Goal: Task Accomplishment & Management: Complete application form

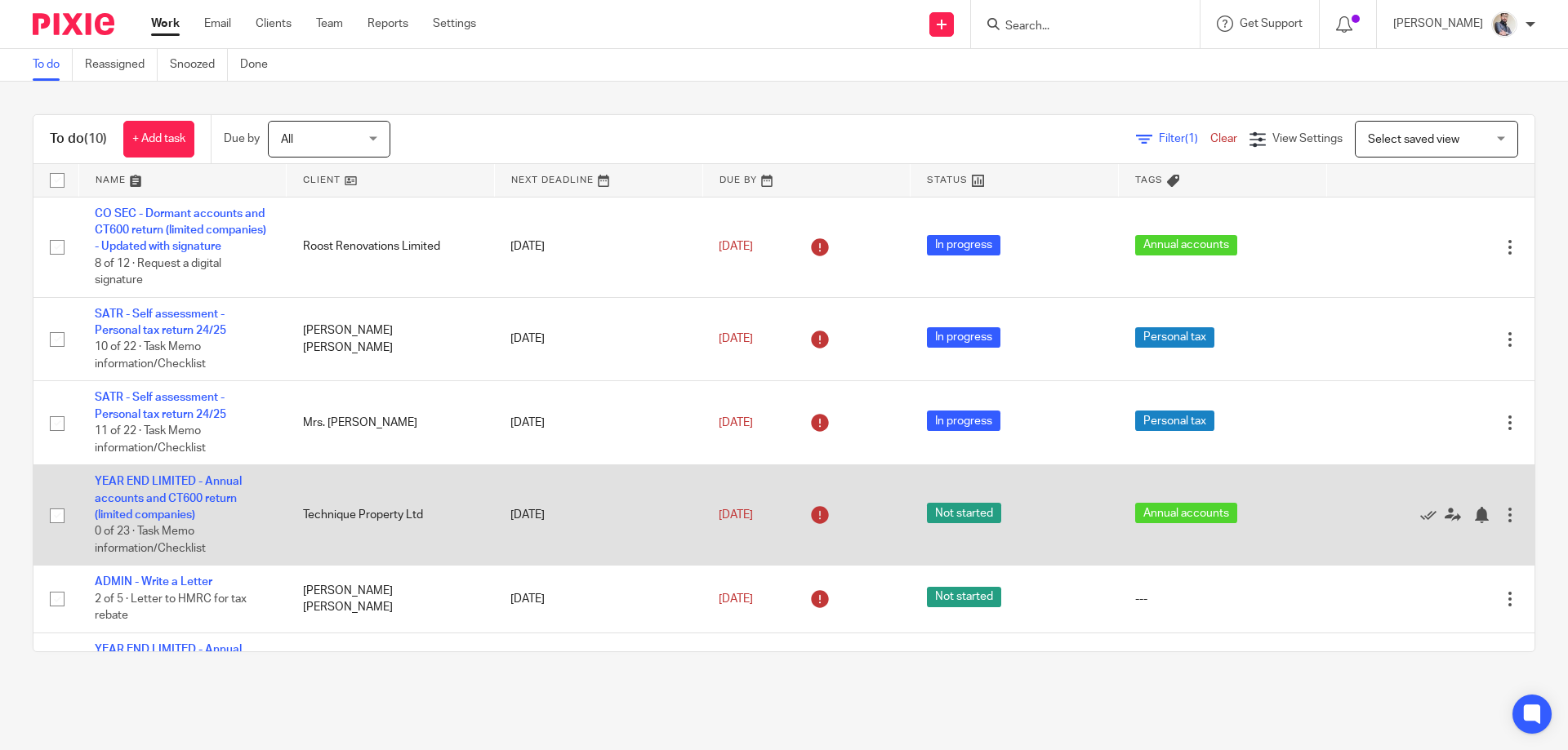
scroll to position [408, 0]
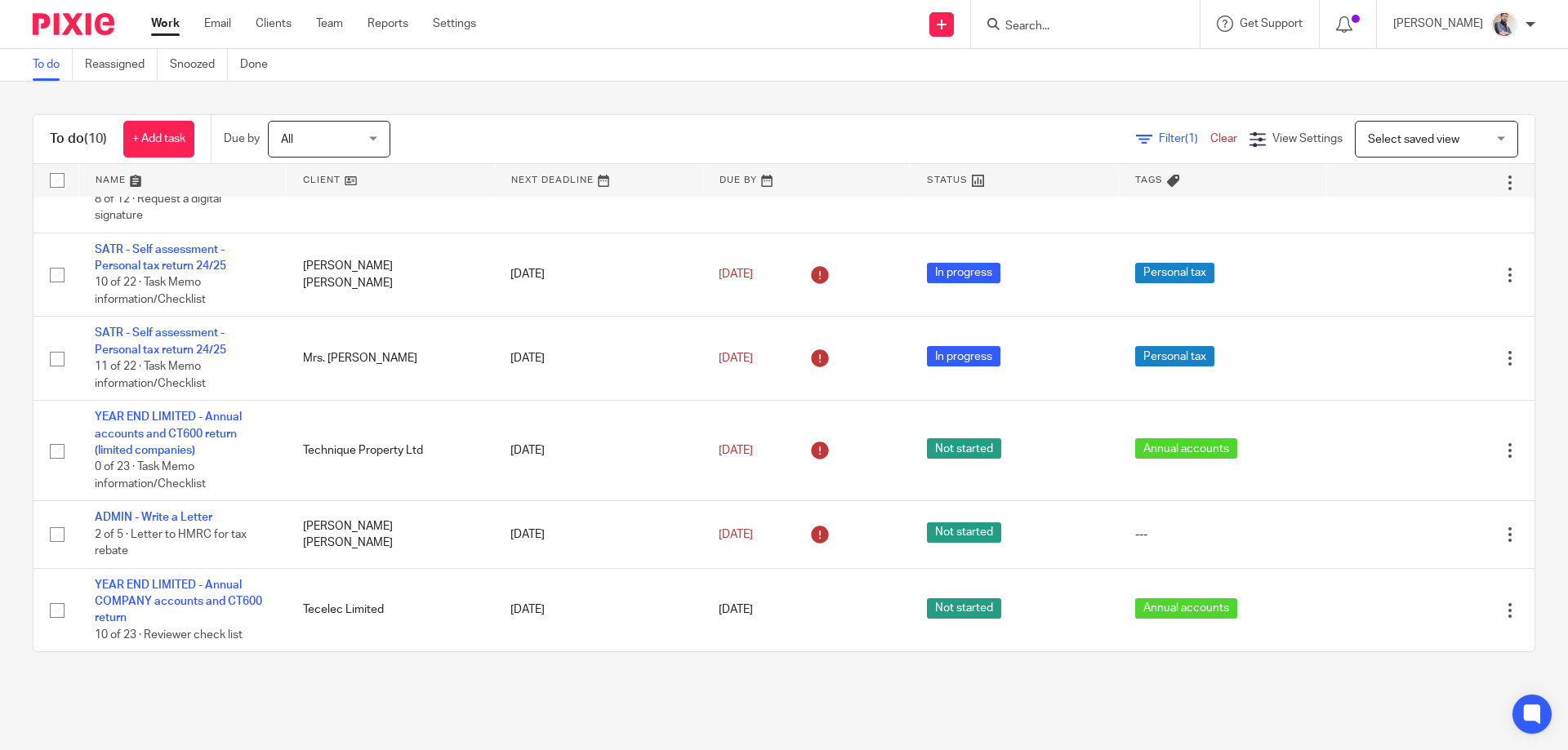
click at [1082, 20] on input "Search" at bounding box center [1076, 27] width 147 height 15
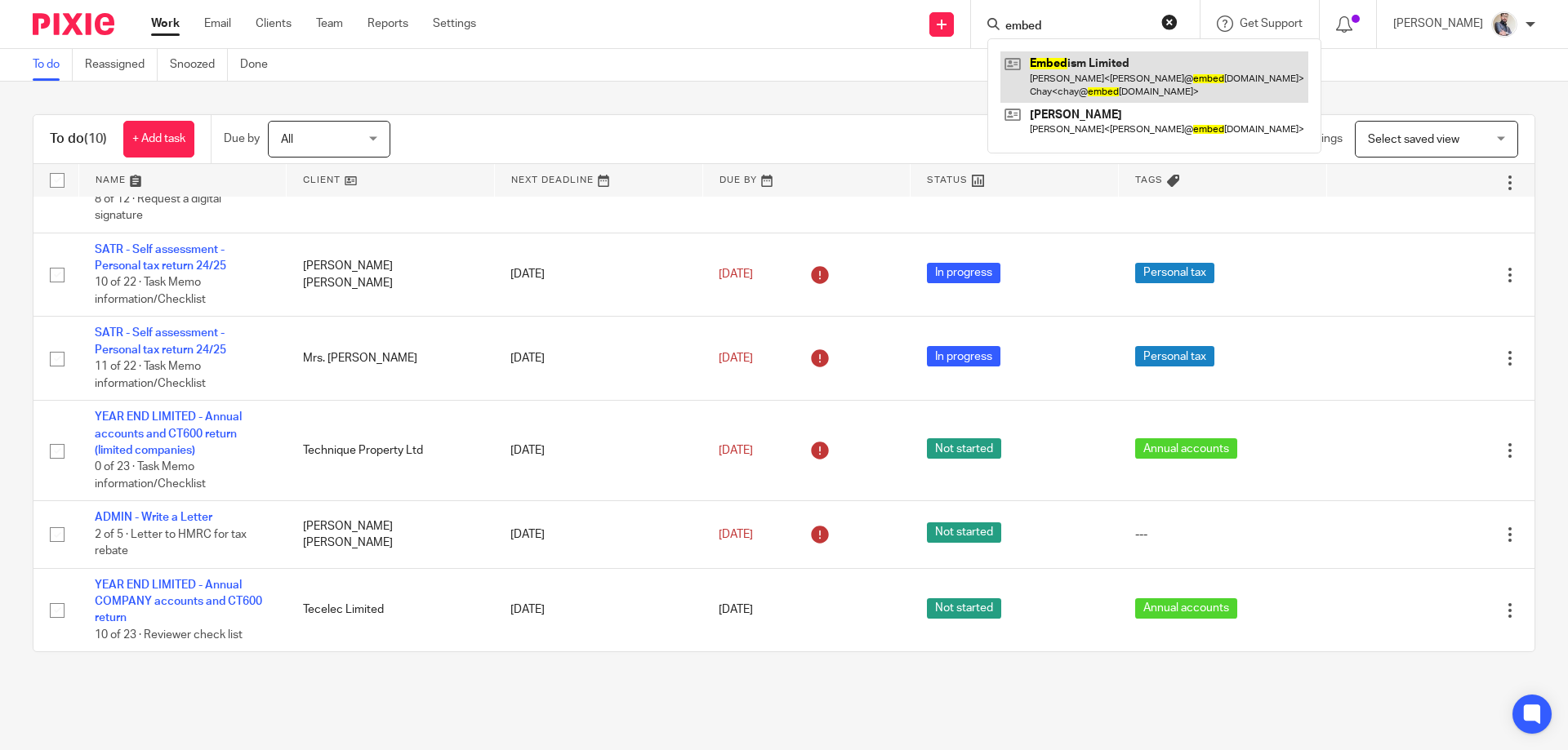
type input "embed"
click at [1107, 83] on link at bounding box center [1154, 77] width 308 height 51
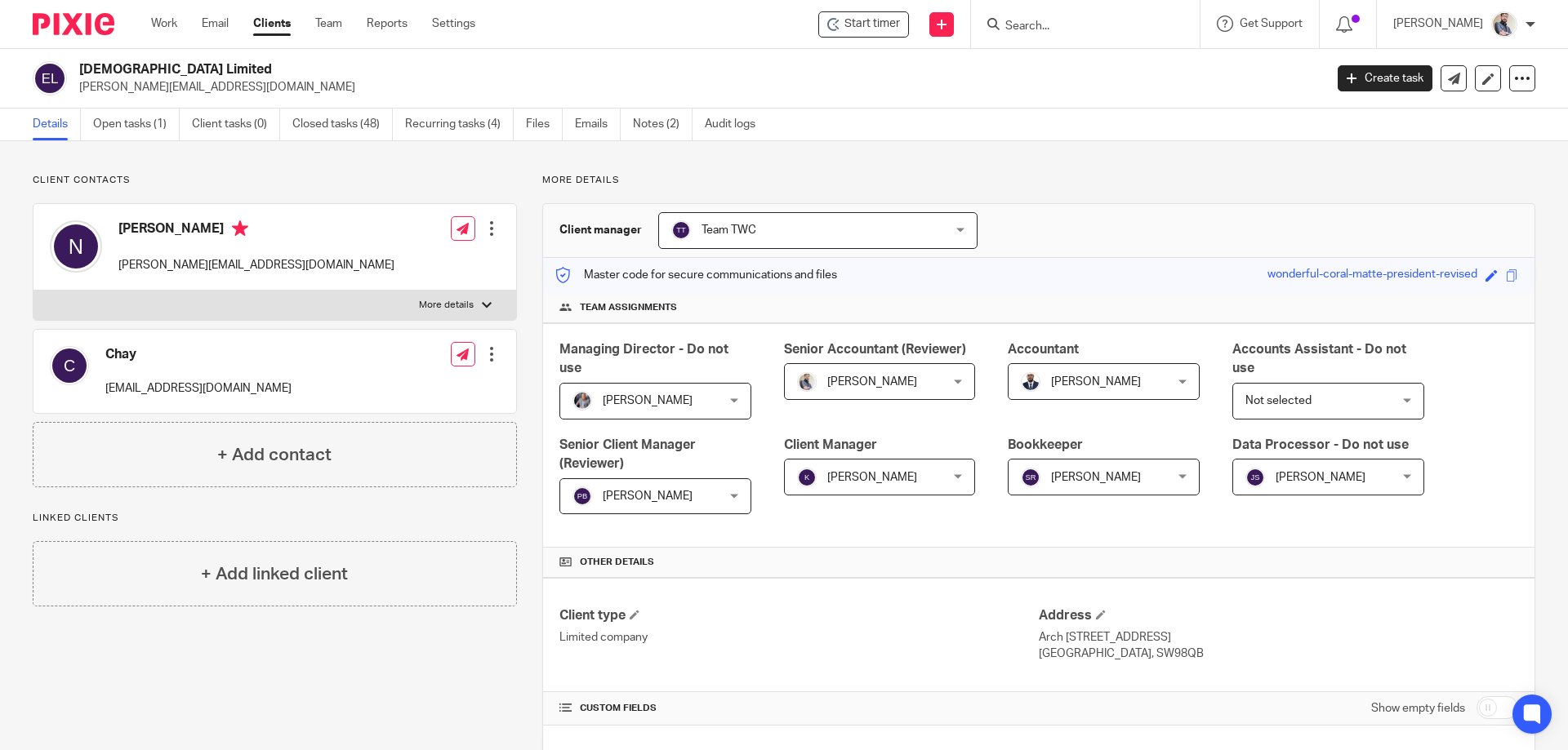
click at [1074, 4] on div at bounding box center [1084, 24] width 229 height 48
click at [1089, 23] on input "Search" at bounding box center [1076, 27] width 147 height 15
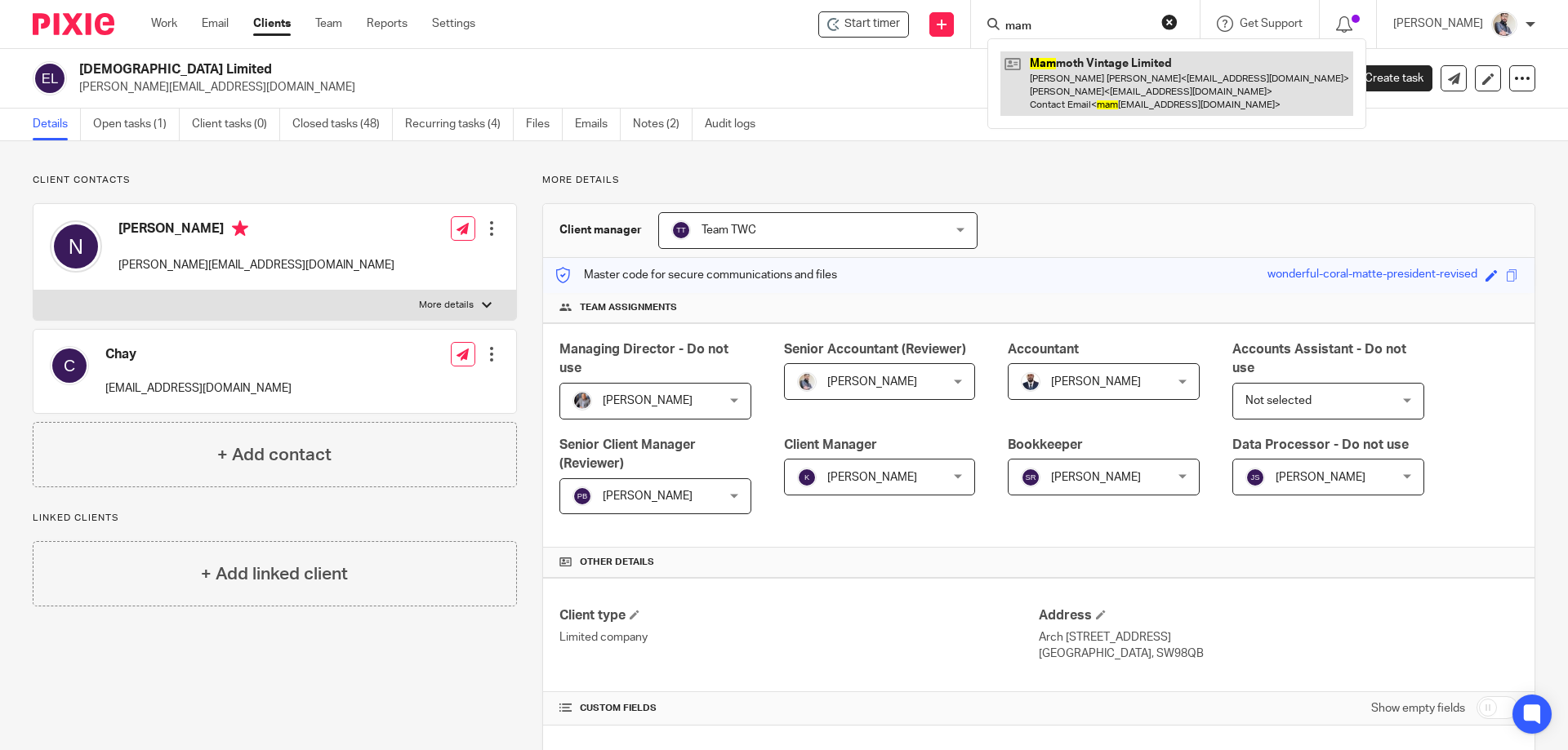
type input "mam"
click at [1113, 73] on link at bounding box center [1176, 84] width 352 height 65
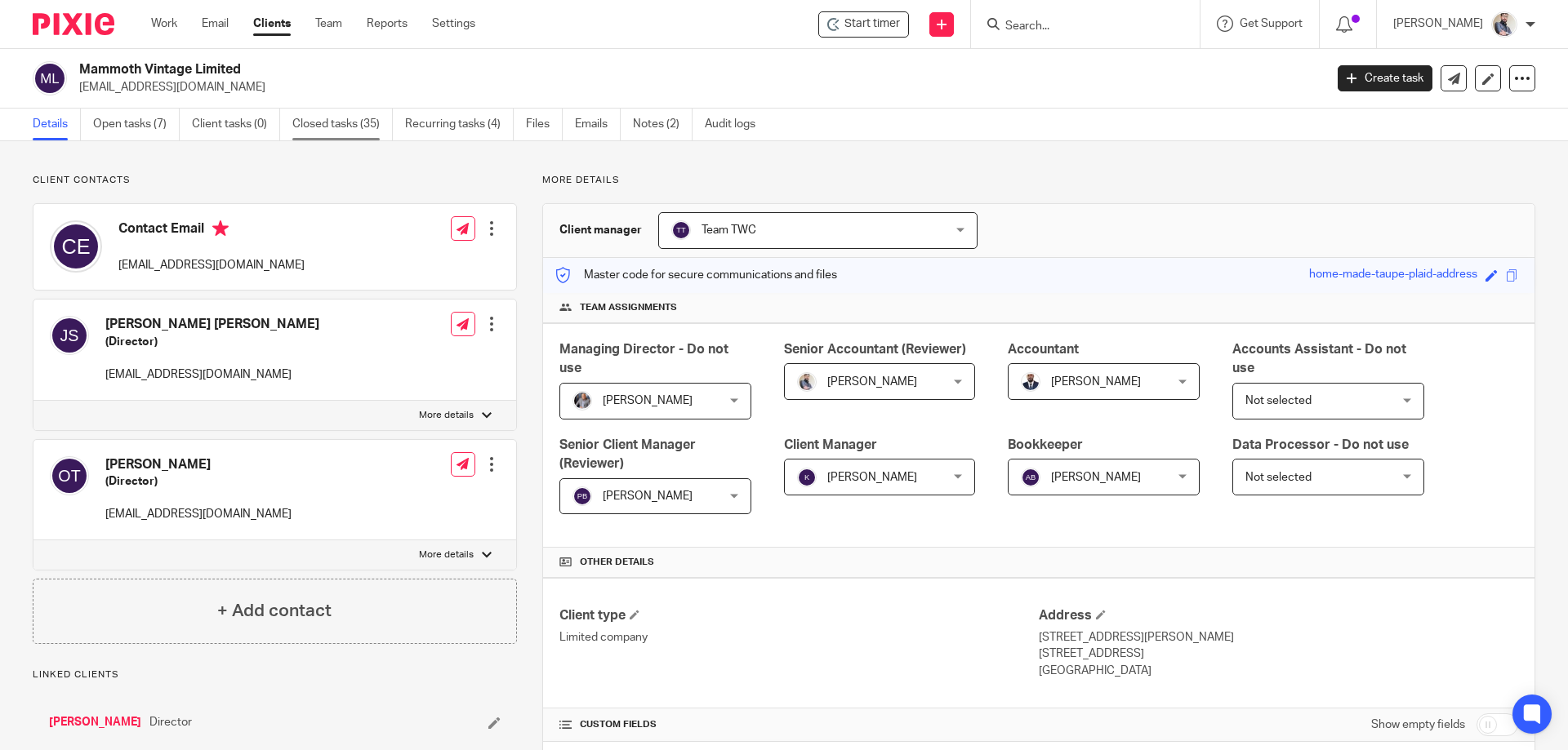
click at [334, 130] on link "Closed tasks (35)" at bounding box center [343, 124] width 101 height 32
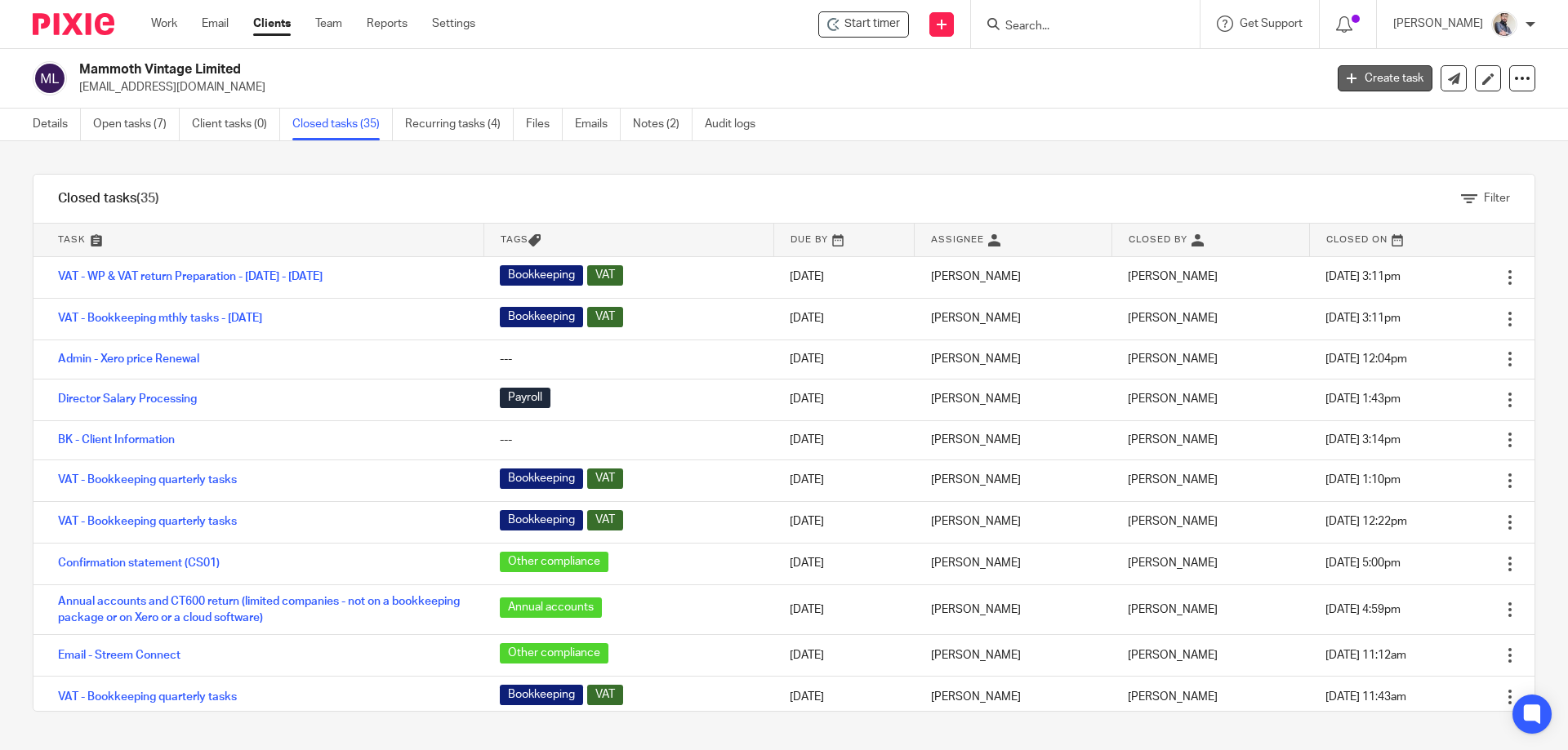
click at [1349, 87] on link "Create task" at bounding box center [1385, 79] width 95 height 26
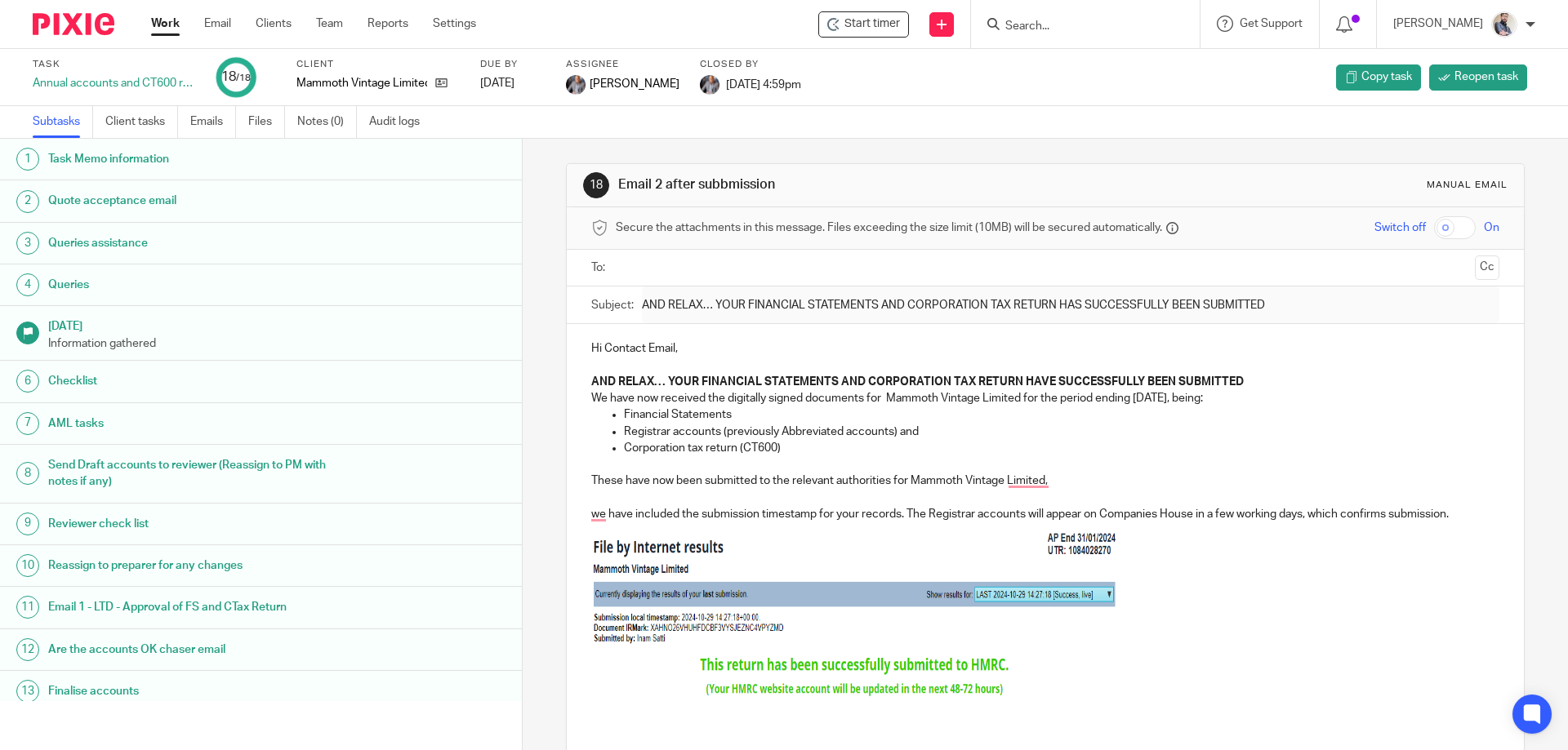
click at [211, 152] on h1 "Task Memo information" at bounding box center [201, 159] width 306 height 25
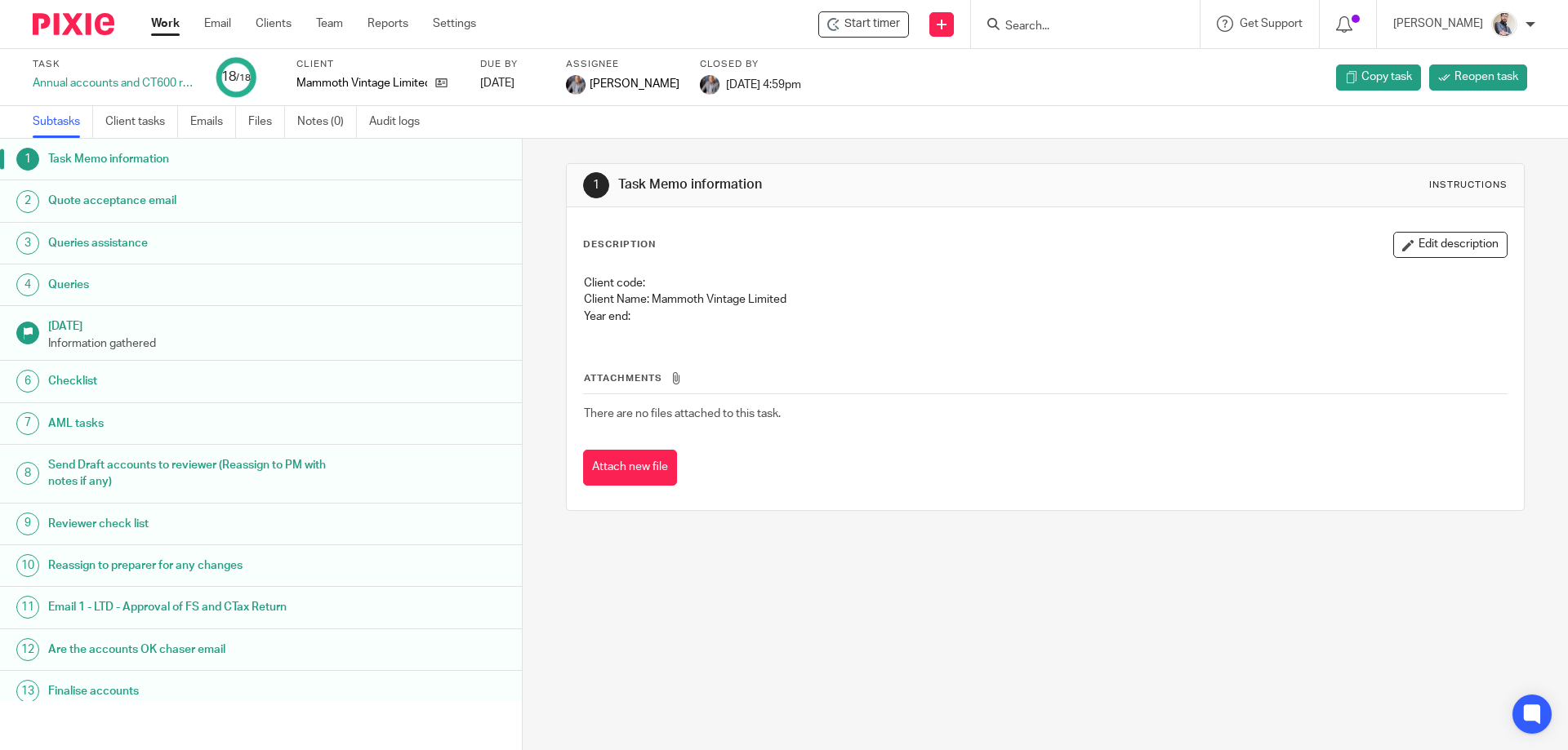
click at [134, 209] on h1 "Quote acceptance email" at bounding box center [201, 201] width 306 height 25
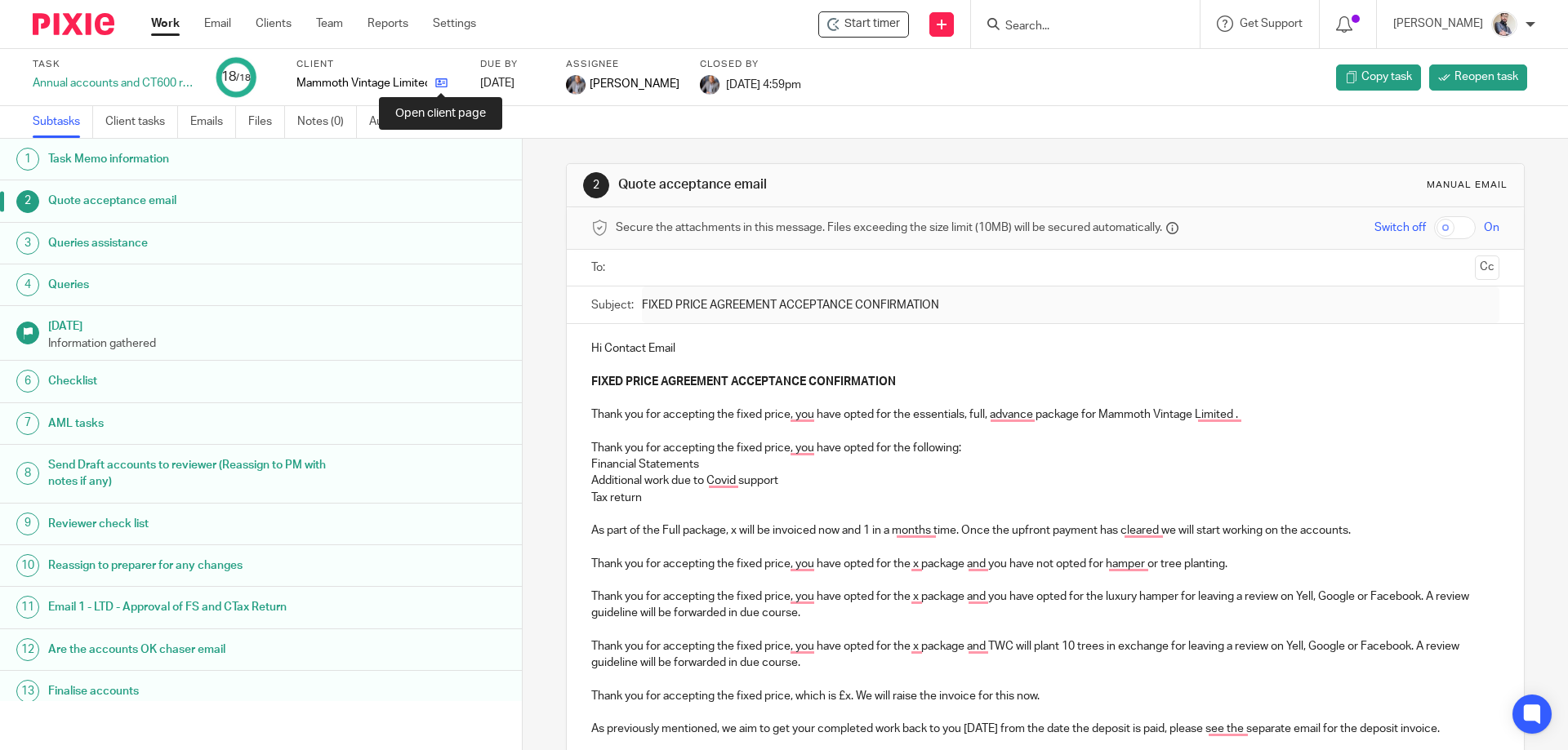
click at [439, 84] on icon at bounding box center [441, 83] width 12 height 12
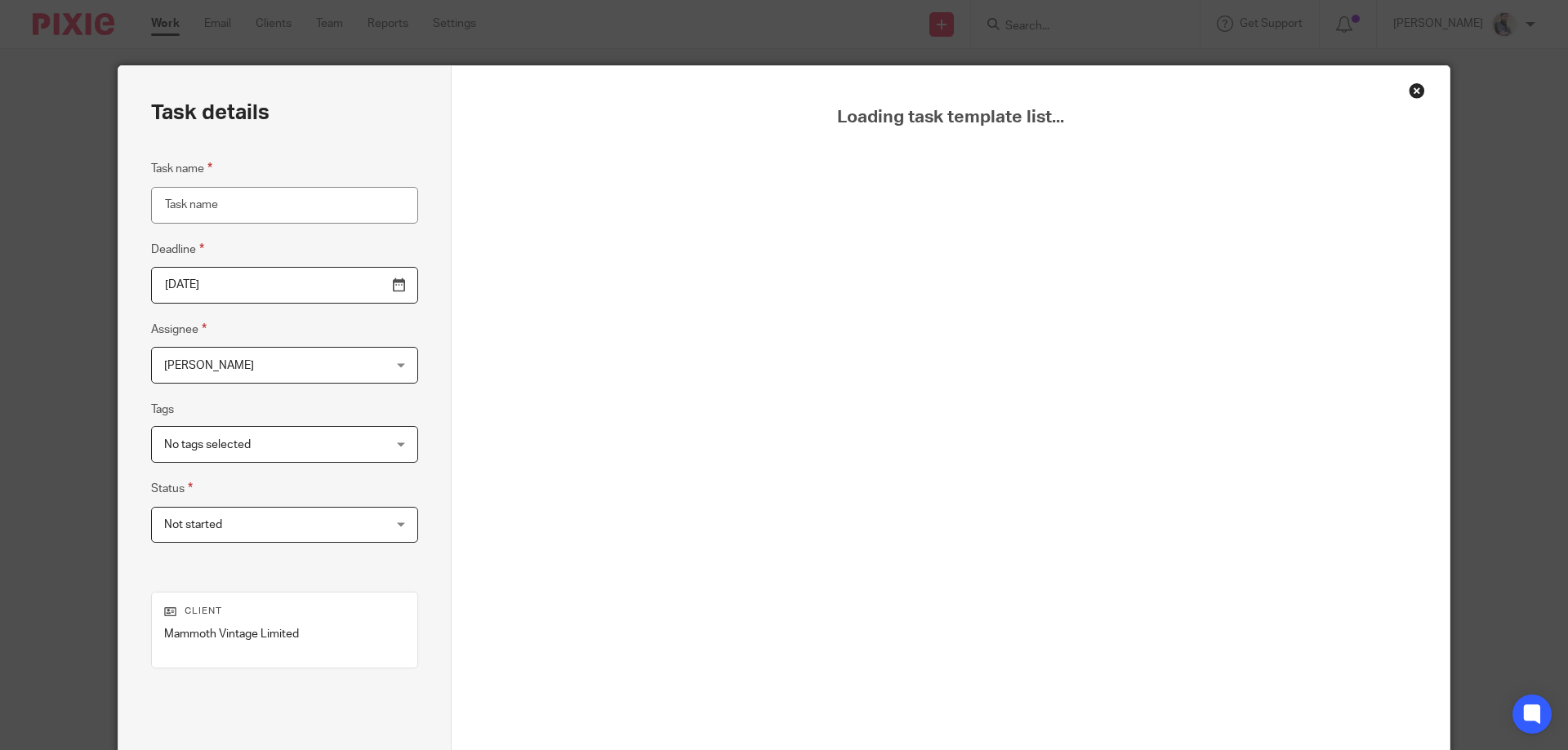
click at [318, 375] on span "[PERSON_NAME]" at bounding box center [265, 365] width 202 height 34
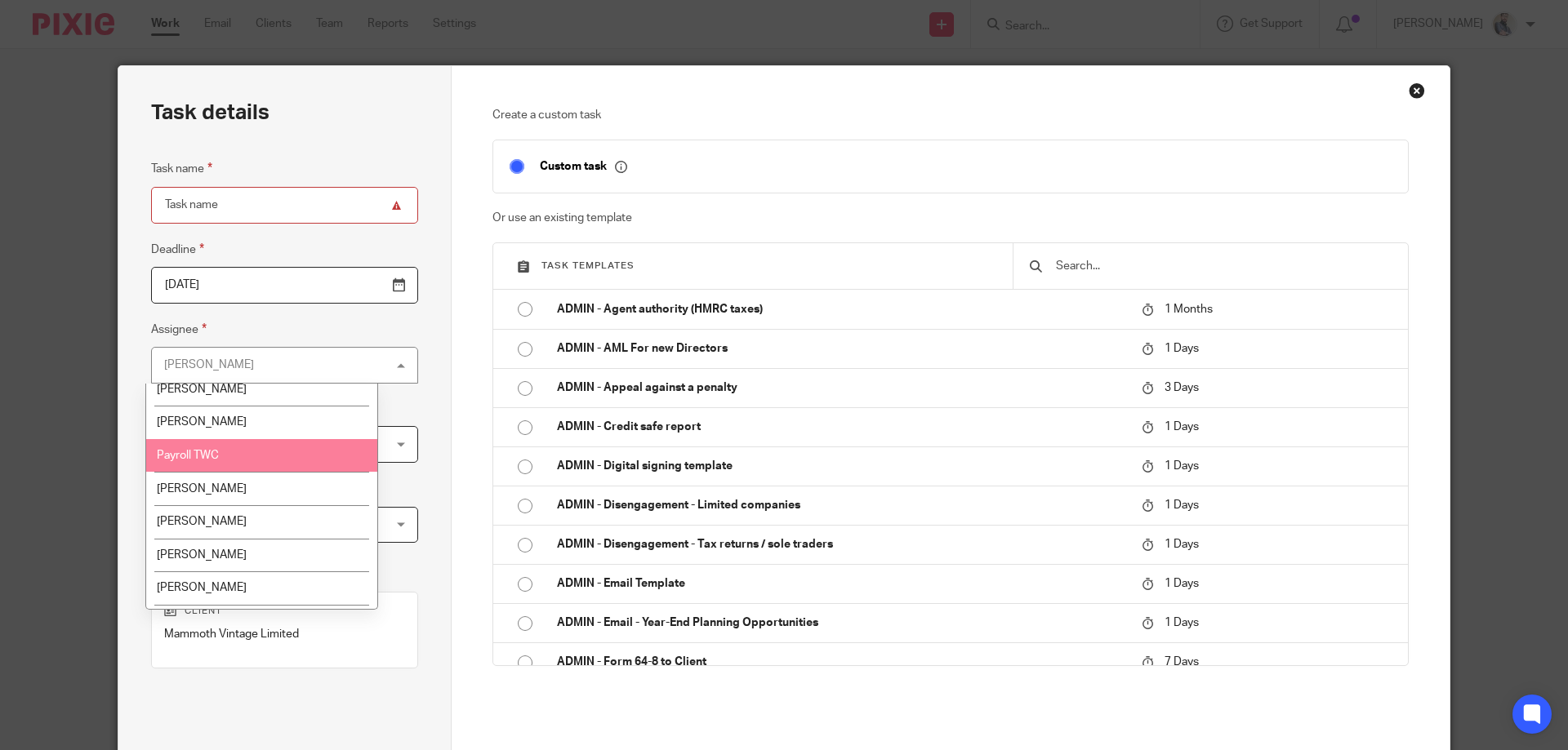
scroll to position [326, 0]
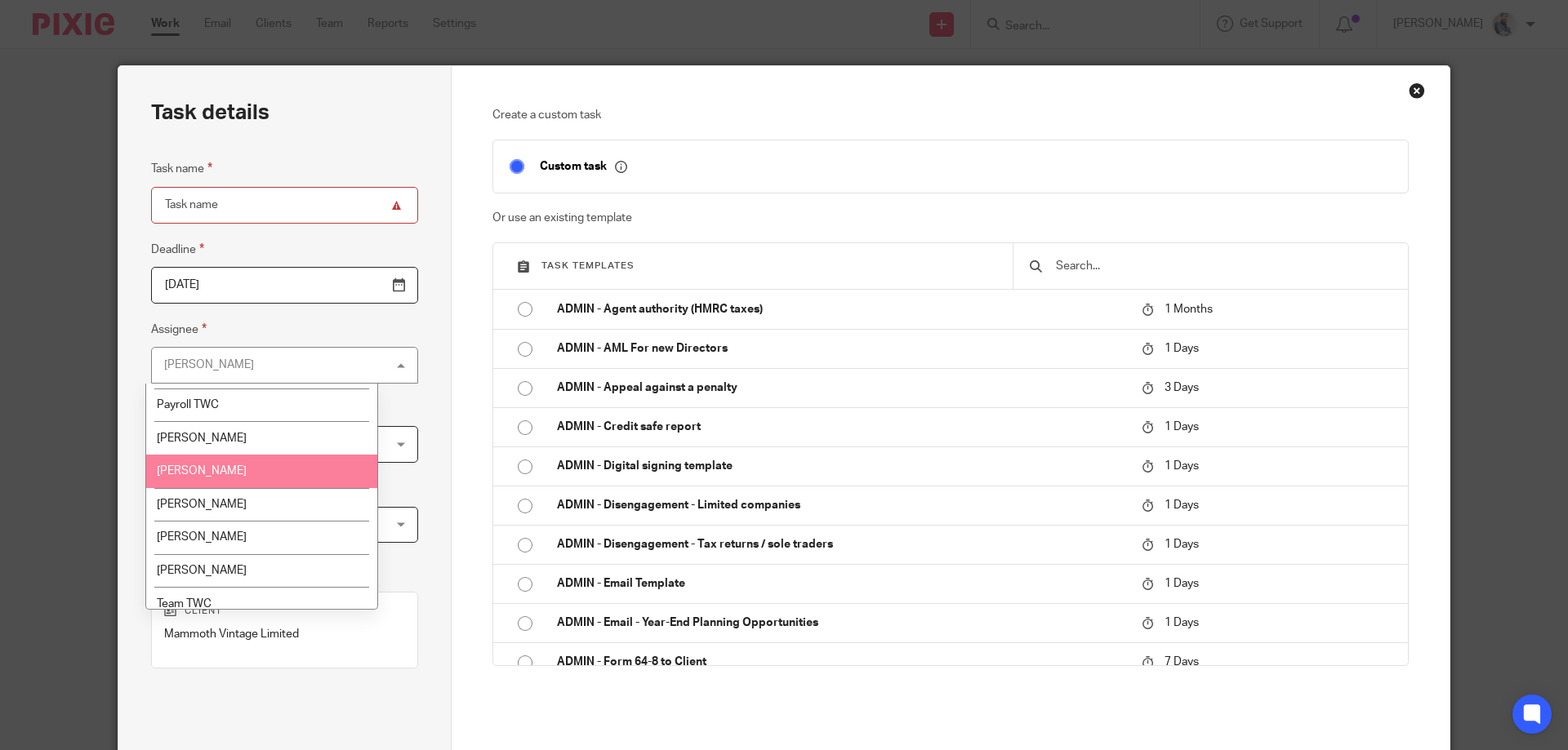
click at [255, 479] on li "[PERSON_NAME]" at bounding box center [261, 471] width 231 height 34
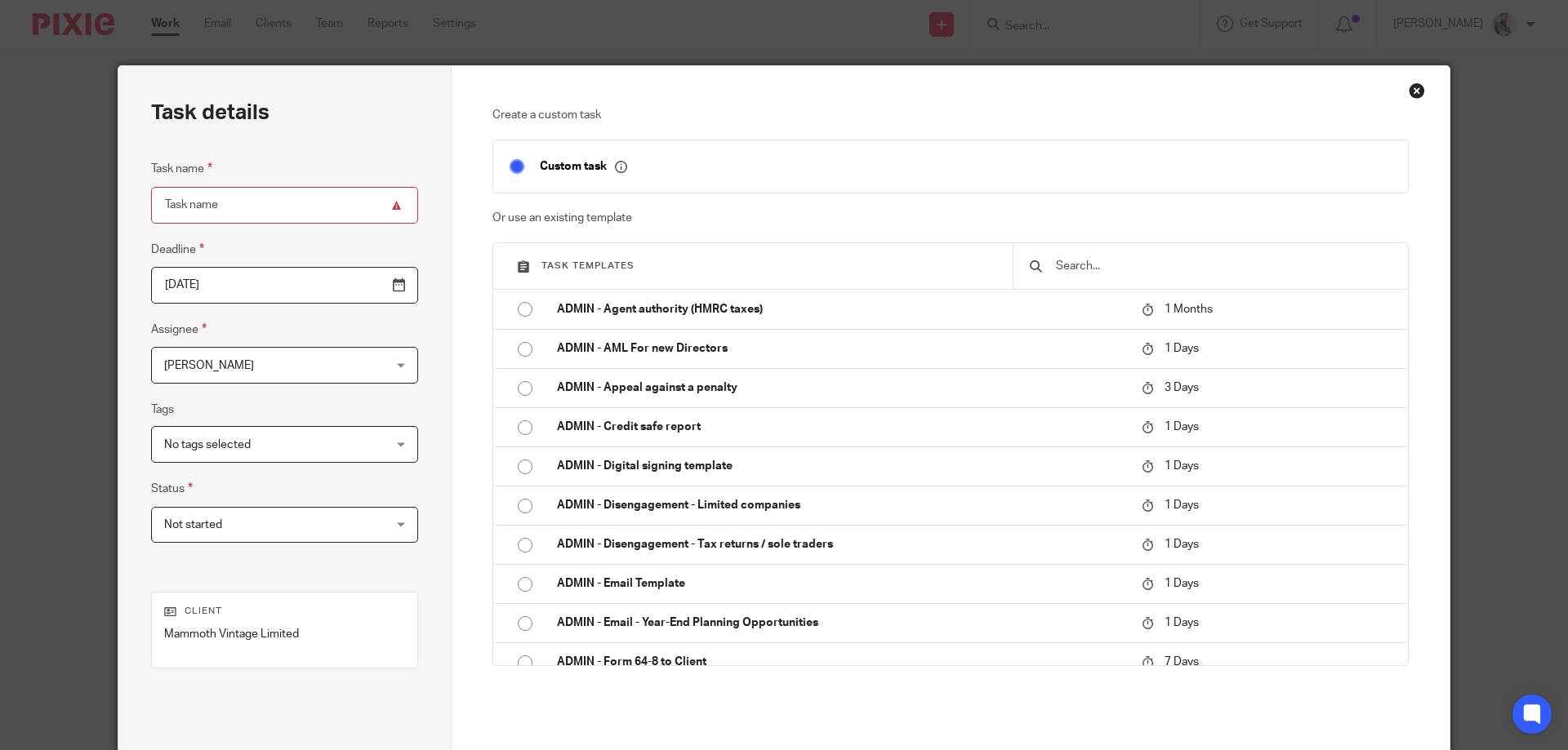
click at [1138, 269] on input "text" at bounding box center [1222, 266] width 337 height 18
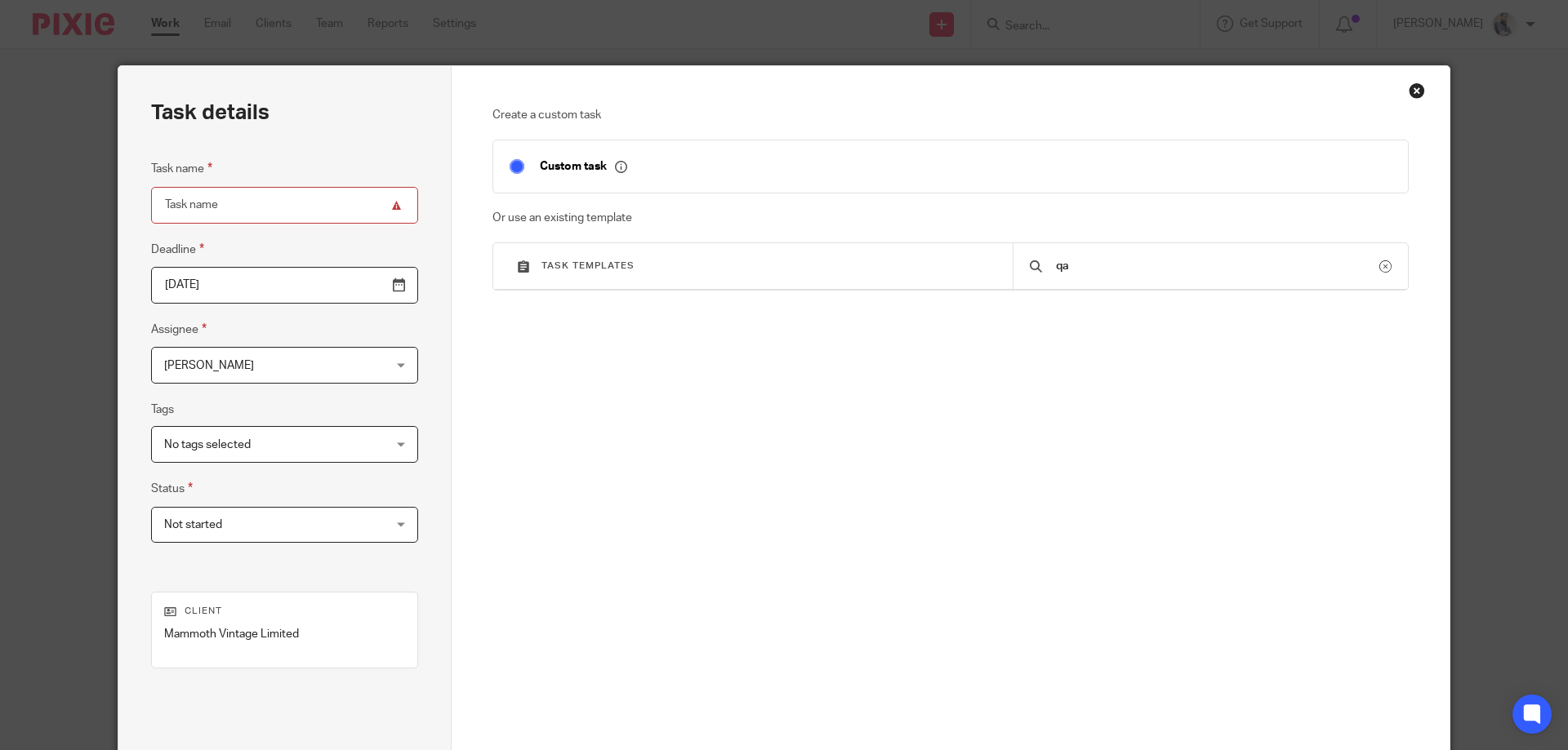
type input "q"
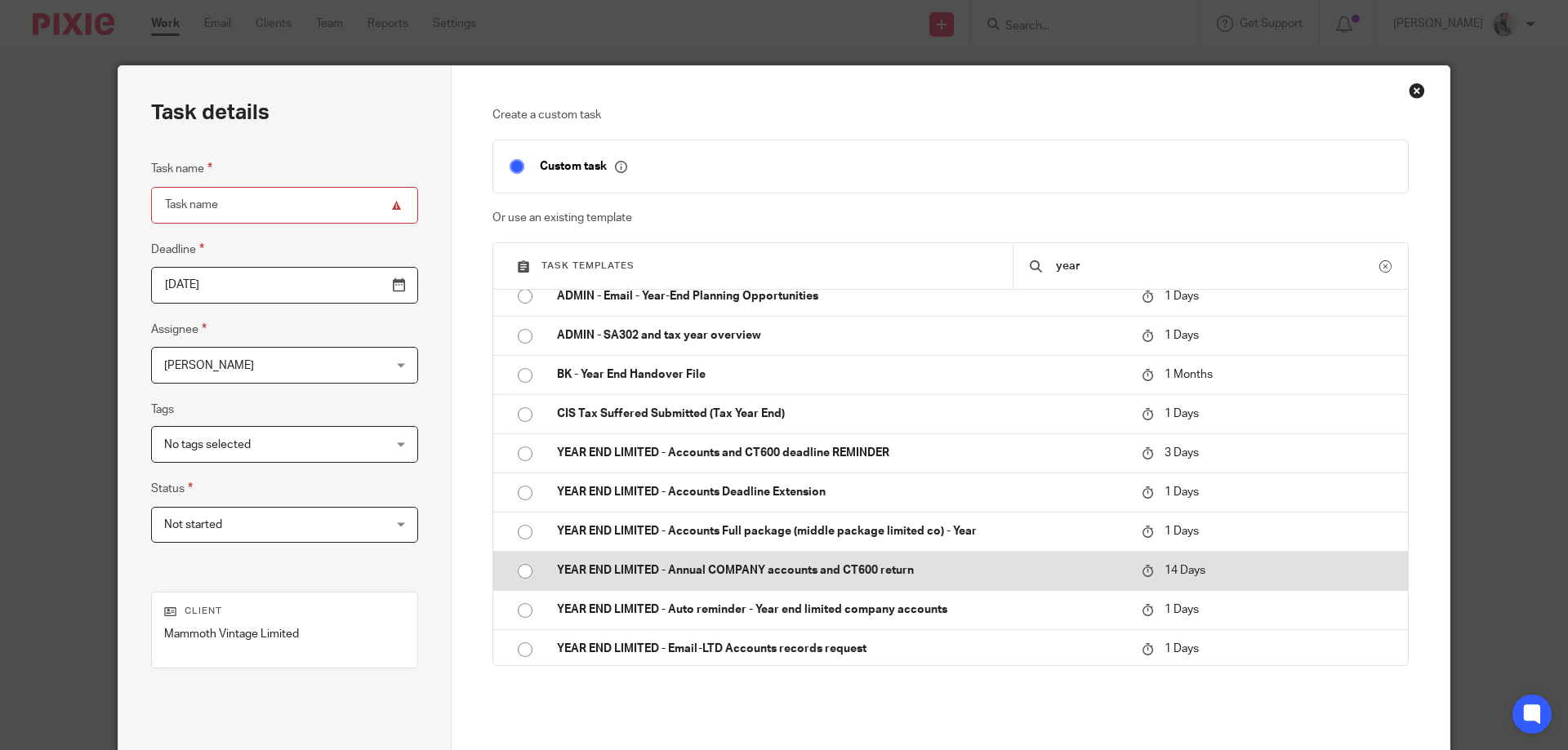
scroll to position [16, 0]
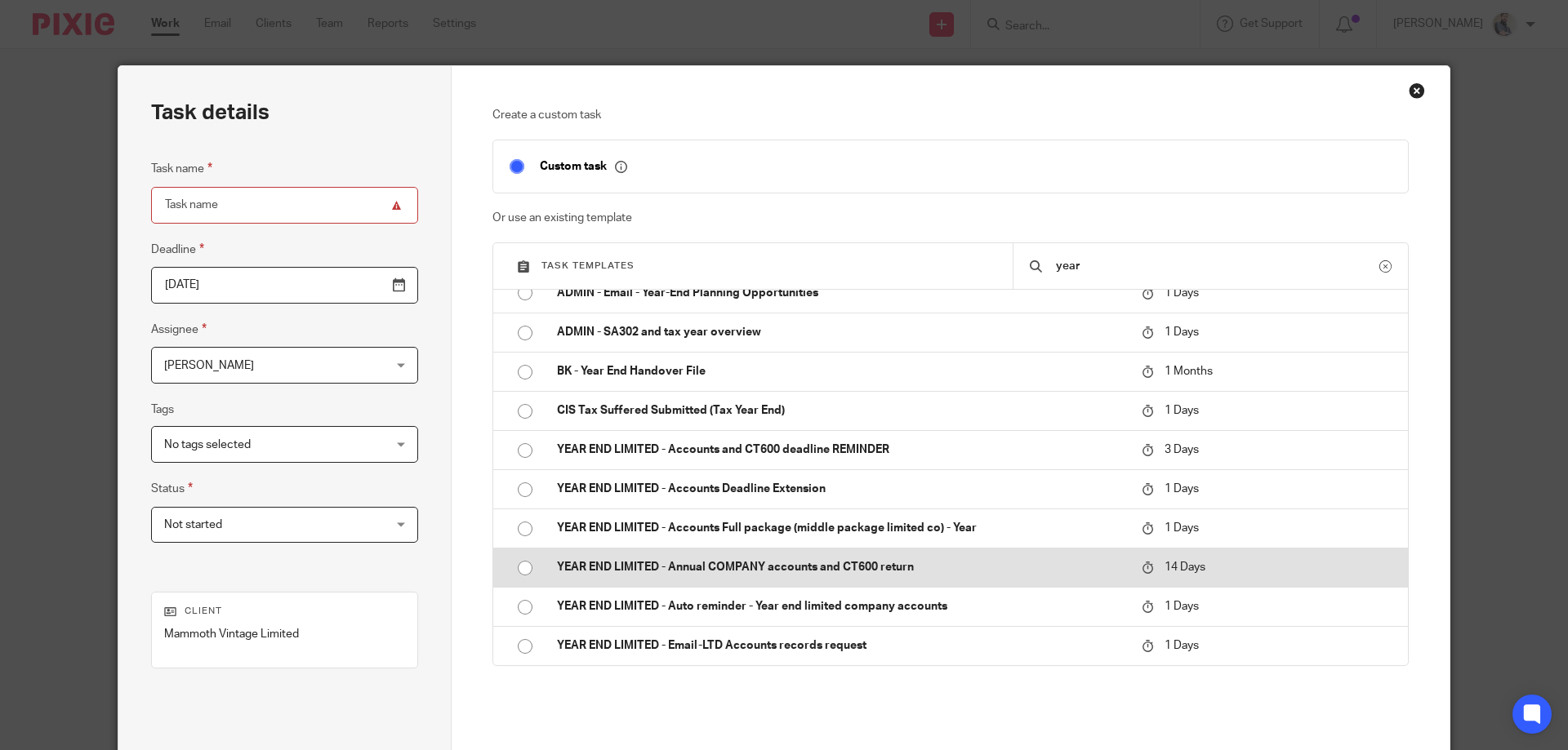
type input "year"
click at [789, 574] on p "YEAR END LIMITED - Annual COMPANY accounts and CT600 return" at bounding box center [840, 567] width 568 height 16
type input "[DATE]"
type input "YEAR END LIMITED - Annual COMPANY accounts and CT600 return"
checkbox input "false"
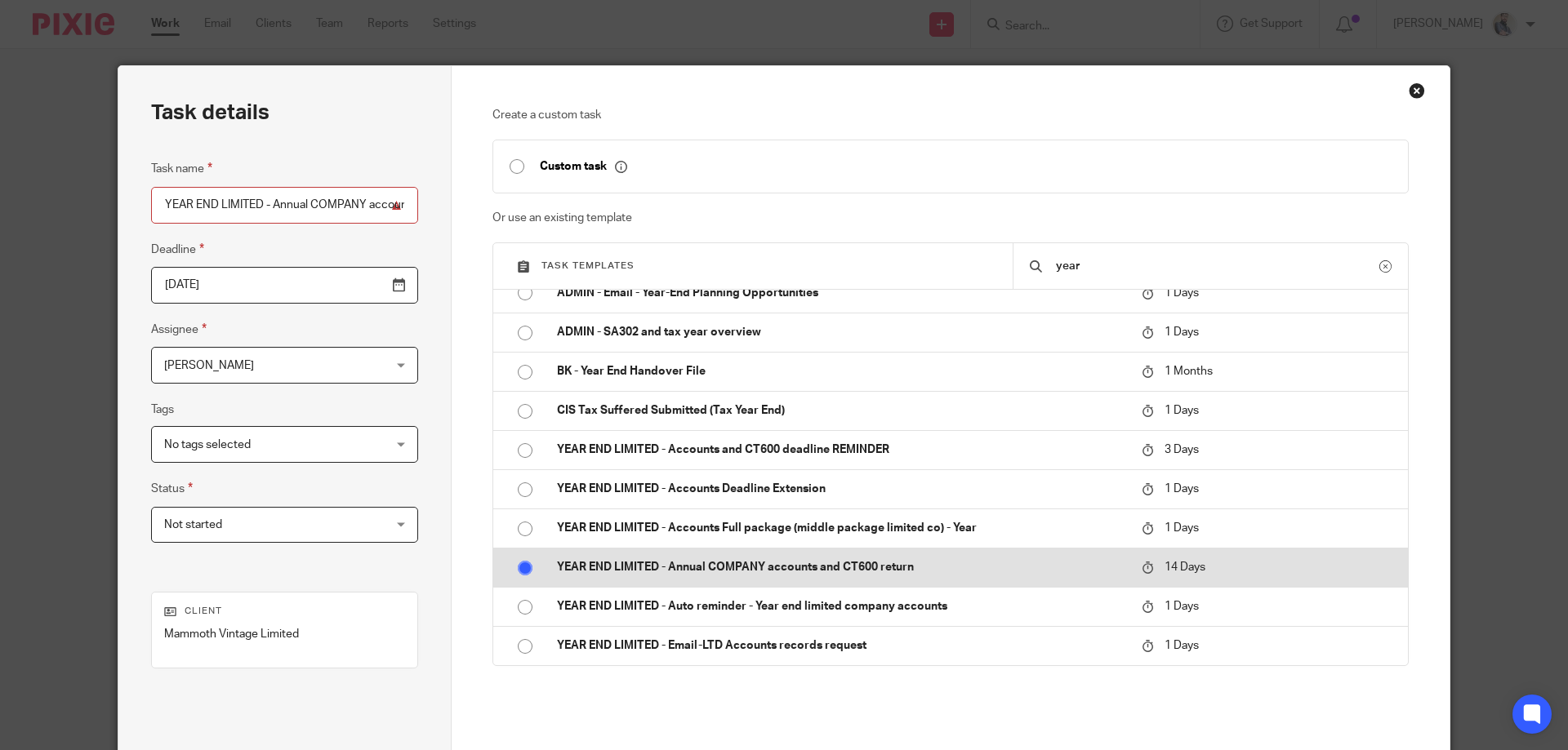
radio input "true"
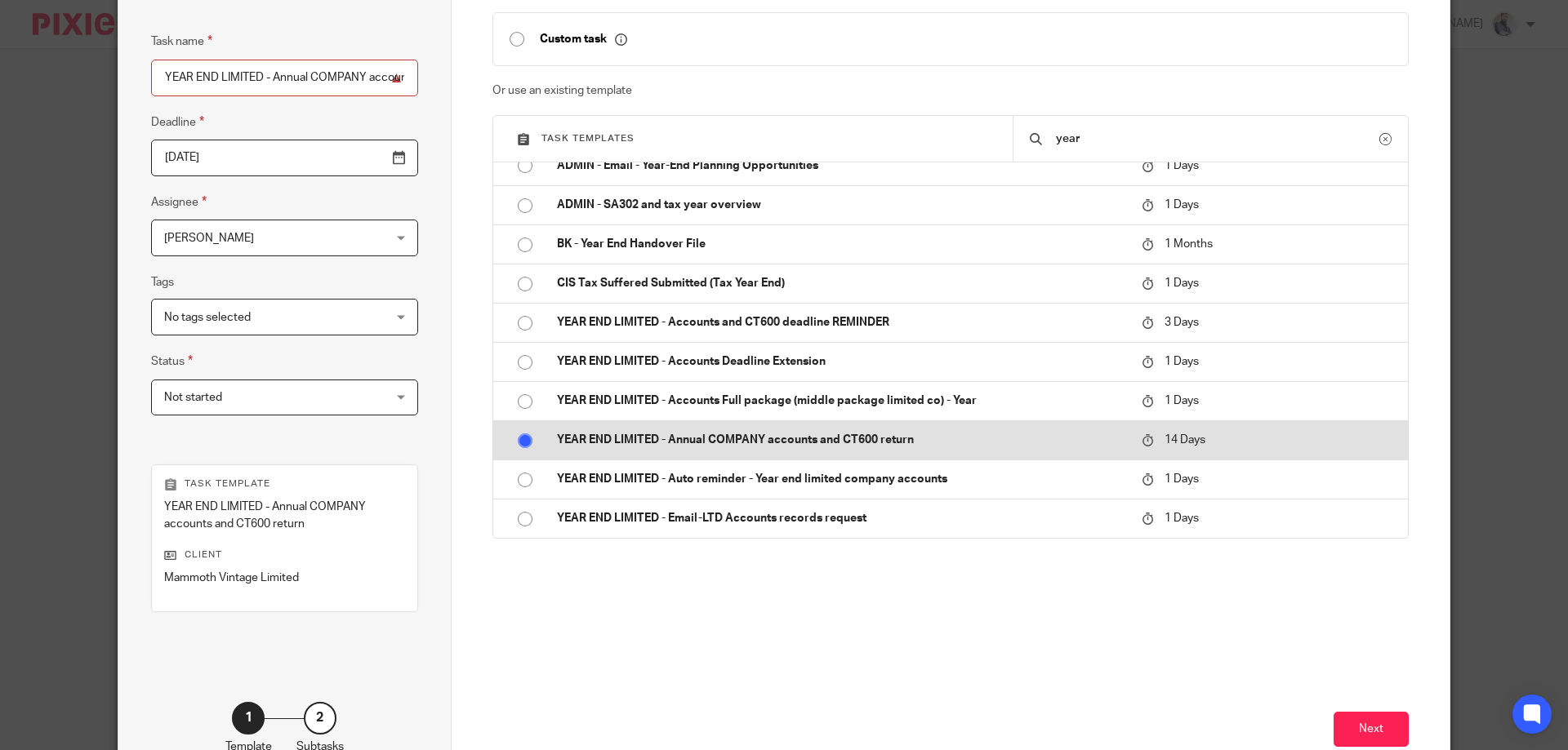
scroll to position [231, 0]
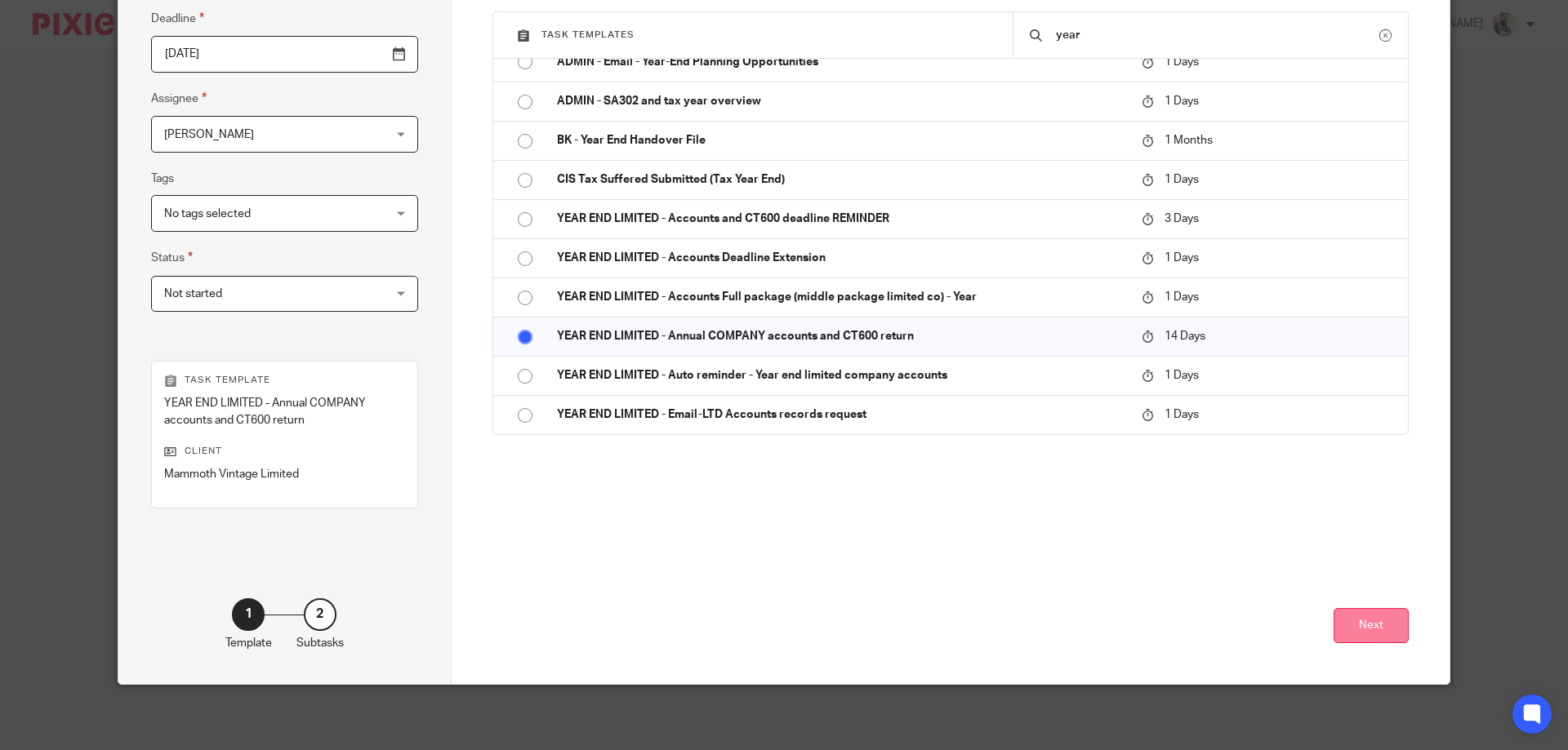
click at [1359, 627] on button "Next" at bounding box center [1371, 625] width 75 height 35
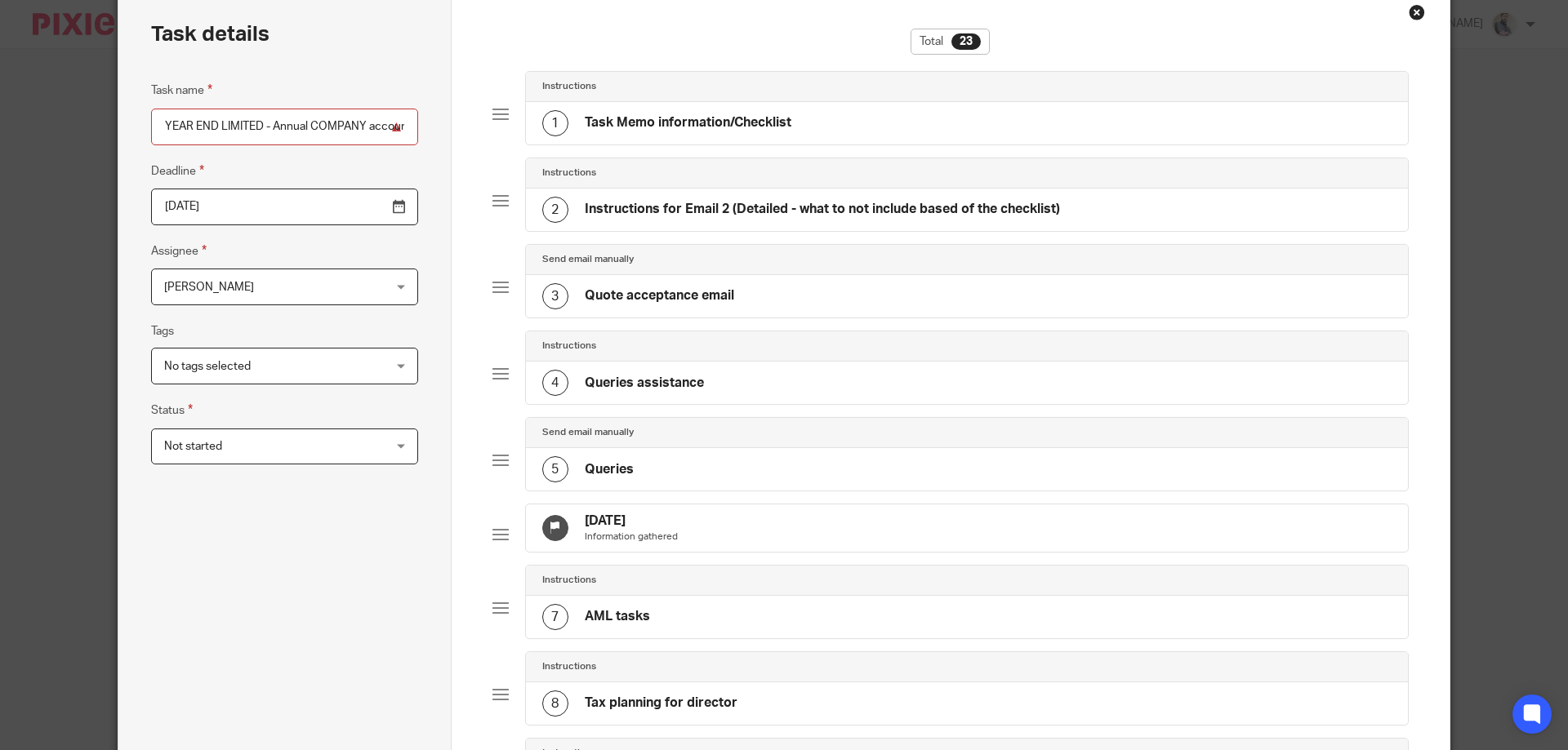
scroll to position [0, 0]
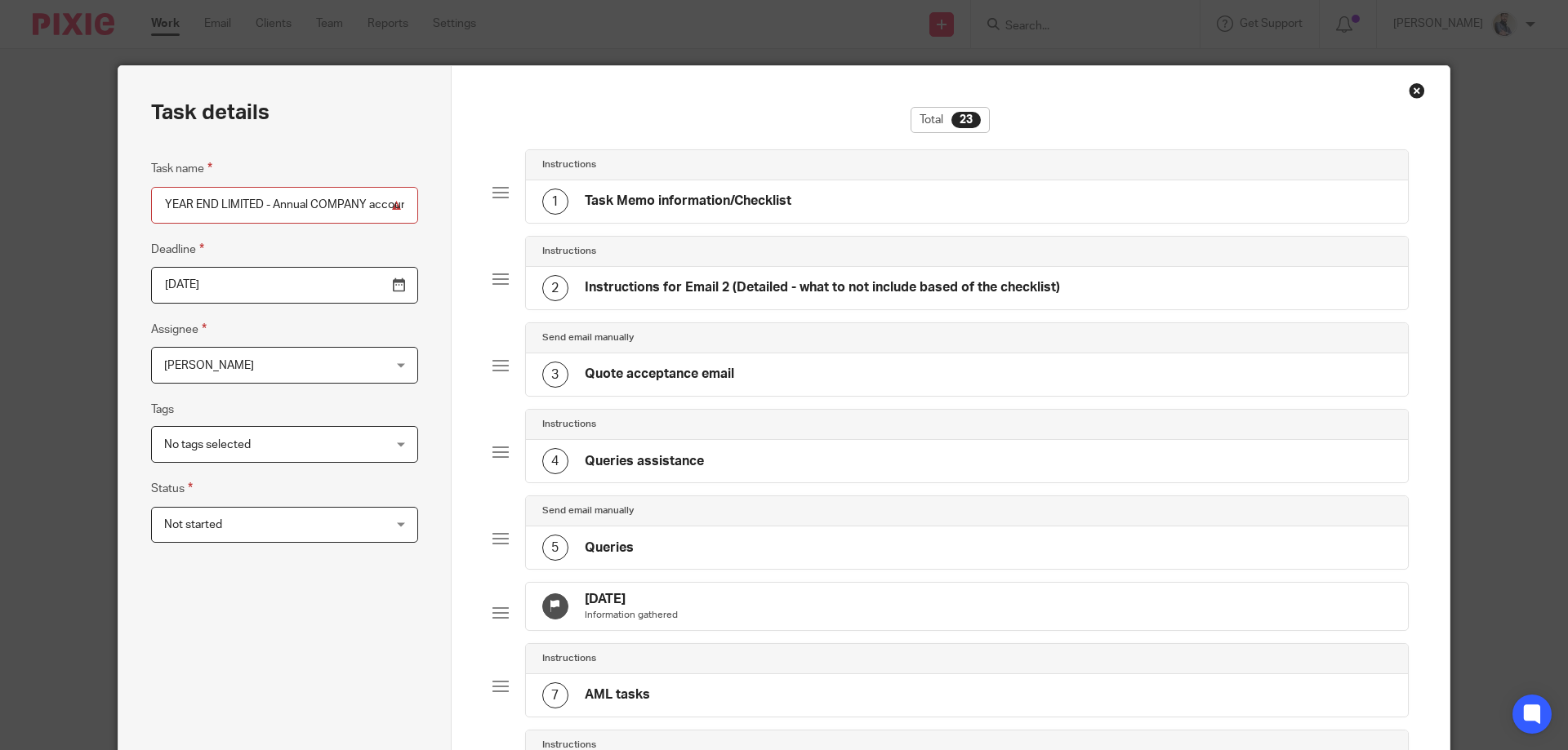
click at [716, 193] on h4 "Task Memo information/Checklist" at bounding box center [688, 201] width 207 height 17
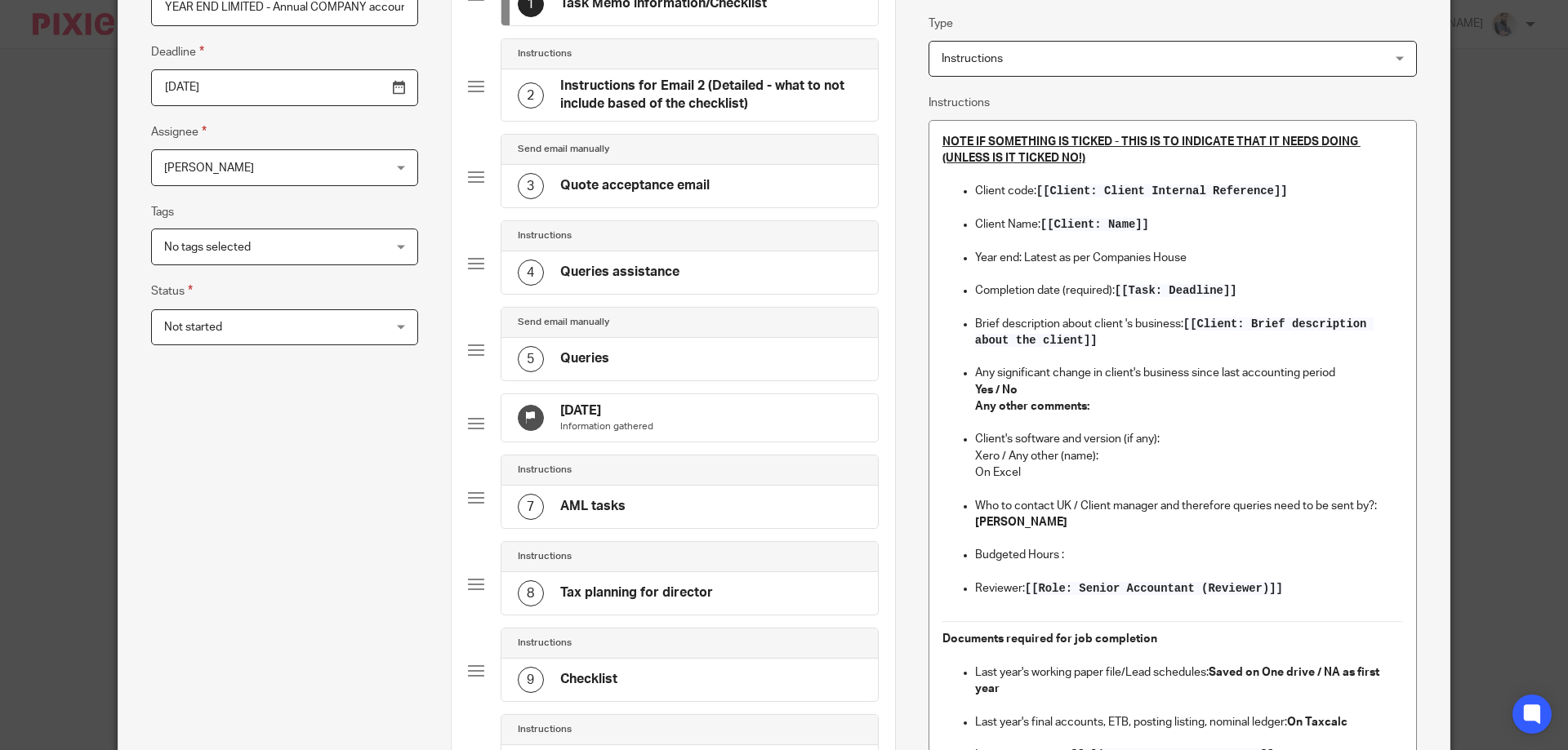
scroll to position [218, 0]
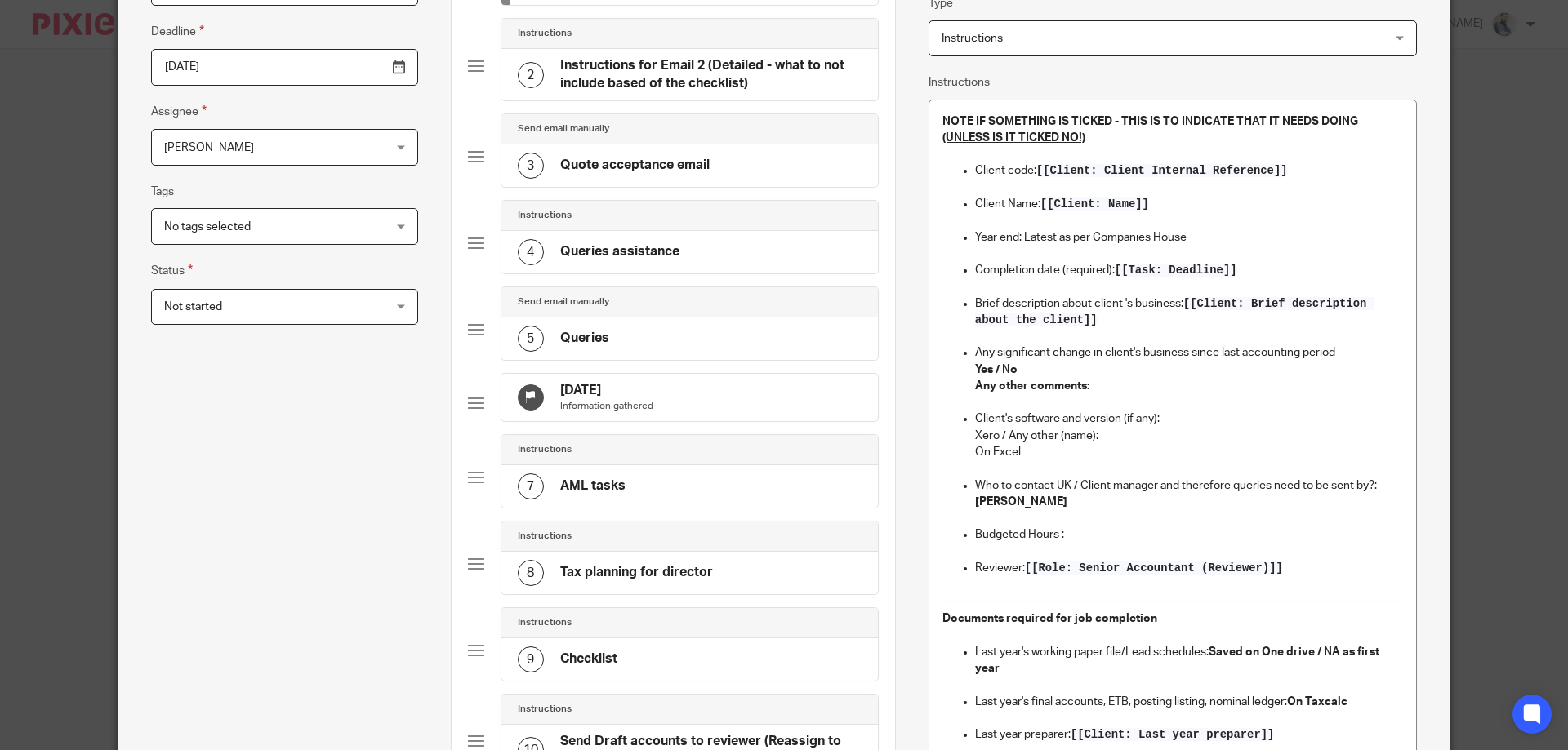
click at [1029, 370] on p "Yes / No" at bounding box center [1188, 370] width 428 height 16
drag, startPoint x: 1020, startPoint y: 447, endPoint x: 991, endPoint y: 430, distance: 33.6
click at [991, 430] on li "Client's software and version (if any): Xero / Any other (name): On Excel" at bounding box center [1188, 443] width 428 height 66
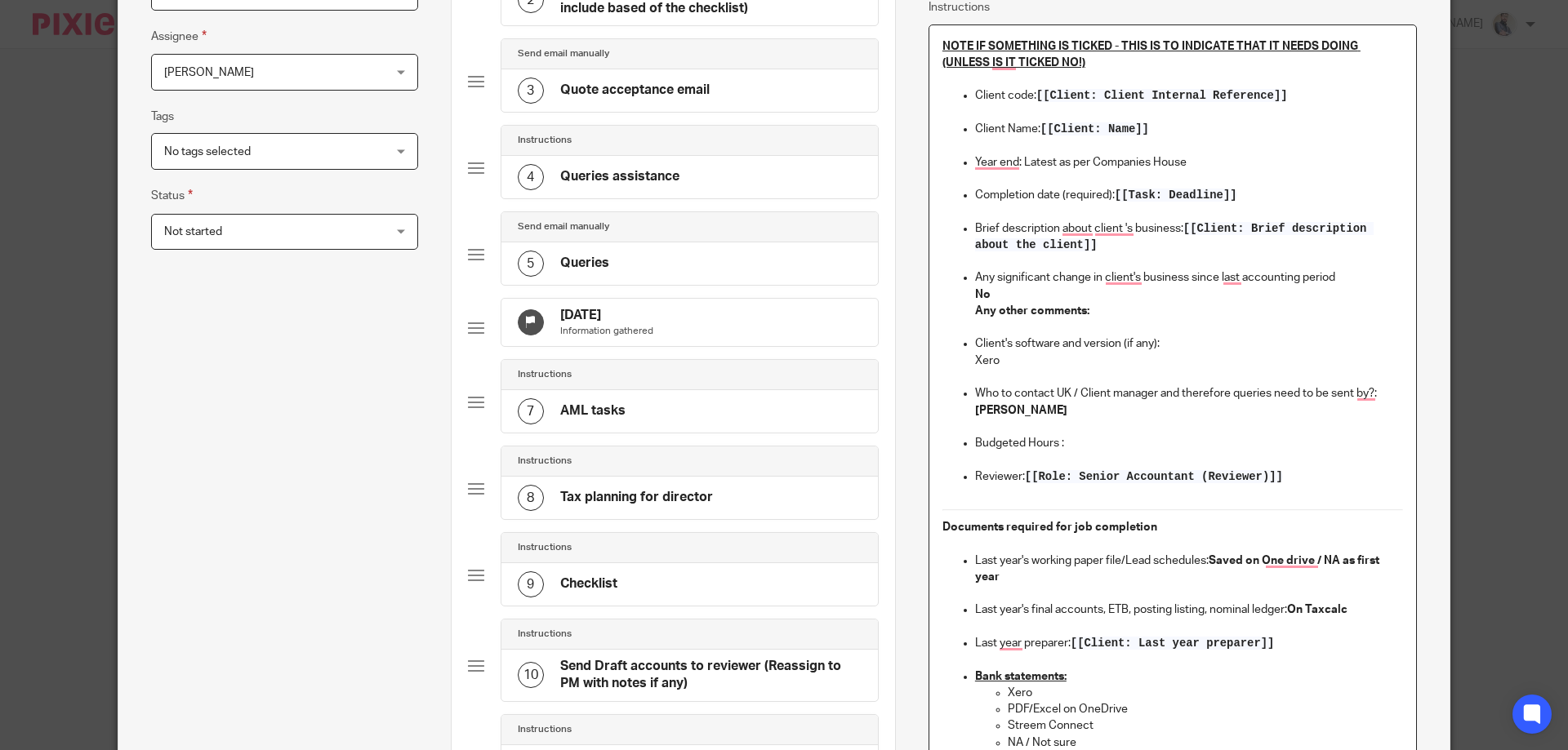
scroll to position [326, 0]
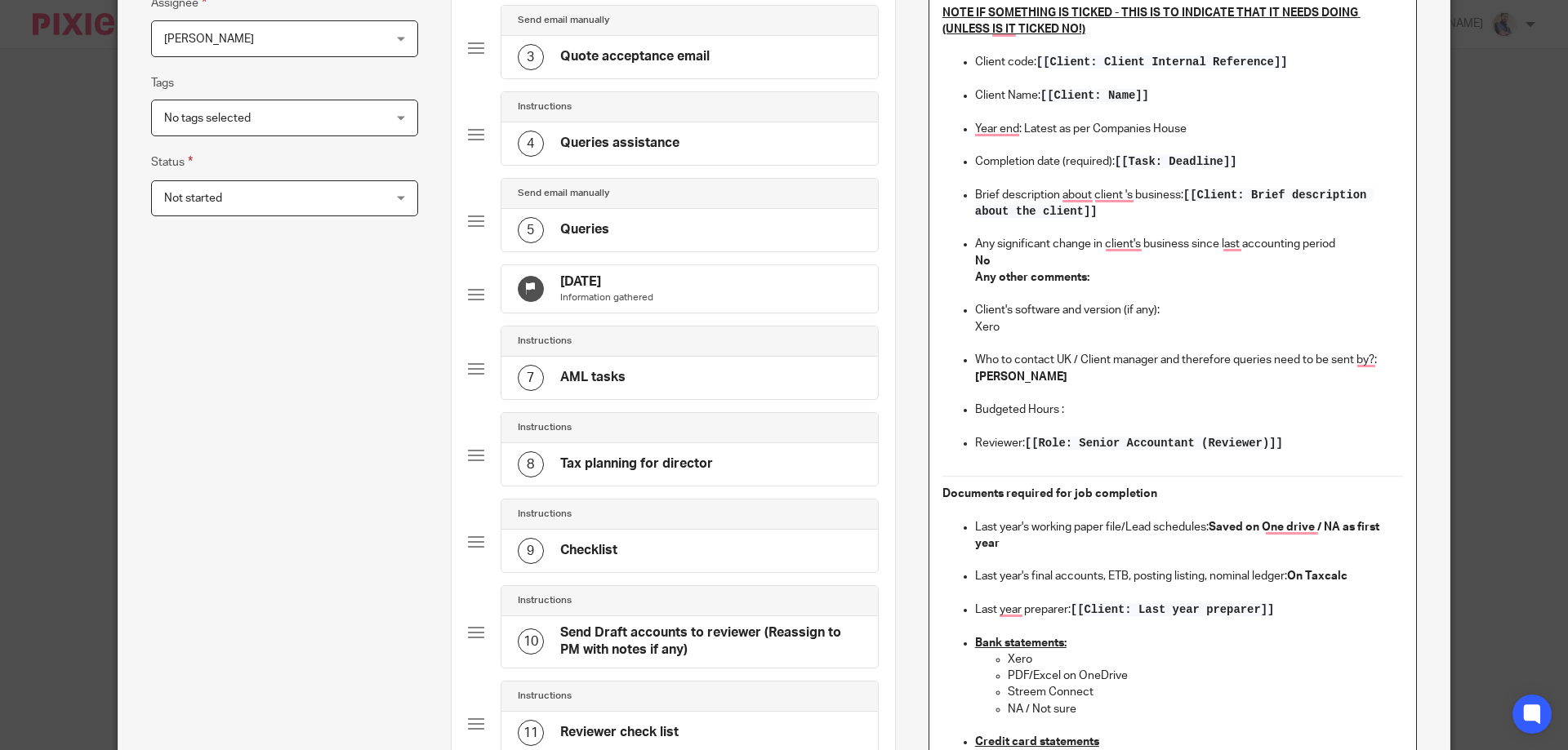
click at [1076, 398] on p "To enrich screen reader interactions, please activate Accessibility in Grammarl…" at bounding box center [1188, 393] width 428 height 16
click at [1064, 412] on p "Budgeted Hours :" at bounding box center [1188, 410] width 428 height 16
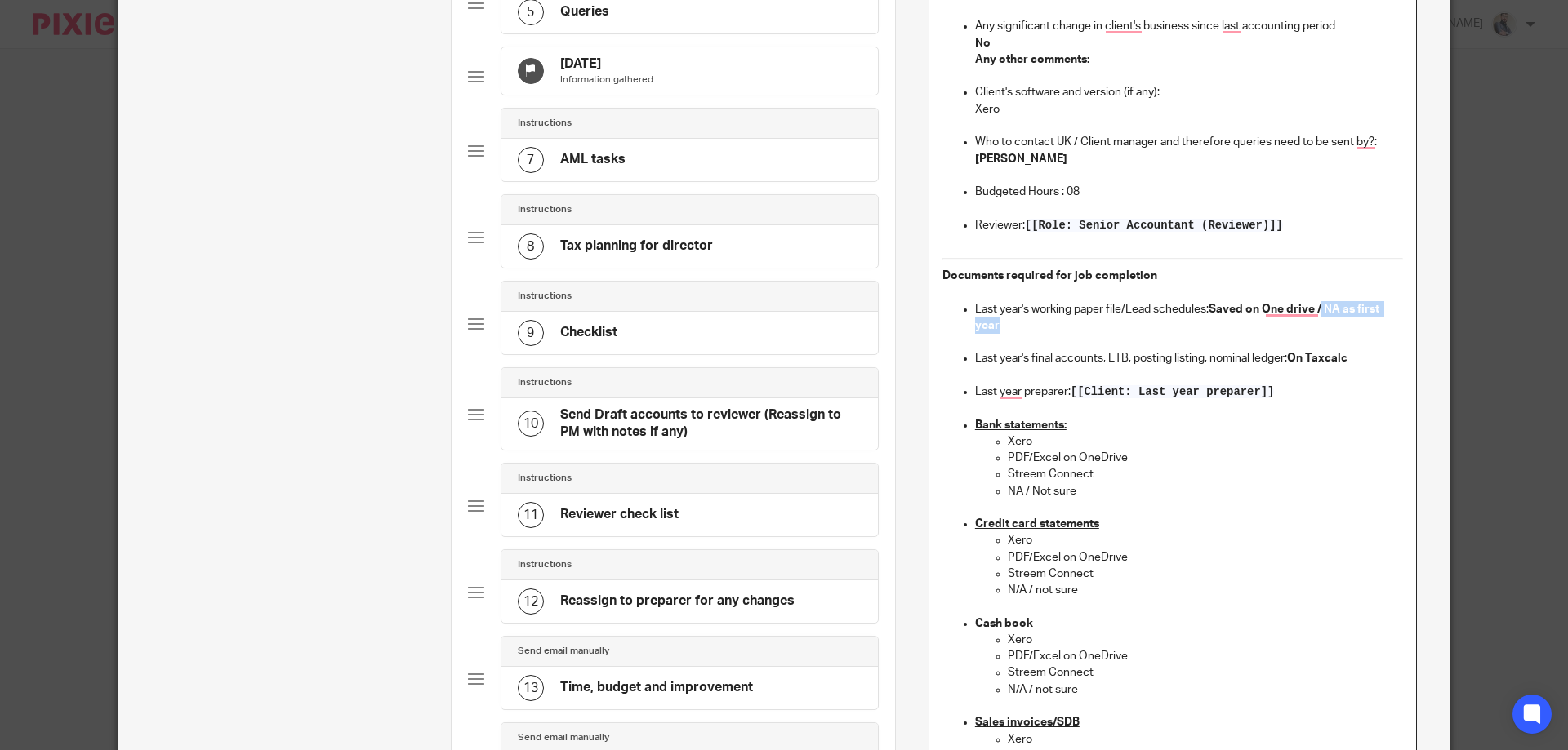
drag, startPoint x: 1317, startPoint y: 302, endPoint x: 1311, endPoint y: 318, distance: 17.1
click at [1311, 318] on p "Last year's working paper file/Lead schedules: Saved on One drive / NA as first…" at bounding box center [1188, 318] width 428 height 34
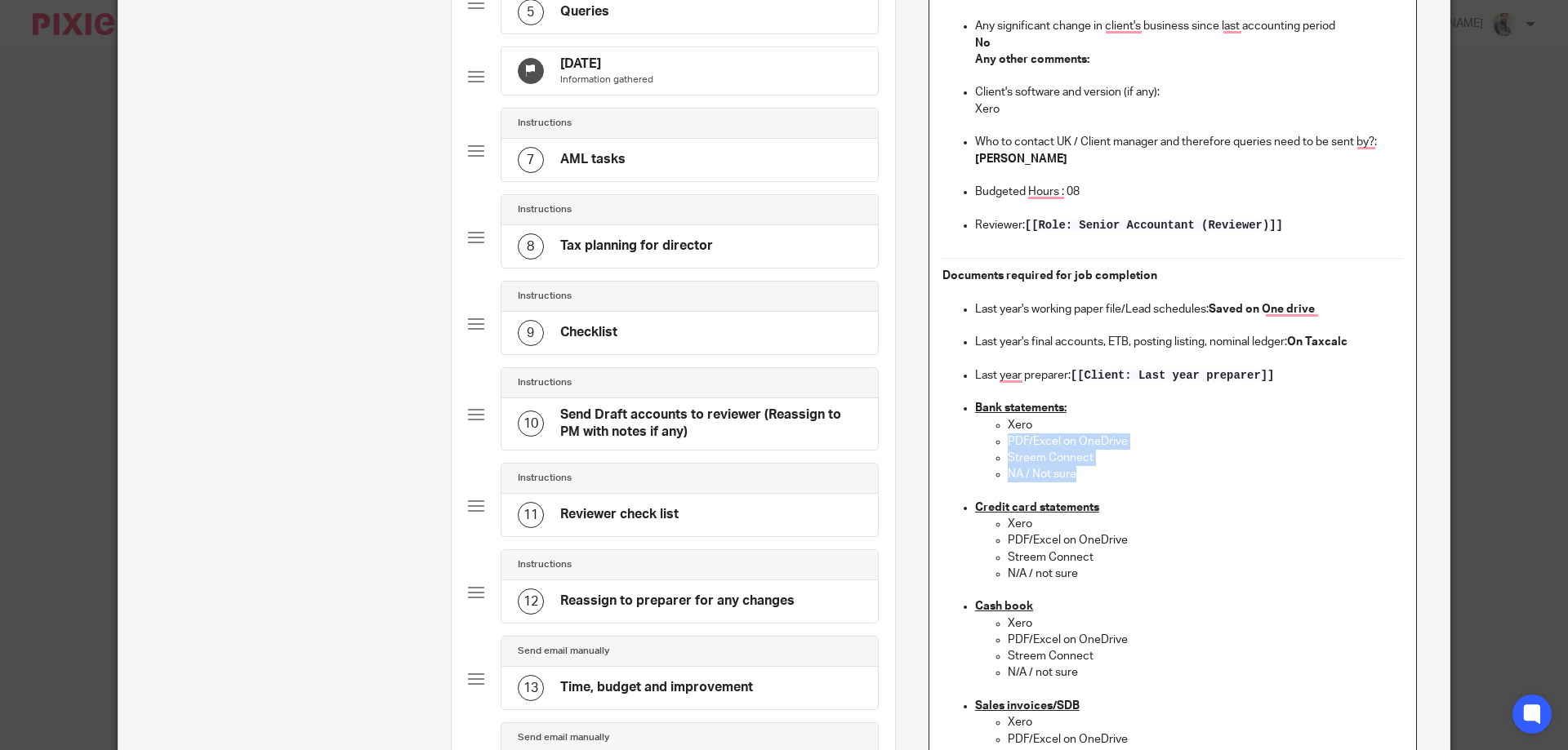
drag, startPoint x: 1000, startPoint y: 447, endPoint x: 1088, endPoint y: 470, distance: 91.0
click at [1088, 470] on ul "Xero PDF/Excel on OneDrive Streem Connect NA / Not sure" at bounding box center [1188, 450] width 428 height 66
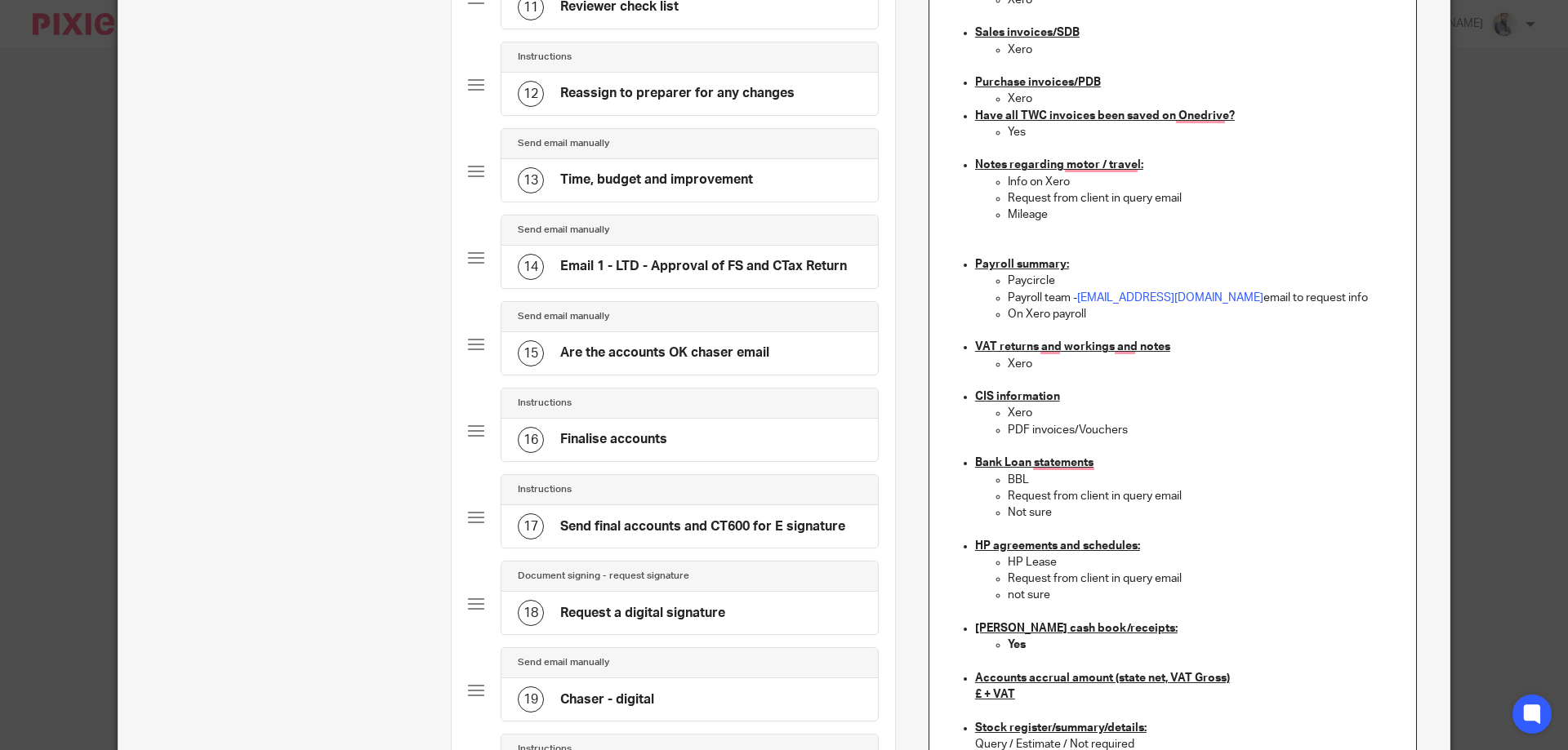
scroll to position [1379, 0]
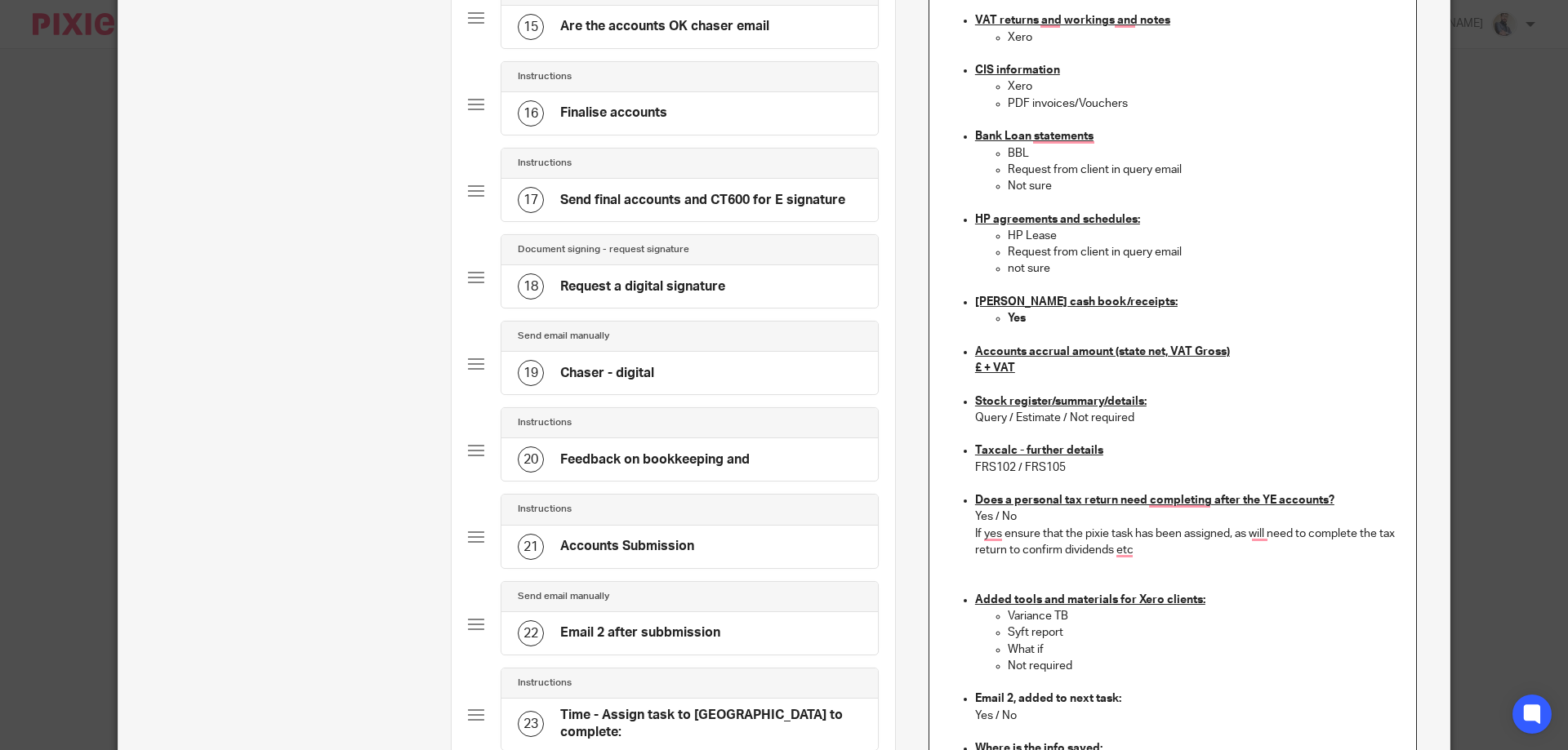
click at [975, 365] on u "£ + VAT" at bounding box center [994, 368] width 40 height 11
click at [1027, 415] on p "Query / Estimate / Not required" at bounding box center [1188, 418] width 428 height 16
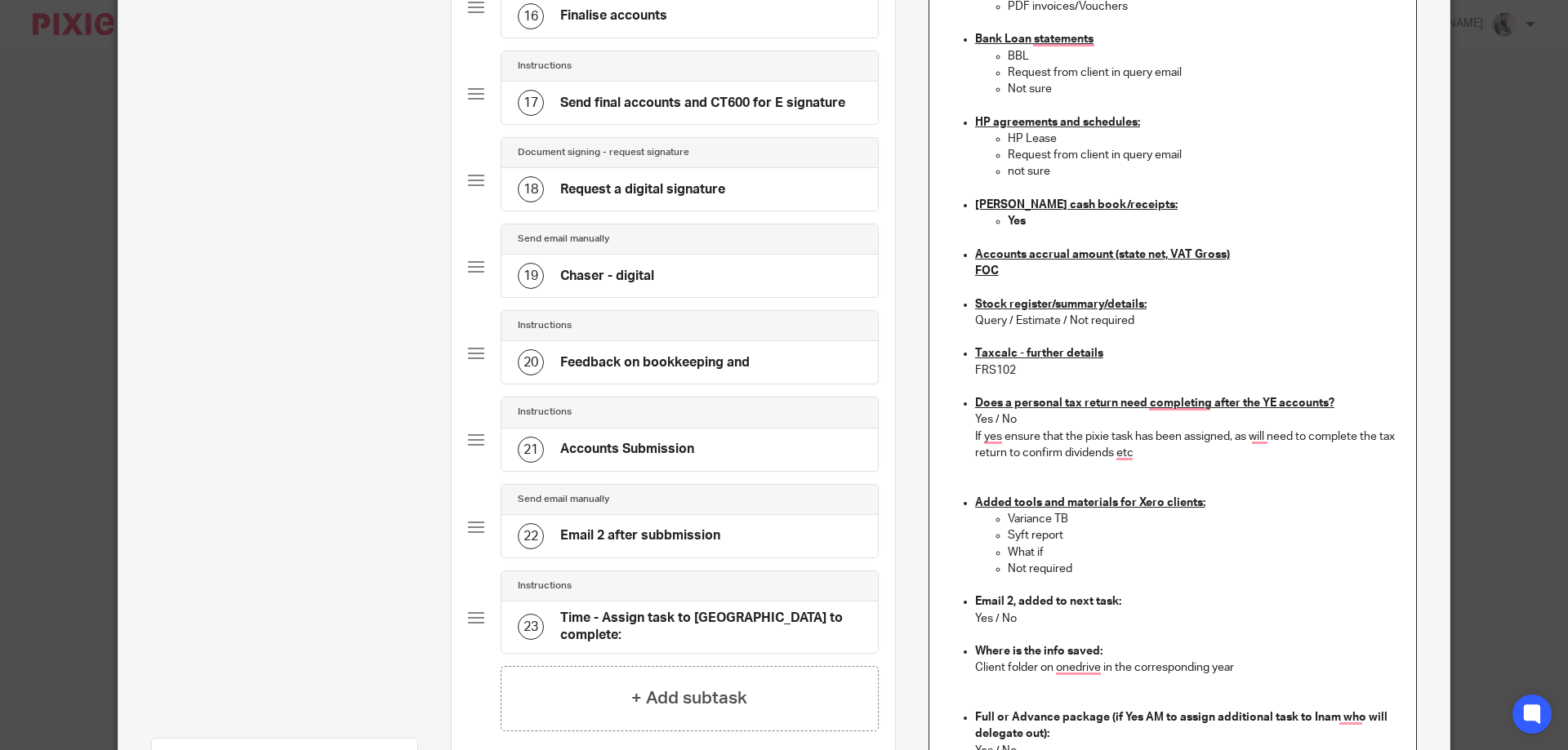
scroll to position [1596, 0]
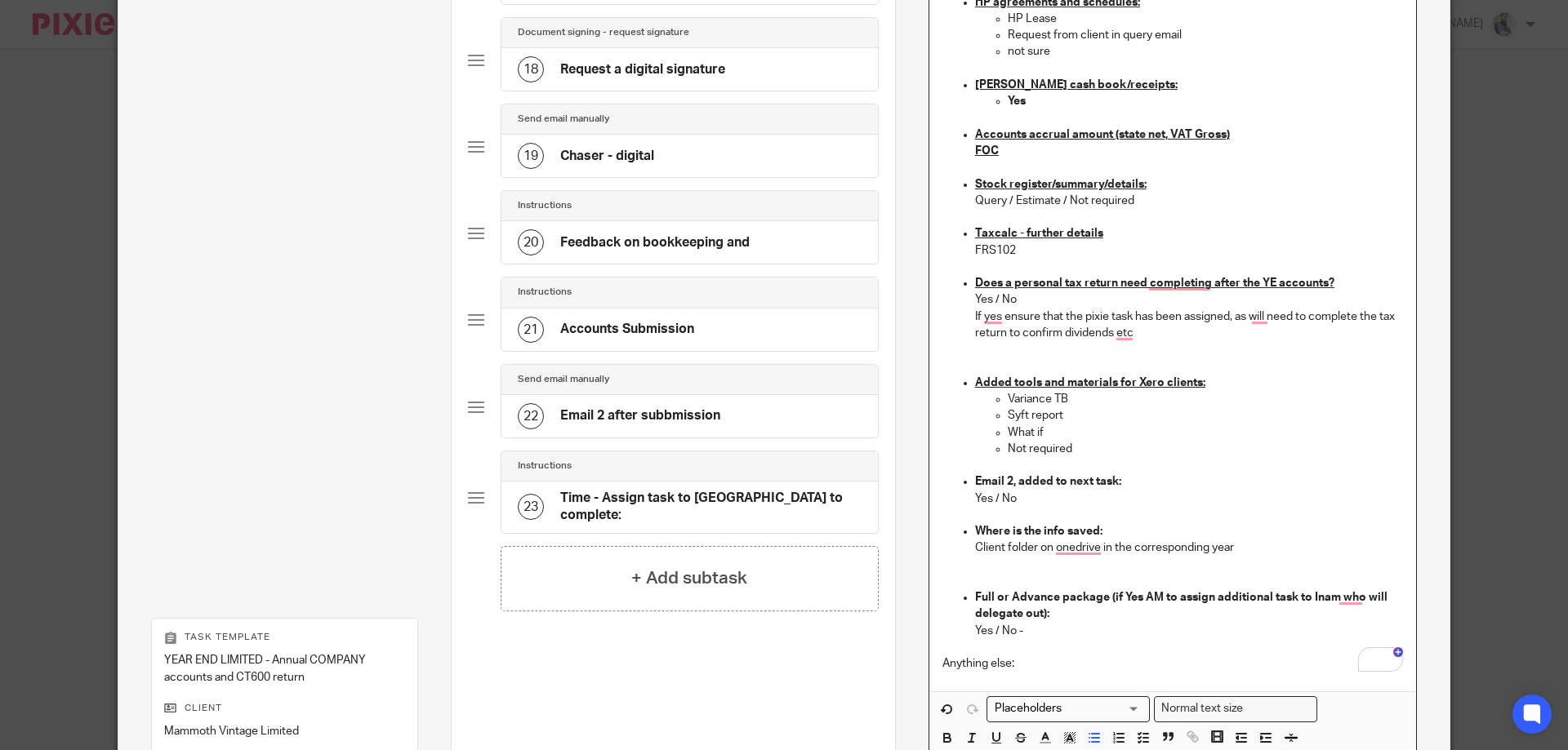
click at [1021, 493] on p "Yes / No" at bounding box center [1188, 499] width 428 height 16
click at [993, 625] on p "Yes / No -" at bounding box center [1188, 631] width 428 height 16
click at [1034, 302] on p "Yes / No" at bounding box center [1188, 300] width 428 height 16
drag, startPoint x: 1074, startPoint y: 433, endPoint x: 993, endPoint y: 404, distance: 86.0
click at [993, 404] on ul "Variance TB Syft report What if Not required" at bounding box center [1188, 424] width 428 height 66
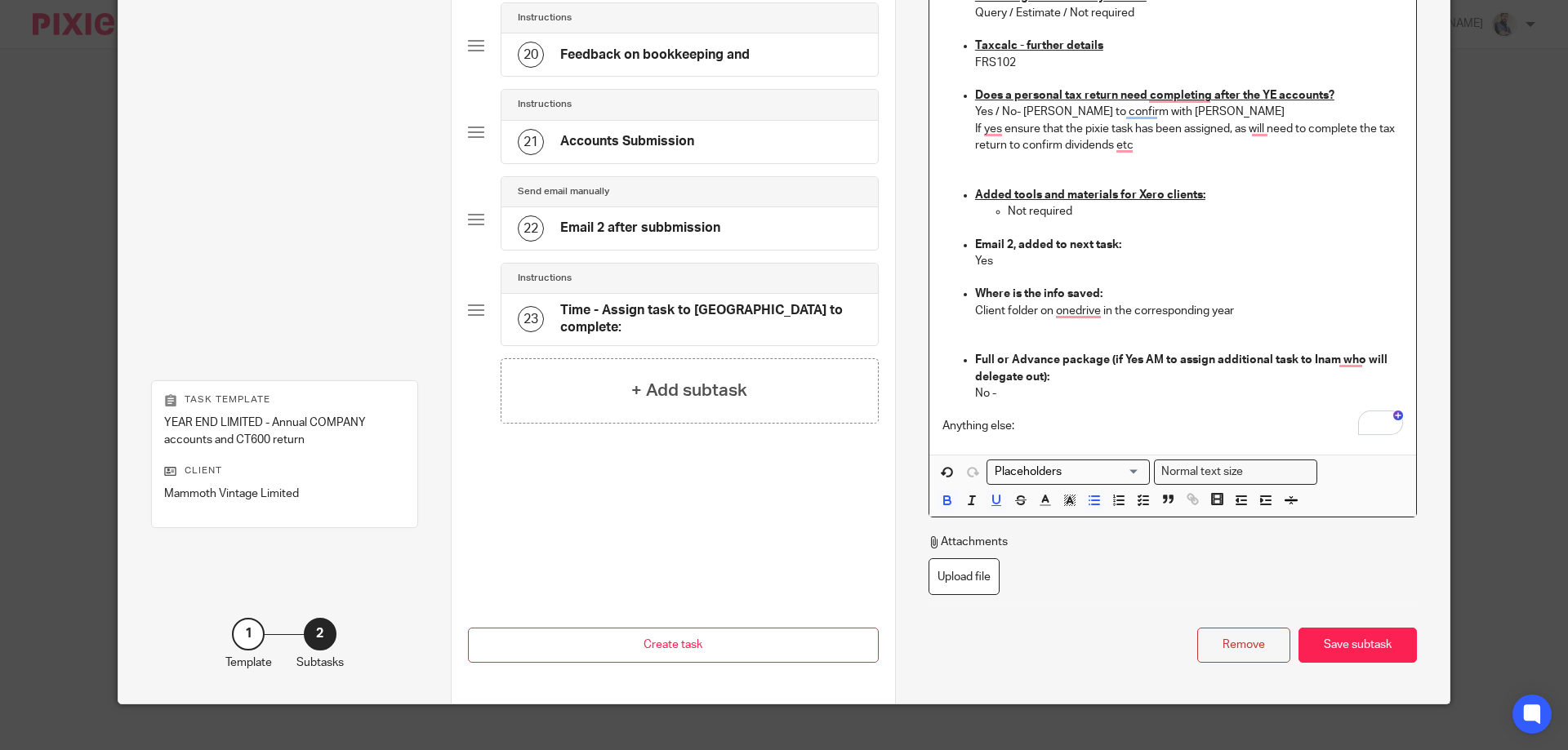
scroll to position [1803, 0]
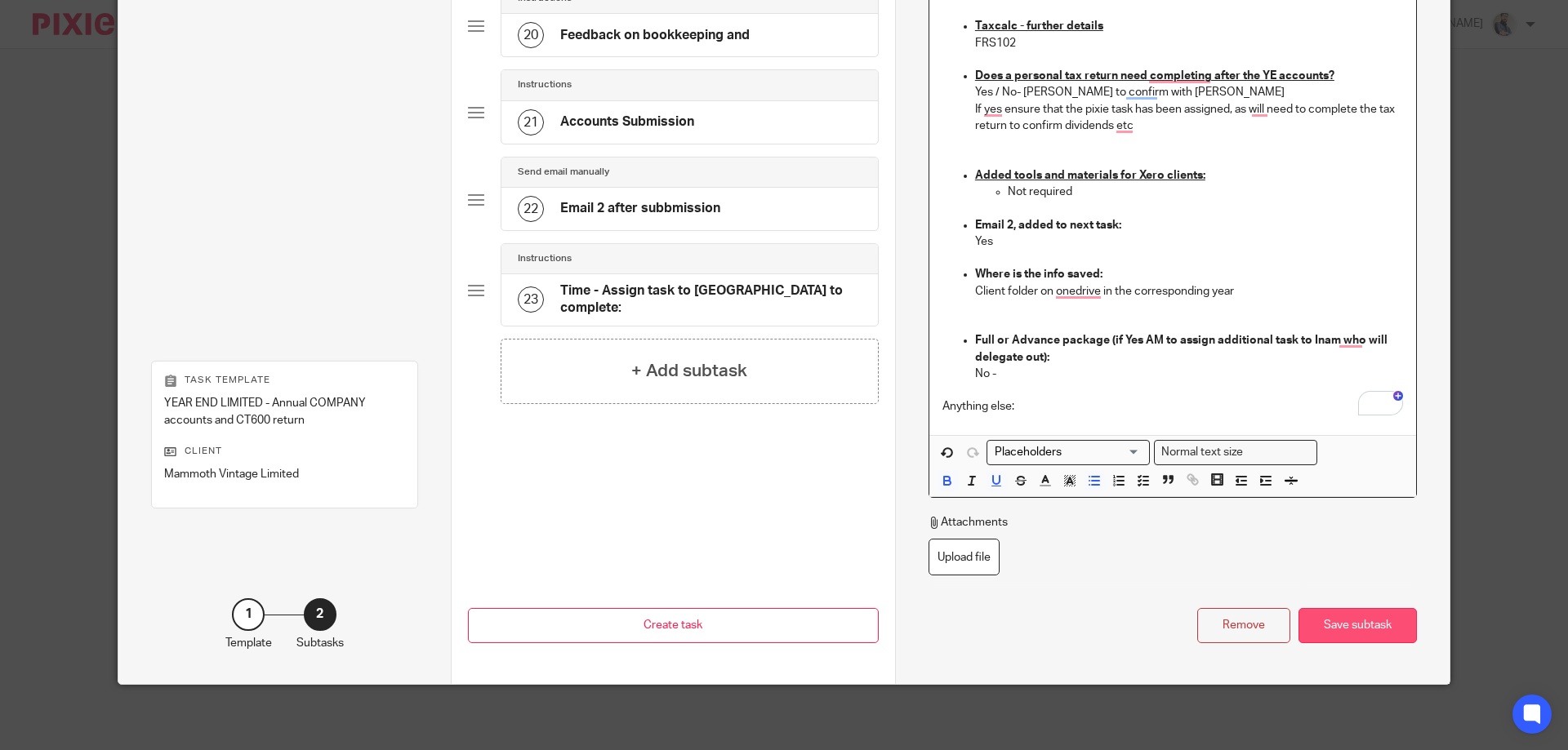
click at [1325, 629] on div "Save subtask" at bounding box center [1357, 625] width 118 height 35
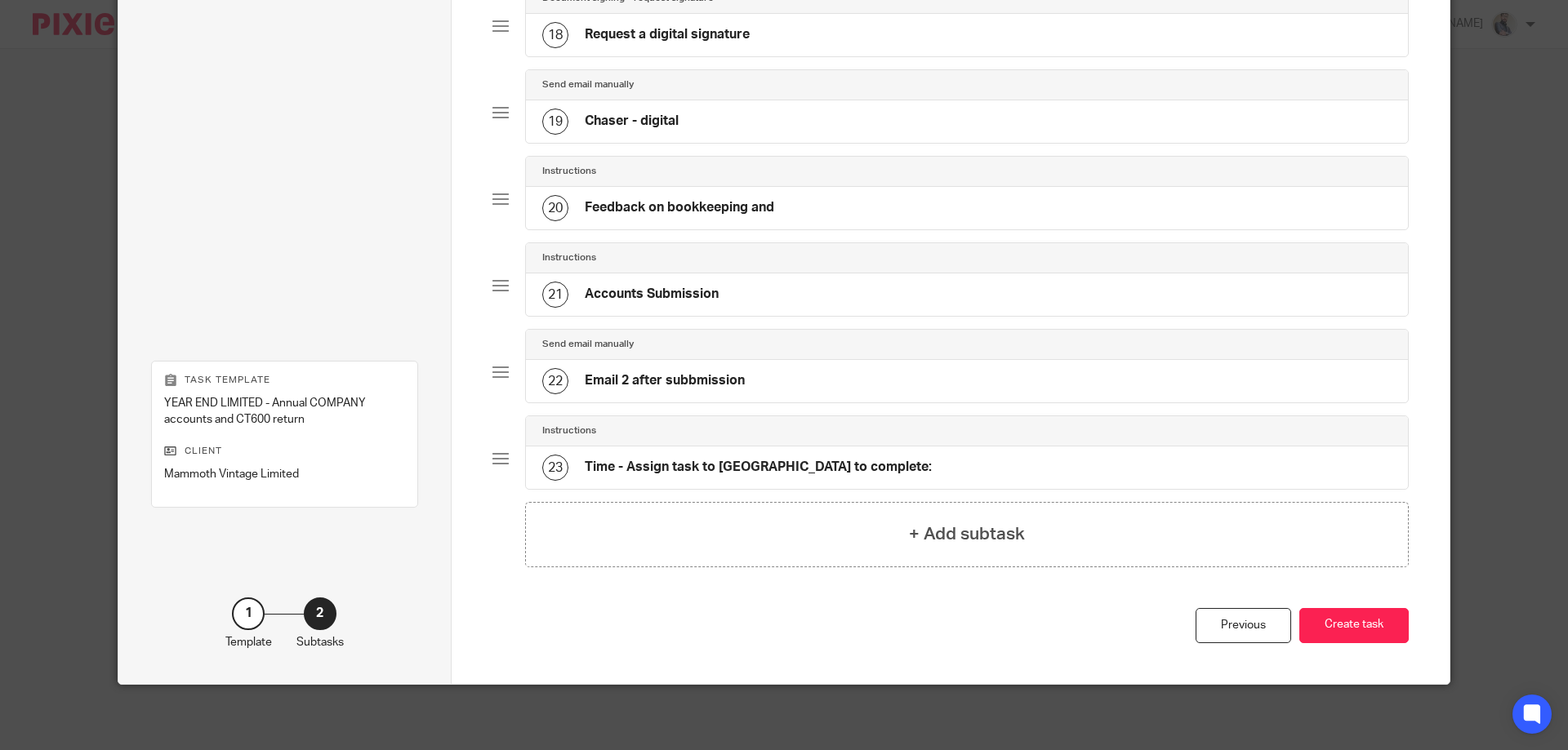
scroll to position [1626, 0]
click at [1335, 626] on button "Create task" at bounding box center [1353, 625] width 109 height 35
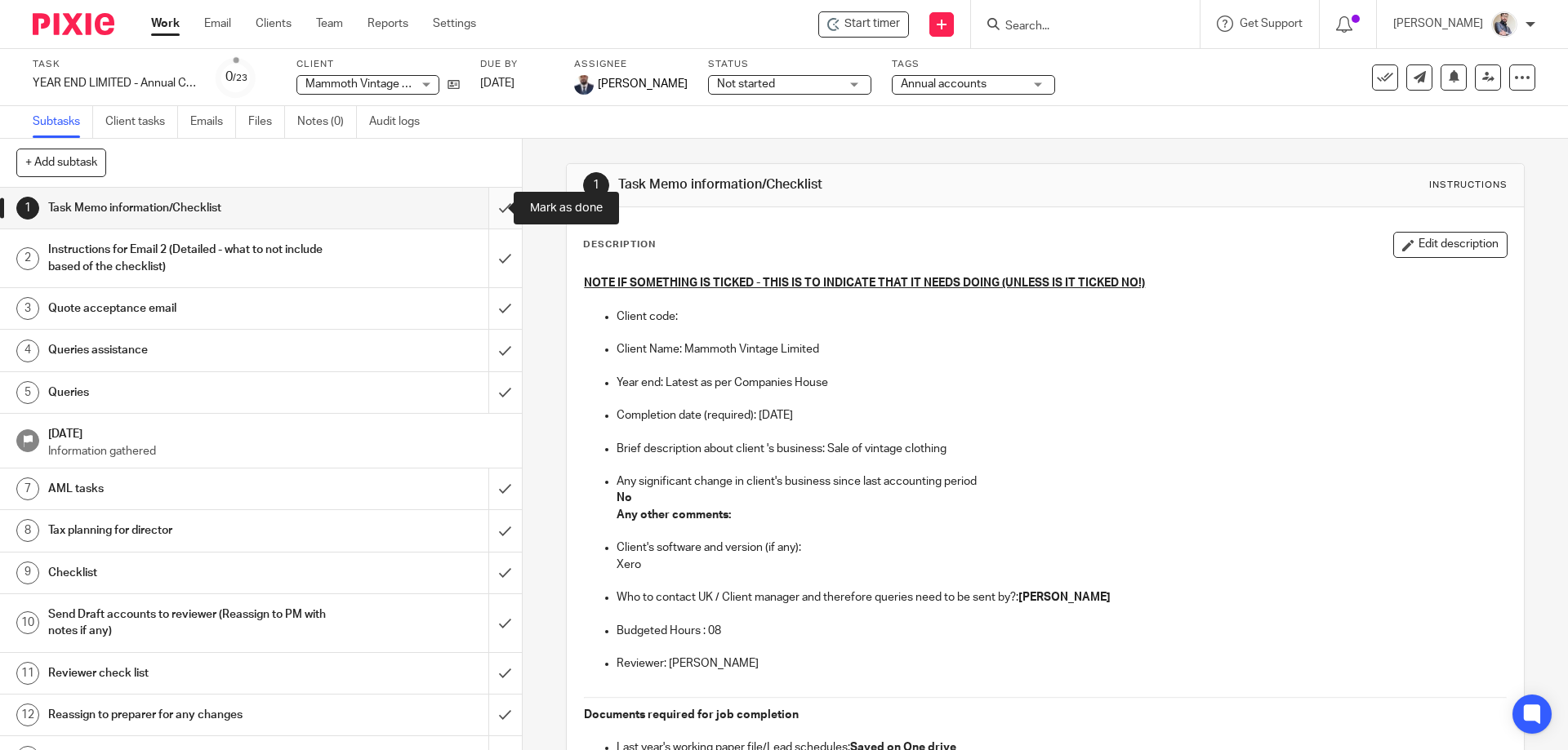
click at [484, 203] on input "submit" at bounding box center [261, 208] width 522 height 41
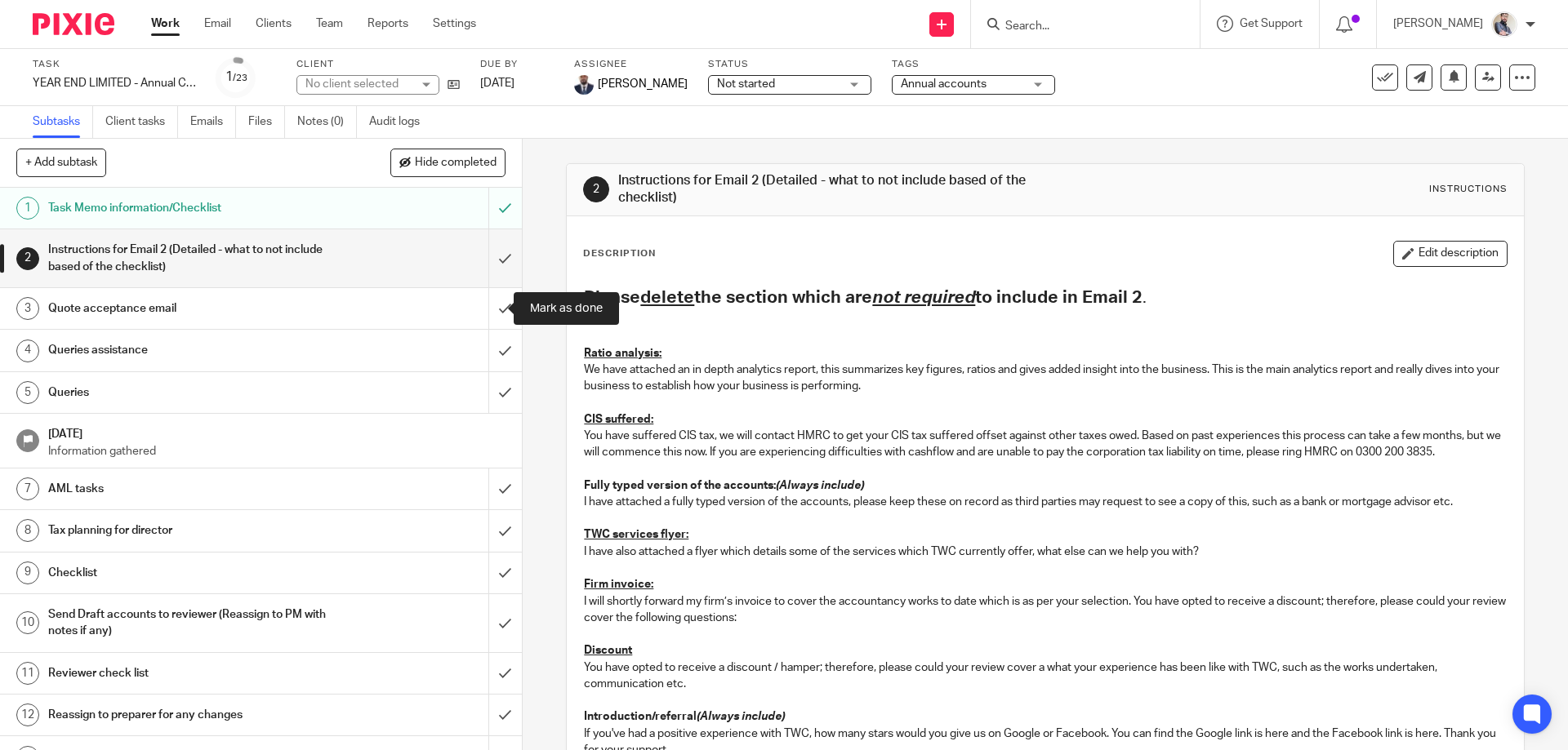
click at [489, 309] on input "submit" at bounding box center [261, 309] width 522 height 41
click at [489, 261] on input "submit" at bounding box center [261, 258] width 522 height 58
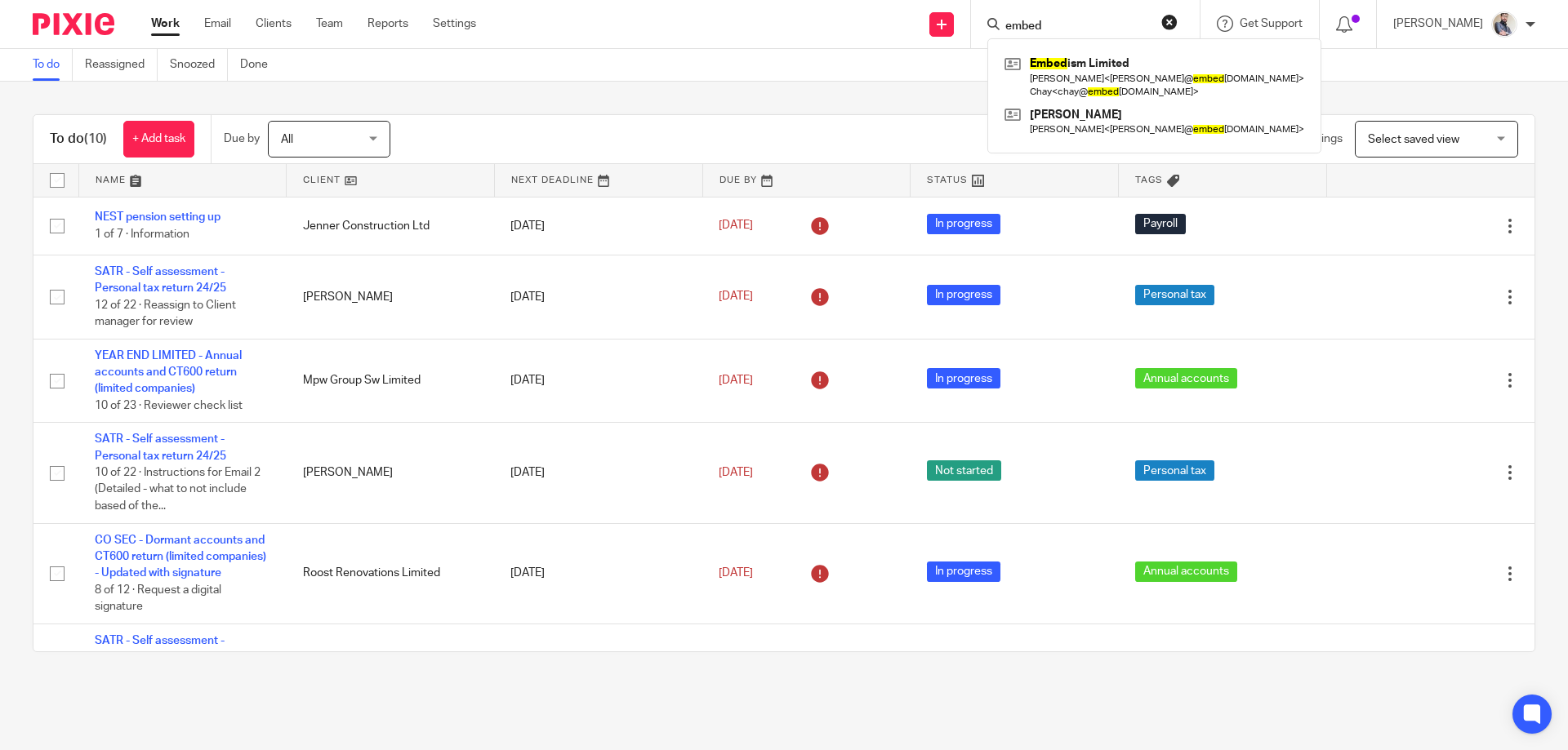
scroll to position [408, 0]
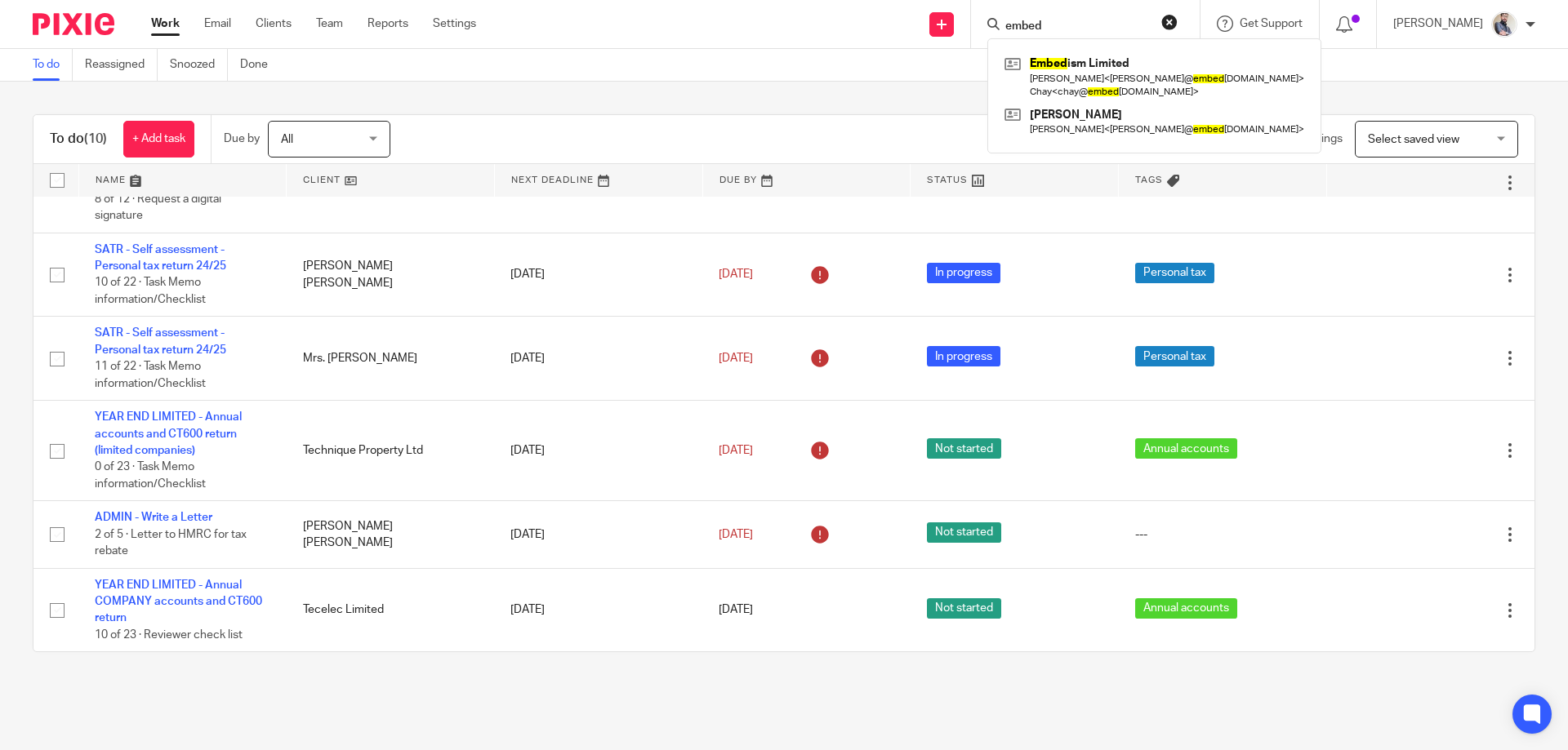
drag, startPoint x: 1099, startPoint y: 20, endPoint x: 962, endPoint y: 20, distance: 137.0
click at [962, 20] on div "Send new email Create task Add client Request signature embed Embed ism Limited…" at bounding box center [1034, 24] width 1067 height 48
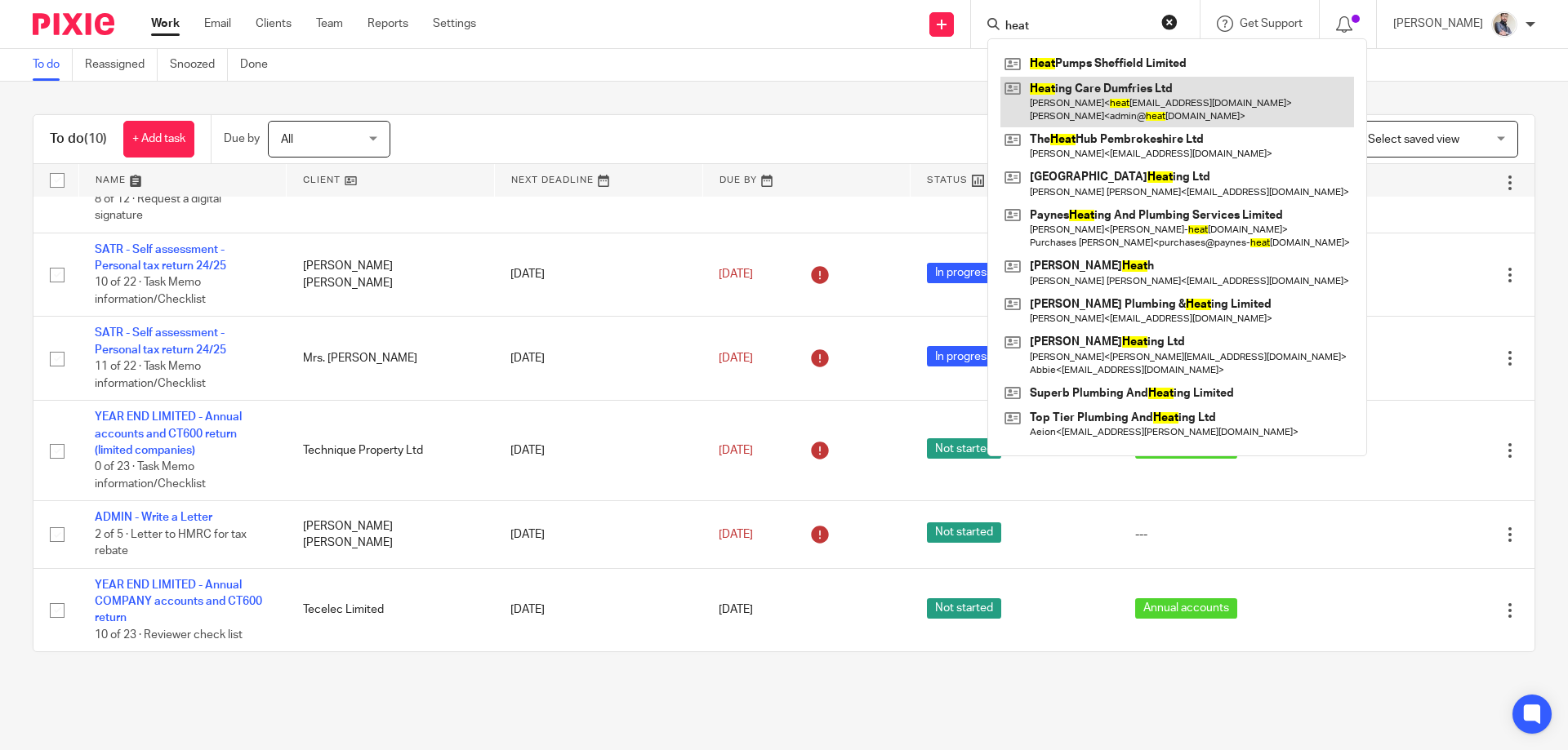
type input "heat"
click at [1082, 106] on link at bounding box center [1176, 102] width 353 height 51
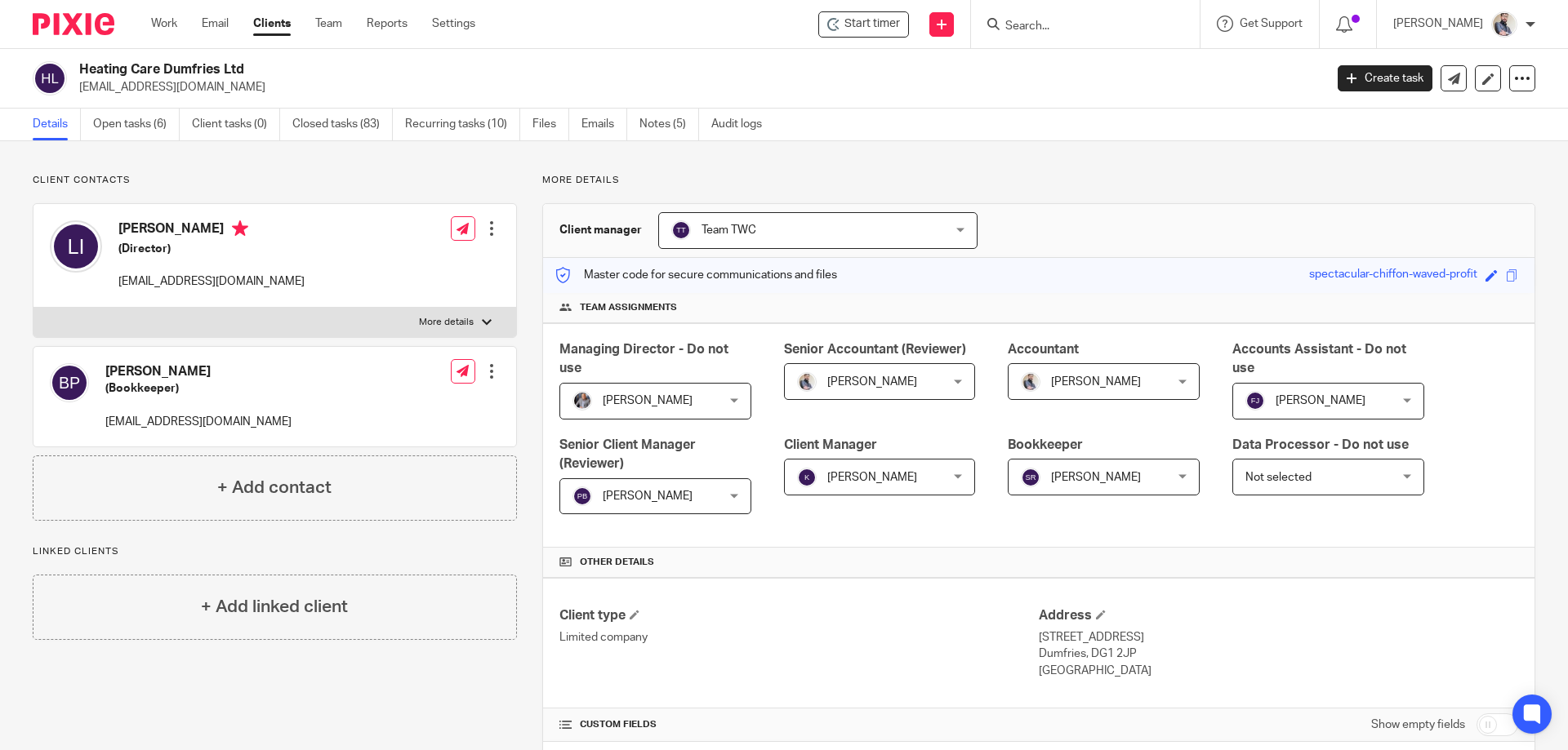
click at [1099, 18] on form at bounding box center [1090, 24] width 174 height 20
click at [1098, 28] on input "Search" at bounding box center [1076, 27] width 147 height 15
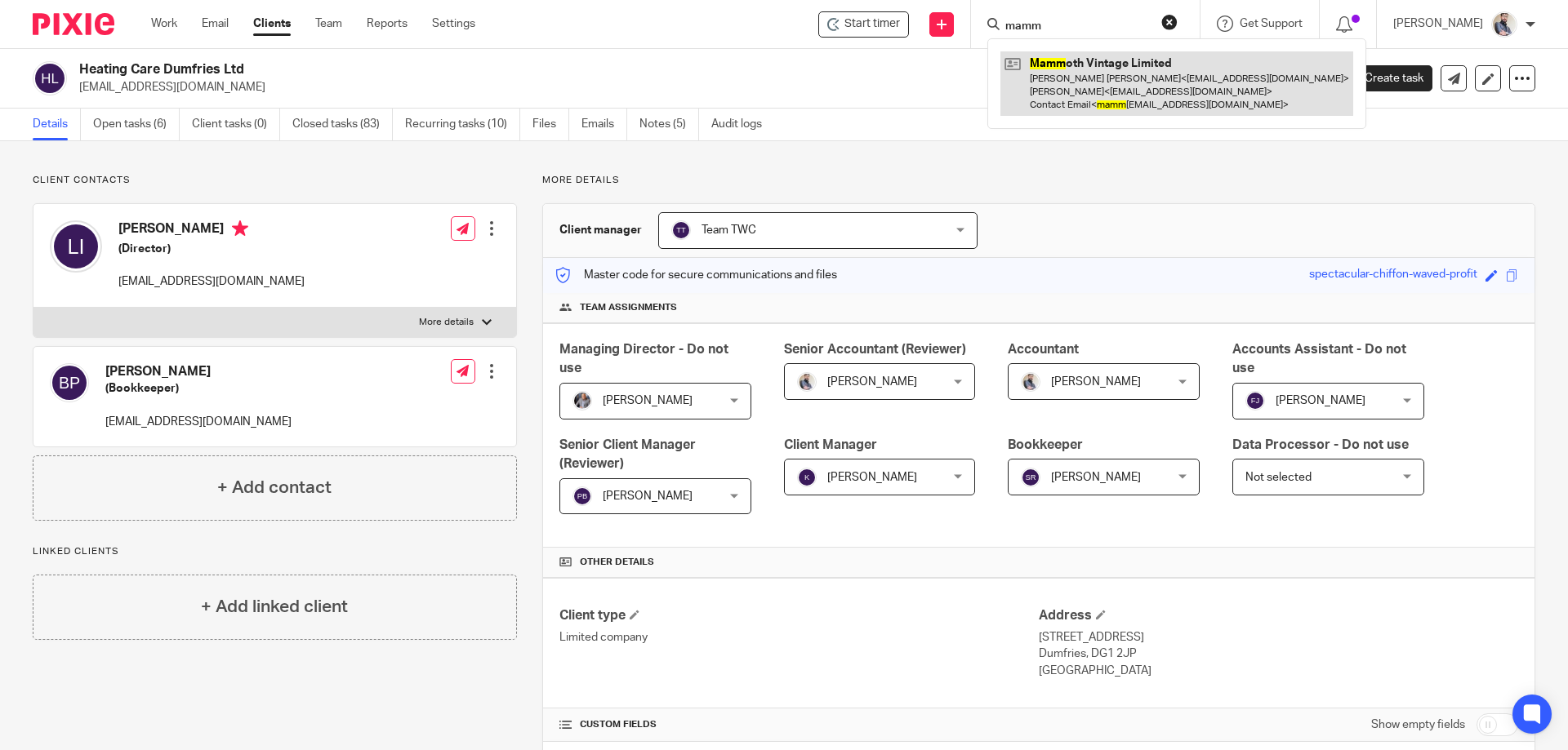
type input "mamm"
click at [1187, 90] on link at bounding box center [1176, 84] width 352 height 65
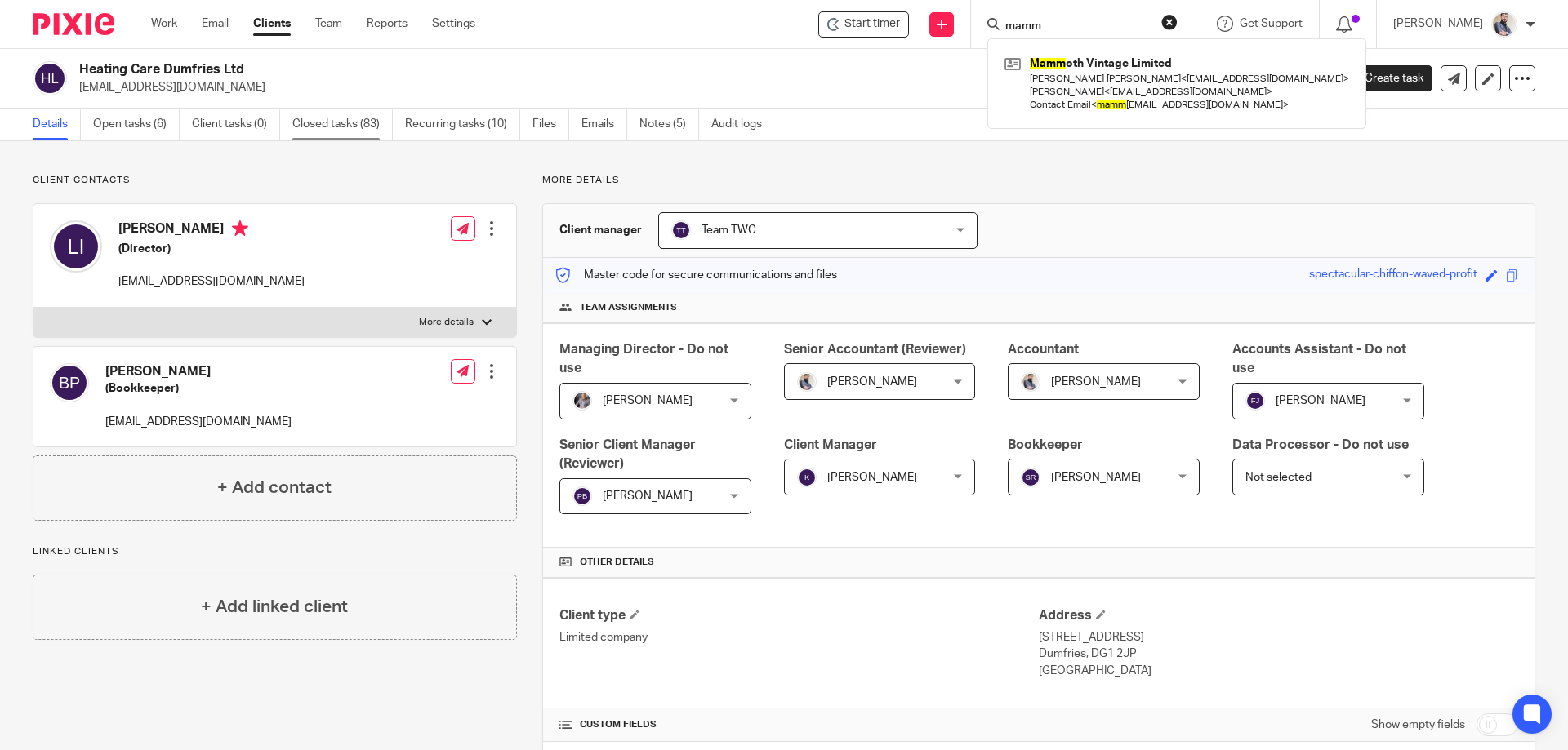
click at [339, 116] on link "Closed tasks (83)" at bounding box center [343, 124] width 101 height 32
click at [448, 116] on link "Recurring tasks (10)" at bounding box center [462, 124] width 115 height 32
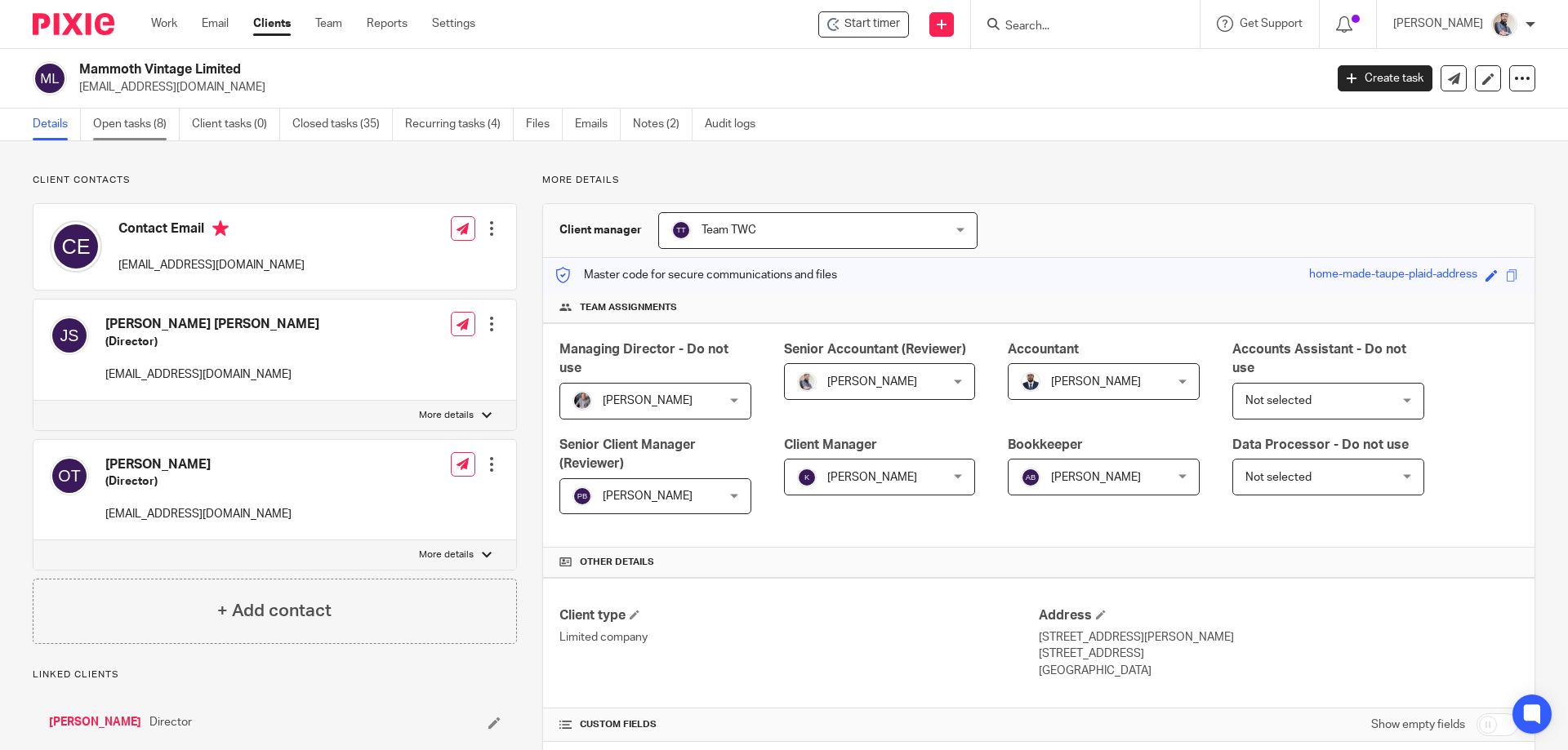
click at [151, 137] on link "Open tasks (8)" at bounding box center [137, 124] width 87 height 32
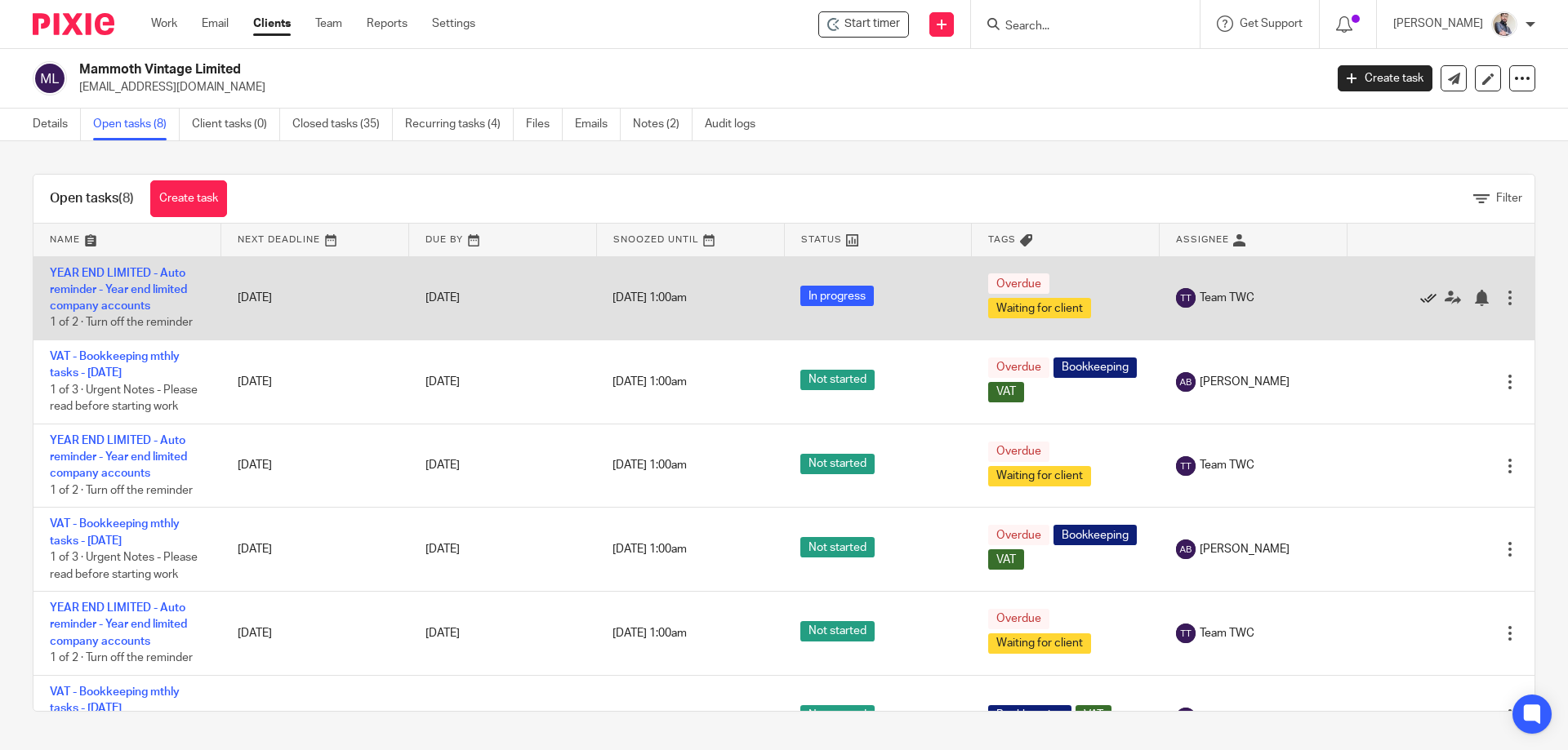
click at [1420, 299] on icon at bounding box center [1428, 298] width 16 height 16
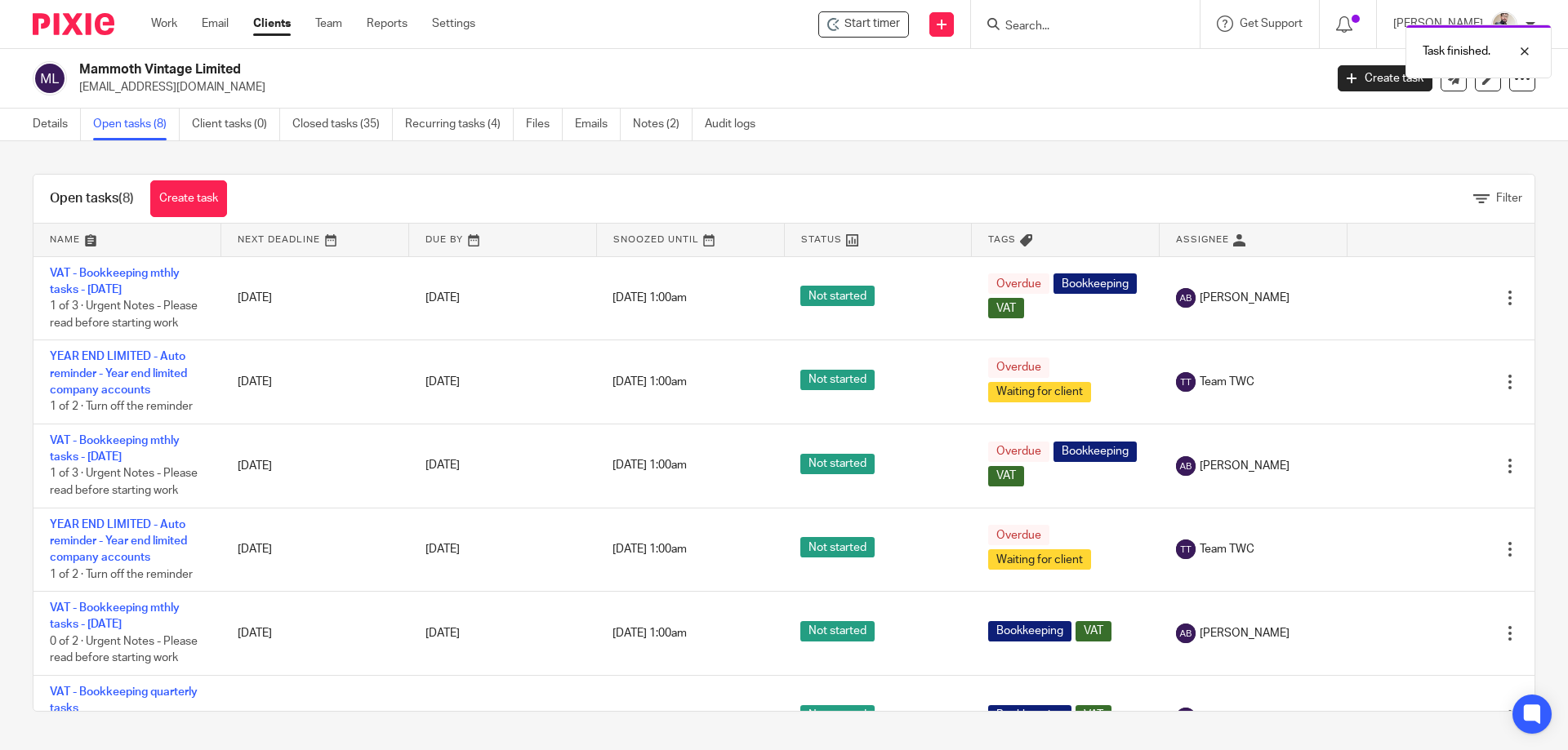
click at [60, 234] on link at bounding box center [127, 240] width 187 height 33
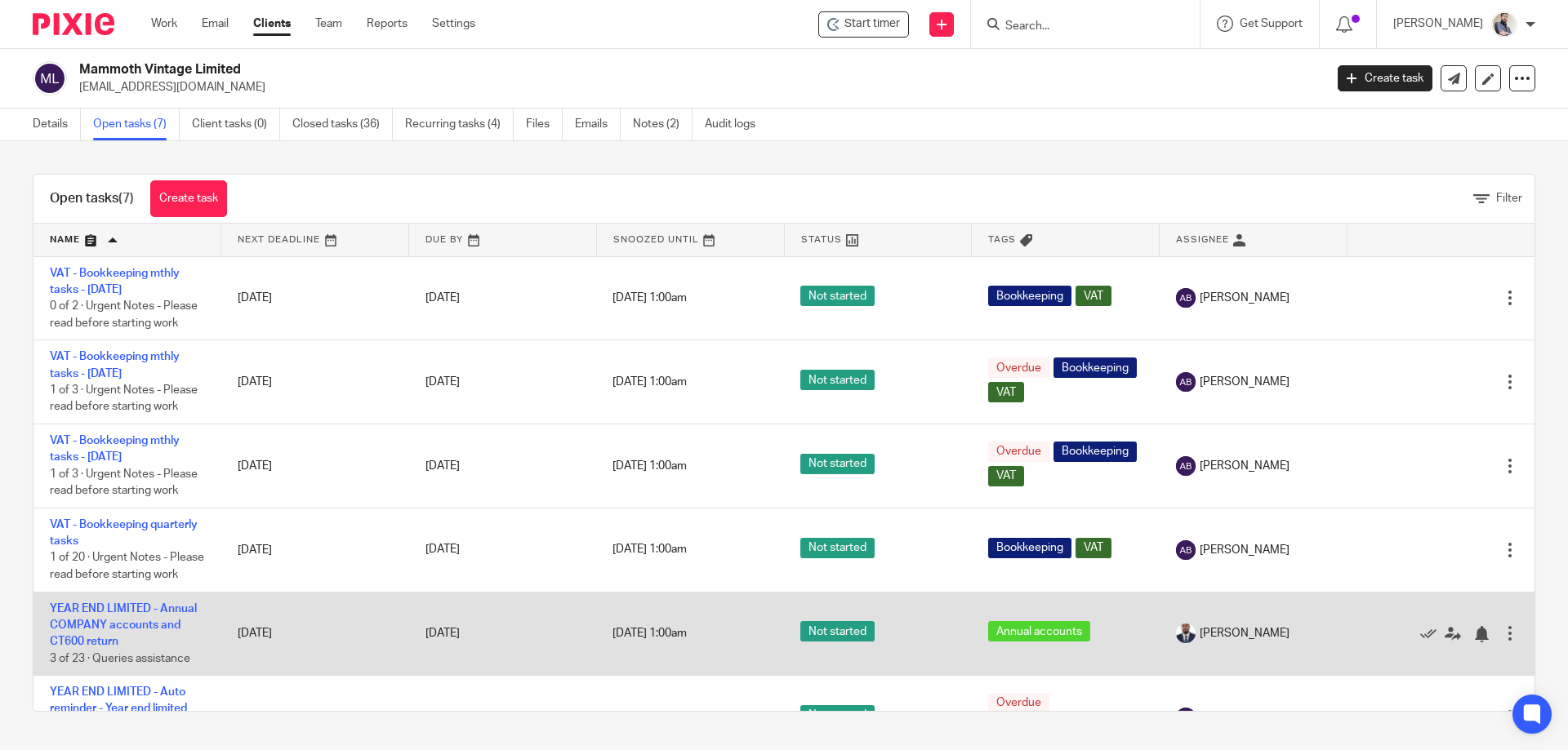
scroll to position [148, 0]
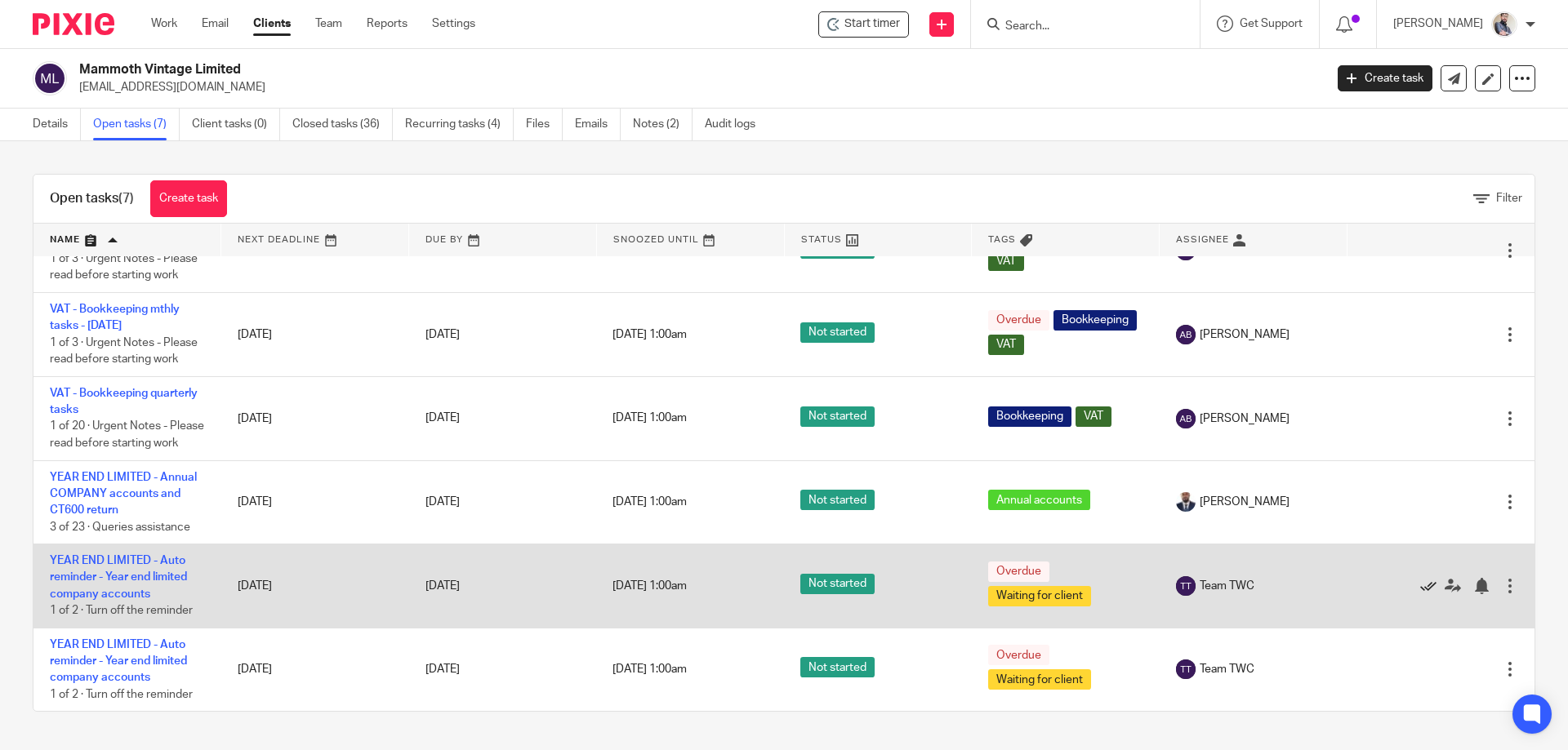
click at [1420, 585] on icon at bounding box center [1428, 586] width 16 height 16
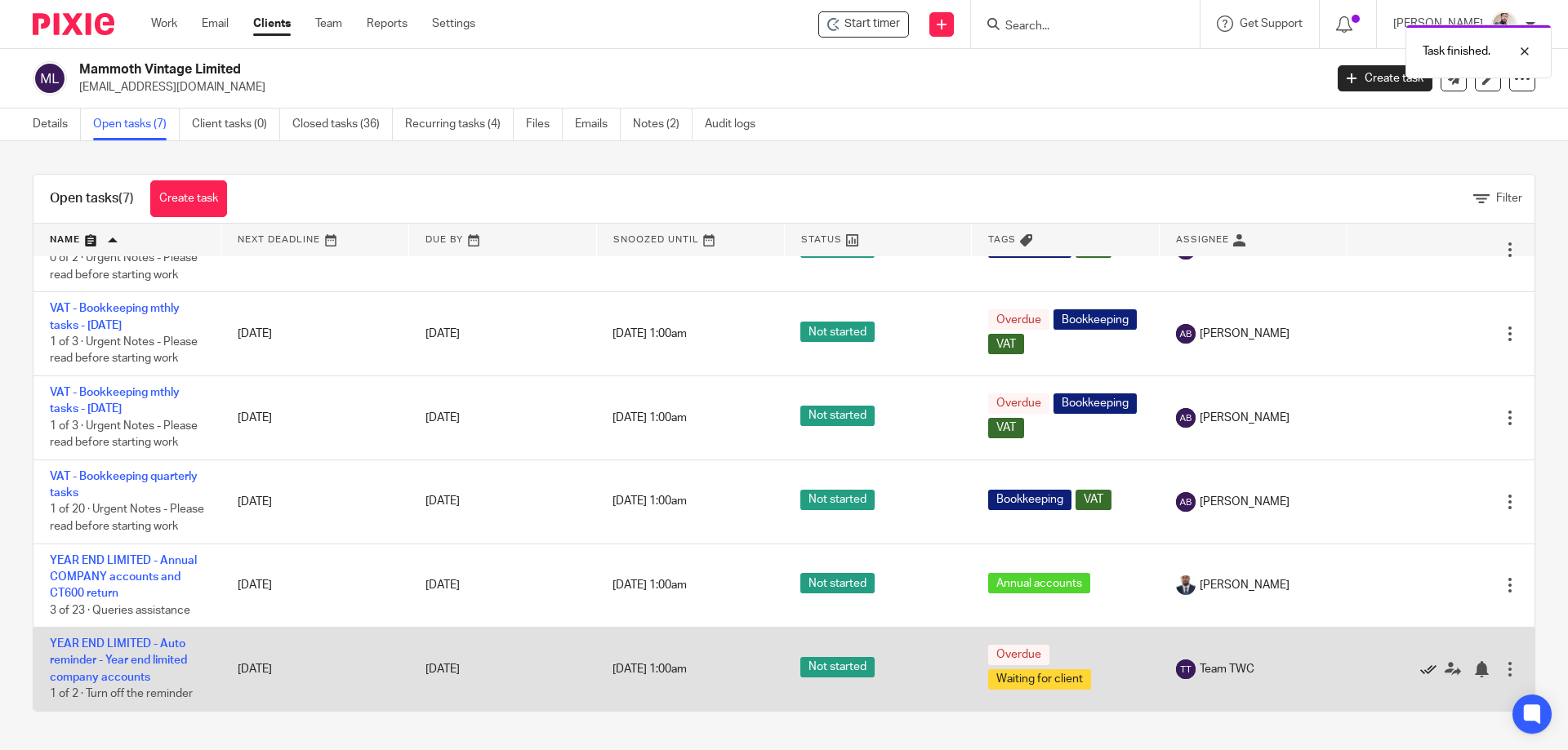
click at [1420, 672] on icon at bounding box center [1428, 670] width 16 height 16
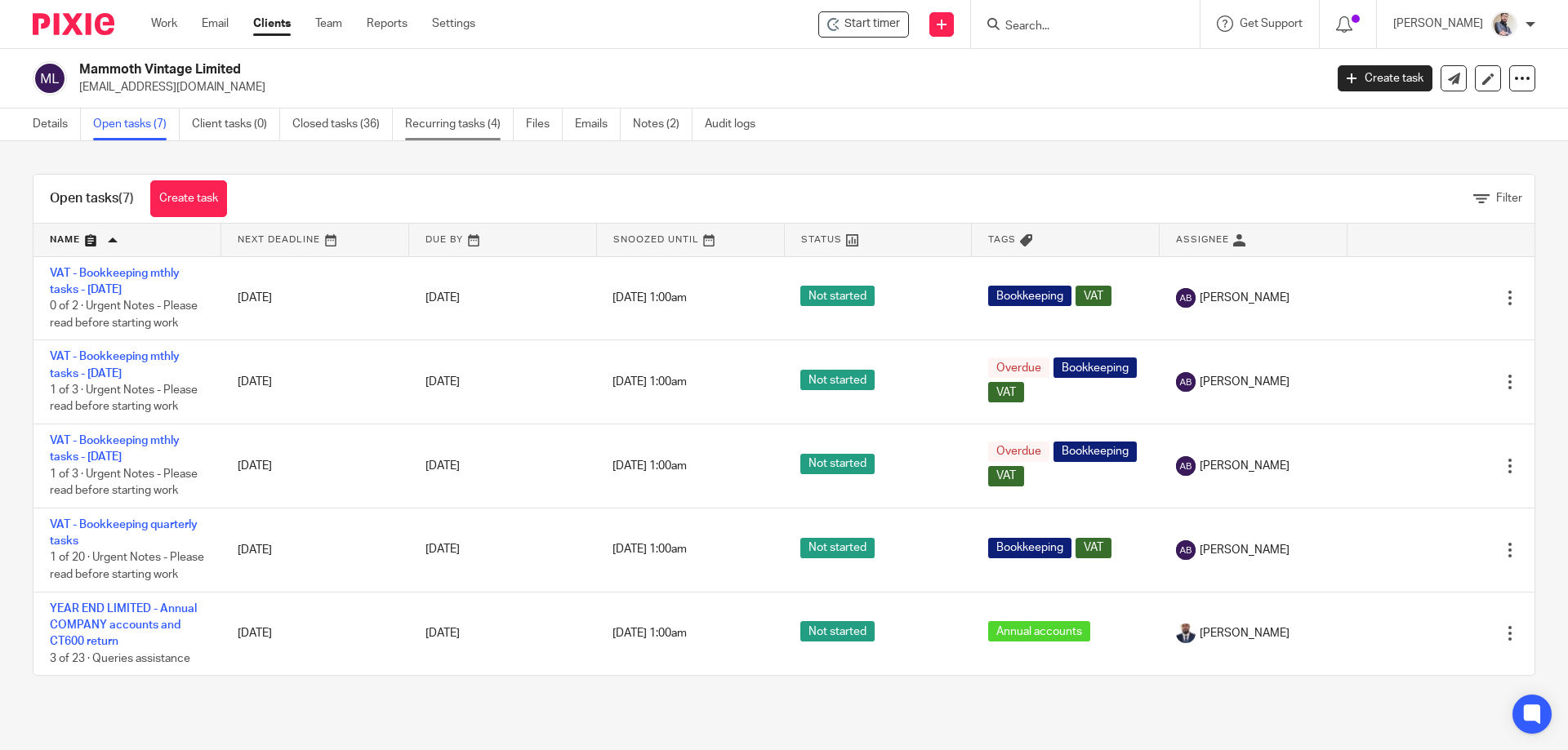
click at [465, 133] on link "Recurring tasks (4)" at bounding box center [459, 124] width 108 height 32
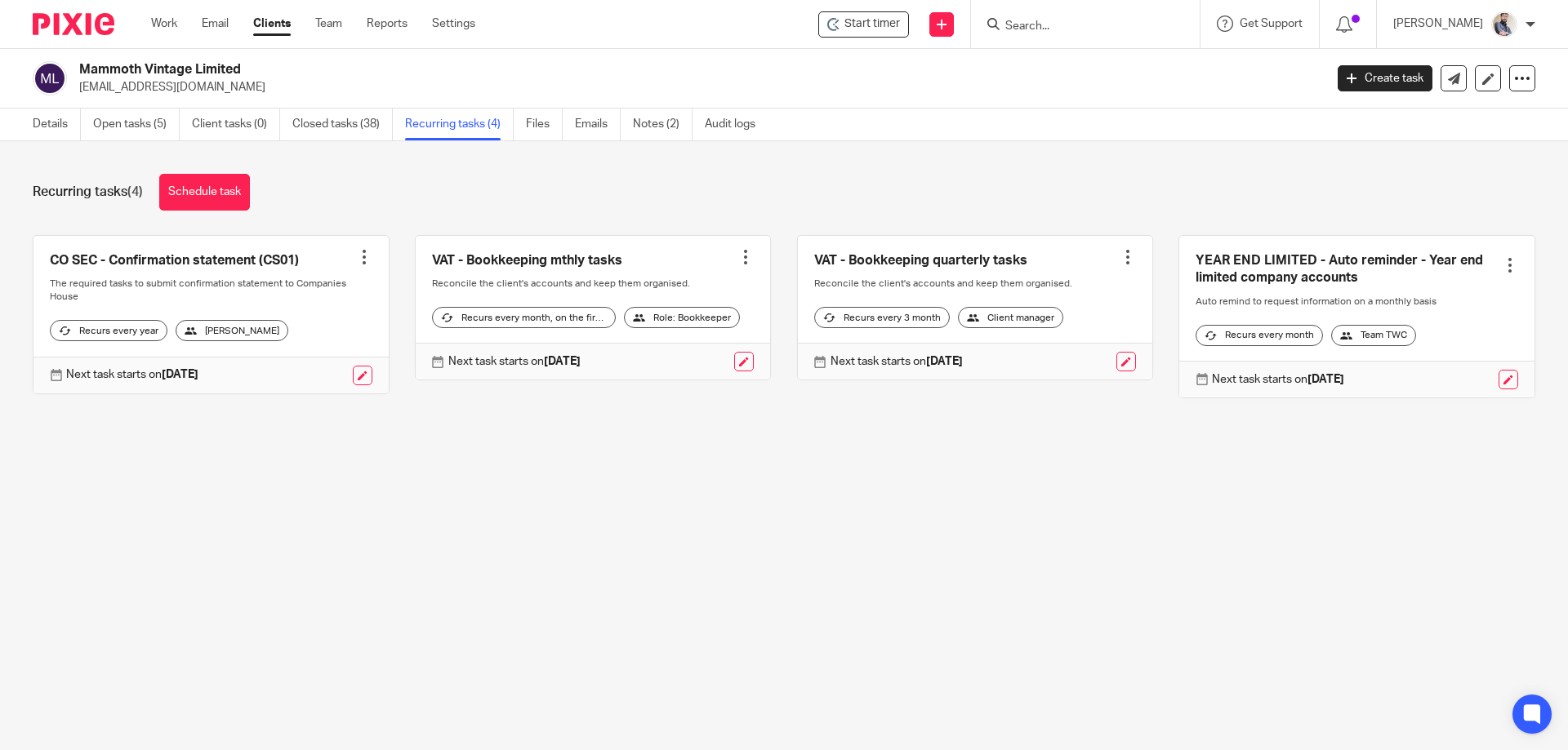
click at [1502, 270] on div at bounding box center [1510, 266] width 16 height 16
click at [1434, 370] on span "Cancel schedule" at bounding box center [1425, 369] width 86 height 11
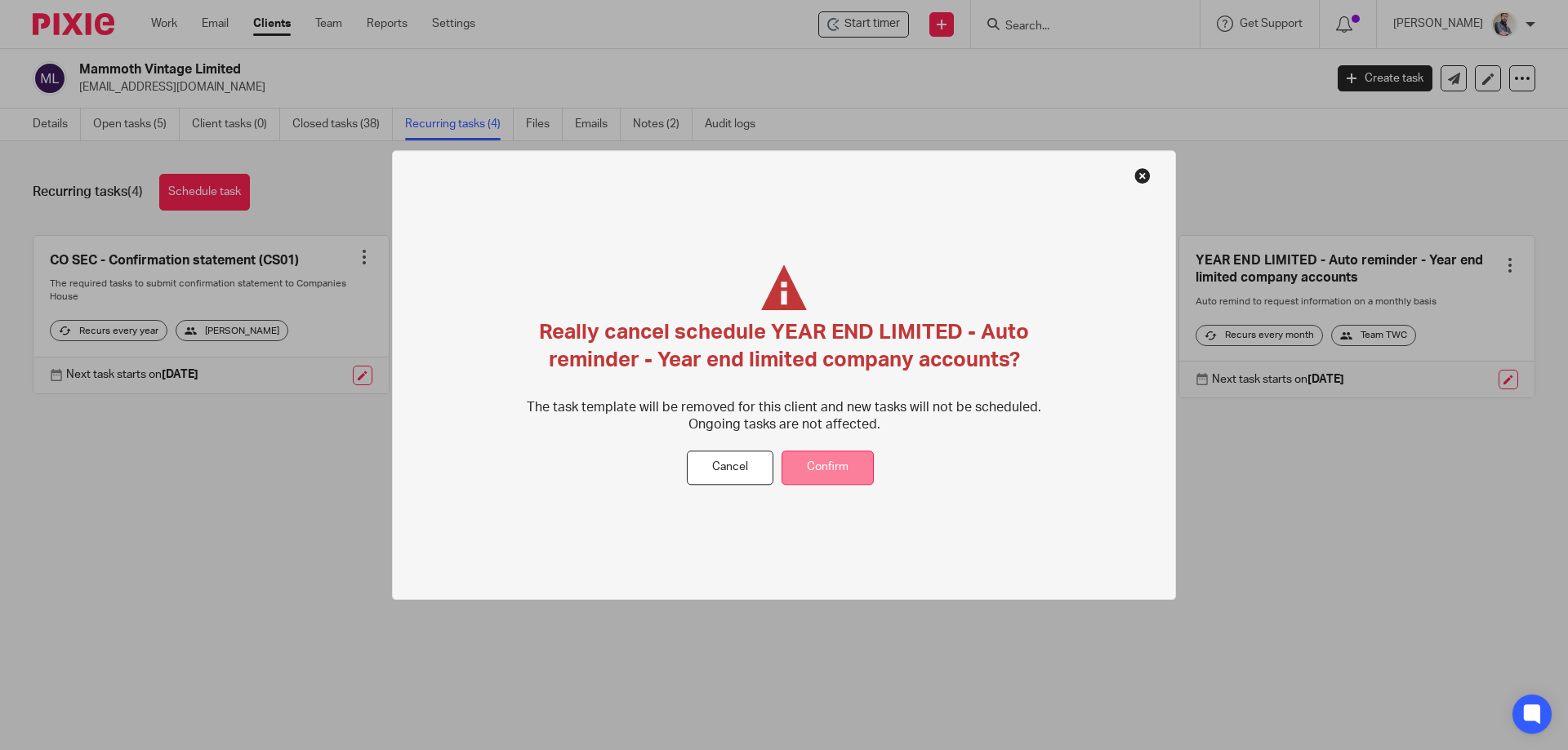
click at [837, 465] on button "Confirm" at bounding box center [827, 468] width 93 height 35
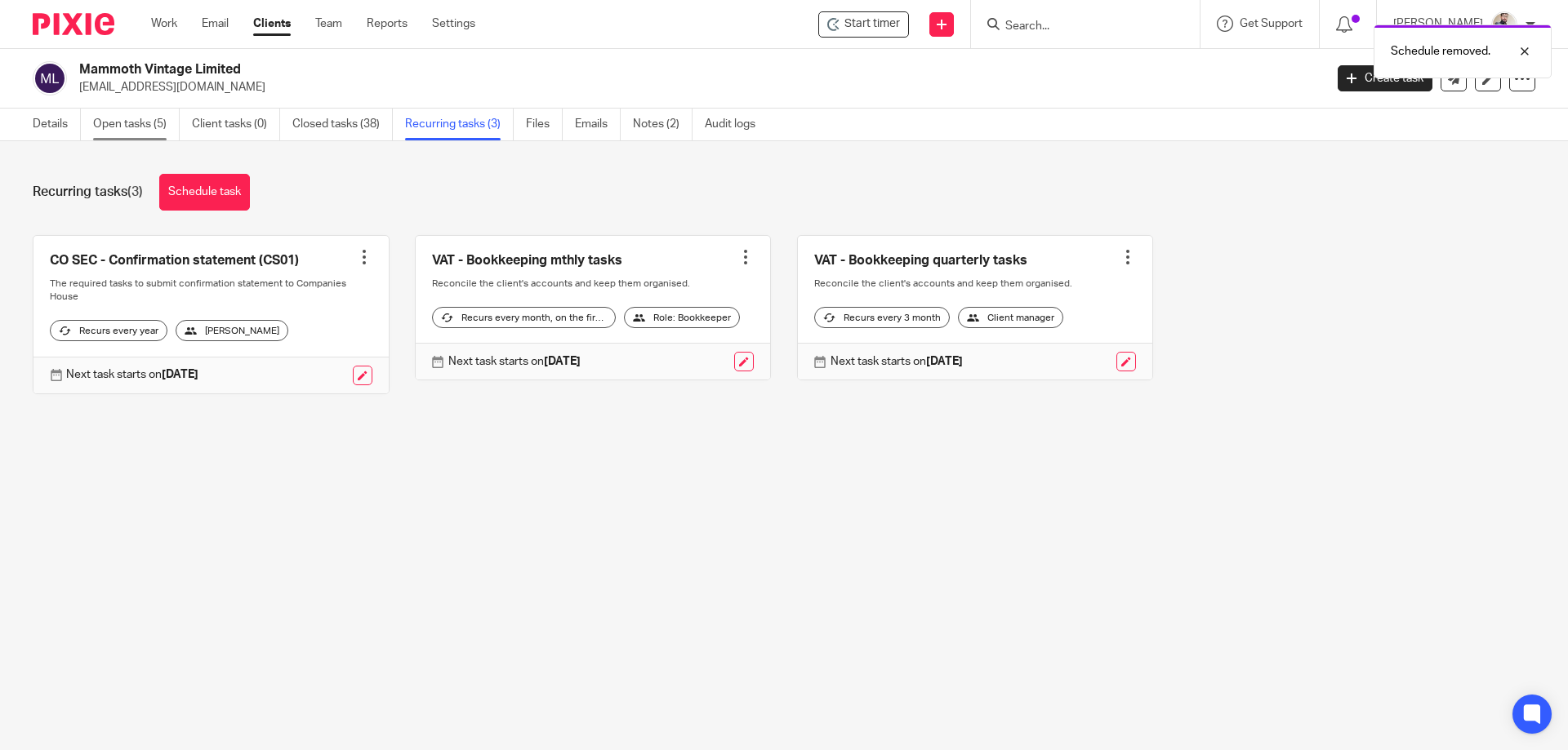
click at [131, 120] on link "Open tasks (5)" at bounding box center [137, 124] width 87 height 32
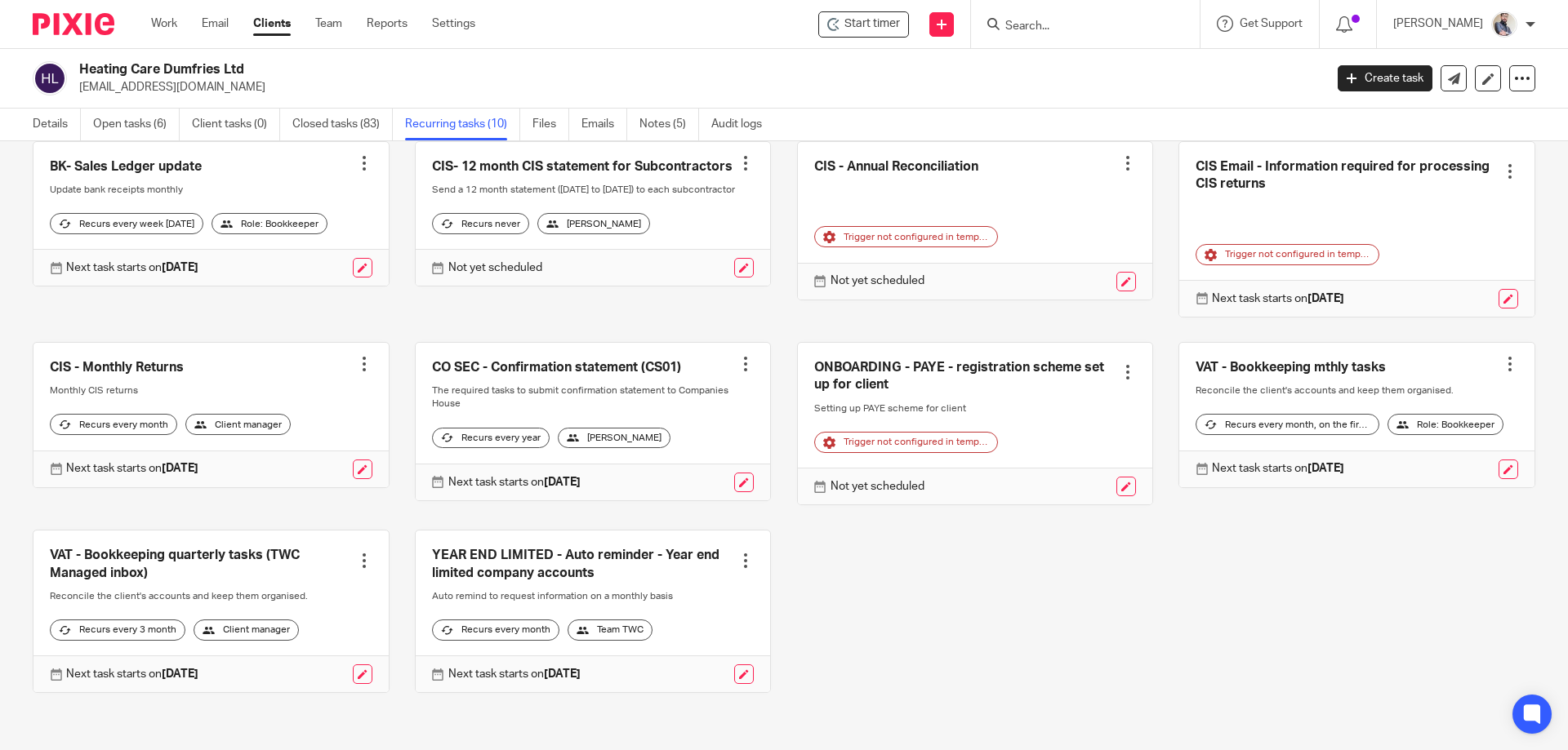
scroll to position [141, 0]
click at [738, 552] on div at bounding box center [746, 561] width 16 height 16
click at [689, 645] on span "Cancel schedule" at bounding box center [673, 651] width 86 height 11
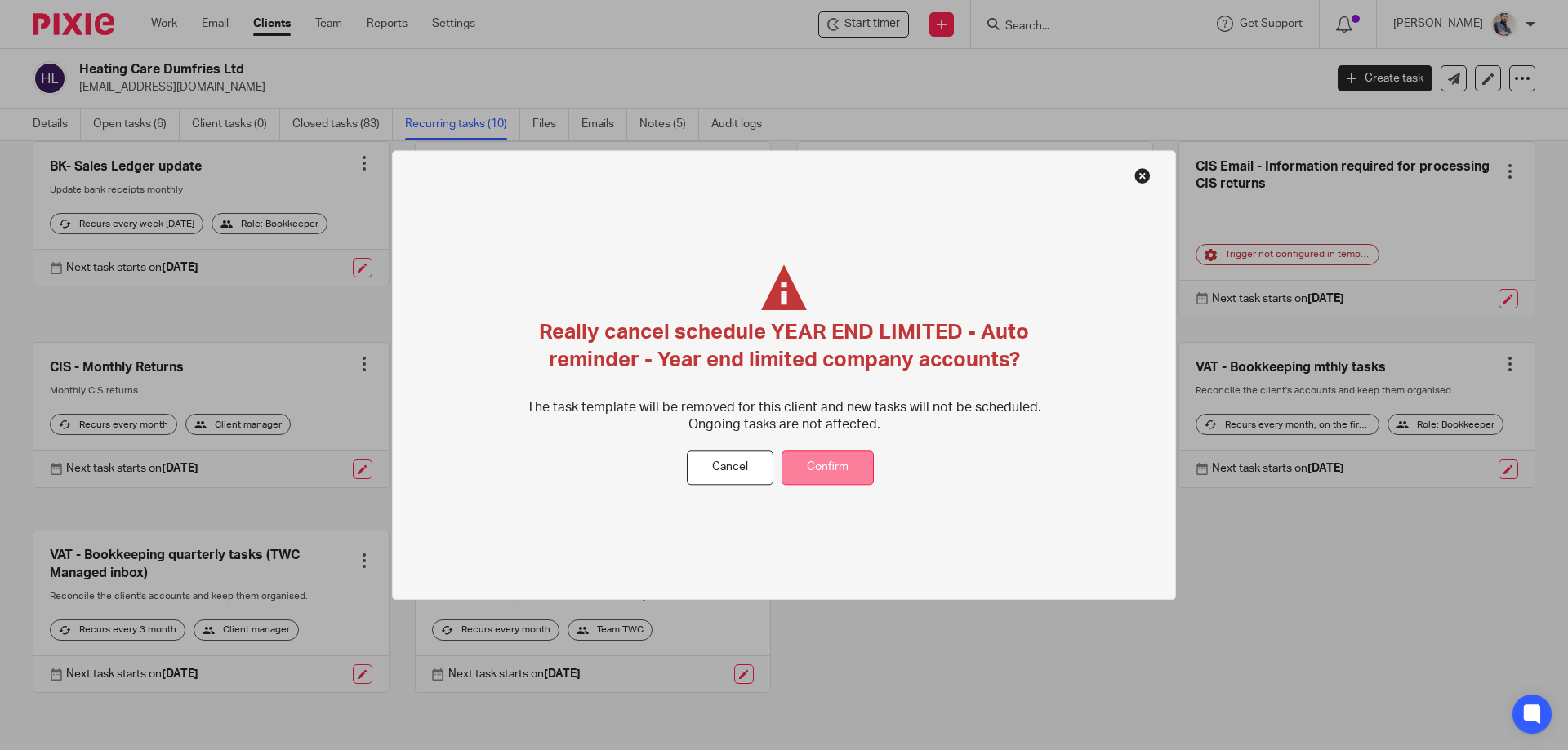
click at [832, 475] on button "Confirm" at bounding box center [827, 468] width 93 height 35
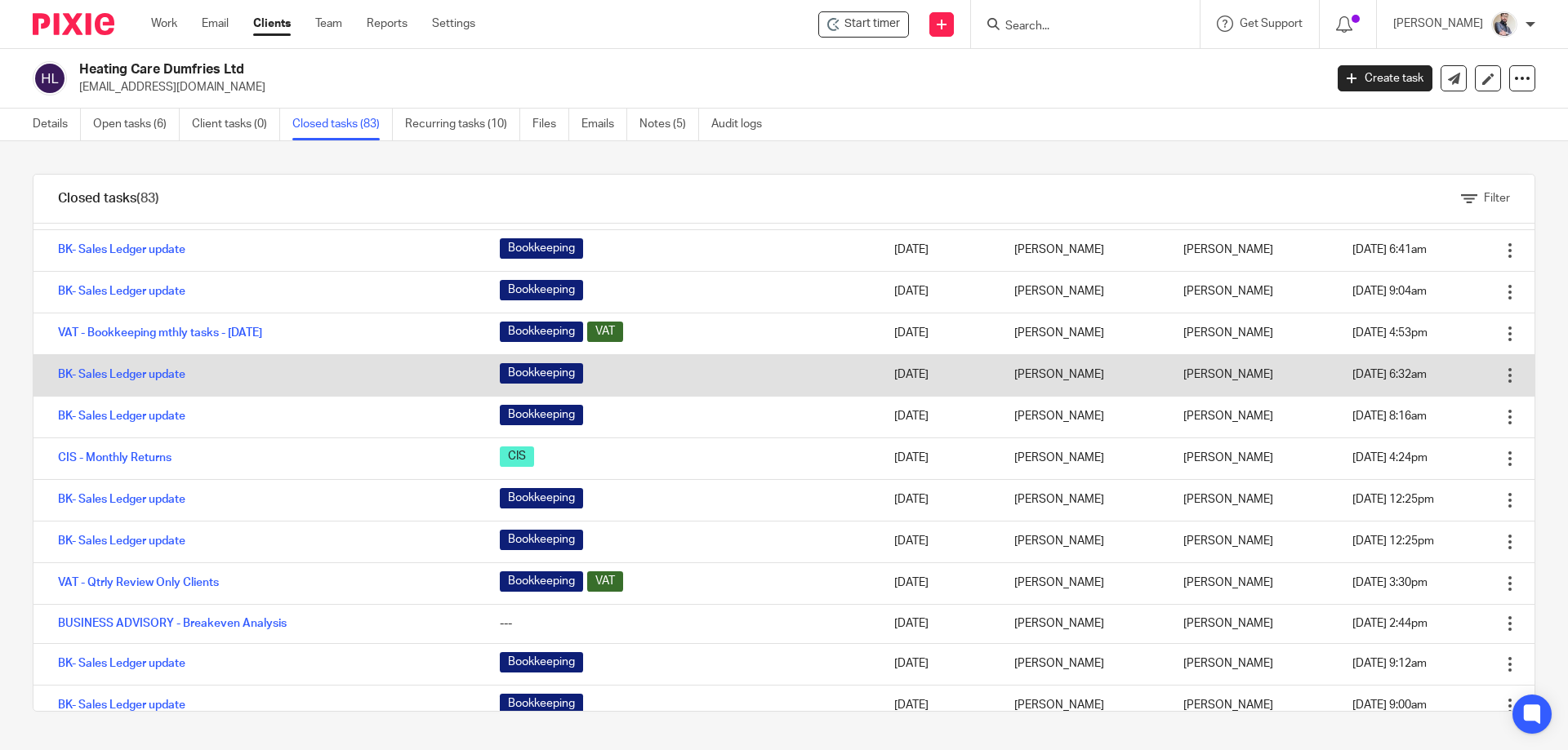
scroll to position [218, 0]
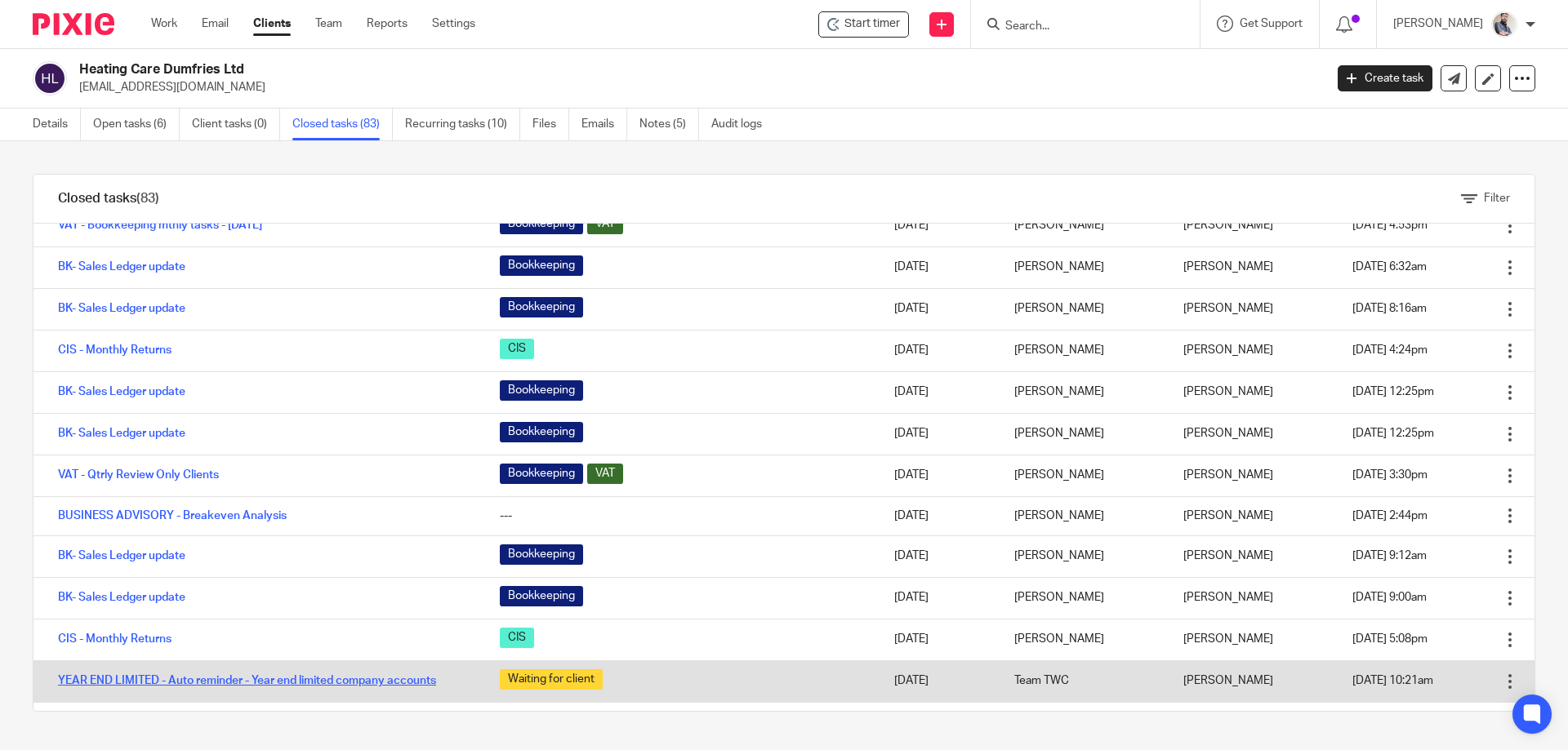
click at [183, 685] on link "YEAR END LIMITED - Auto reminder - Year end limited company accounts" at bounding box center [247, 681] width 378 height 11
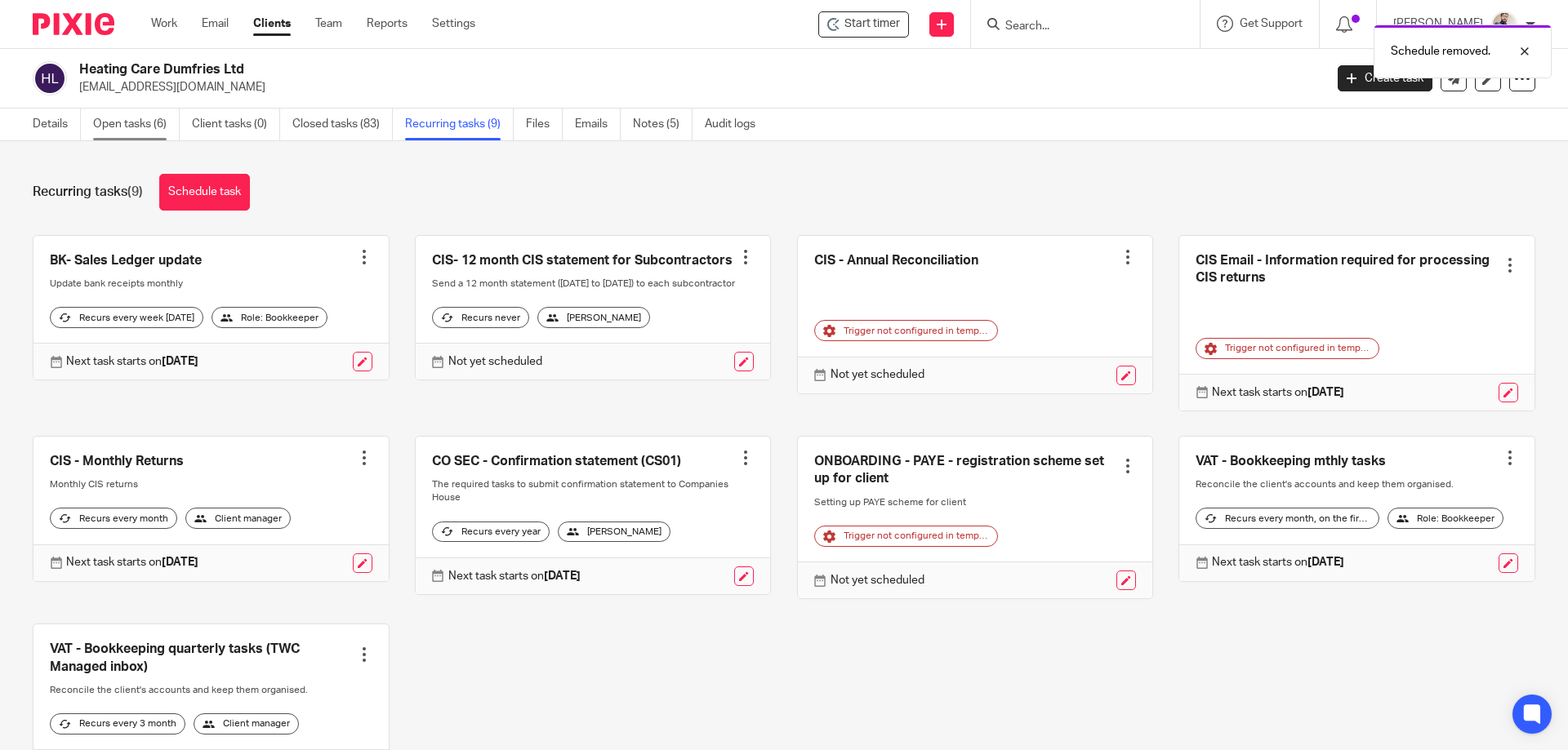
click at [143, 130] on link "Open tasks (6)" at bounding box center [137, 124] width 87 height 32
click at [152, 116] on link "Open tasks (6)" at bounding box center [137, 124] width 87 height 32
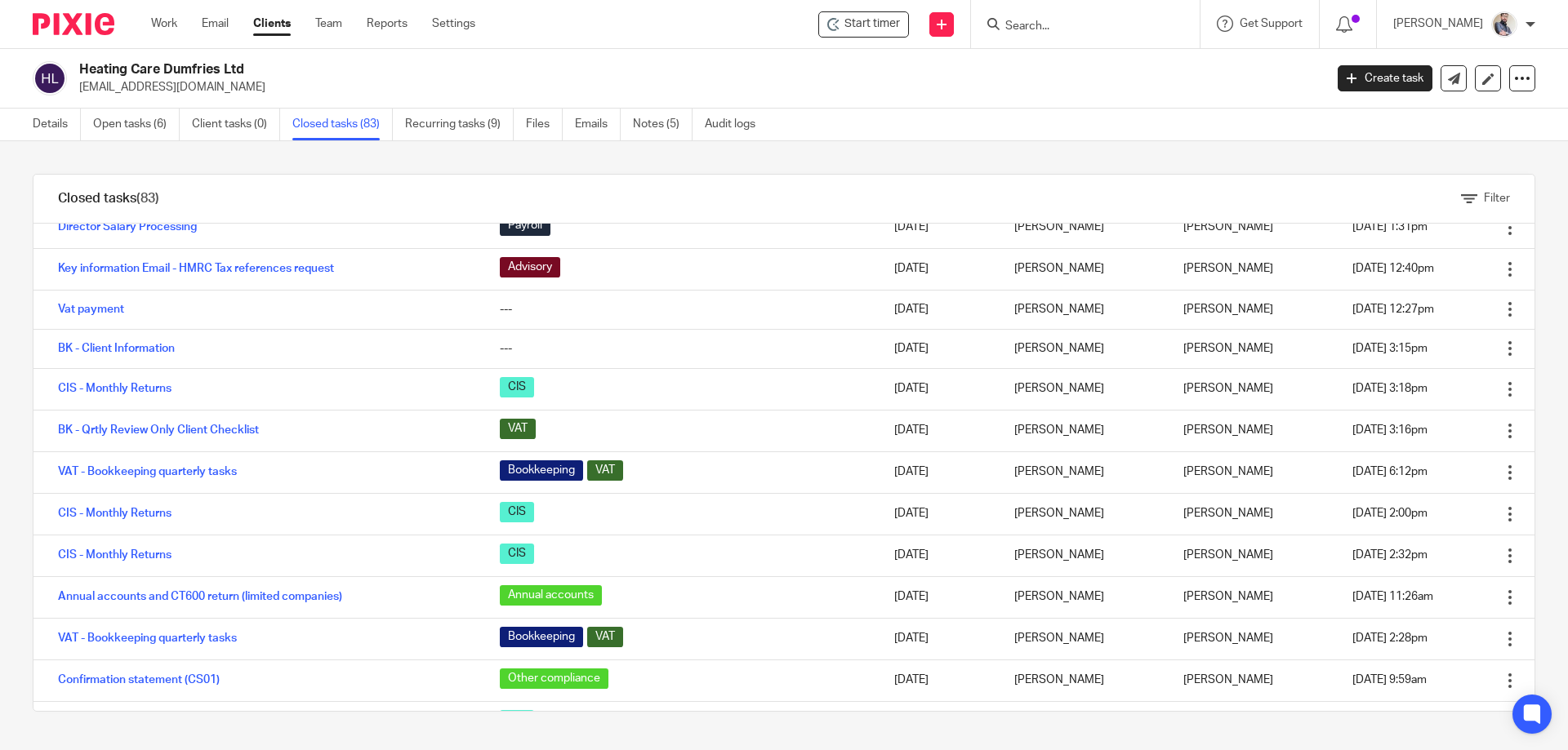
scroll to position [871, 0]
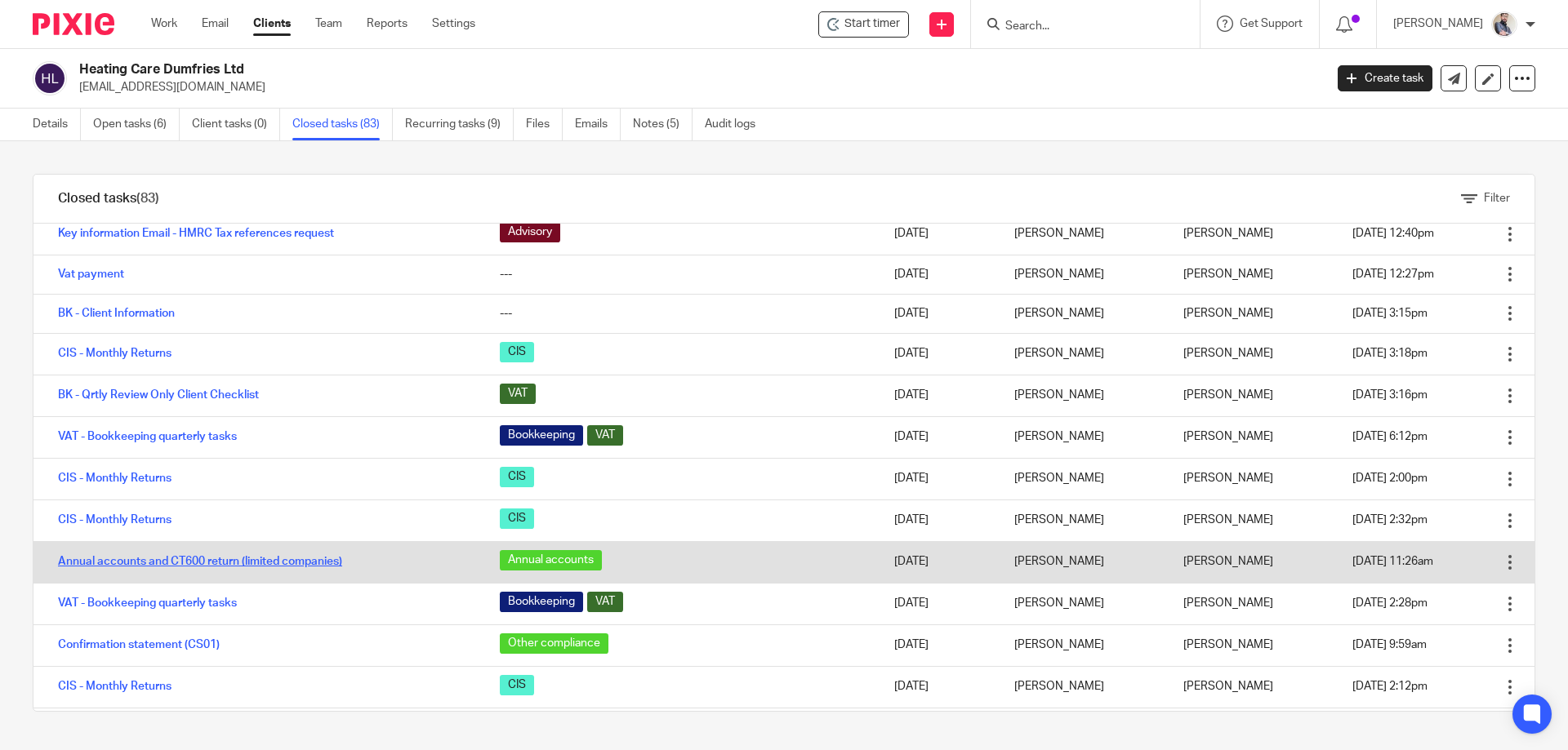
click at [293, 564] on link "Annual accounts and CT600 return (limited companies)" at bounding box center [200, 561] width 284 height 11
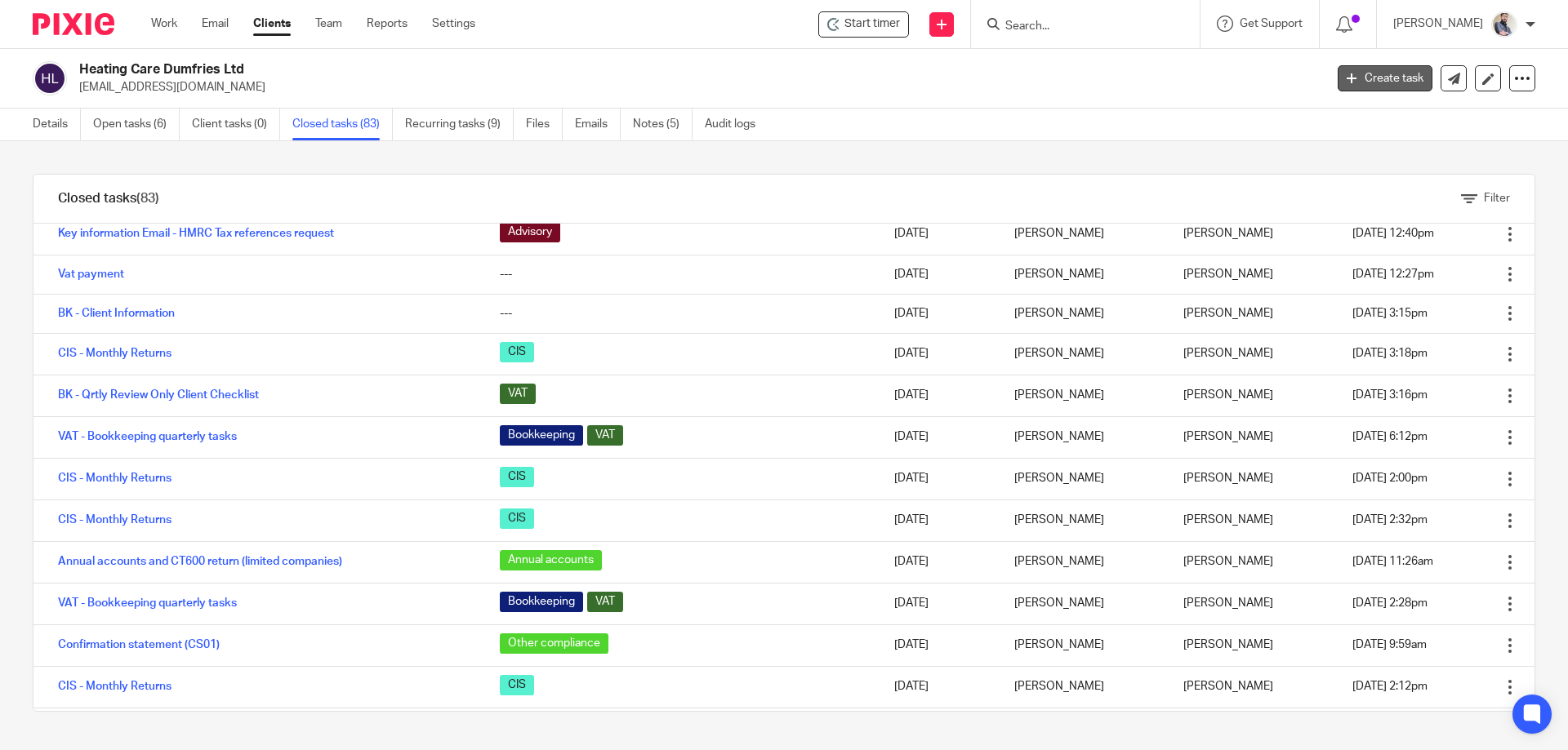
click at [1347, 78] on link "Create task" at bounding box center [1385, 79] width 95 height 26
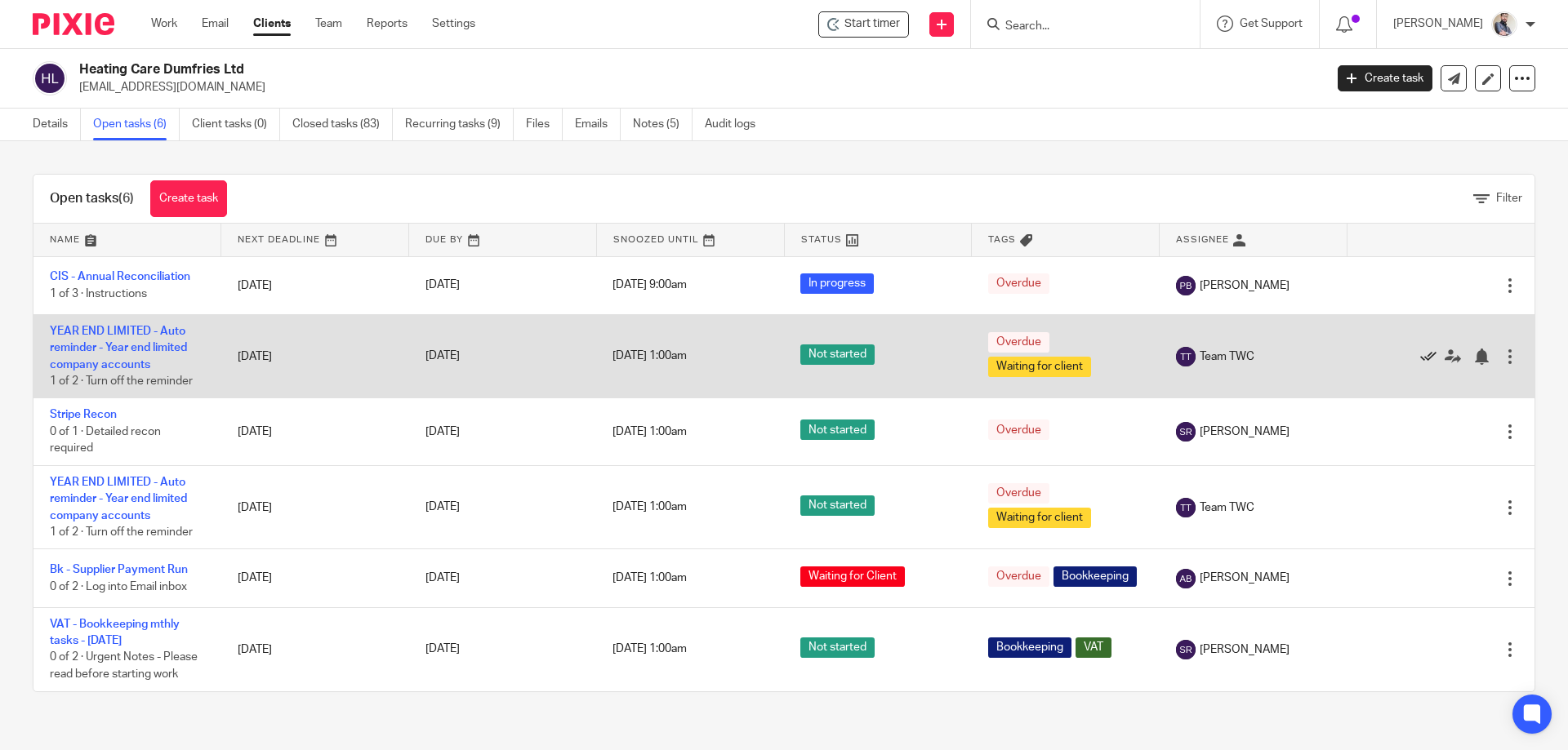
click at [1420, 360] on icon at bounding box center [1428, 357] width 16 height 16
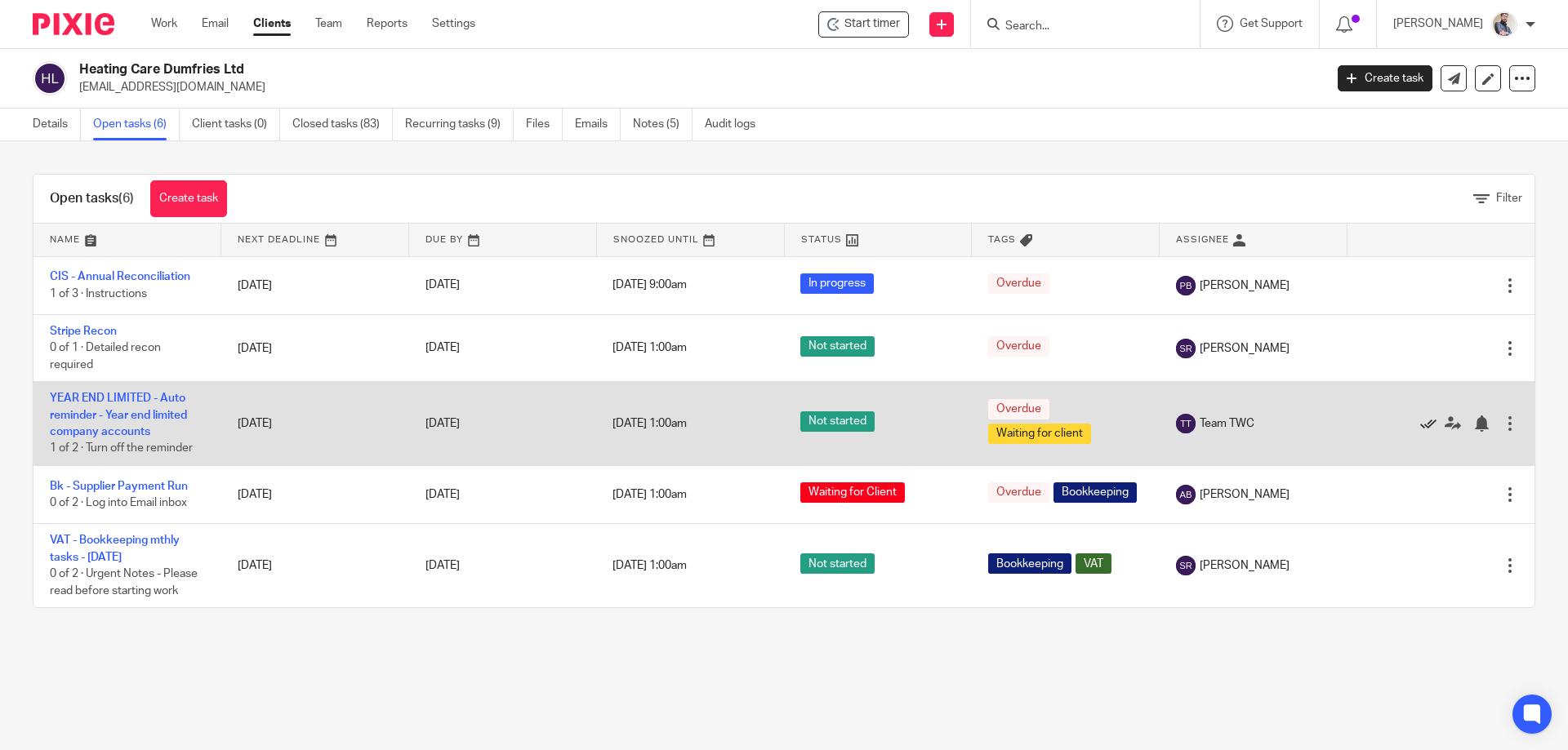
click at [1420, 417] on icon at bounding box center [1428, 424] width 16 height 16
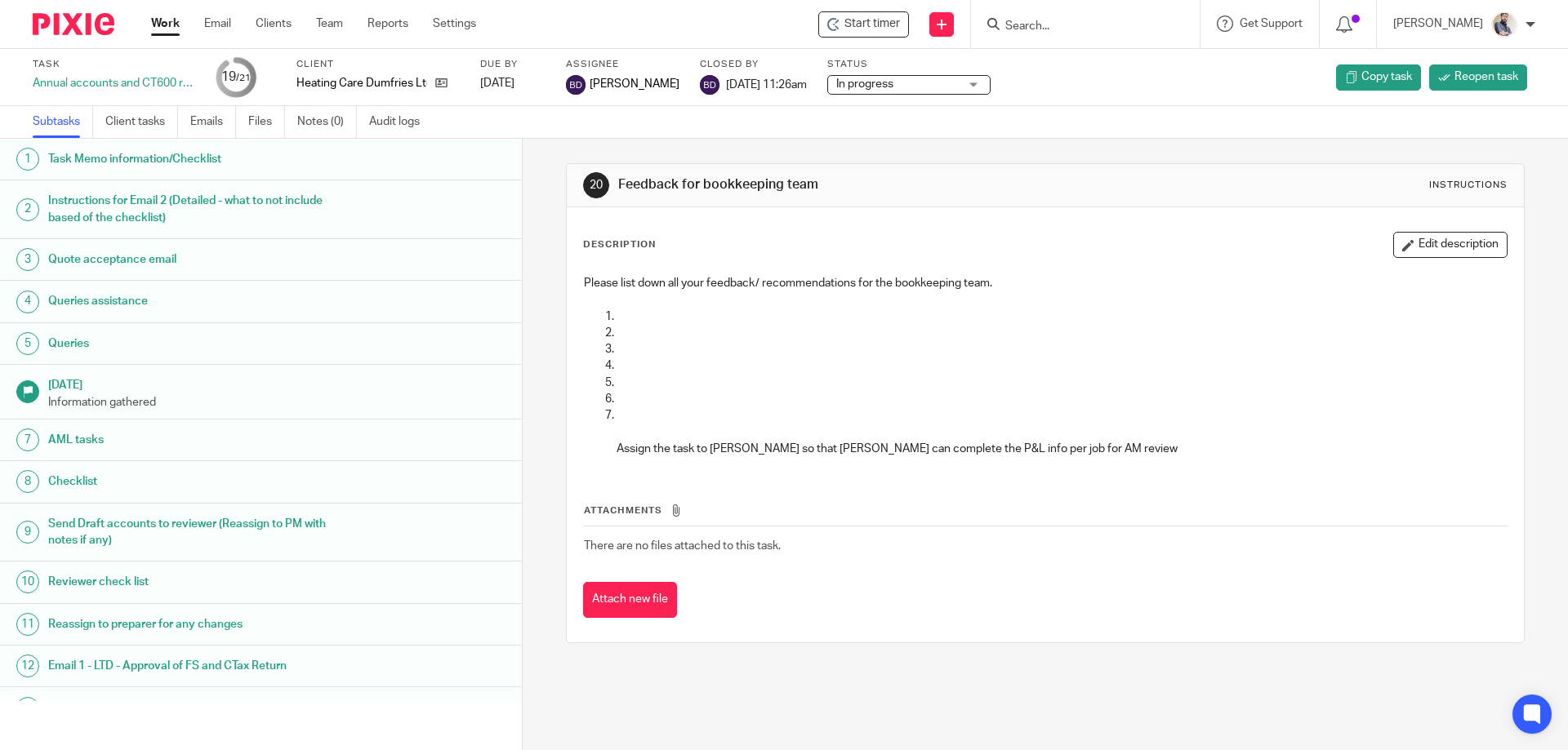
click at [67, 166] on h1 "Task Memo information/Checklist" at bounding box center [201, 159] width 306 height 25
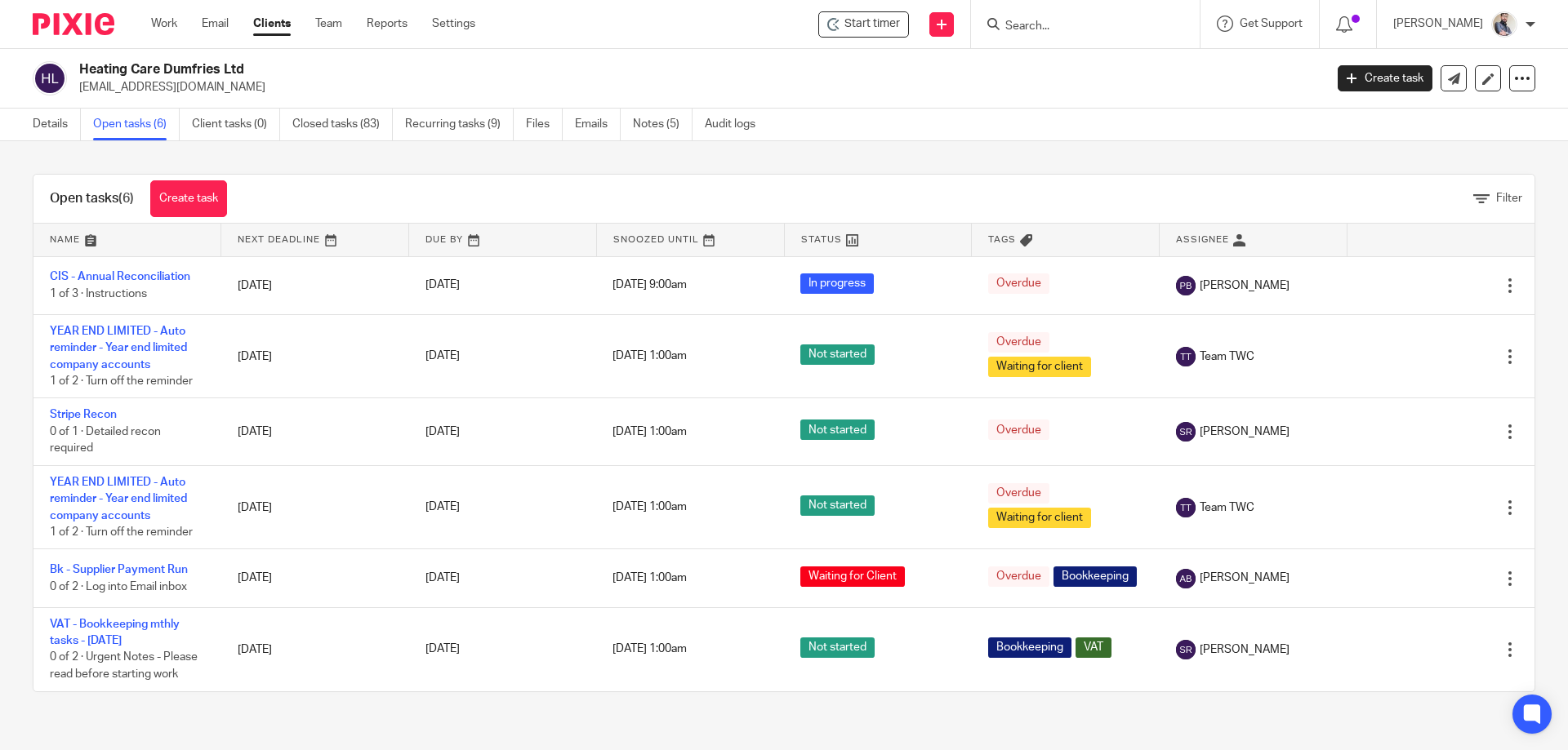
click at [72, 244] on link at bounding box center [127, 240] width 187 height 33
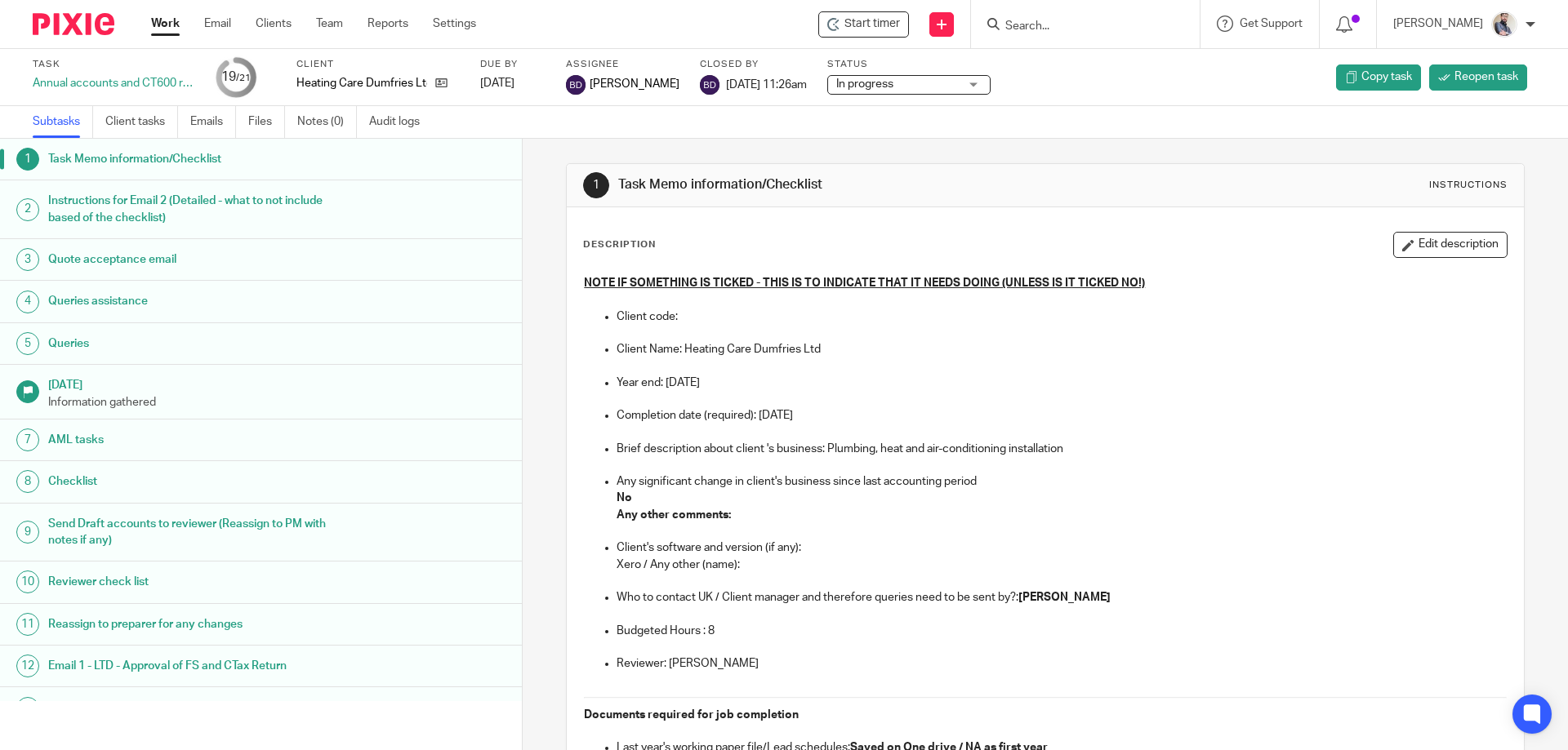
scroll to position [108, 0]
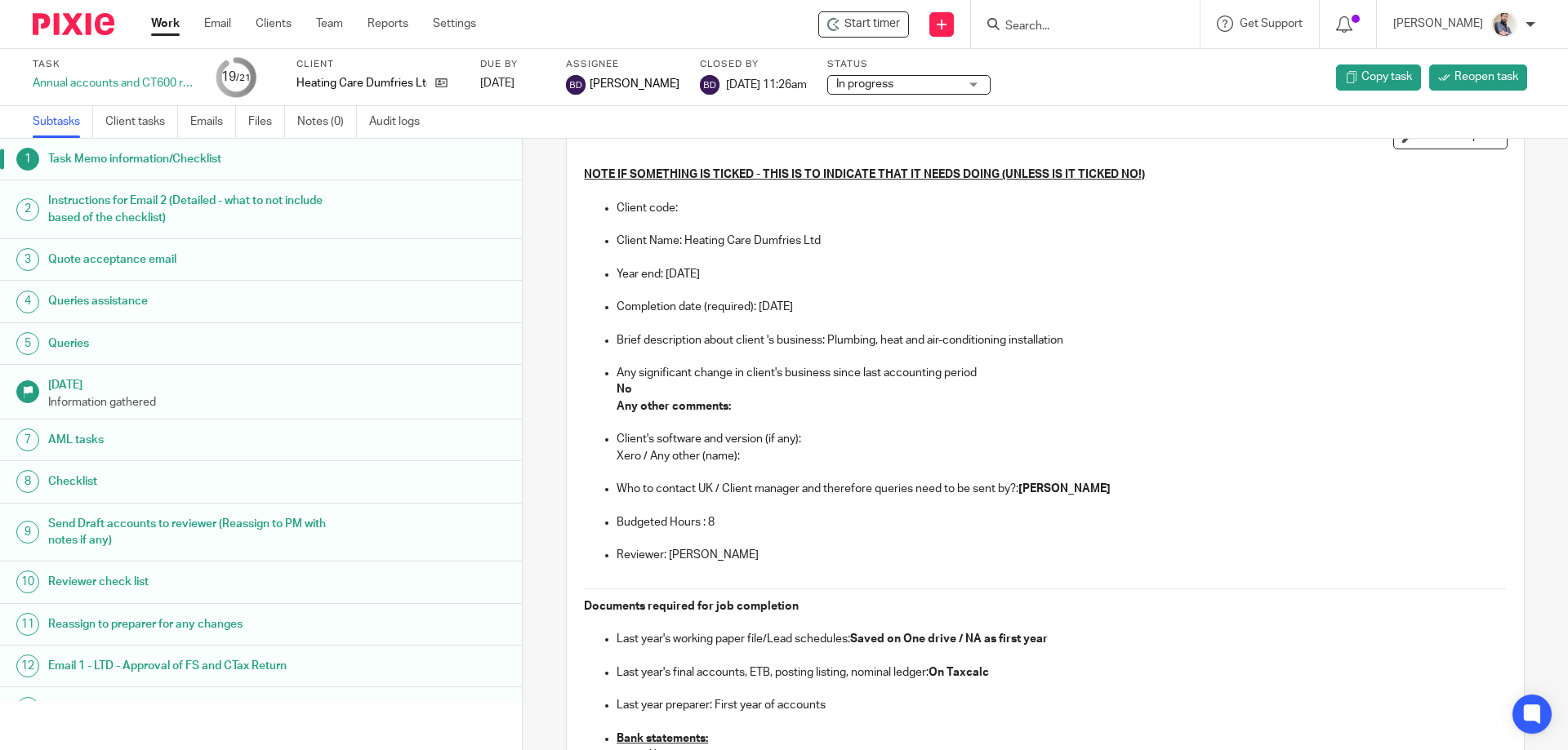
drag, startPoint x: 695, startPoint y: 530, endPoint x: 714, endPoint y: 529, distance: 19.0
click at [714, 529] on p "Budgeted Hours : 8" at bounding box center [1061, 523] width 889 height 16
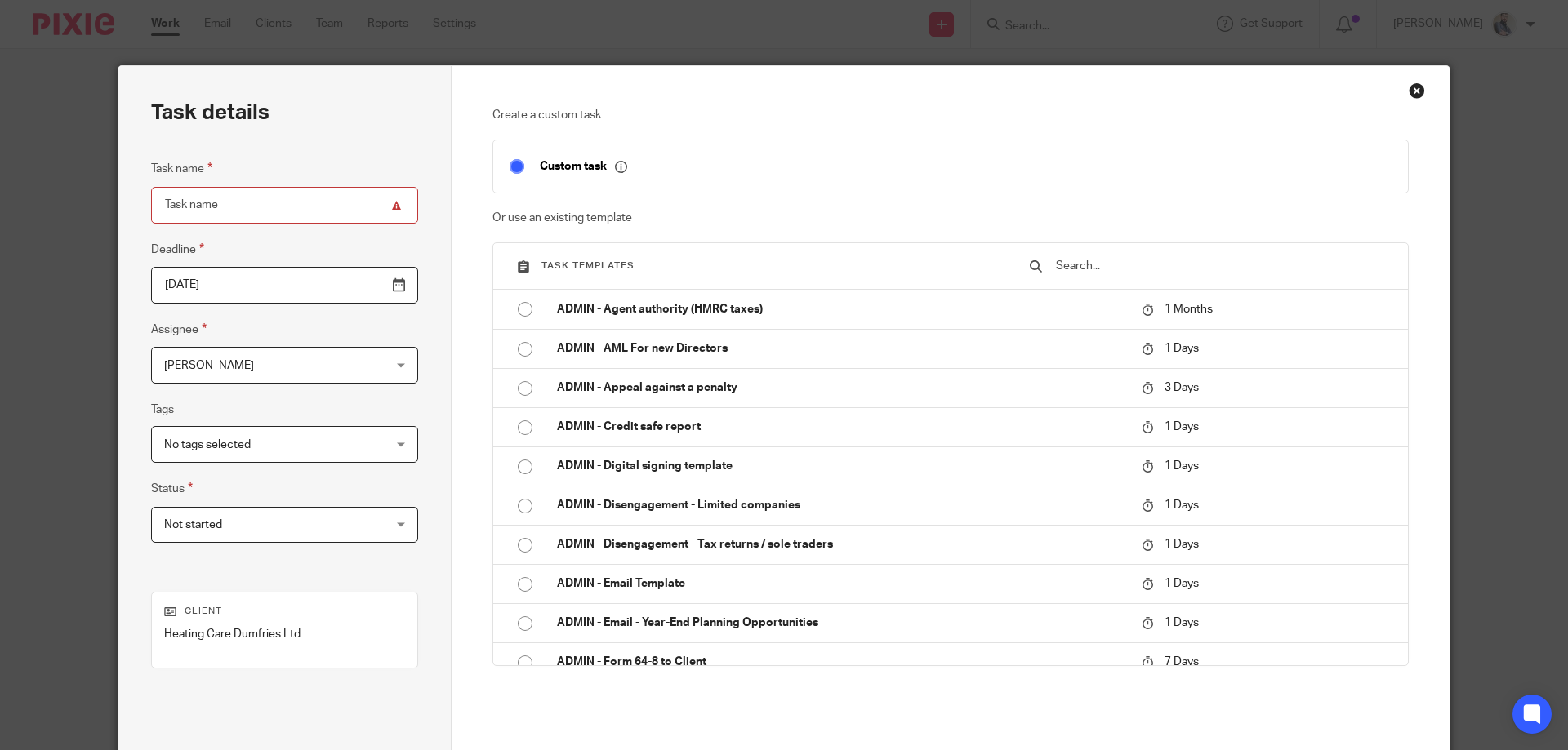
click at [1081, 268] on input "text" at bounding box center [1222, 266] width 337 height 18
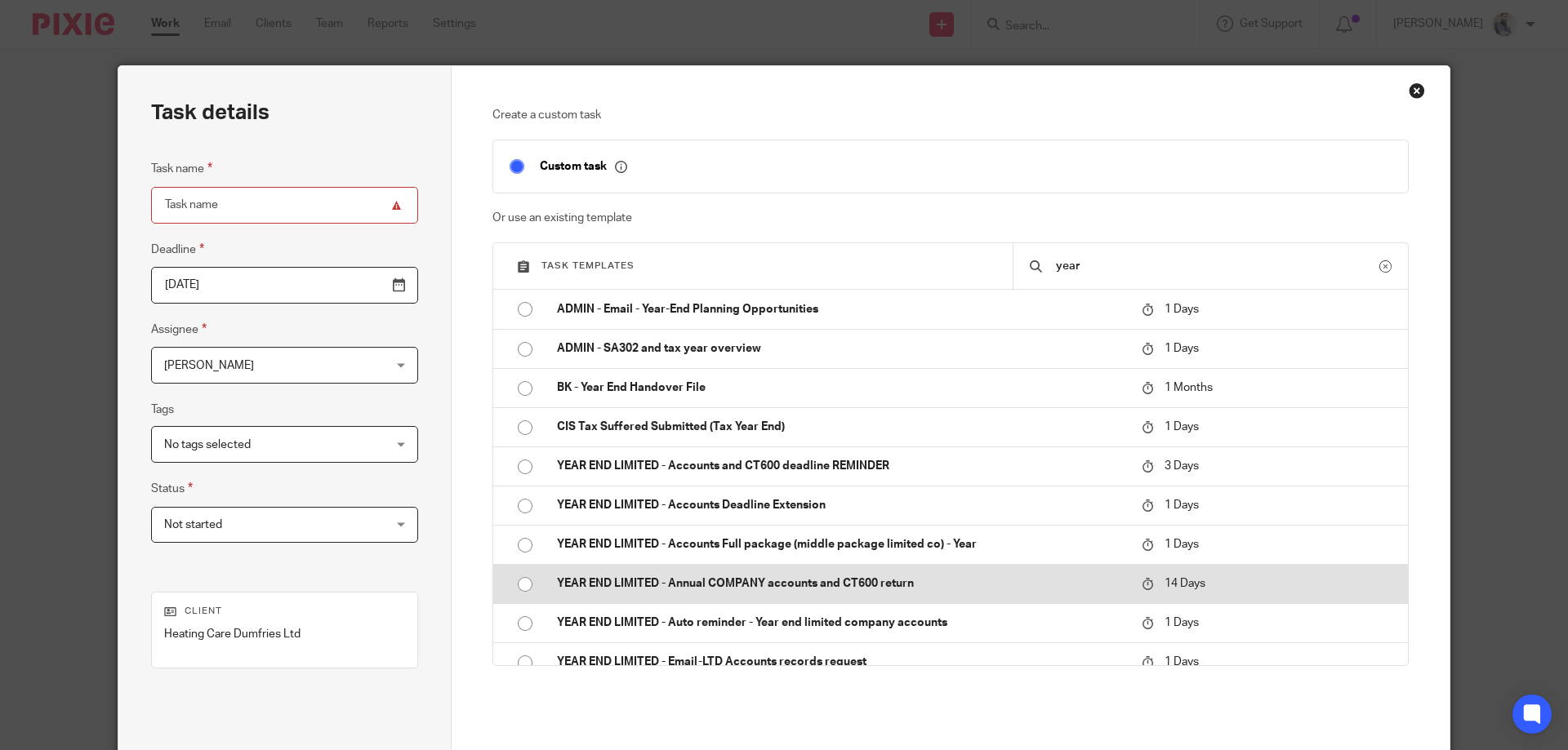
type input "year"
click at [831, 594] on td "YEAR END LIMITED - Annual COMPANY accounts and CT600 return" at bounding box center [836, 584] width 593 height 39
type input "2025-09-01"
type input "YEAR END LIMITED - Annual COMPANY accounts and CT600 return"
checkbox input "false"
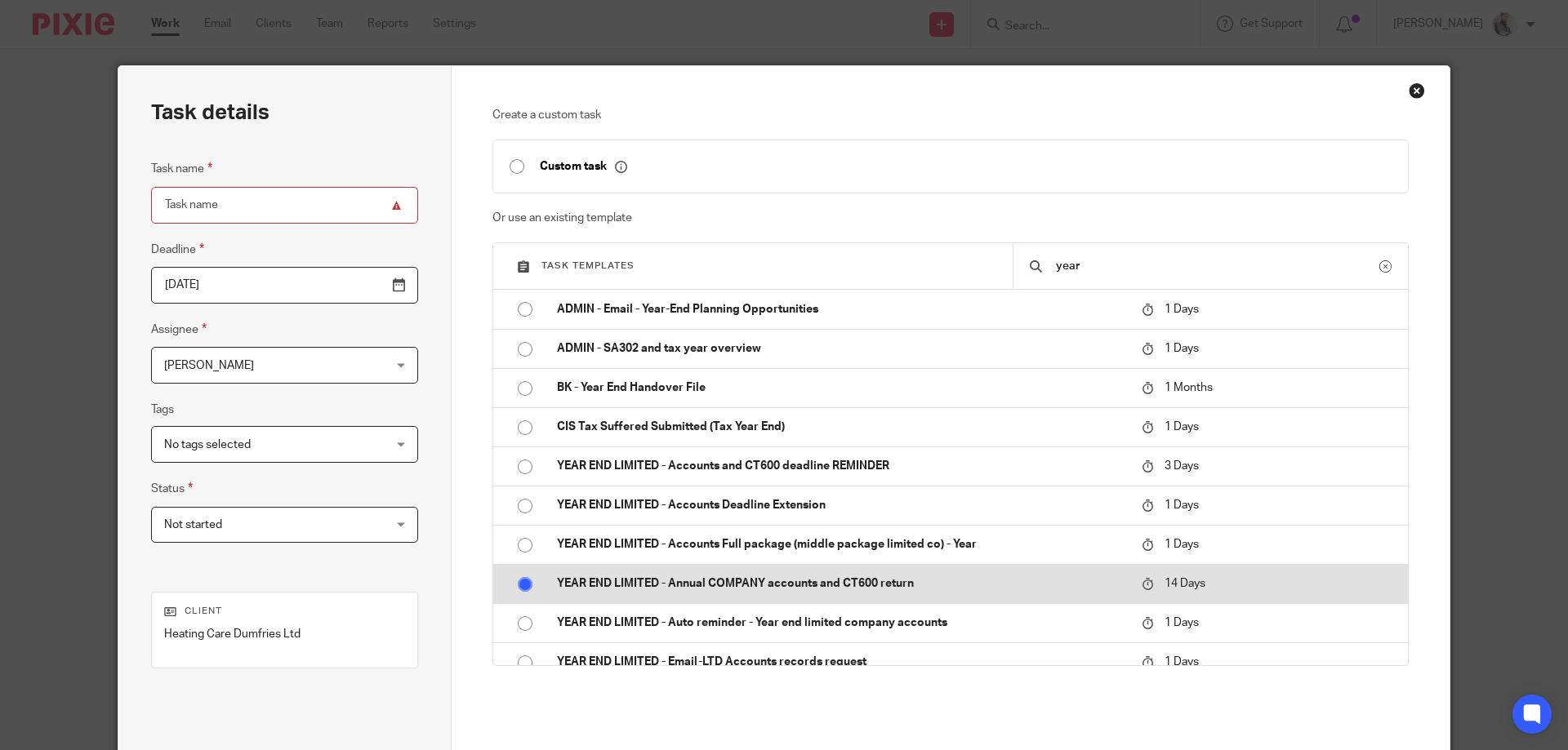
radio input "true"
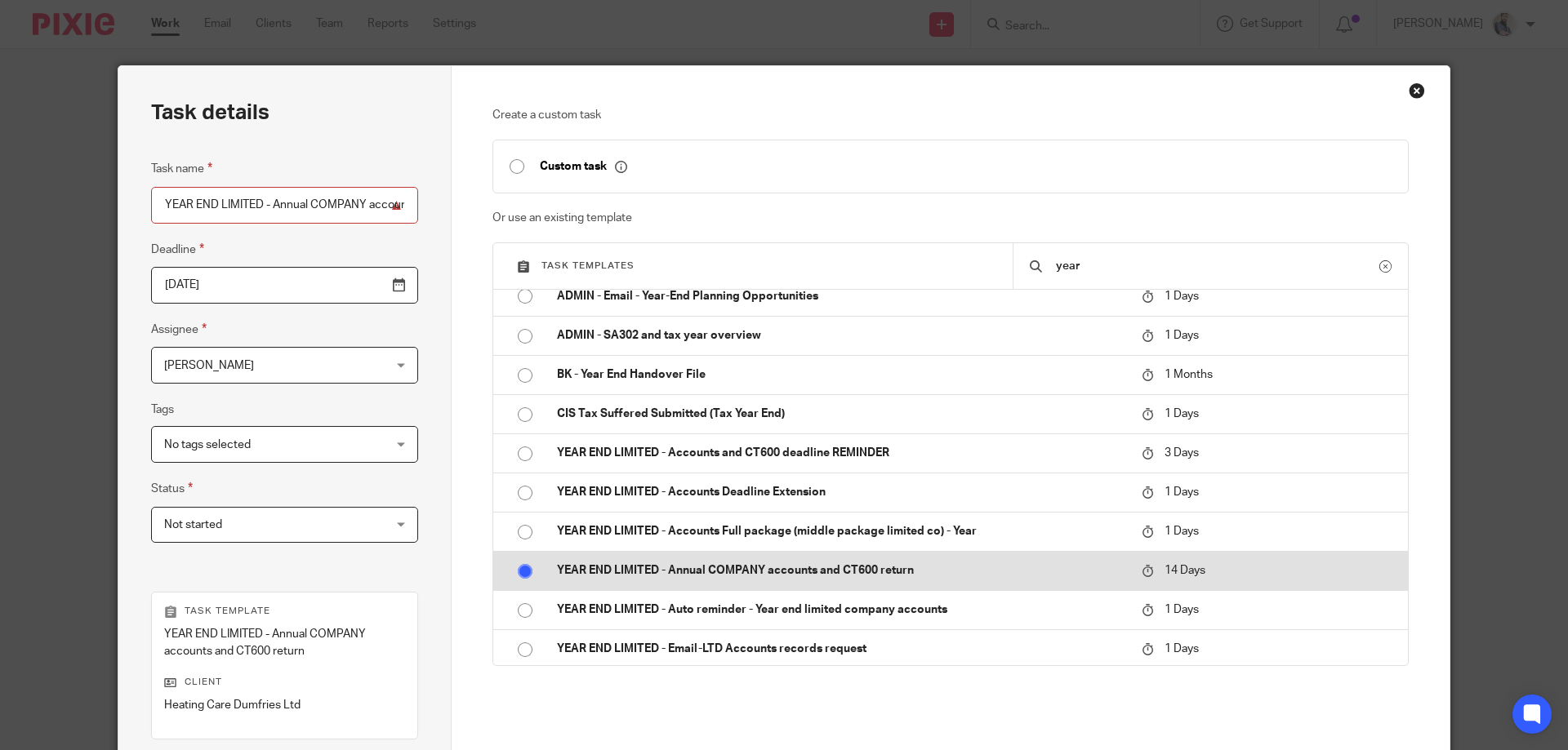
scroll to position [16, 0]
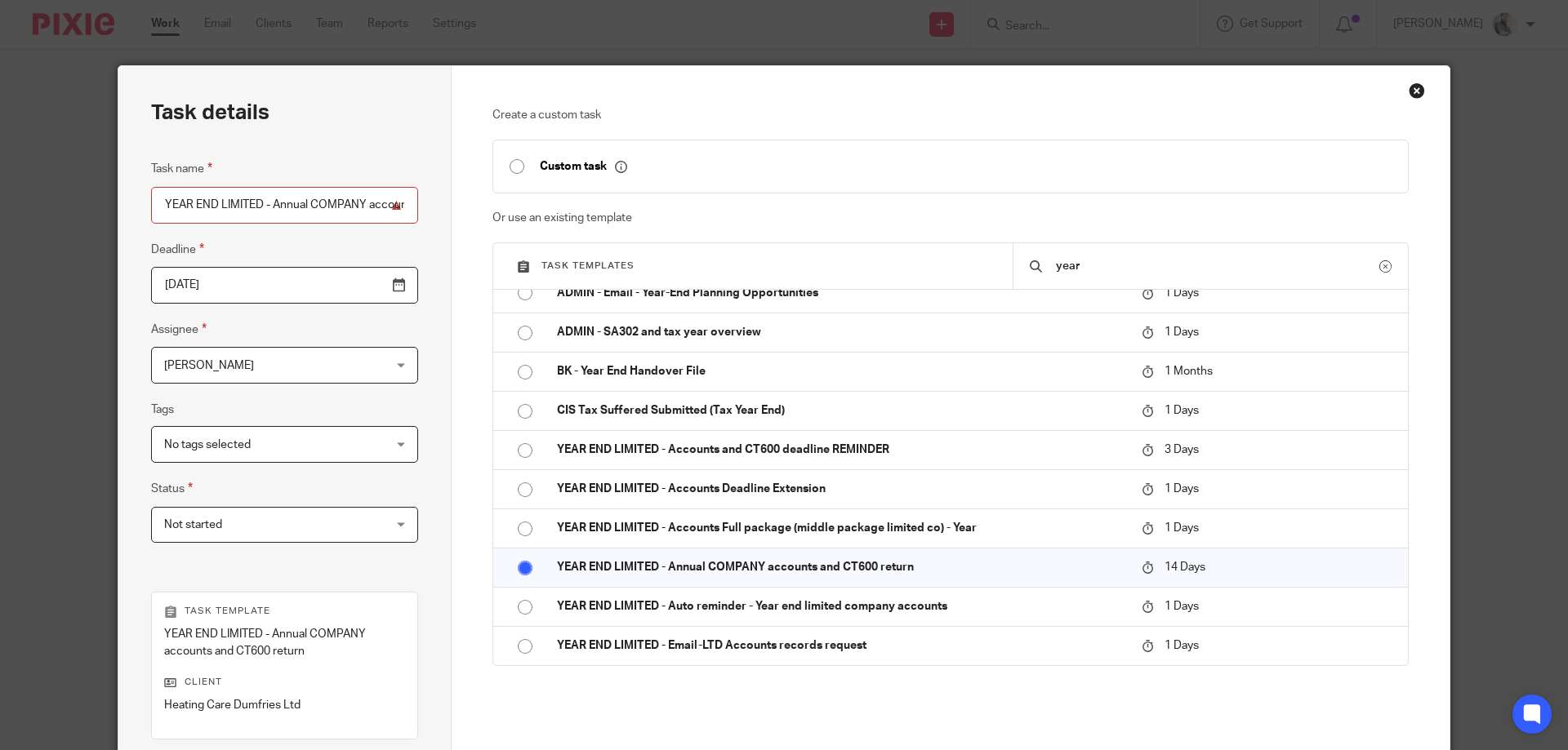
click at [215, 359] on span "[PERSON_NAME]" at bounding box center [265, 365] width 202 height 34
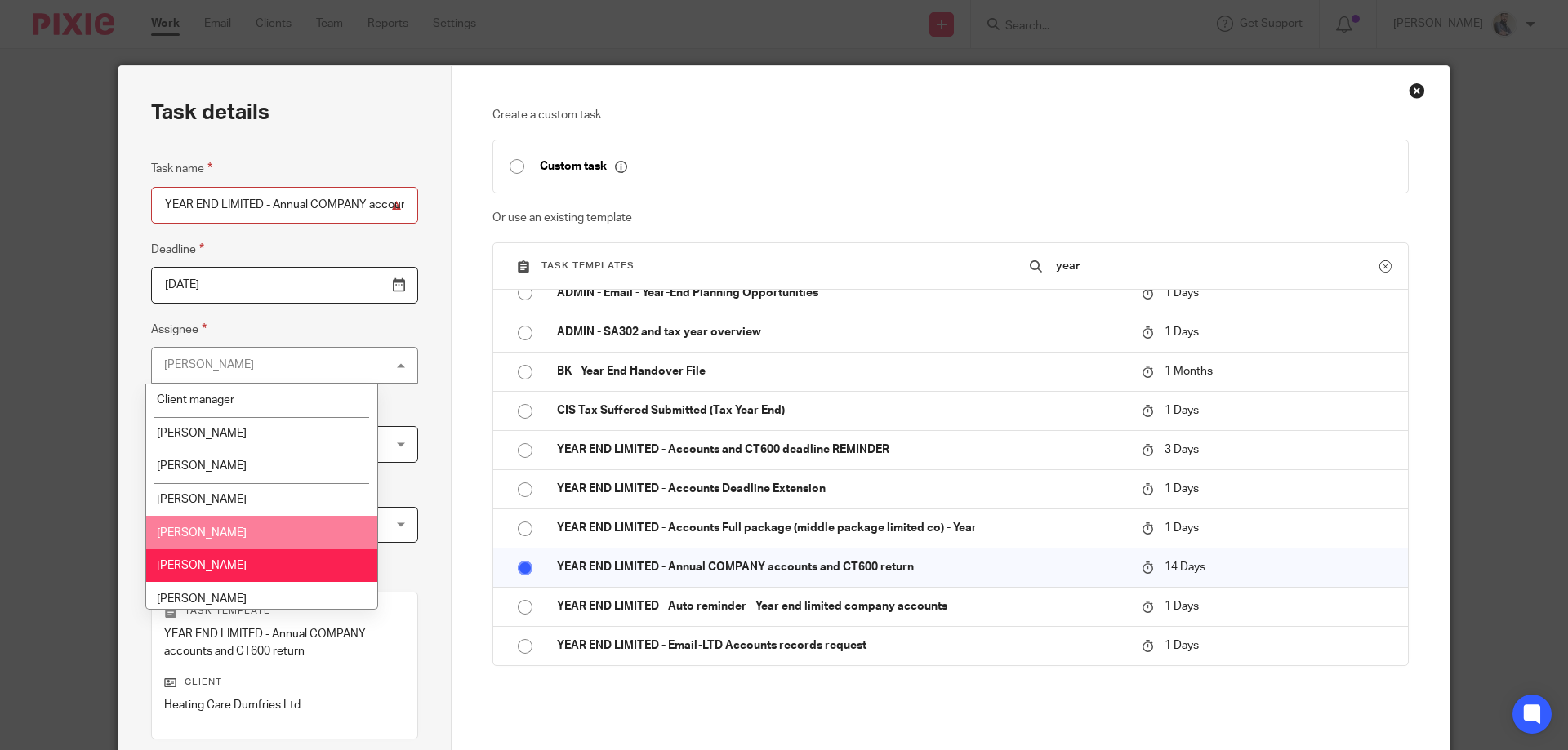
click at [205, 528] on span "[PERSON_NAME]" at bounding box center [202, 534] width 90 height 11
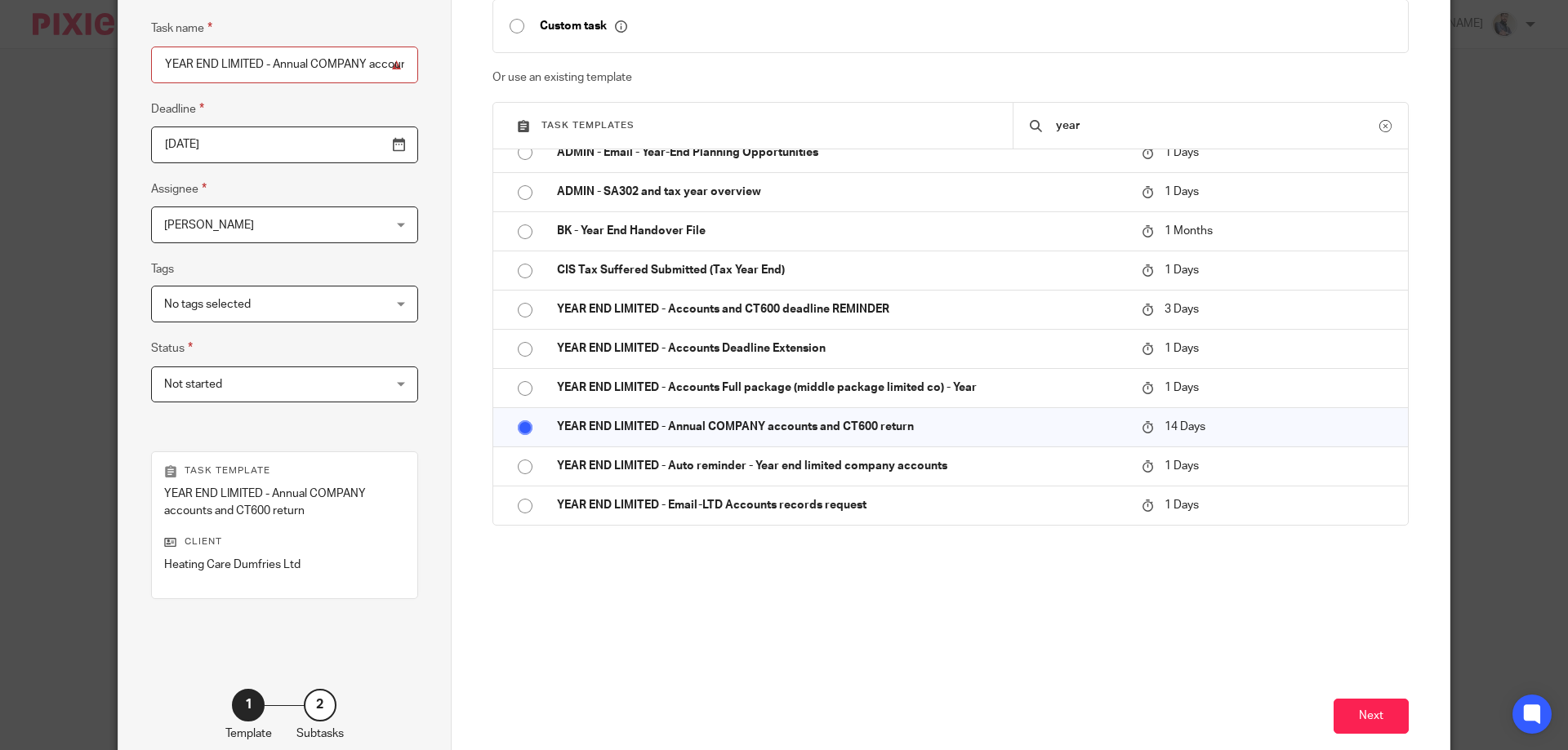
scroll to position [231, 0]
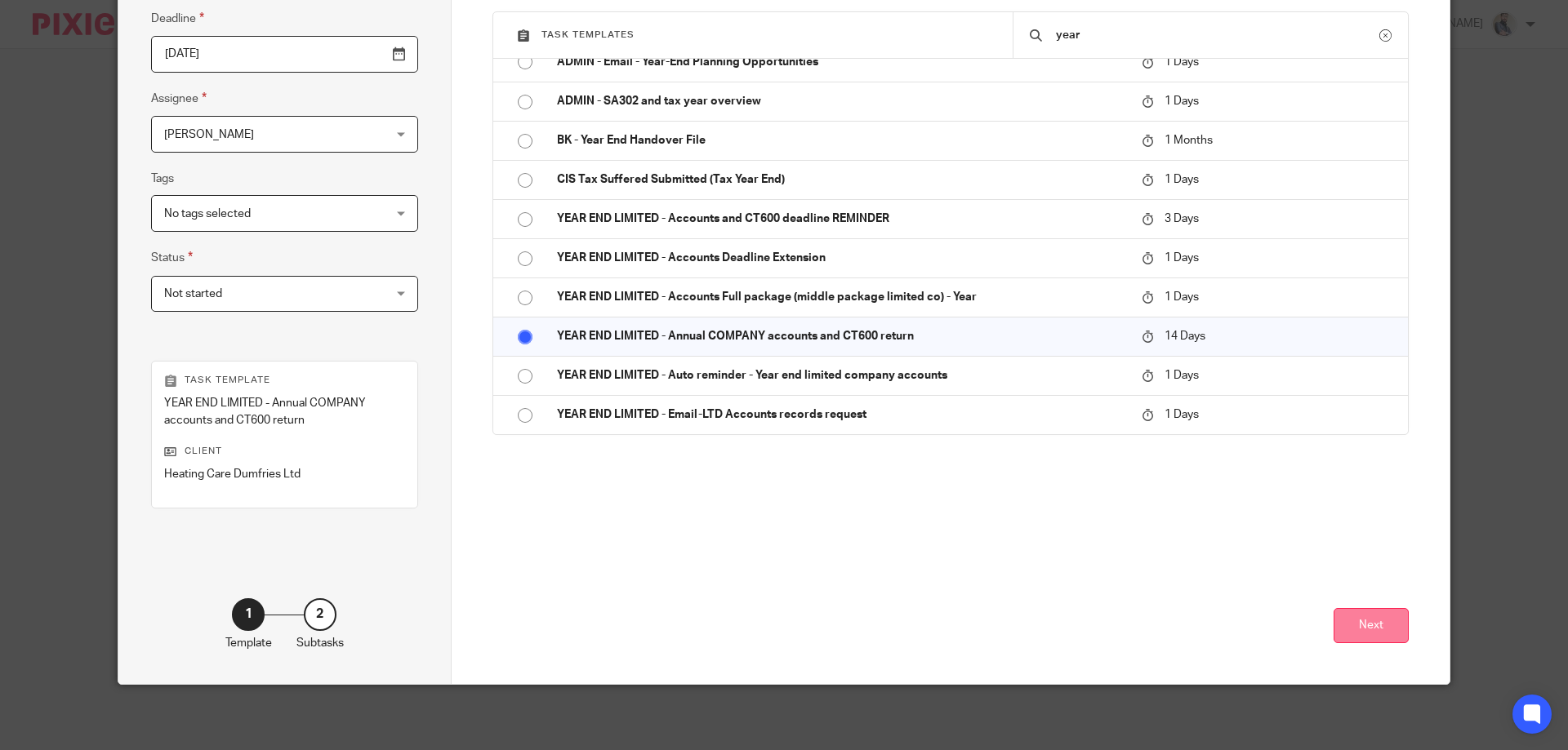
click at [1370, 630] on button "Next" at bounding box center [1371, 625] width 75 height 35
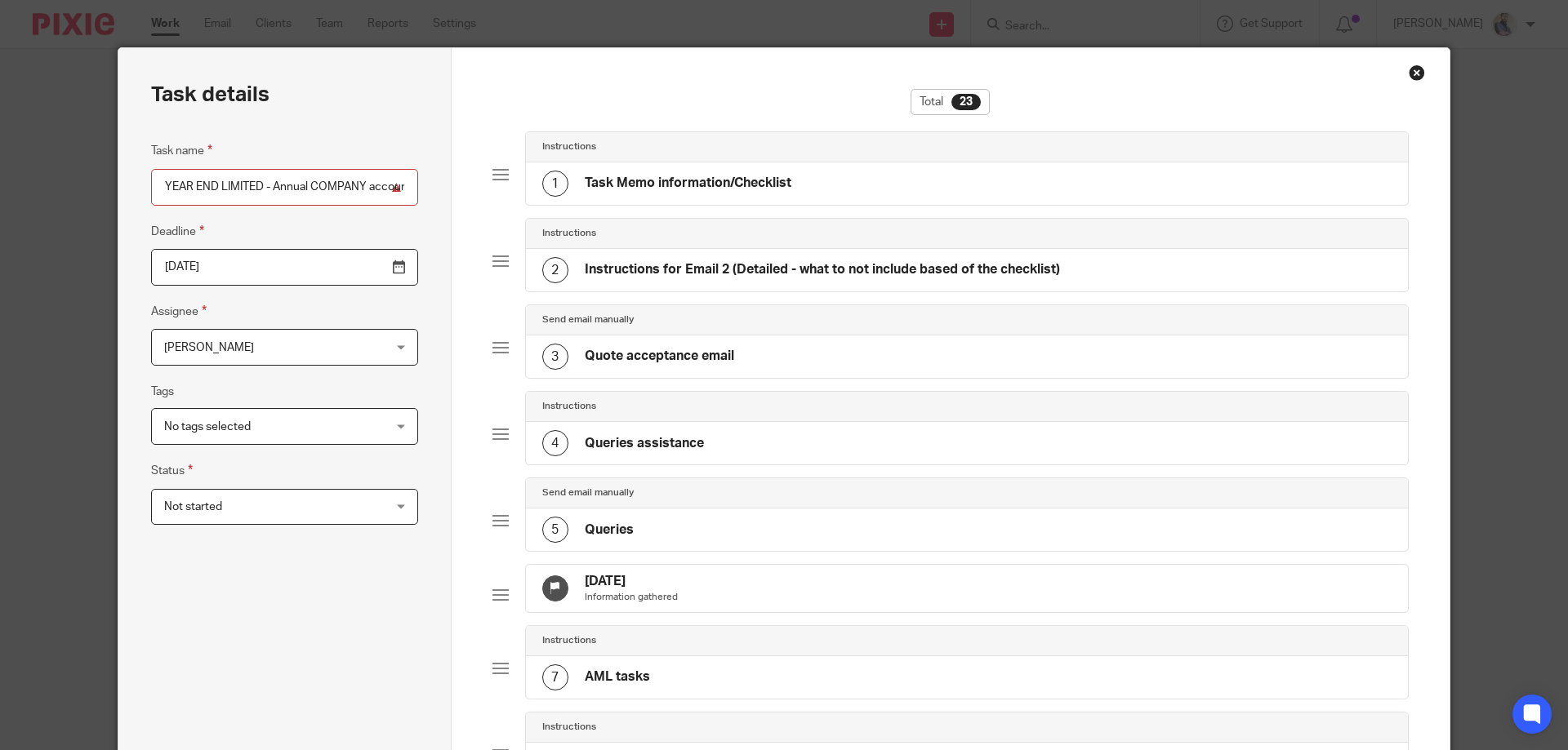
scroll to position [0, 0]
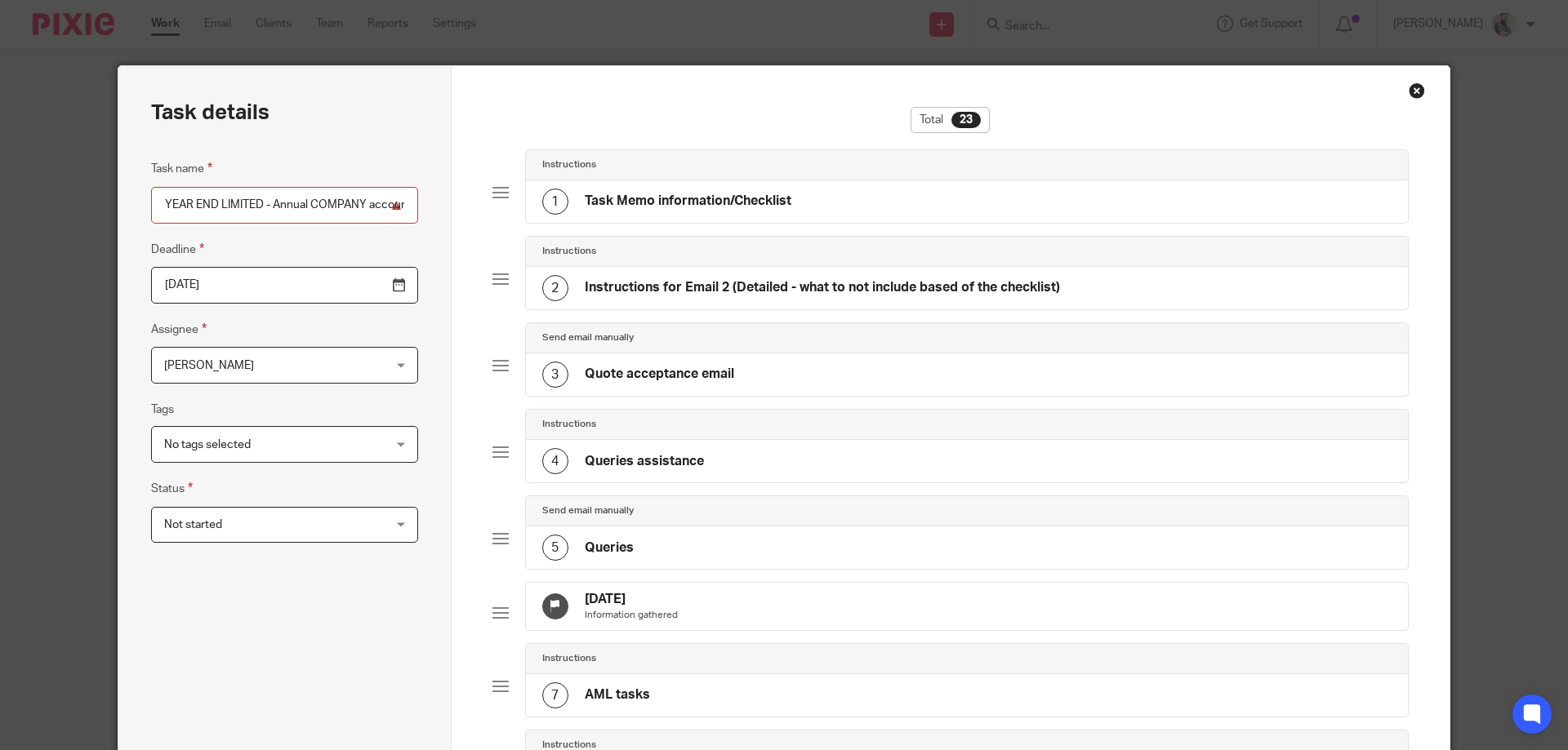
click at [692, 209] on h4 "Task Memo information/Checklist" at bounding box center [688, 201] width 207 height 17
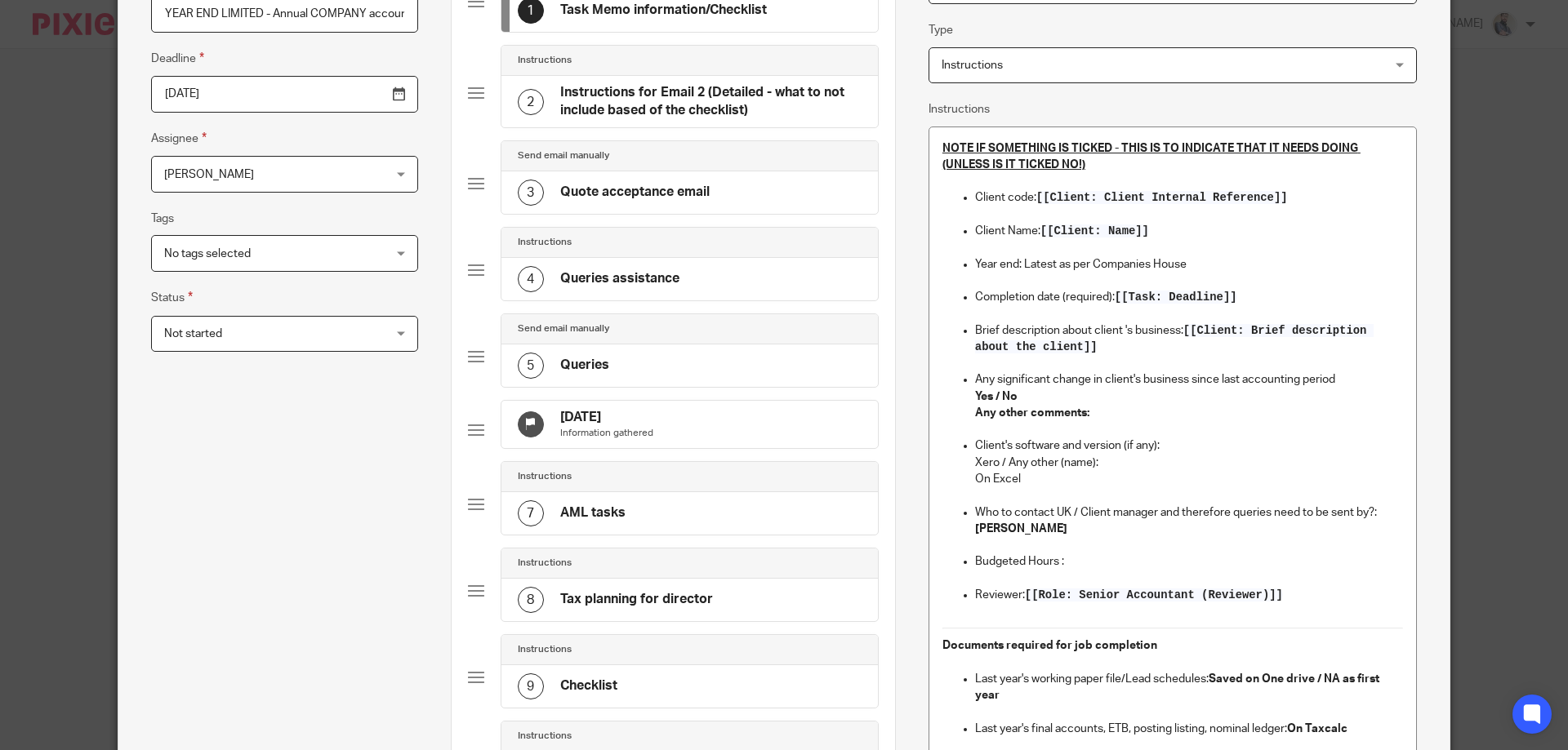
scroll to position [326, 0]
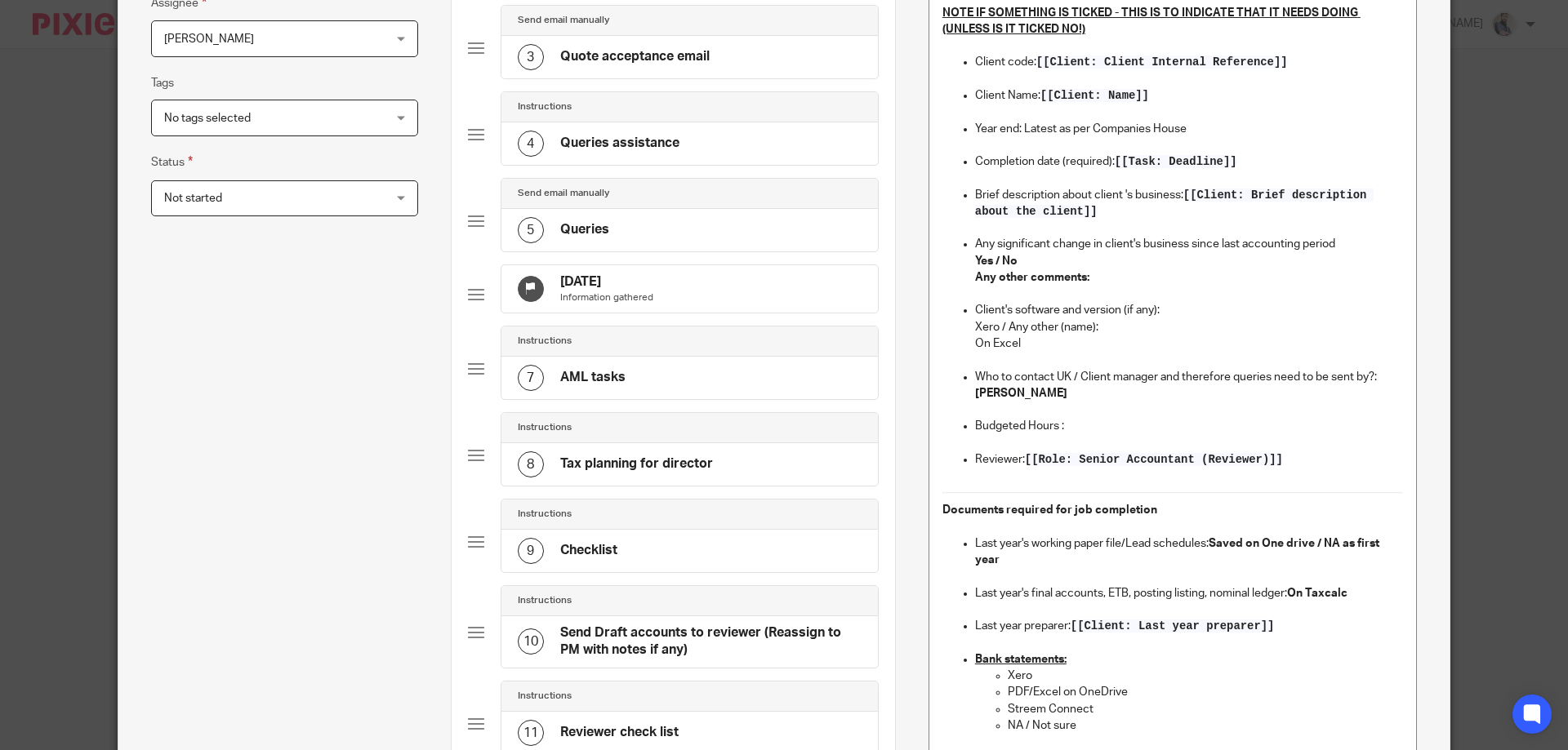
click at [1040, 264] on p "Yes / No" at bounding box center [1188, 261] width 428 height 16
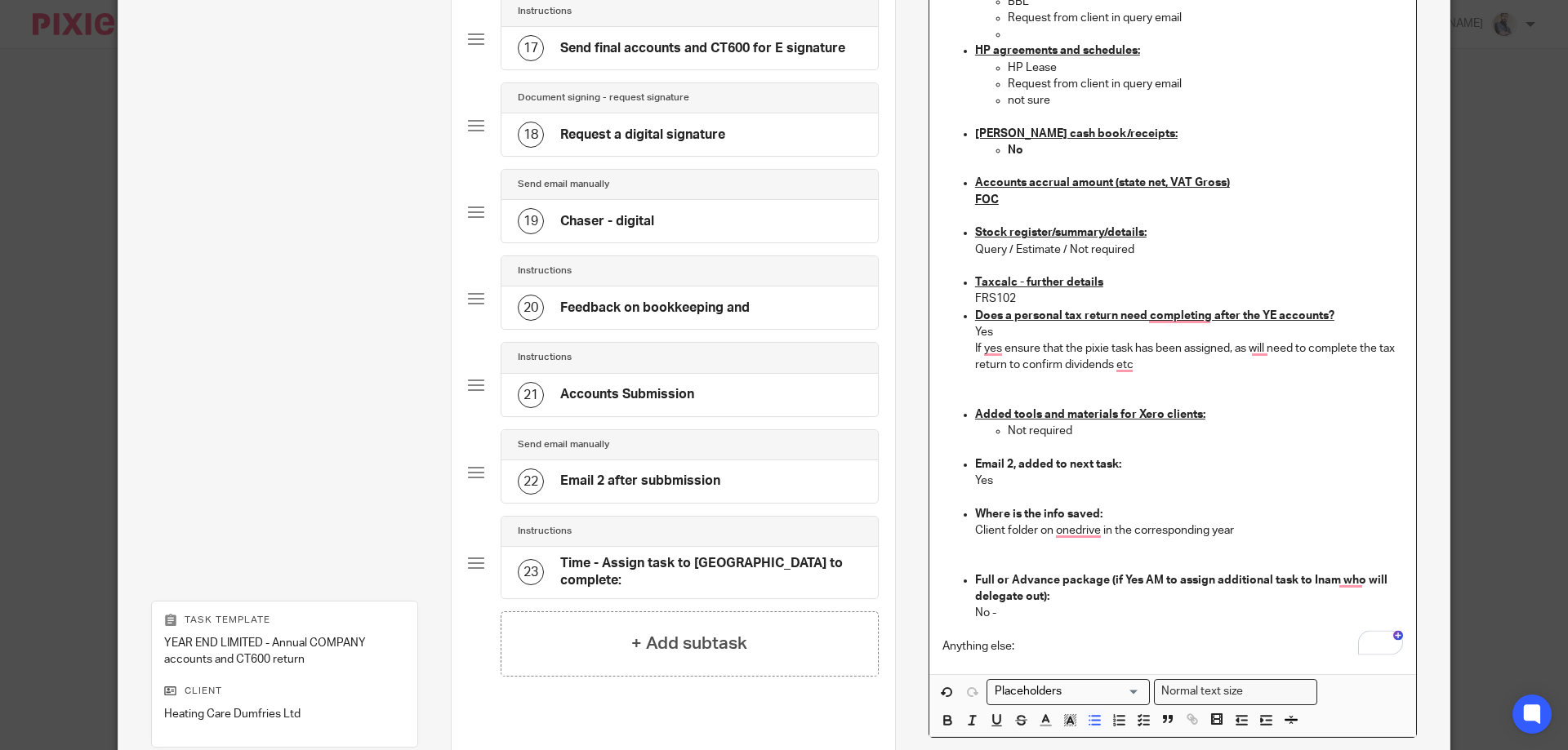
scroll to position [1770, 0]
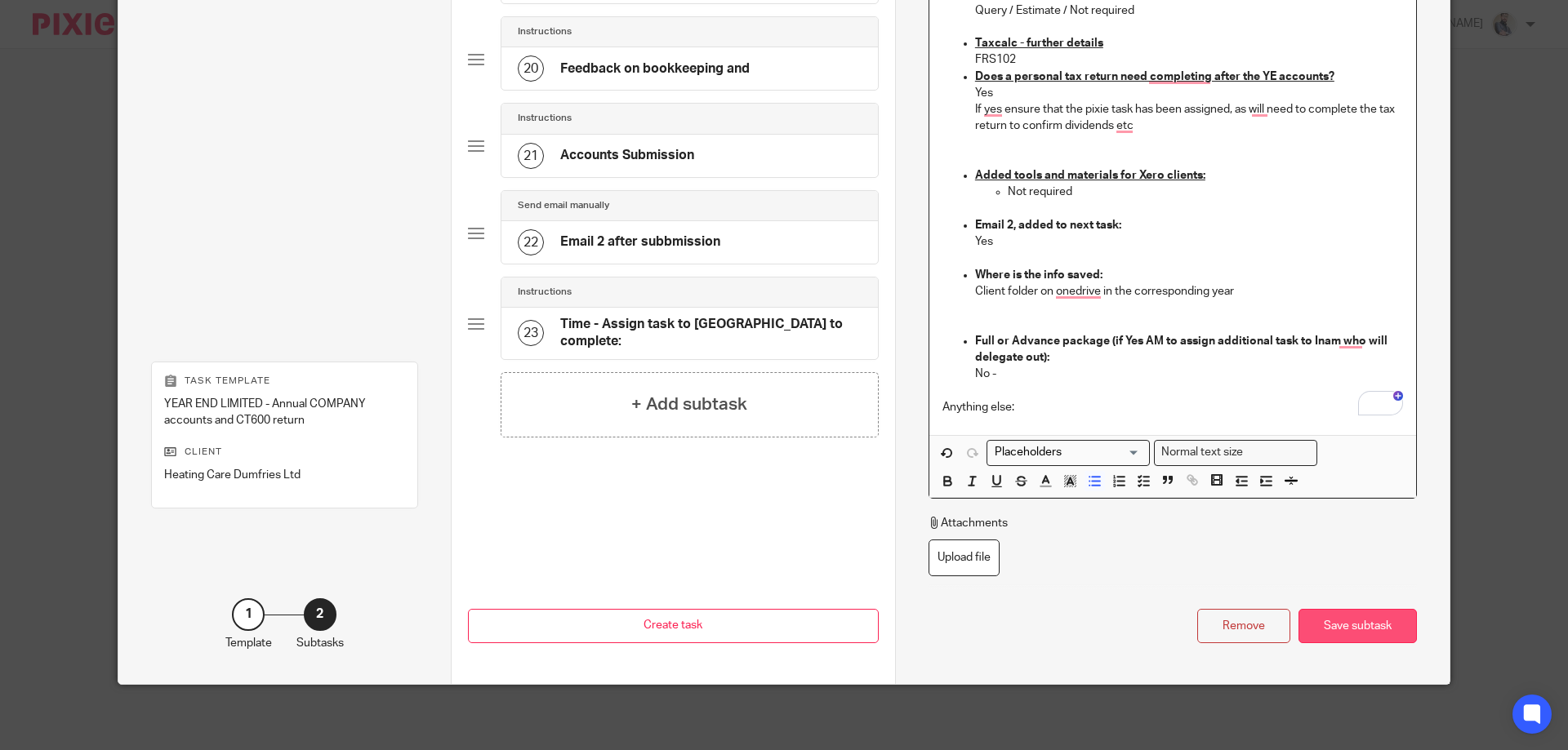
click at [1329, 618] on div "Save subtask" at bounding box center [1357, 626] width 118 height 35
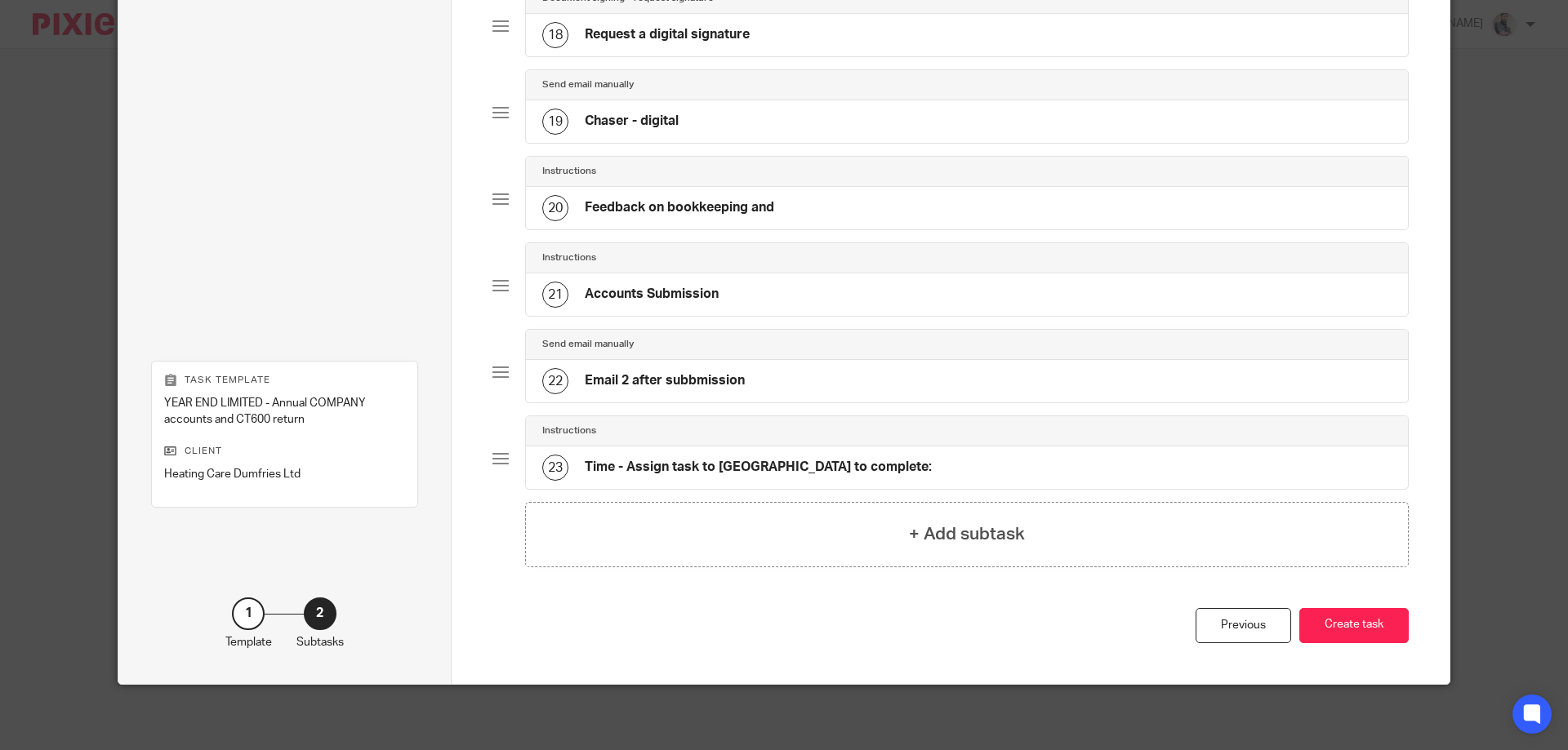
scroll to position [1626, 0]
click at [1345, 625] on button "Create task" at bounding box center [1353, 625] width 109 height 35
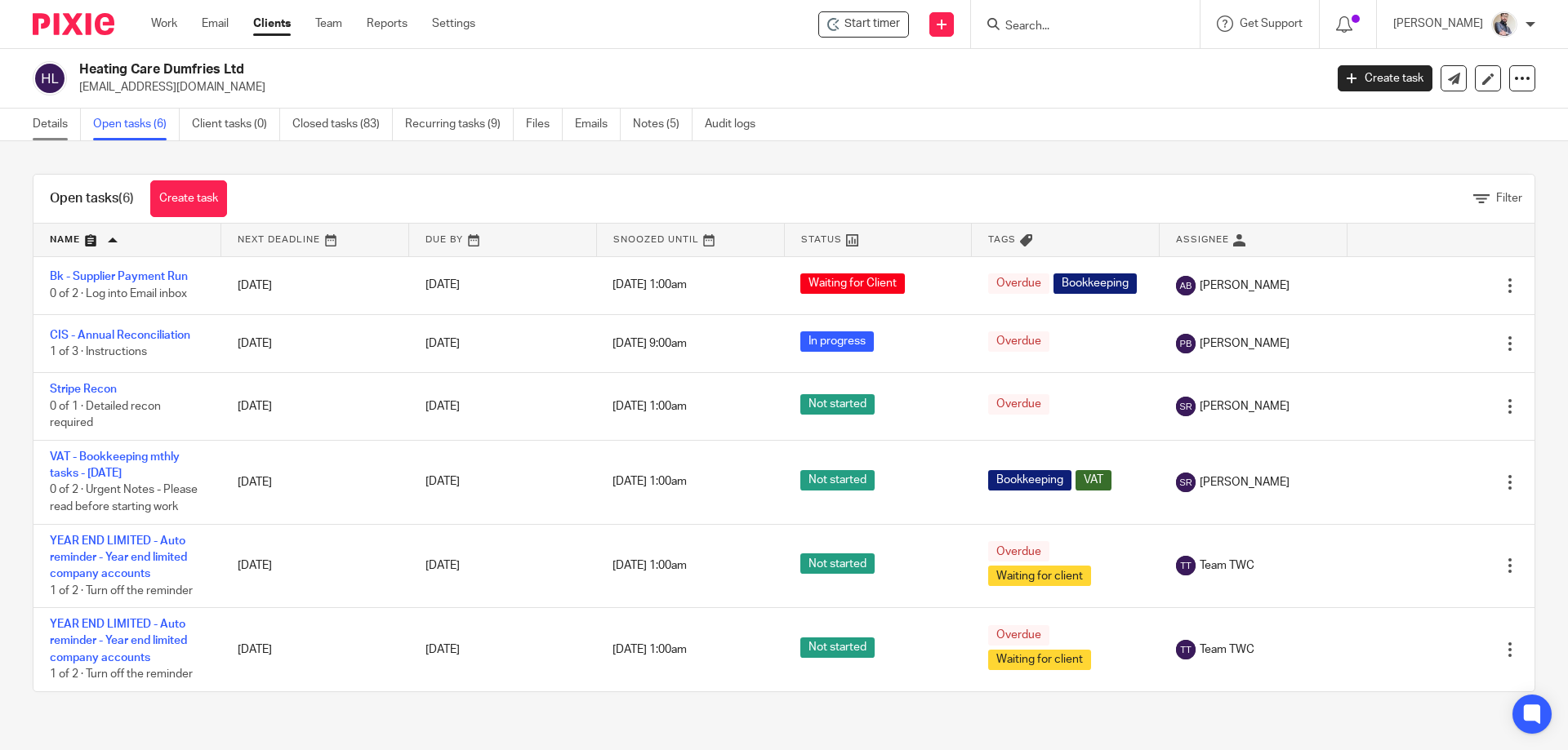
click at [61, 120] on link "Details" at bounding box center [57, 124] width 48 height 32
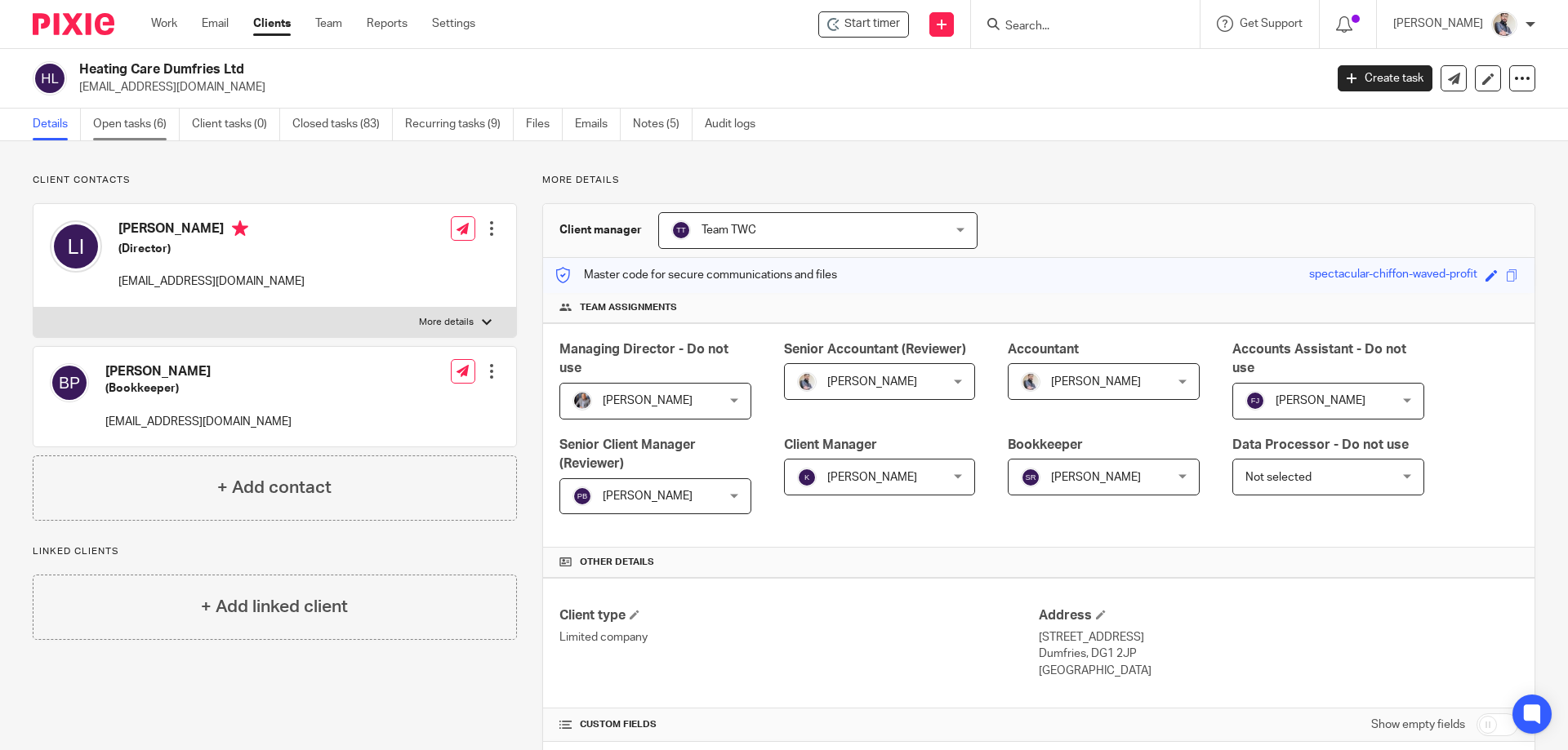
click at [133, 123] on link "Open tasks (6)" at bounding box center [137, 124] width 87 height 32
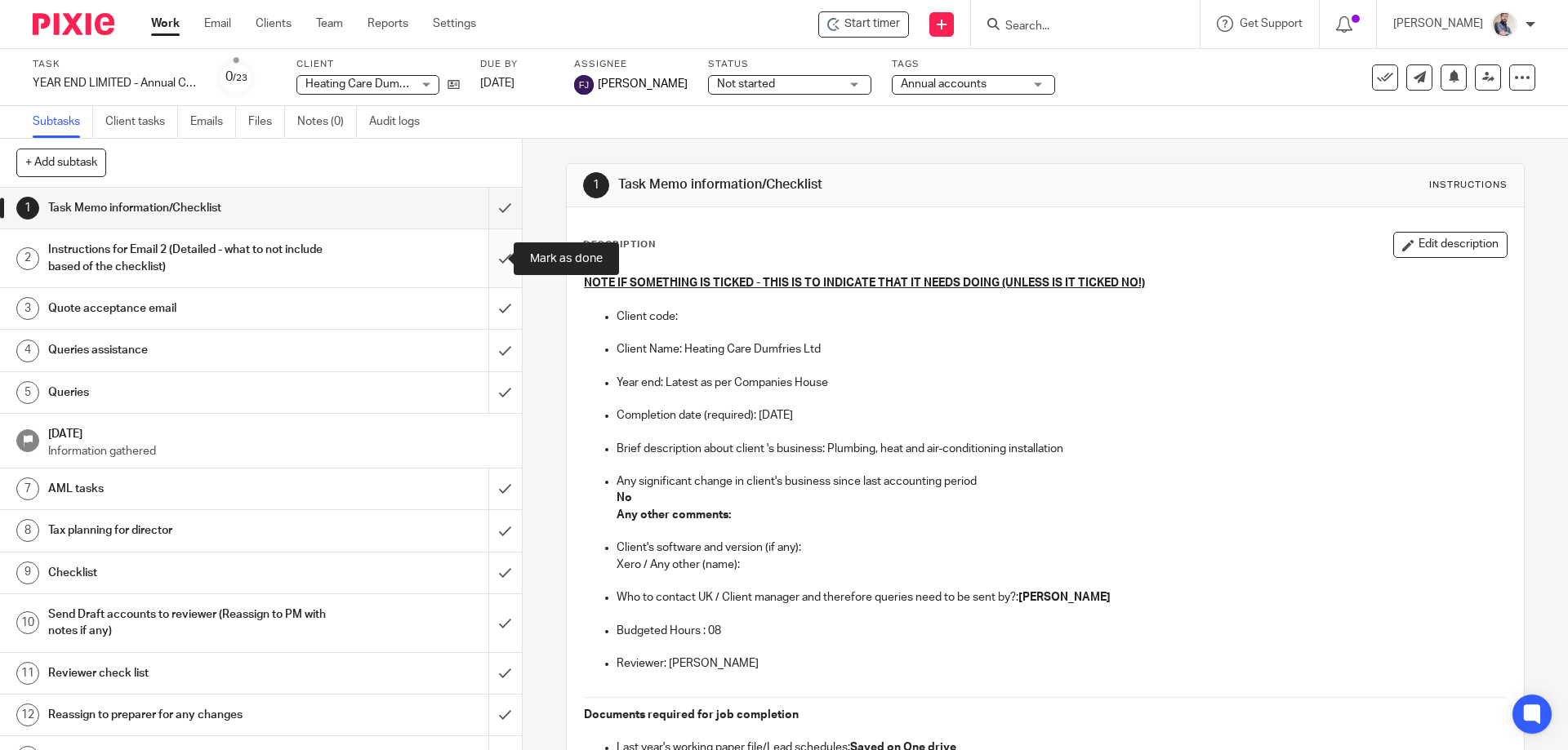
click at [489, 256] on input "submit" at bounding box center [261, 258] width 522 height 58
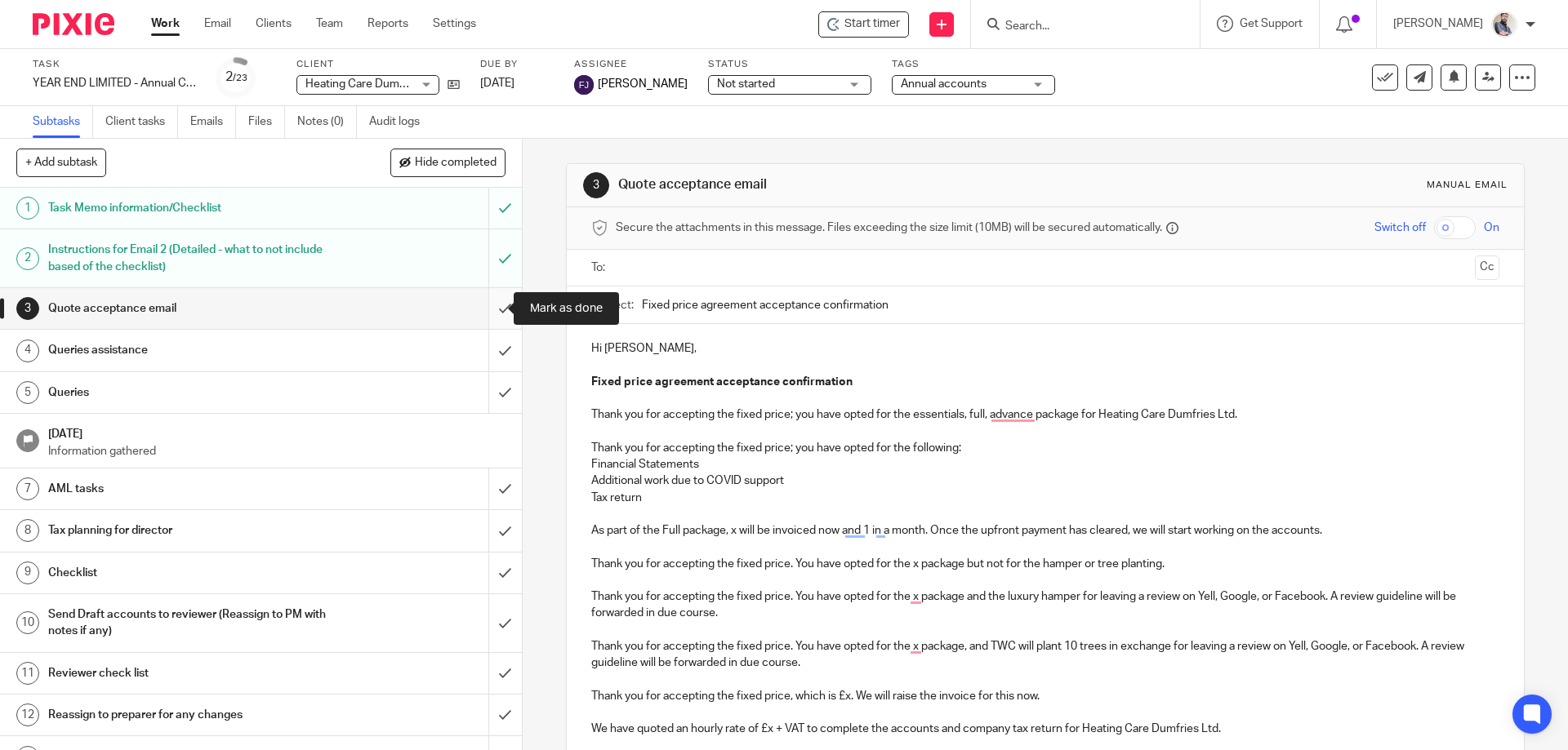
click at [497, 305] on input "submit" at bounding box center [261, 309] width 522 height 41
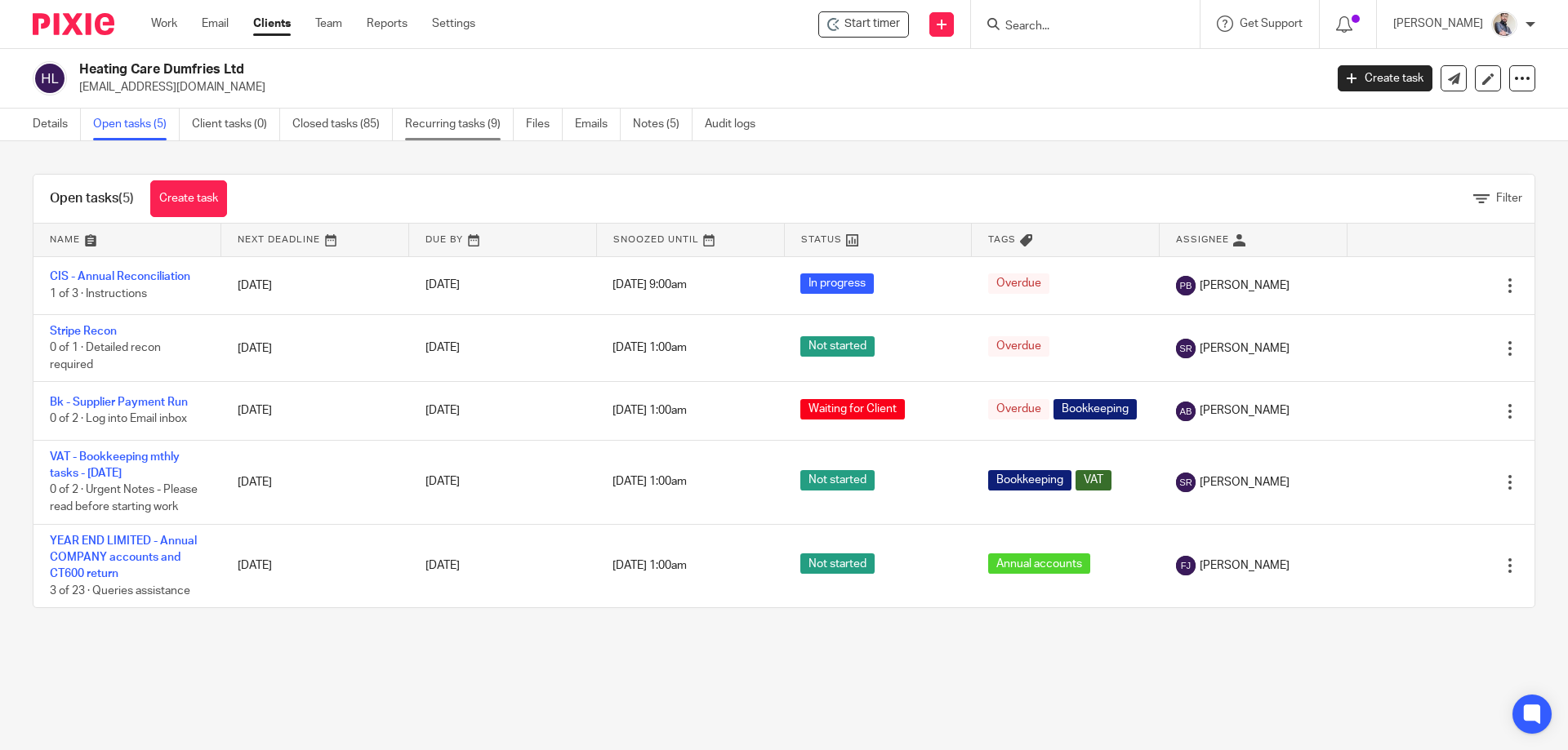
click at [470, 125] on link "Recurring tasks (9)" at bounding box center [459, 124] width 108 height 32
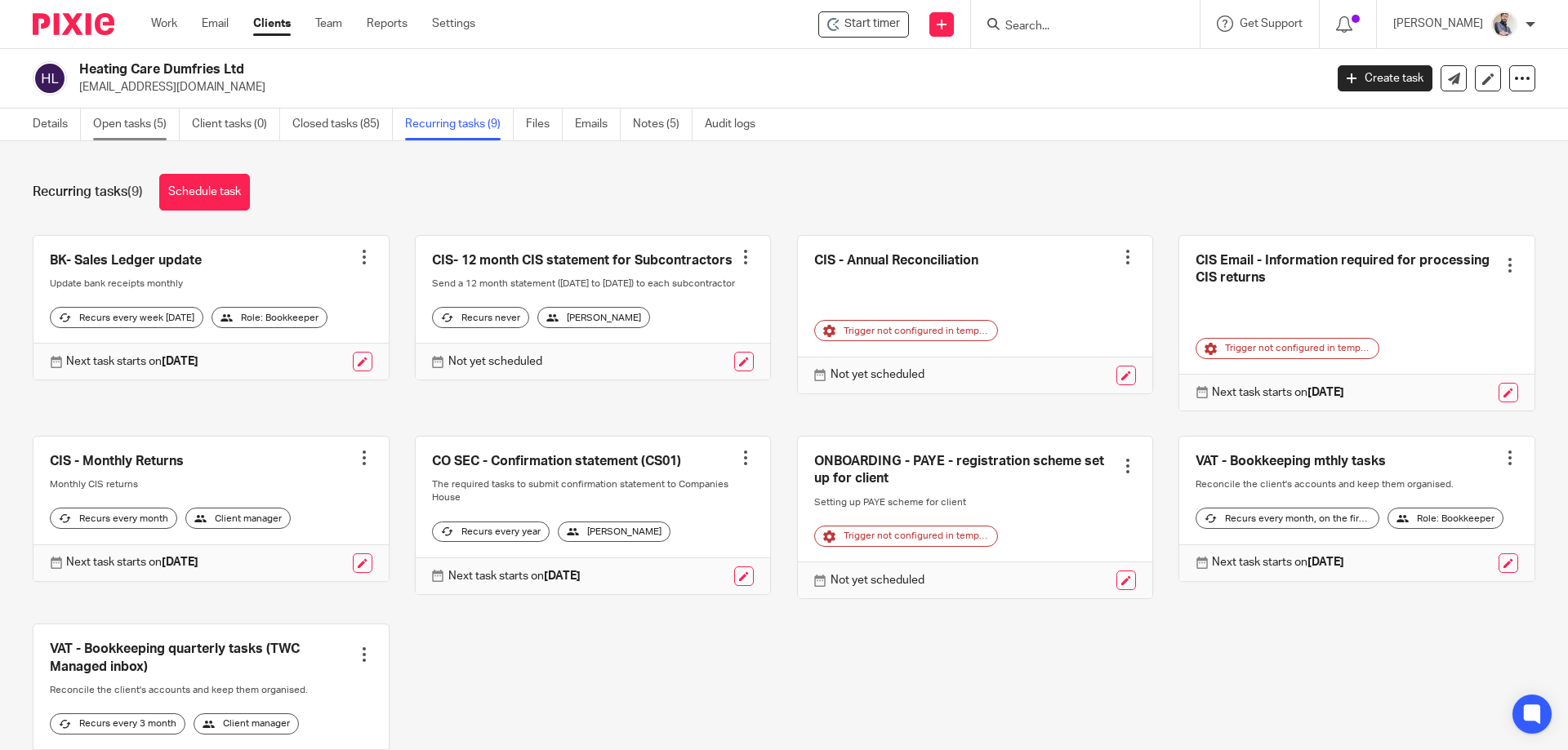
click at [125, 120] on link "Open tasks (5)" at bounding box center [137, 124] width 87 height 32
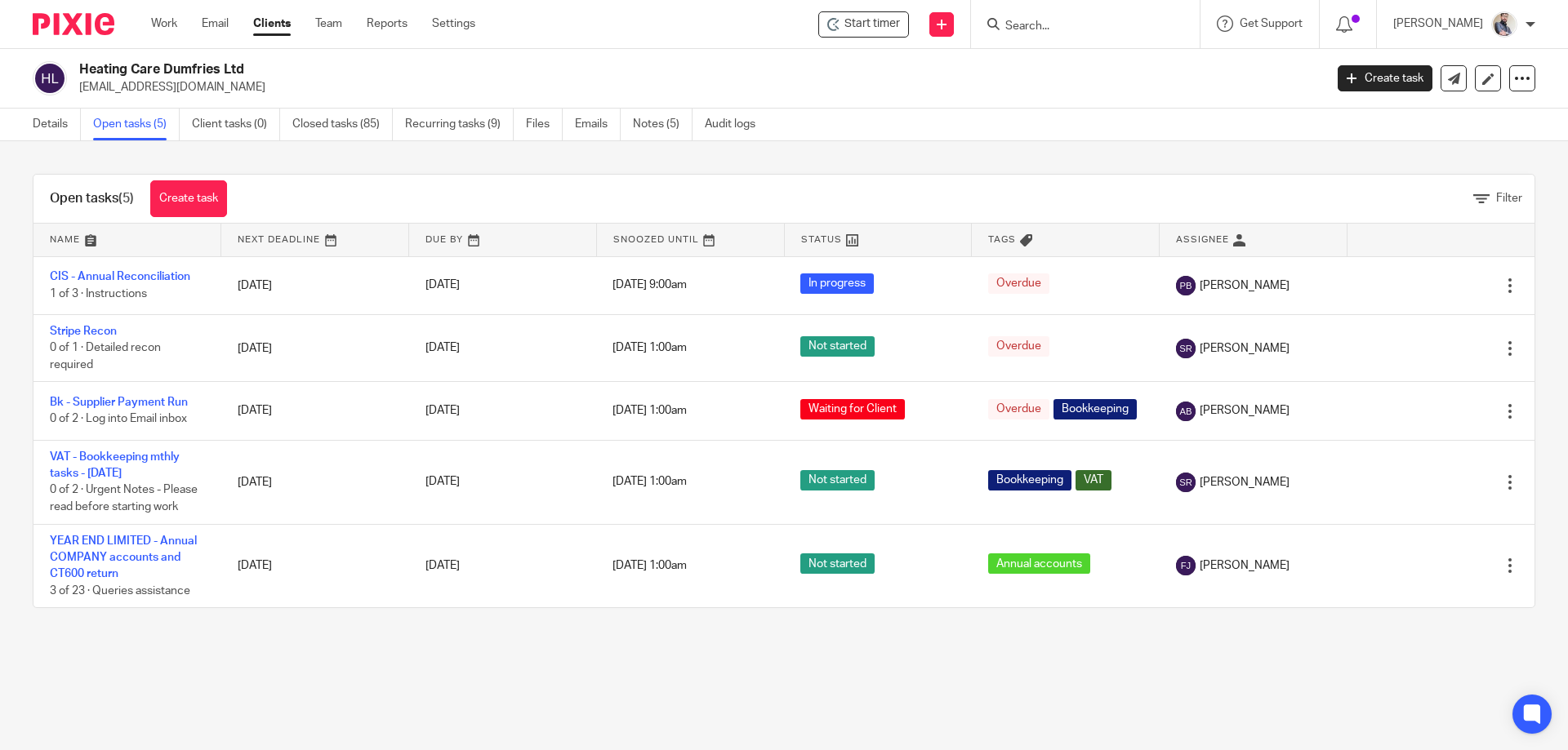
click at [1073, 24] on input "Search" at bounding box center [1076, 27] width 147 height 15
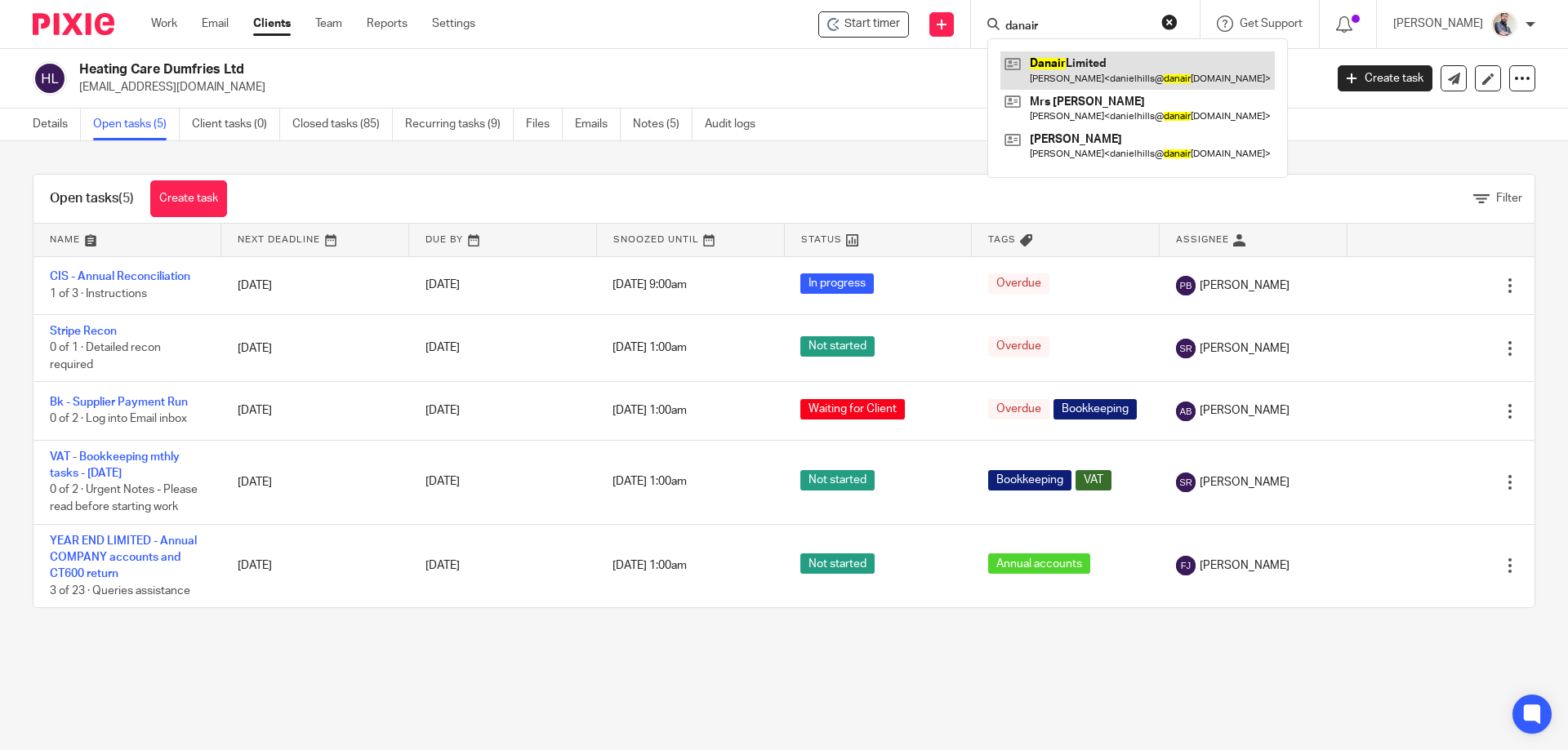
type input "danair"
click at [1110, 74] on link at bounding box center [1137, 70] width 275 height 38
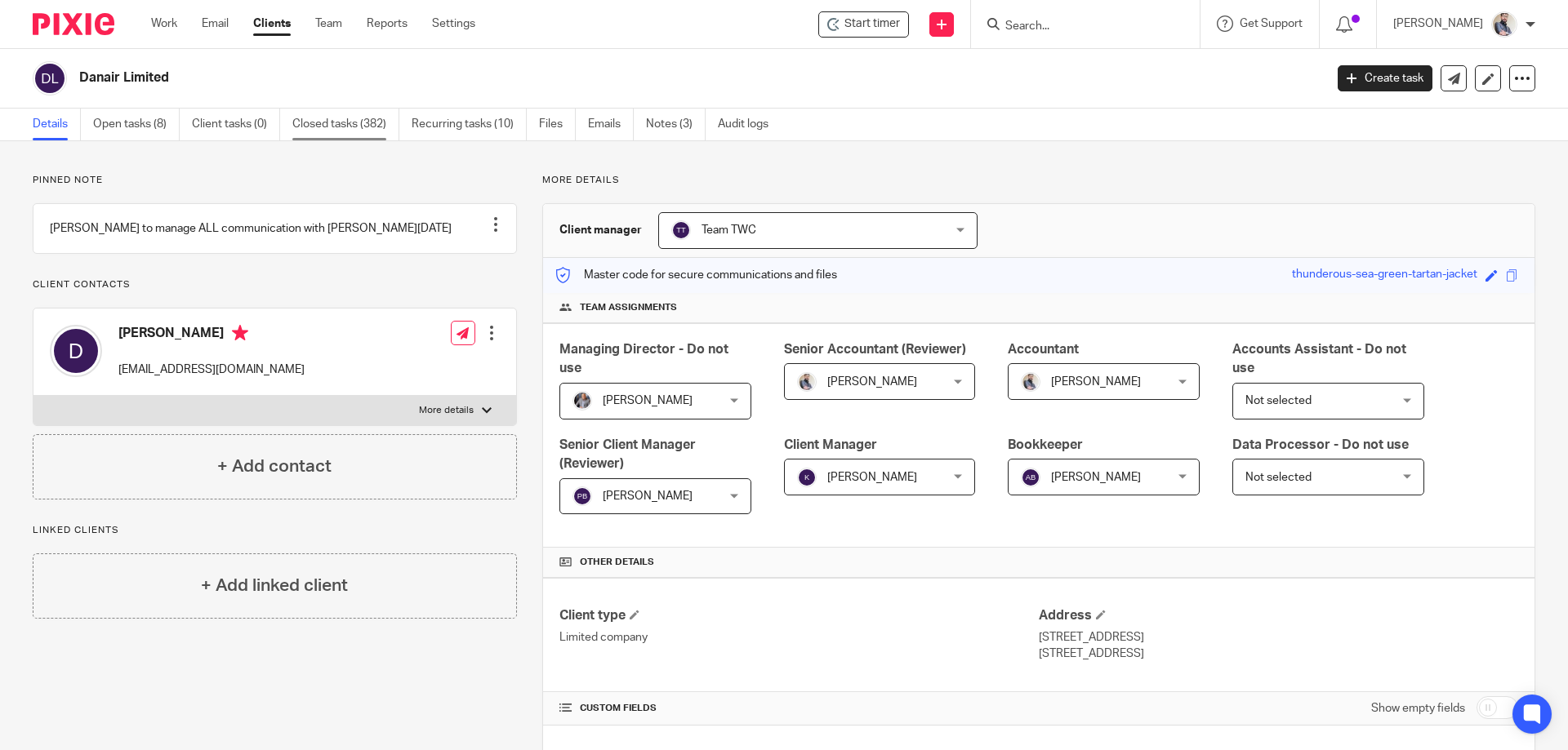
click at [348, 125] on link "Closed tasks (382)" at bounding box center [346, 124] width 107 height 32
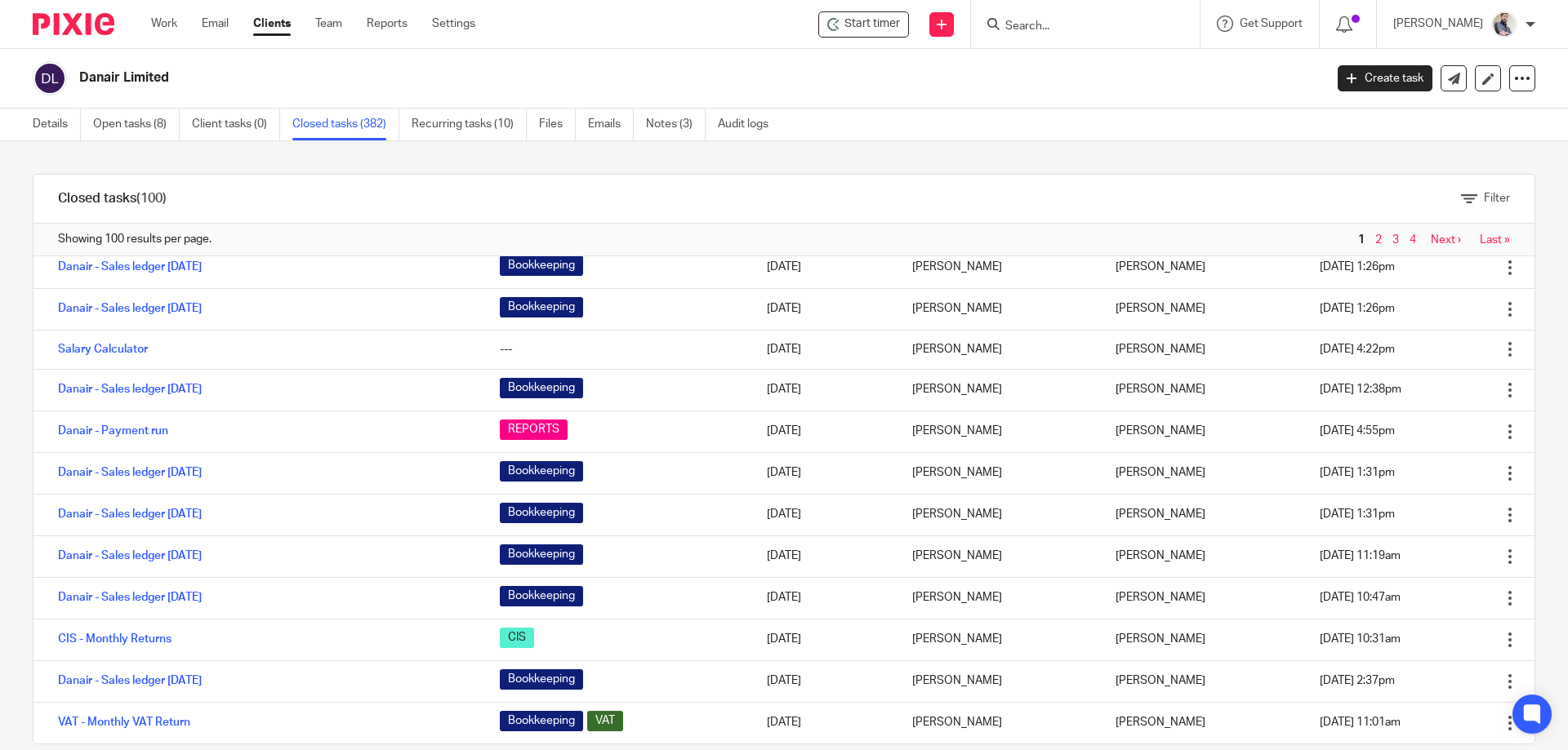
scroll to position [27, 0]
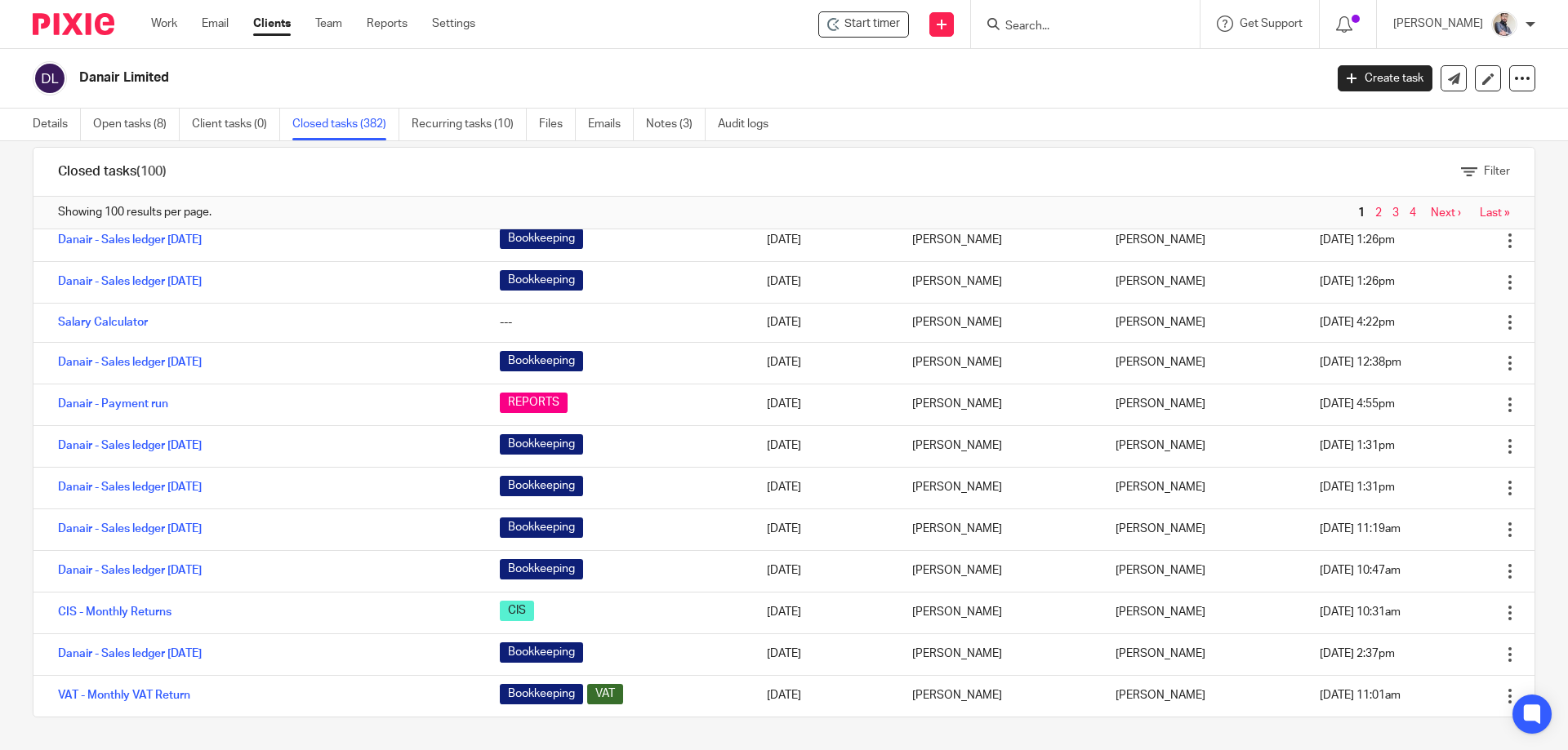
click at [1375, 211] on link "2" at bounding box center [1378, 213] width 7 height 11
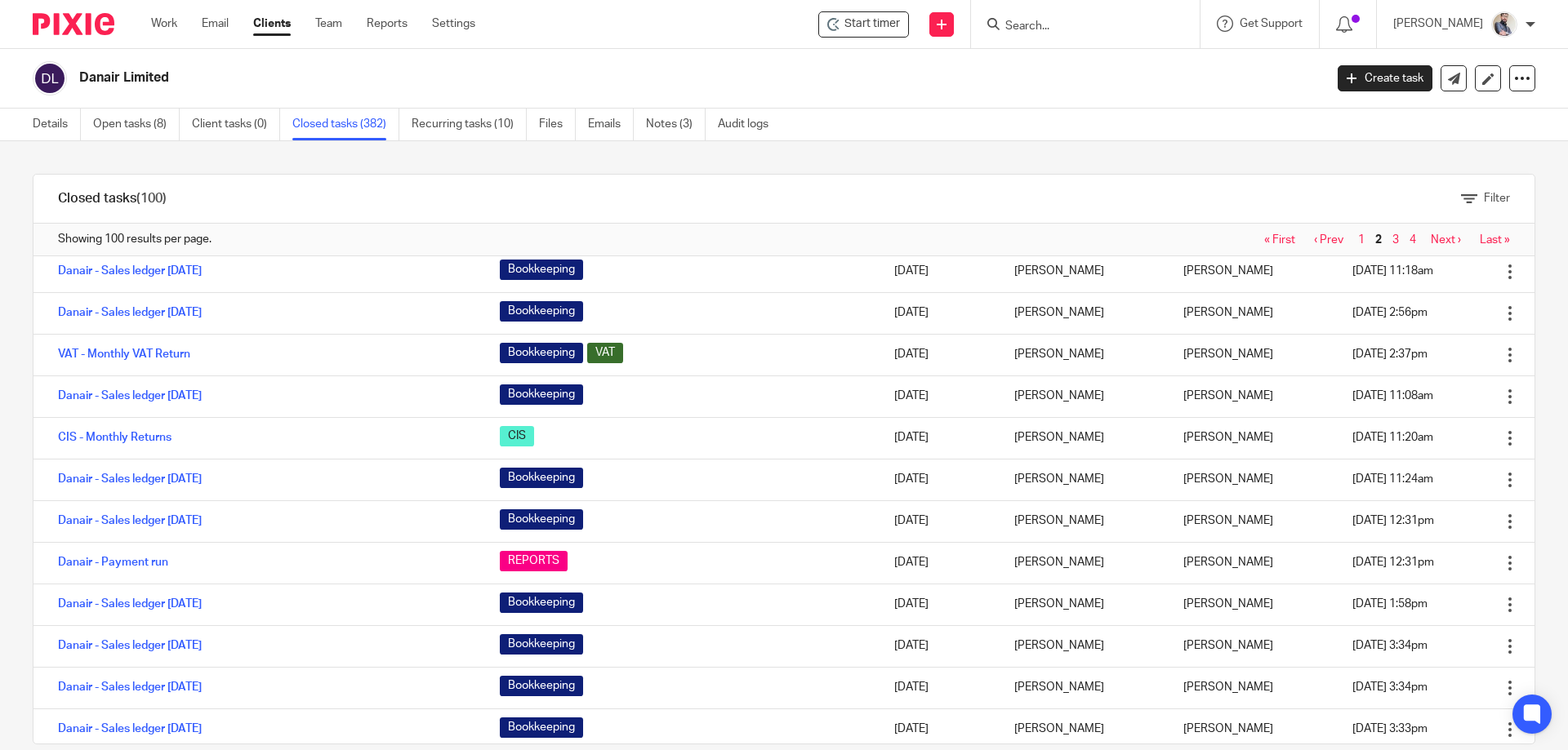
scroll to position [1089, 0]
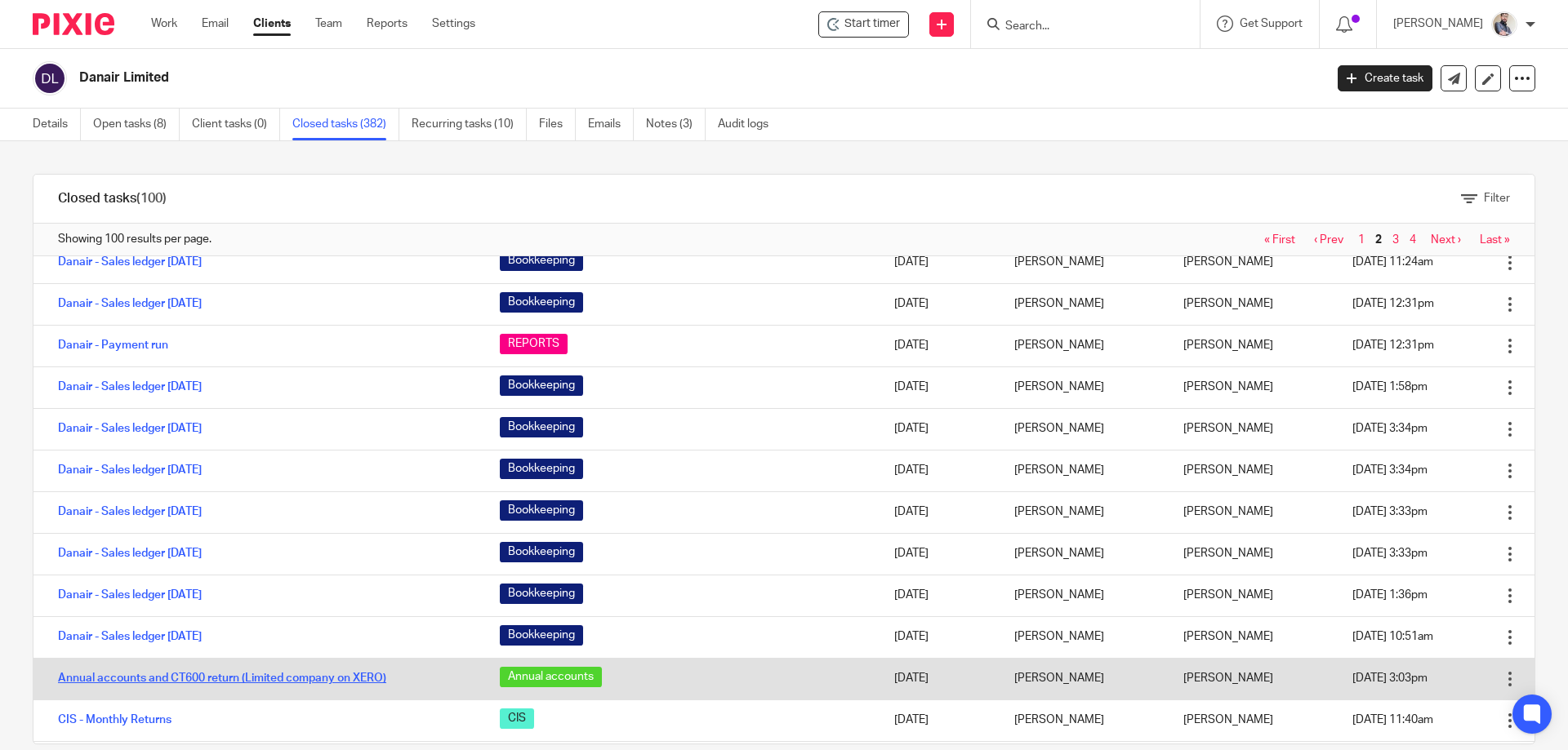
click at [353, 675] on link "Annual accounts and CT600 return (Limited company on XERO)" at bounding box center [222, 679] width 328 height 11
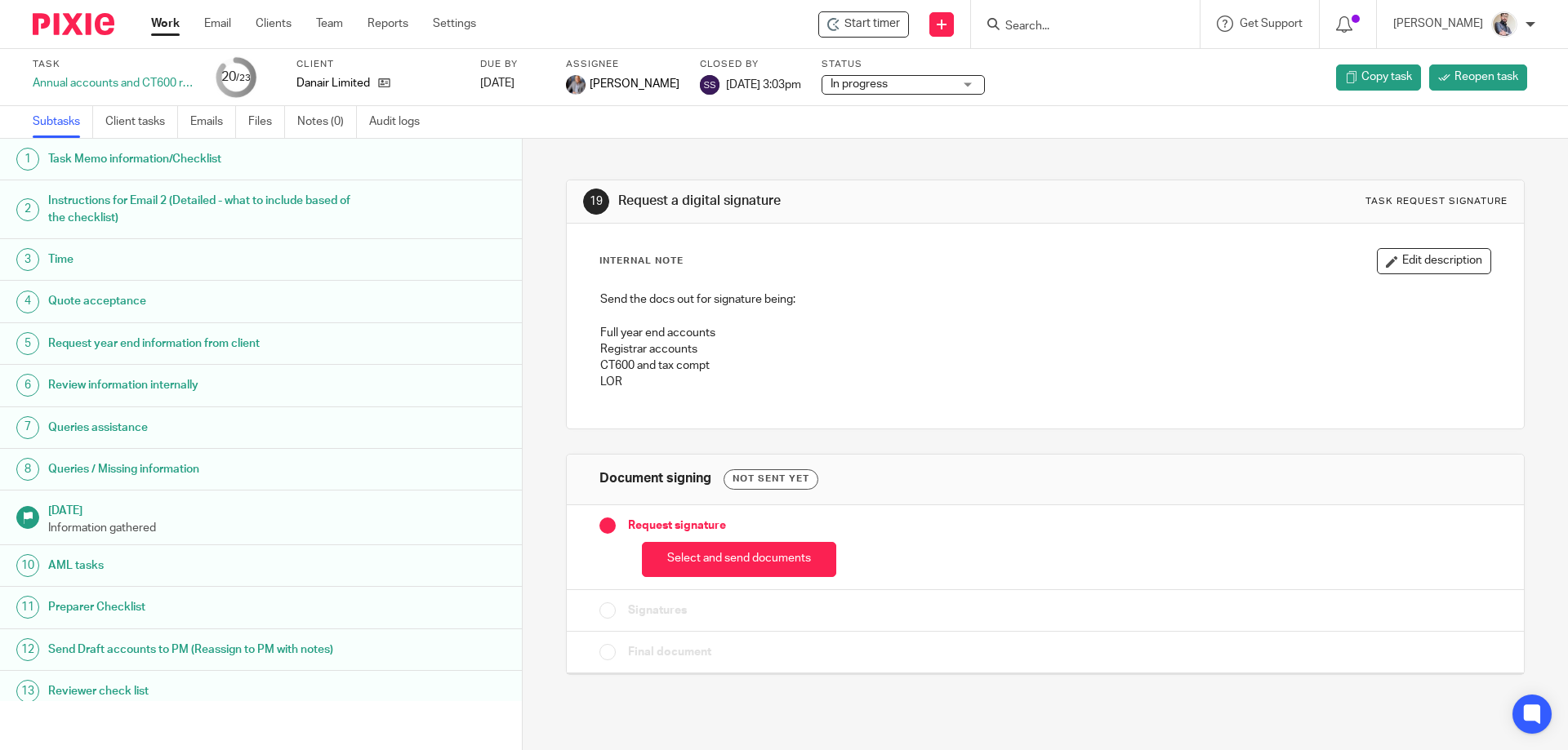
click at [107, 168] on h1 "Task Memo information/Checklist" at bounding box center [201, 159] width 306 height 25
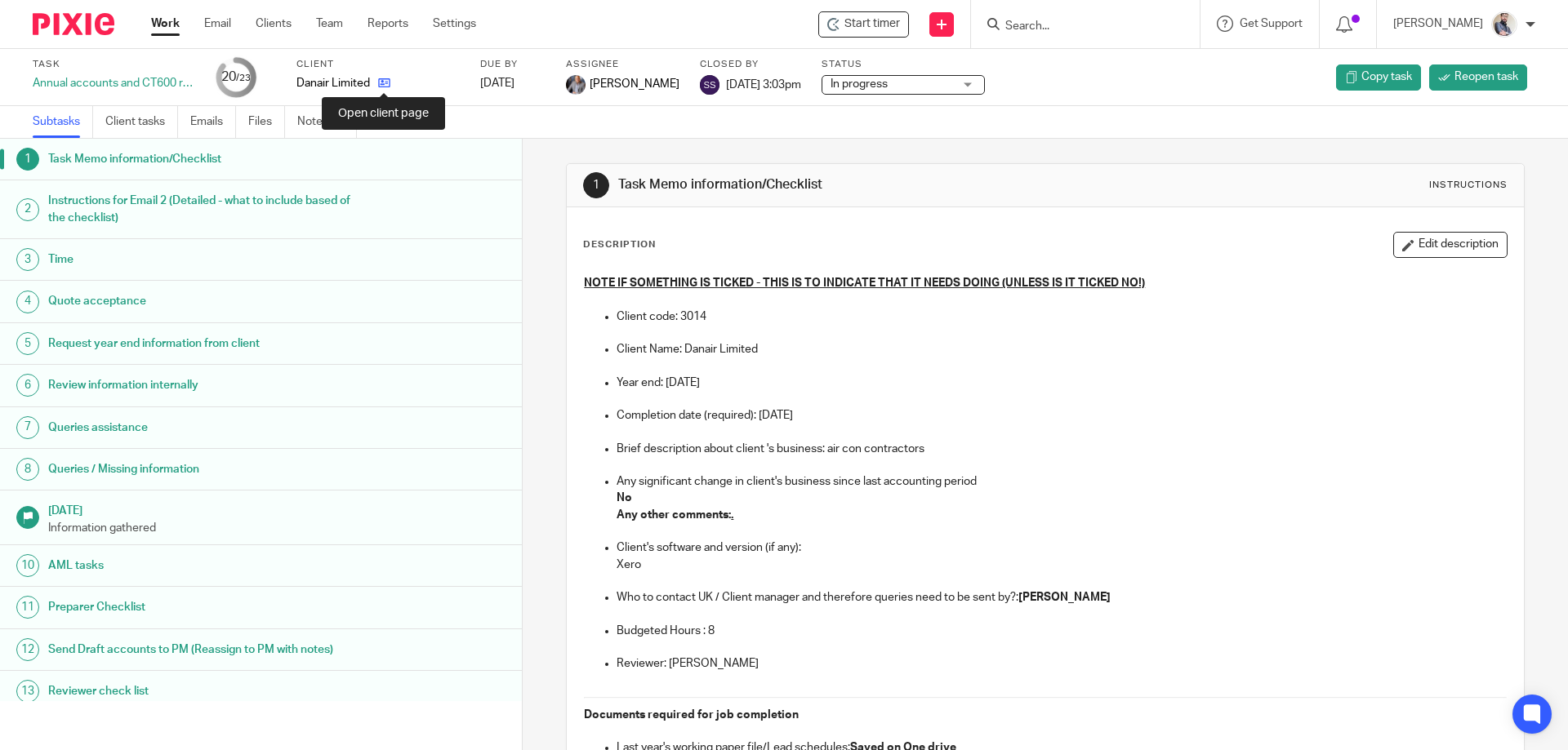
click at [385, 87] on icon at bounding box center [384, 83] width 12 height 12
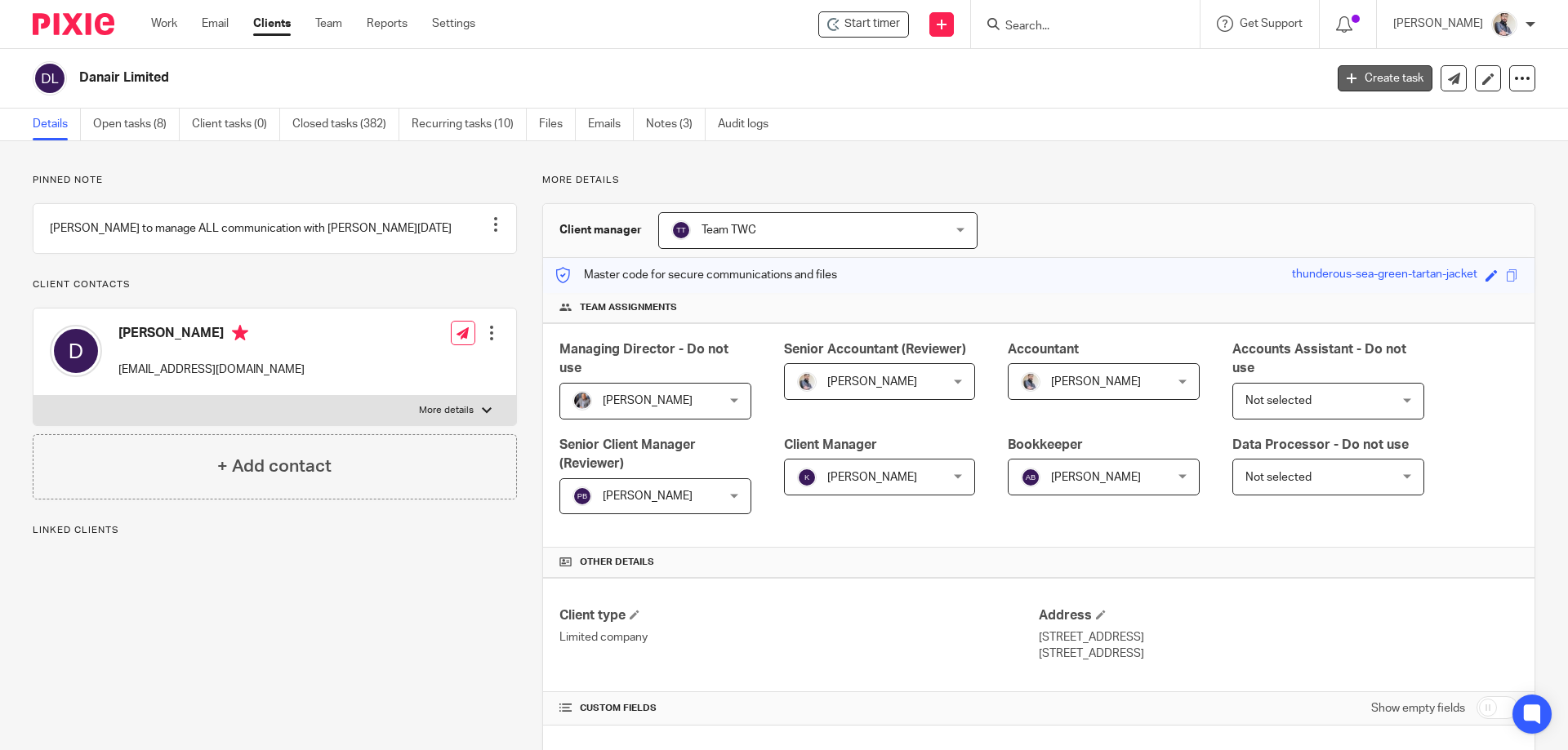
click at [1338, 73] on link "Create task" at bounding box center [1385, 79] width 95 height 26
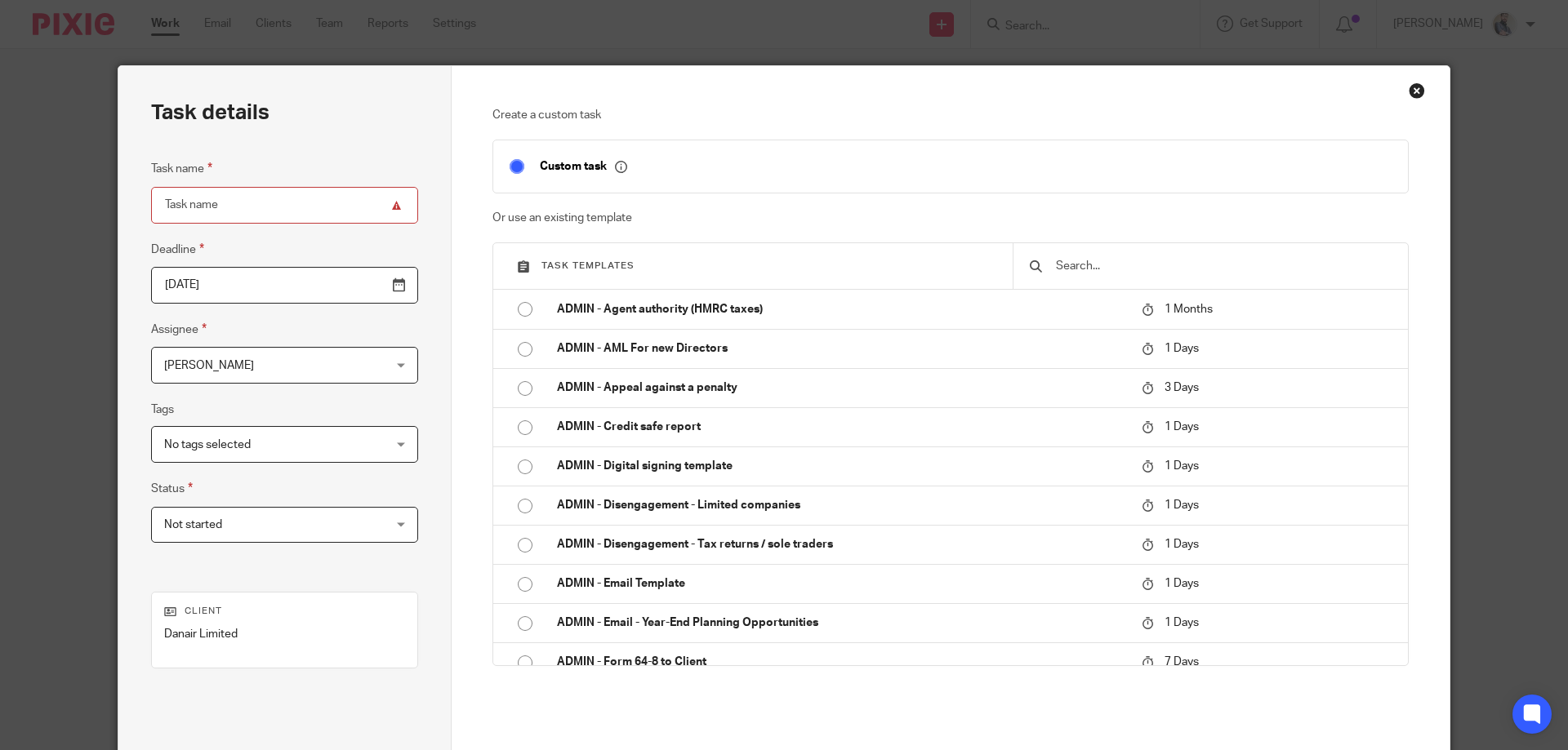
click at [1174, 270] on input "text" at bounding box center [1222, 266] width 337 height 18
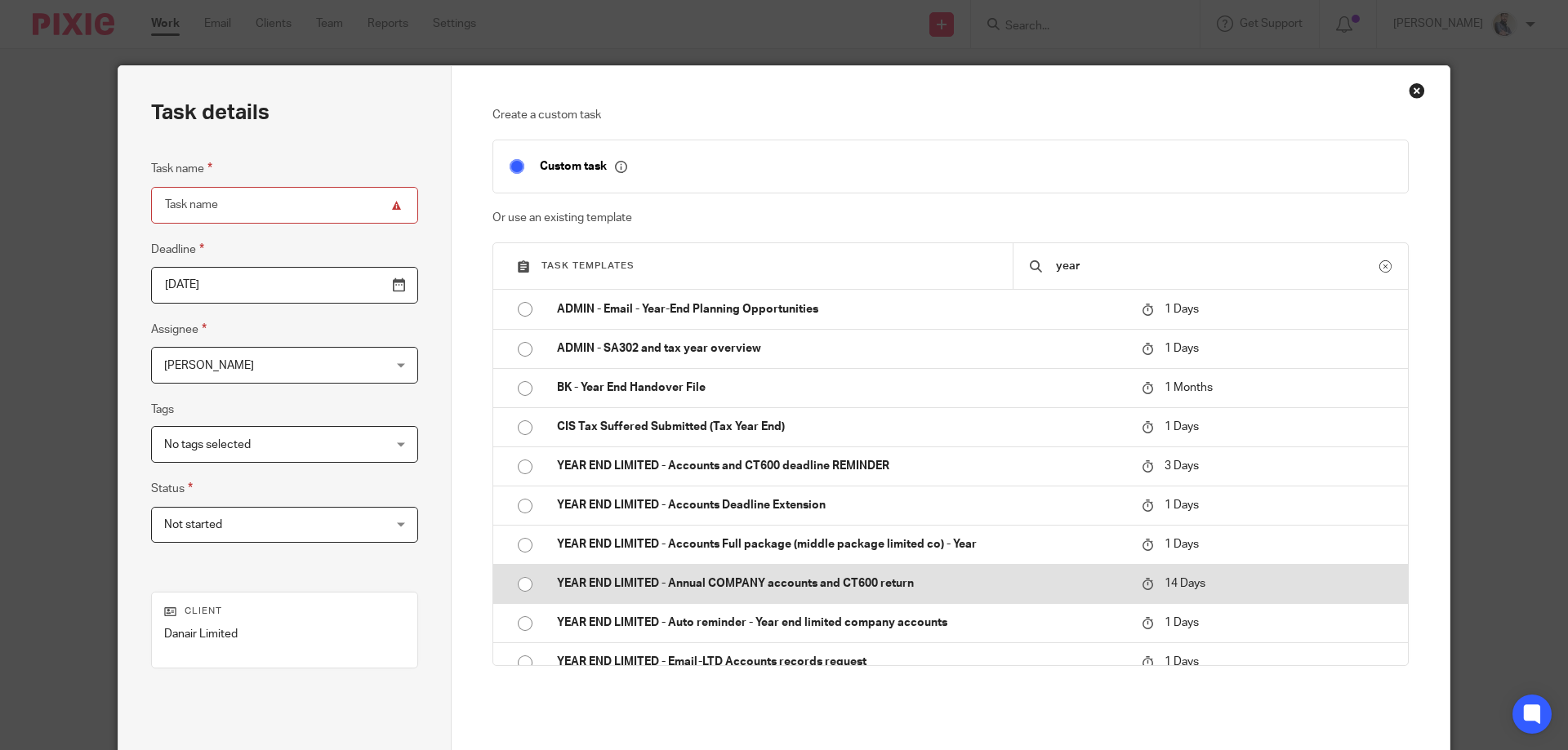
type input "year"
click at [743, 588] on p "YEAR END LIMITED - Annual COMPANY accounts and CT600 return" at bounding box center [840, 584] width 568 height 16
type input "2025-09-01"
type input "YEAR END LIMITED - Annual COMPANY accounts and CT600 return"
checkbox input "false"
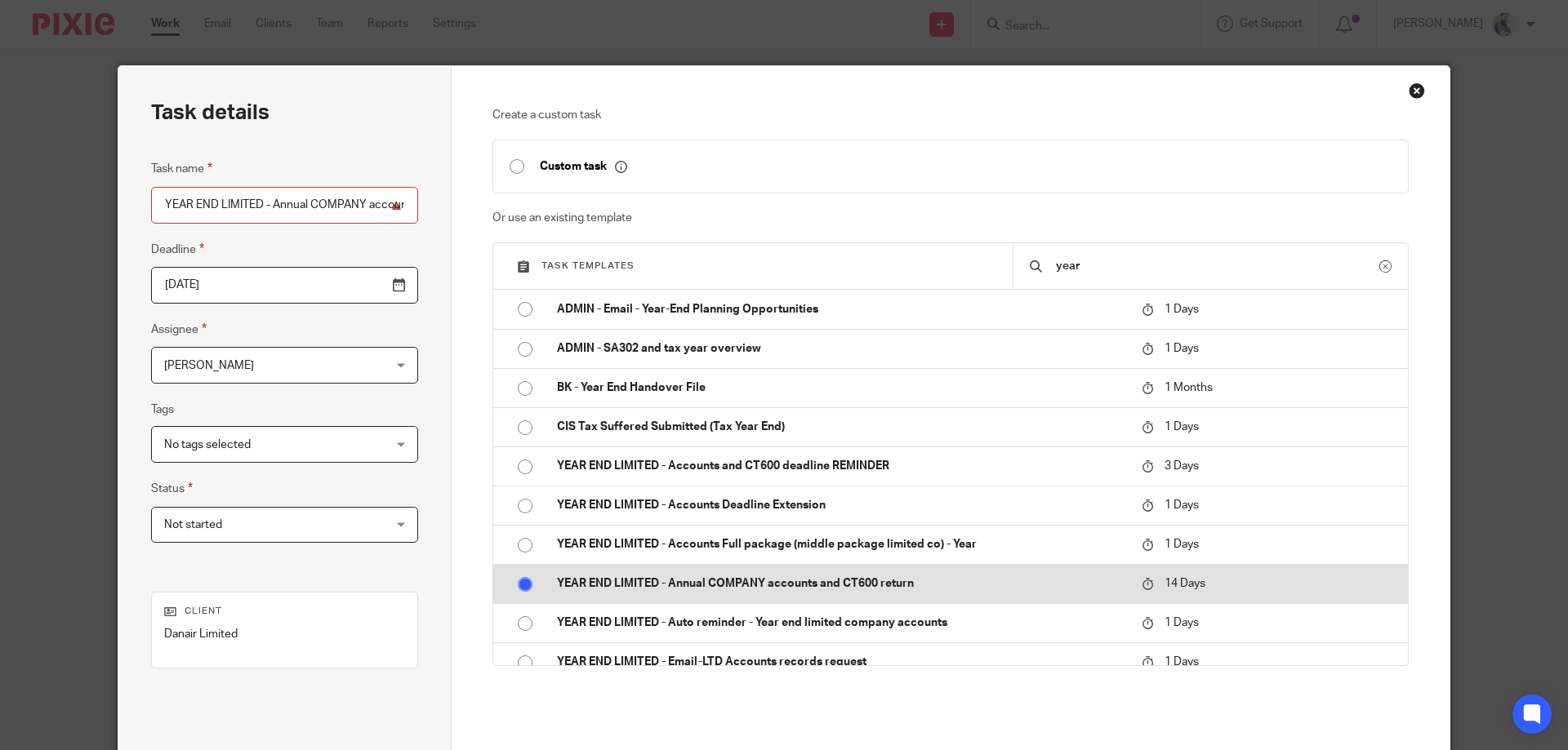
radio input "true"
click at [743, 588] on p "YEAR END LIMITED - Annual COMPANY accounts and CT600 return" at bounding box center [840, 584] width 568 height 16
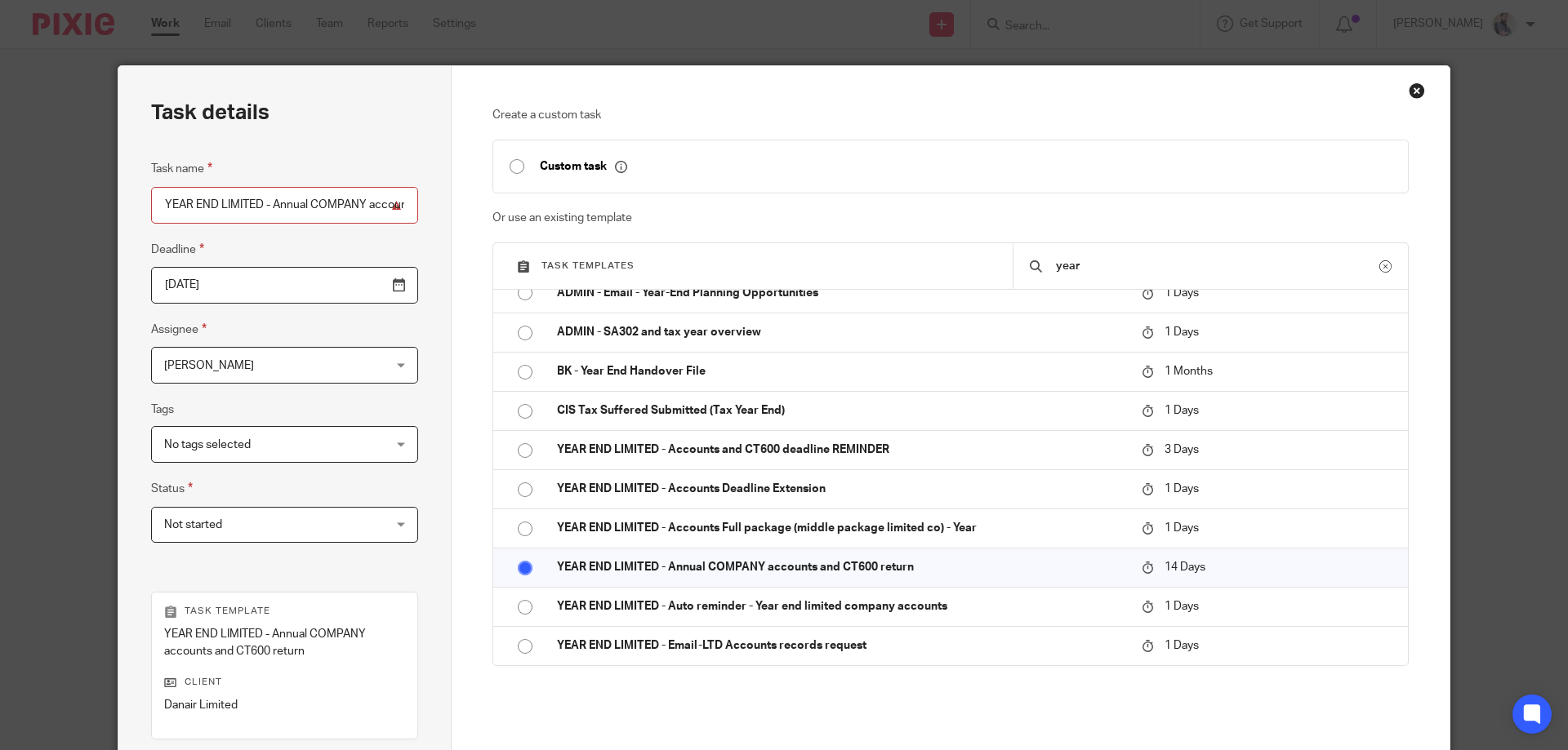
scroll to position [231, 0]
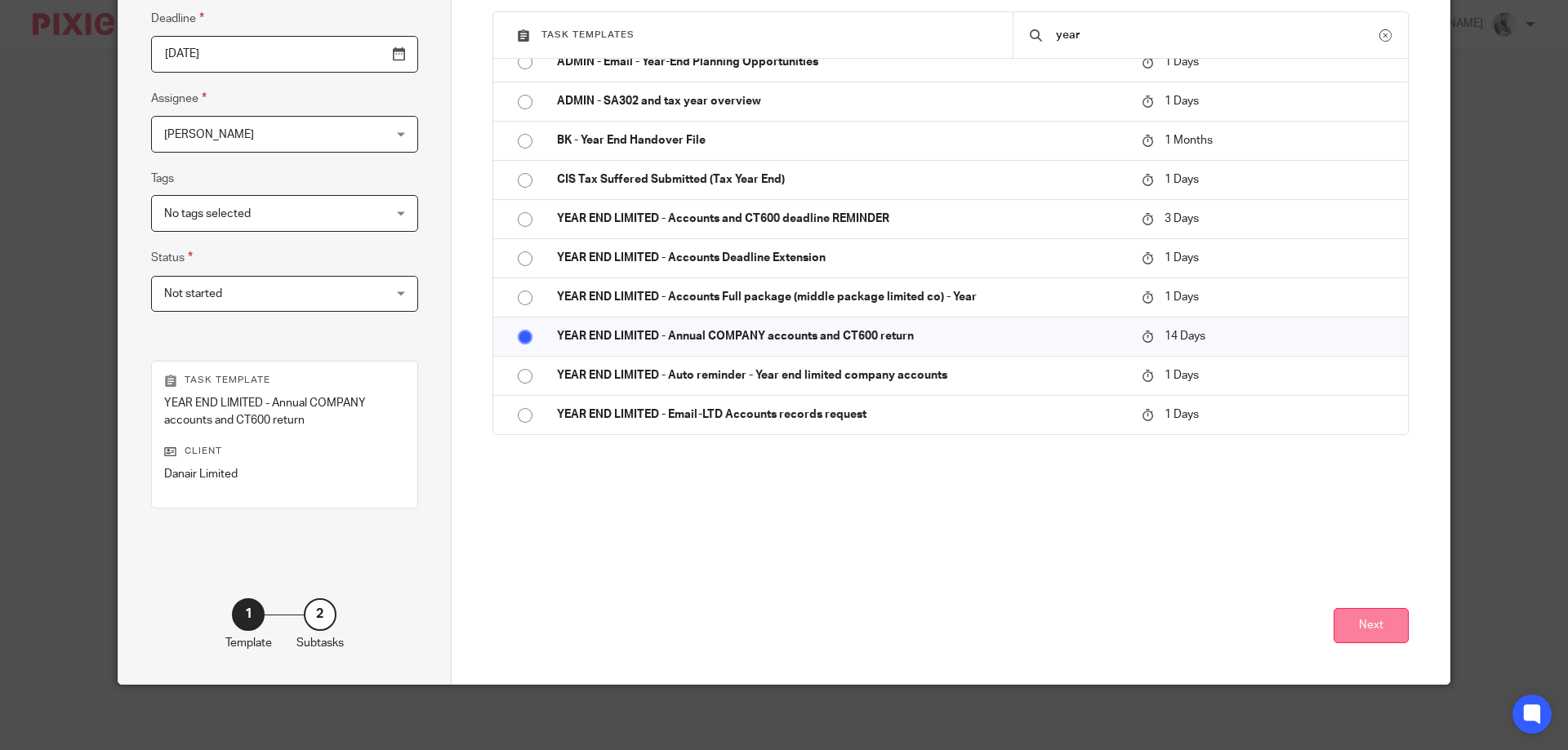
click at [1384, 630] on button "Next" at bounding box center [1371, 625] width 75 height 35
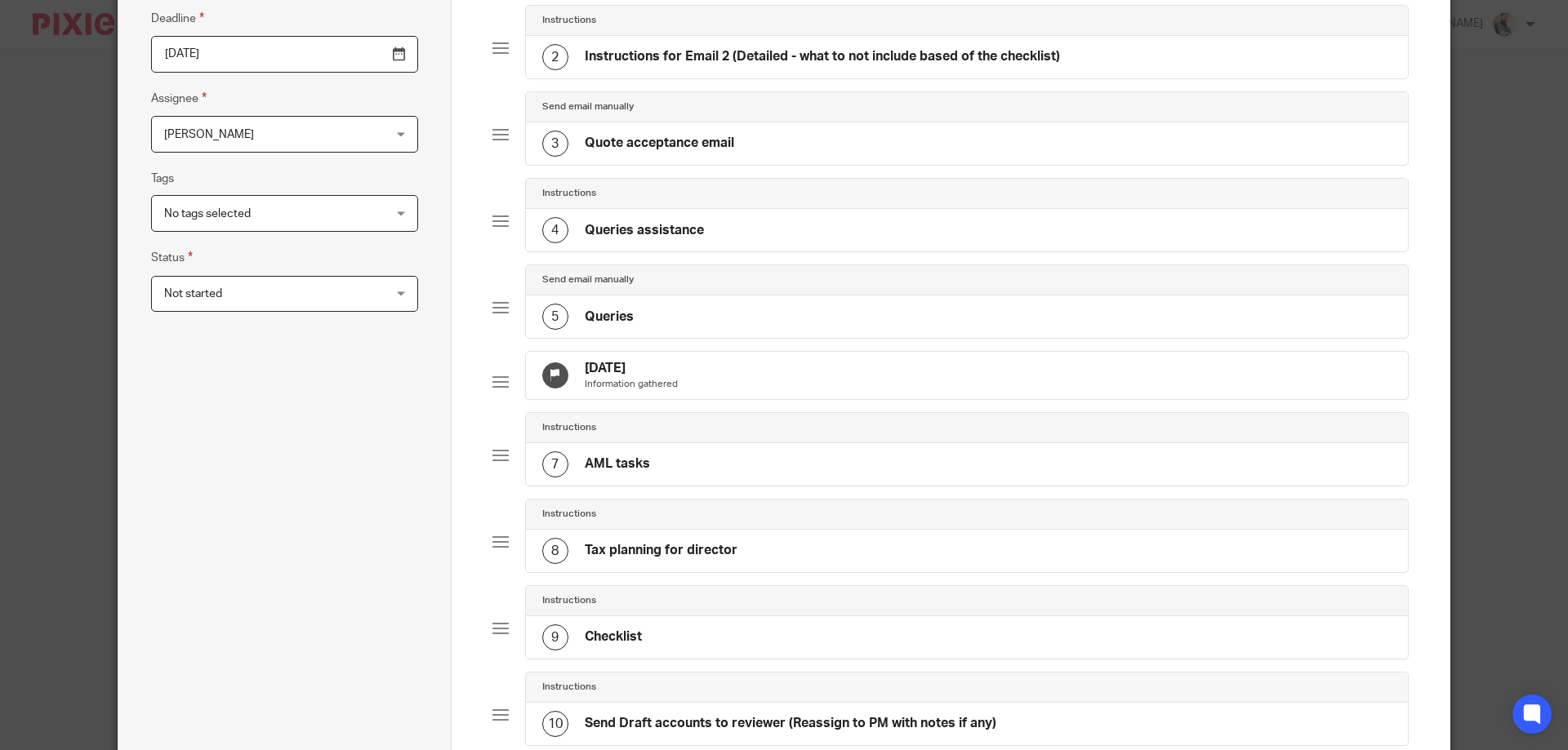
scroll to position [0, 0]
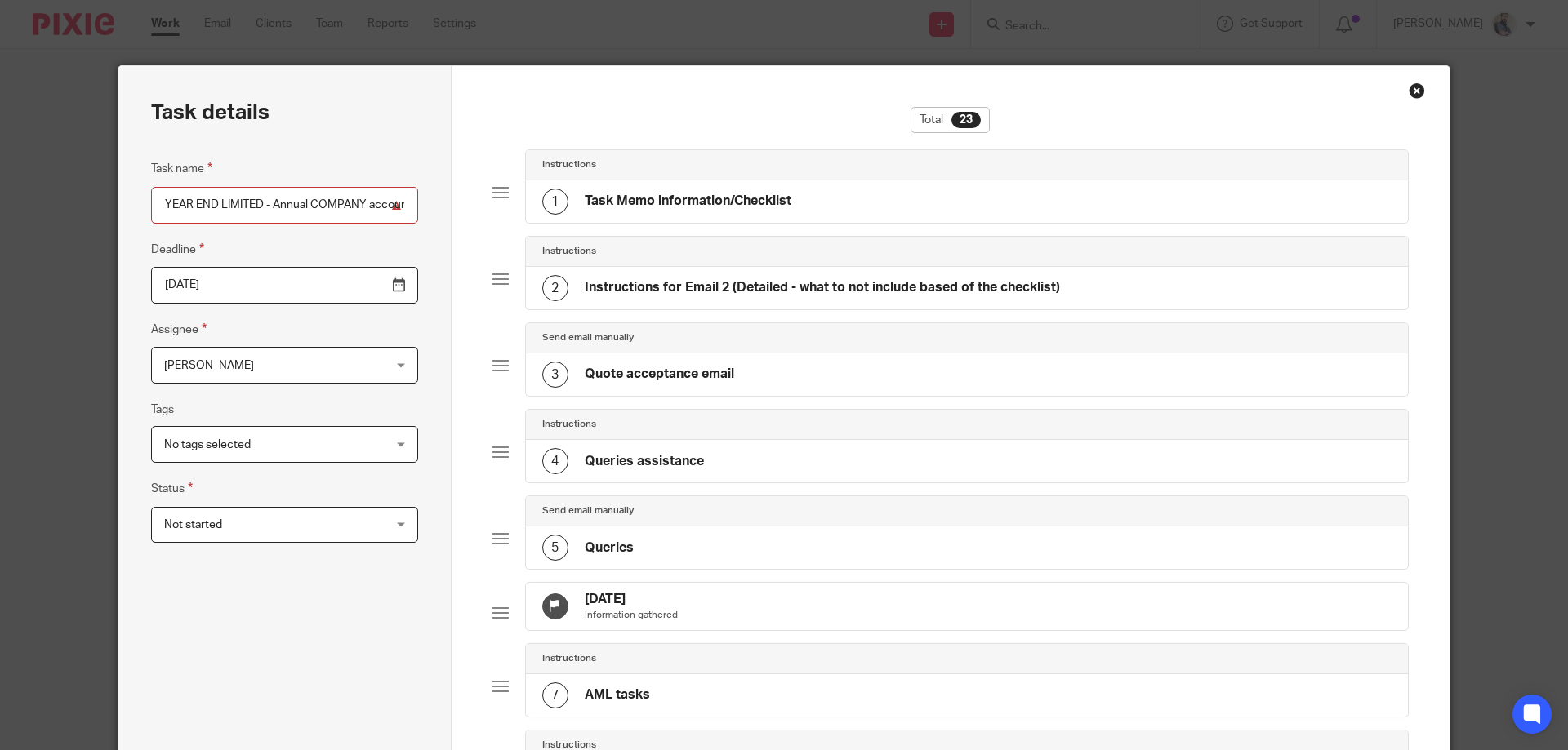
click at [704, 193] on h4 "Task Memo information/Checklist" at bounding box center [688, 201] width 207 height 17
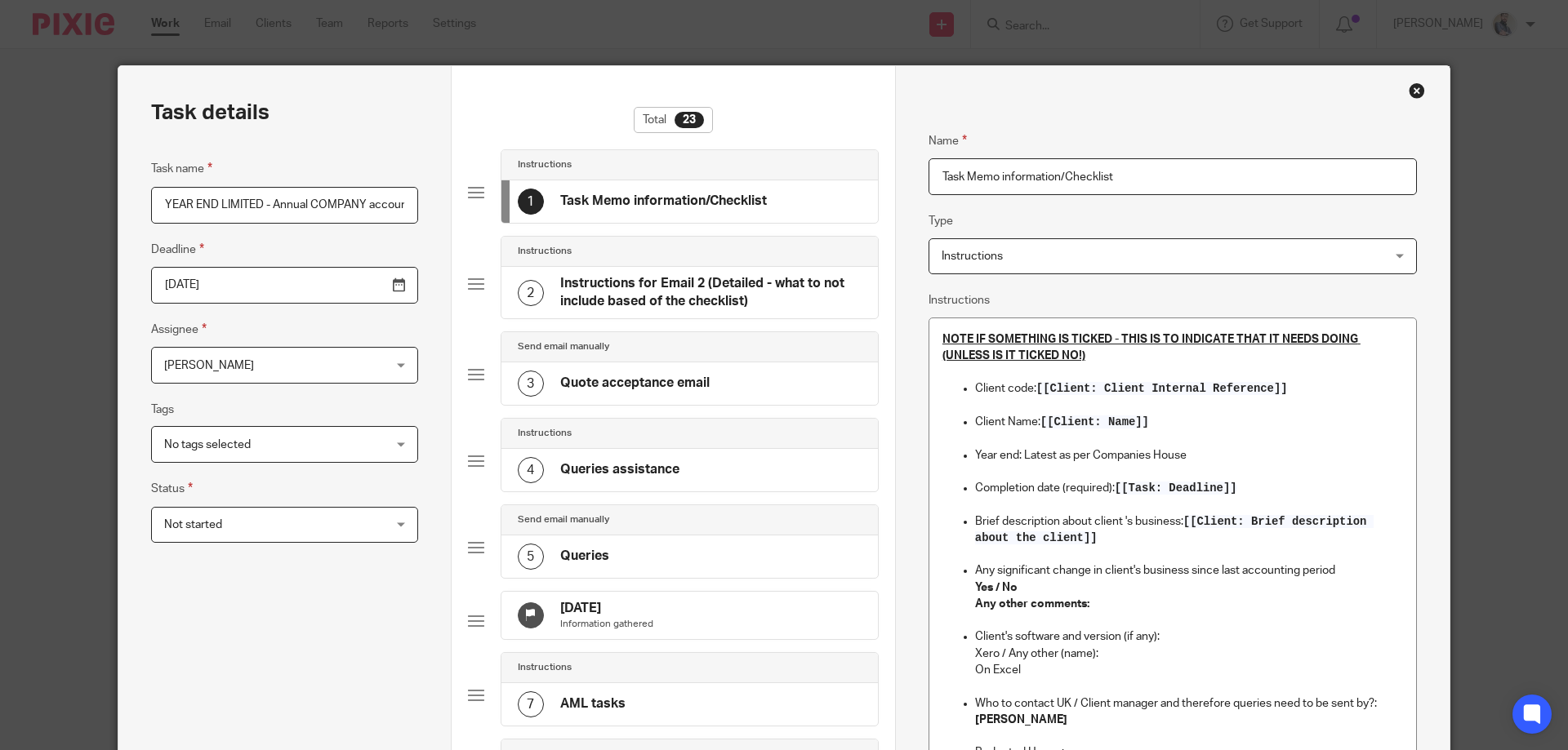
scroll to position [326, 0]
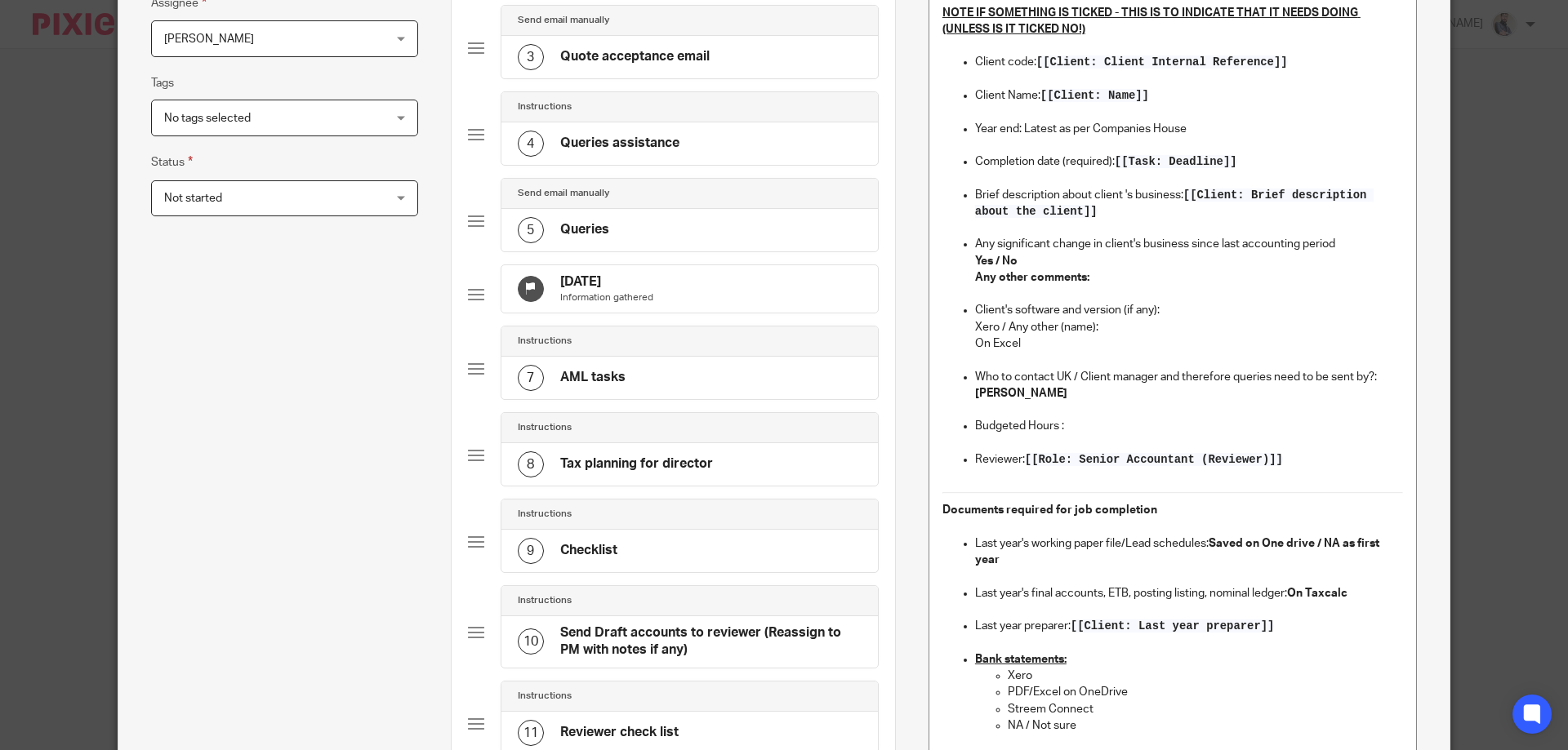
click at [1061, 266] on p "Yes / No" at bounding box center [1188, 261] width 428 height 16
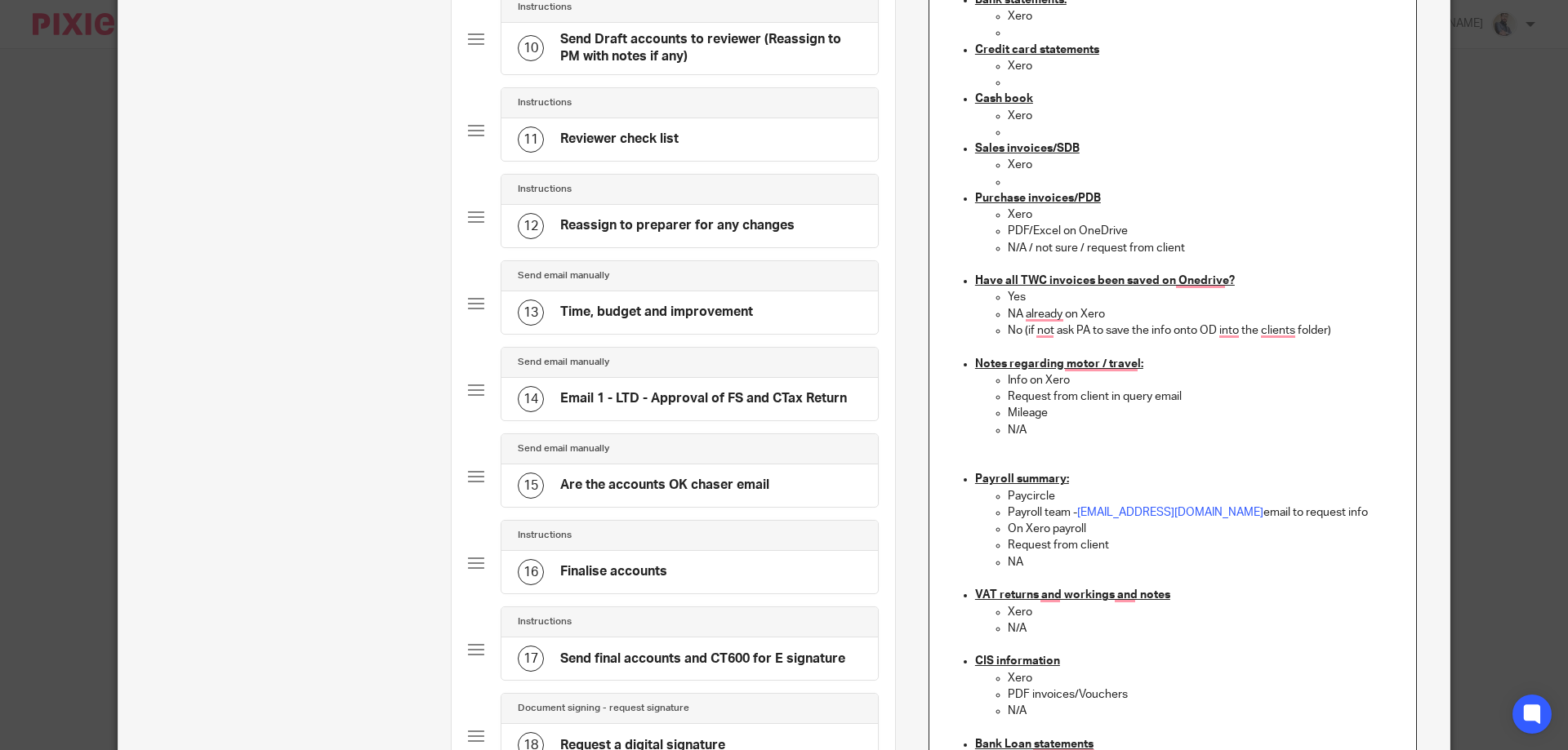
scroll to position [970, 0]
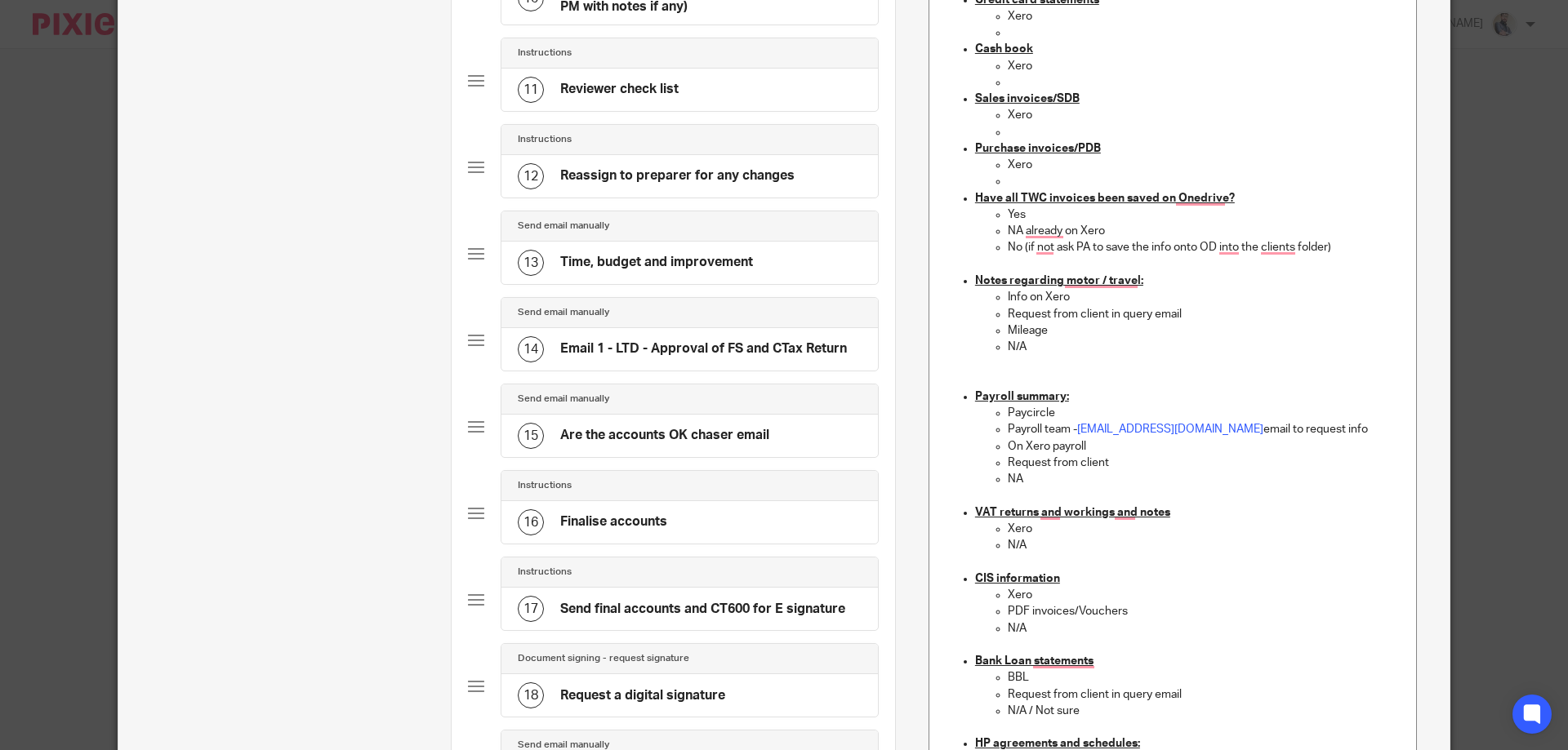
click at [953, 235] on ul "Credit card statements Xero Cash book Xero Sales invoices/SDB Xero Purchase inv…" at bounding box center [1173, 695] width 461 height 1407
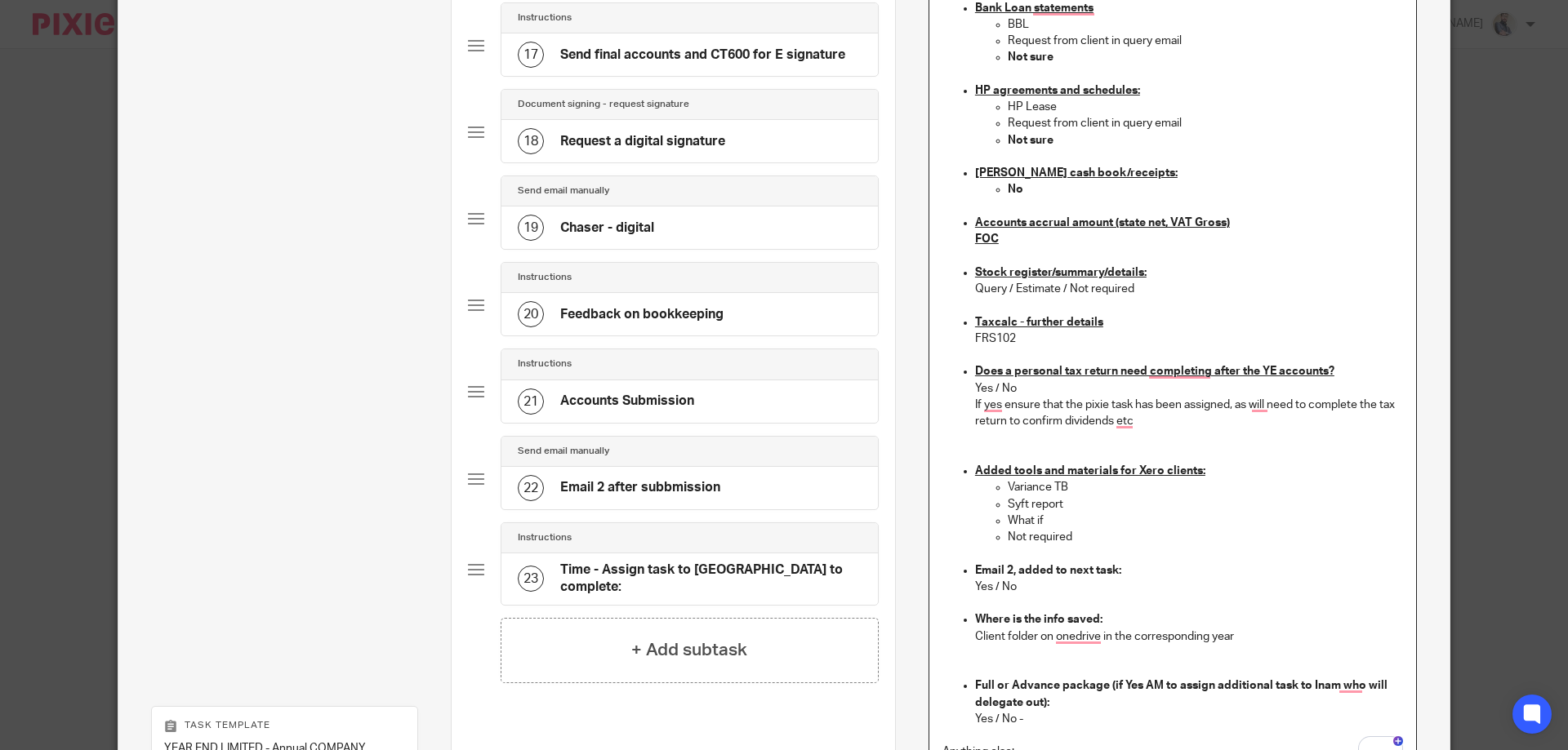
scroll to position [1633, 0]
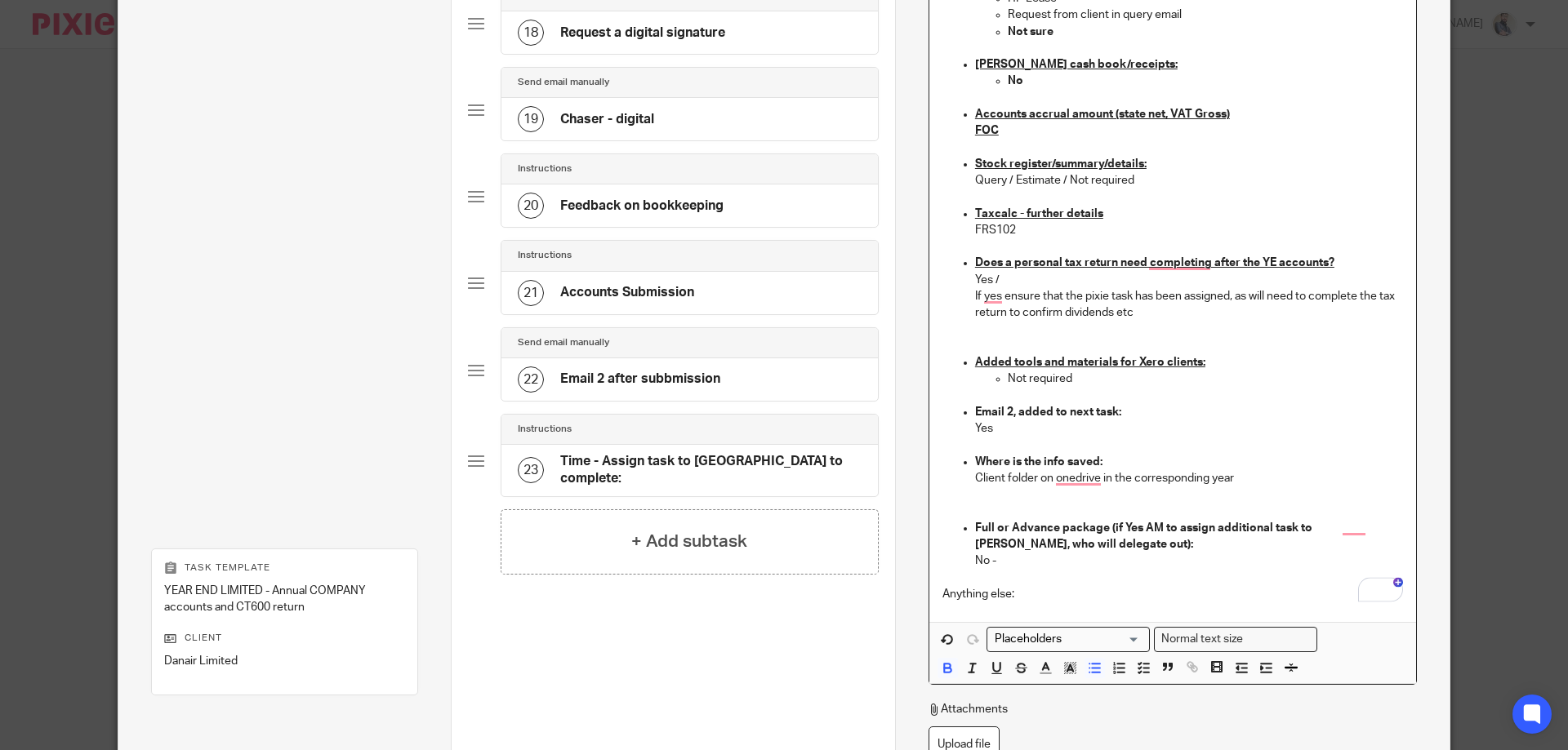
click at [1018, 564] on p "No -" at bounding box center [1188, 561] width 428 height 16
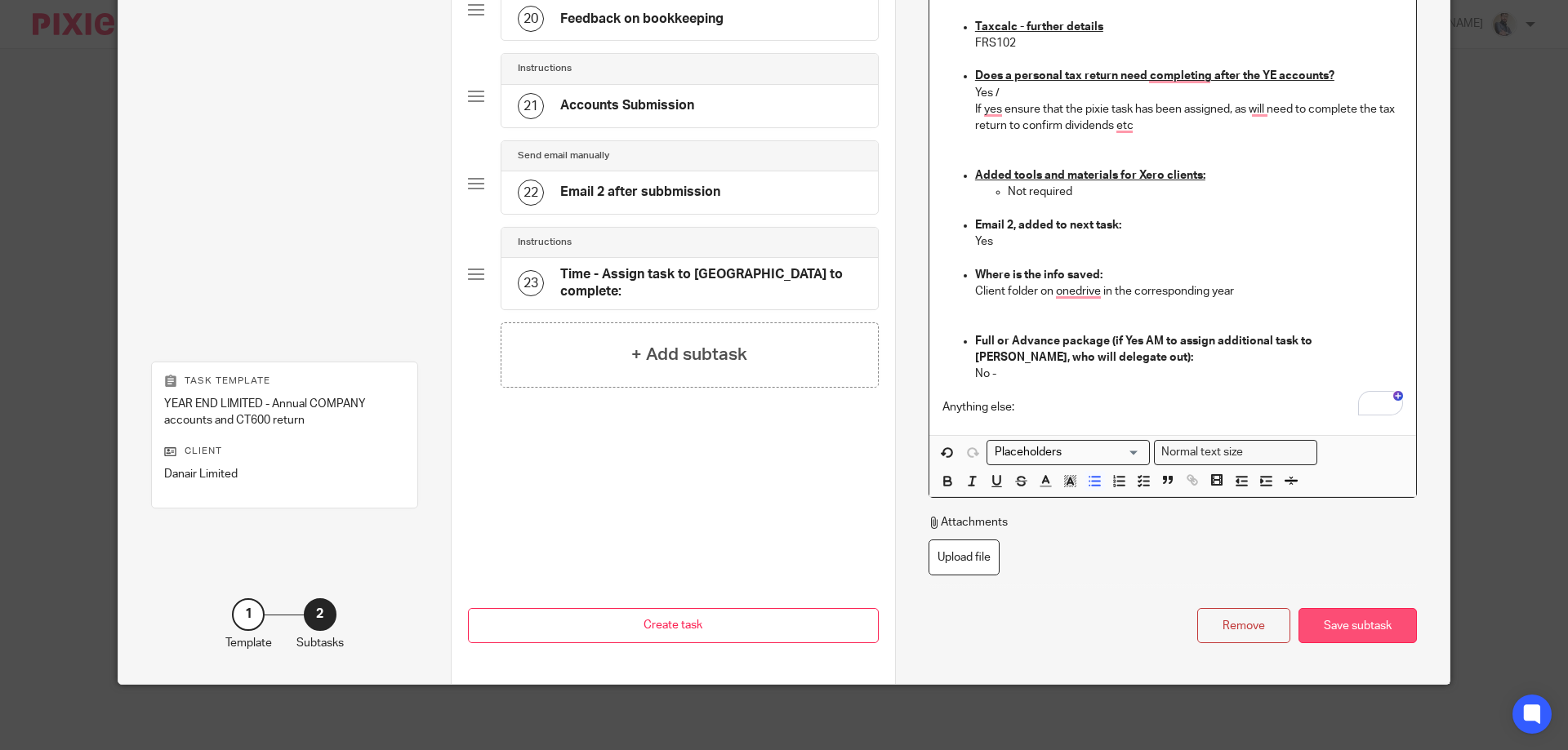
click at [1353, 630] on div "Save subtask" at bounding box center [1357, 625] width 118 height 35
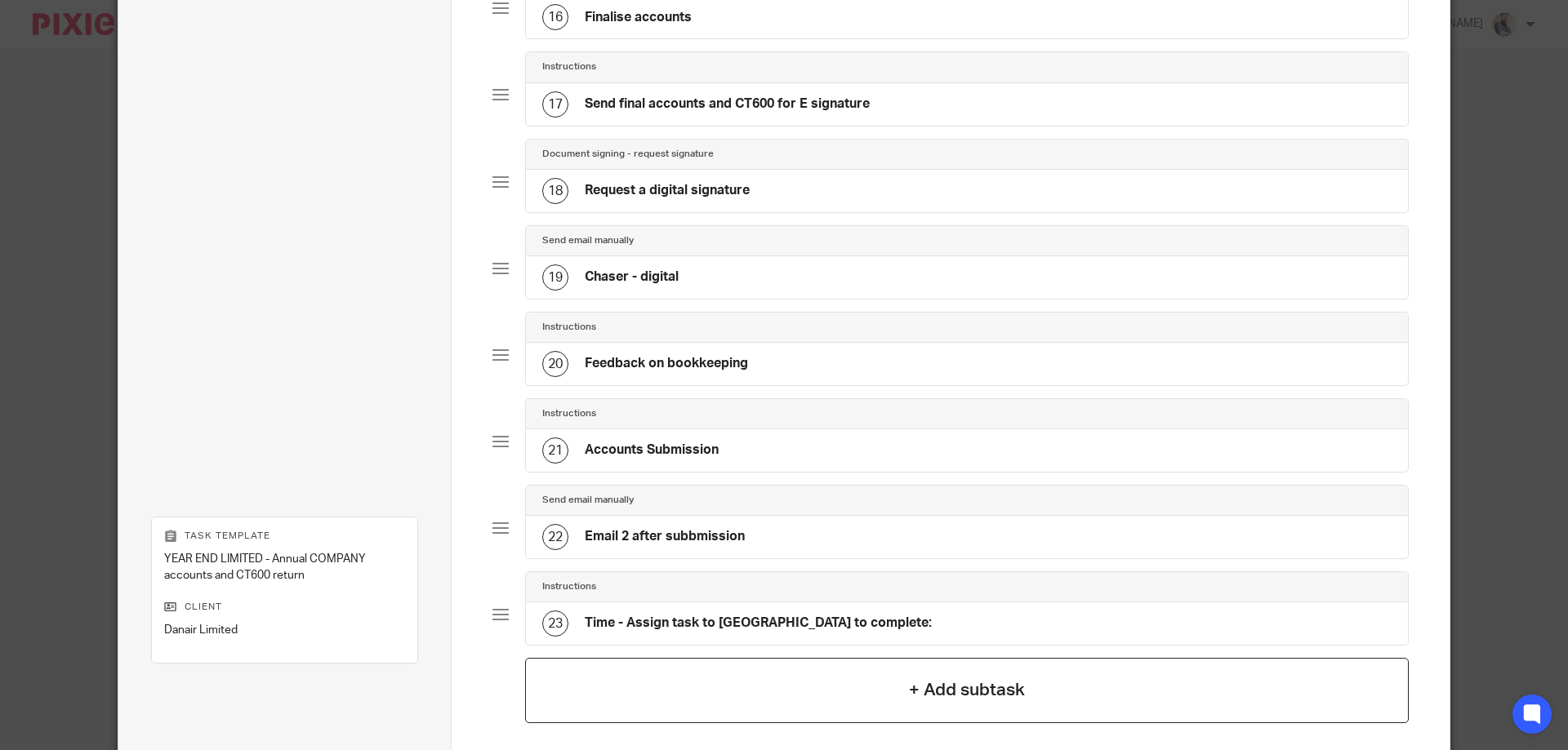
scroll to position [1626, 0]
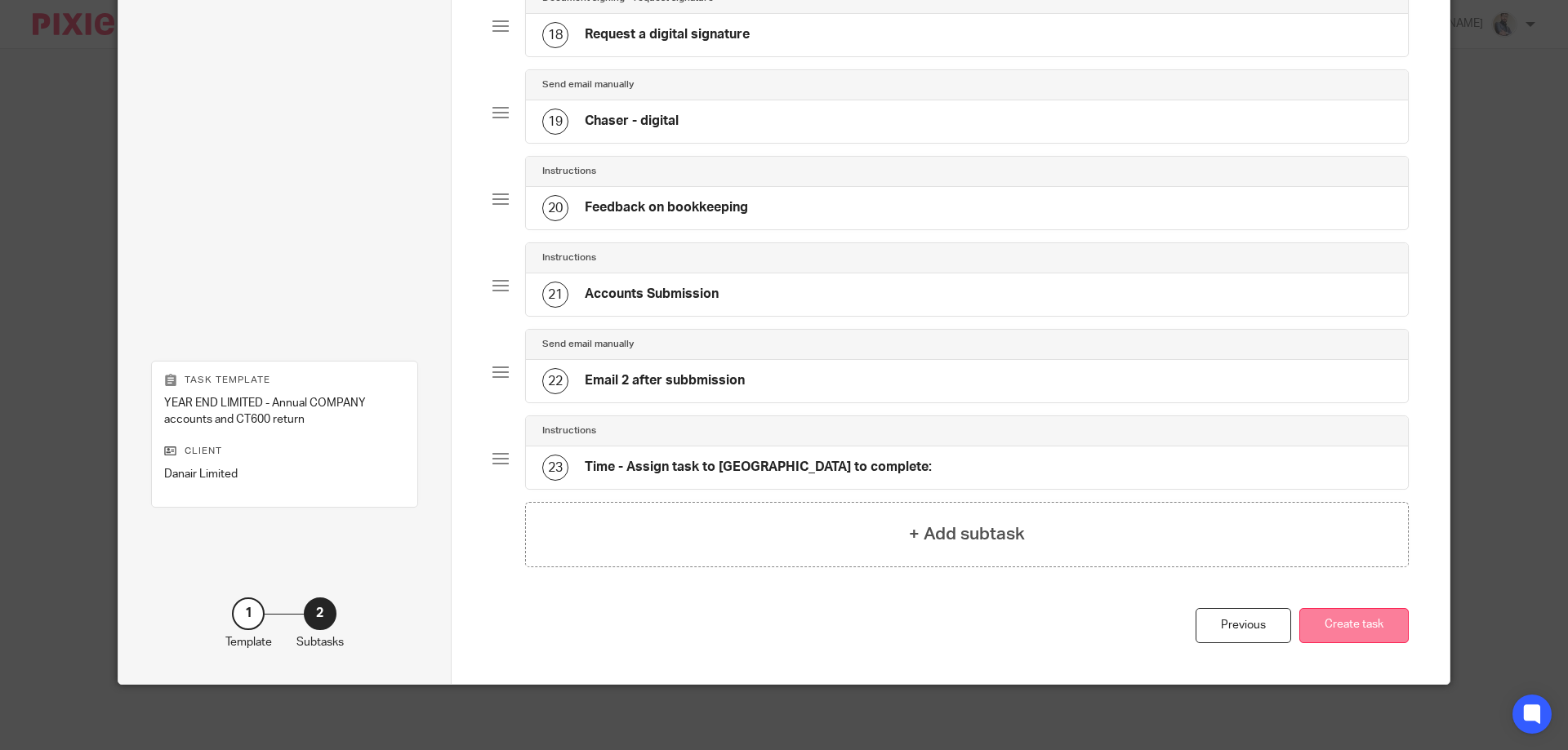
click at [1350, 643] on button "Create task" at bounding box center [1353, 625] width 109 height 35
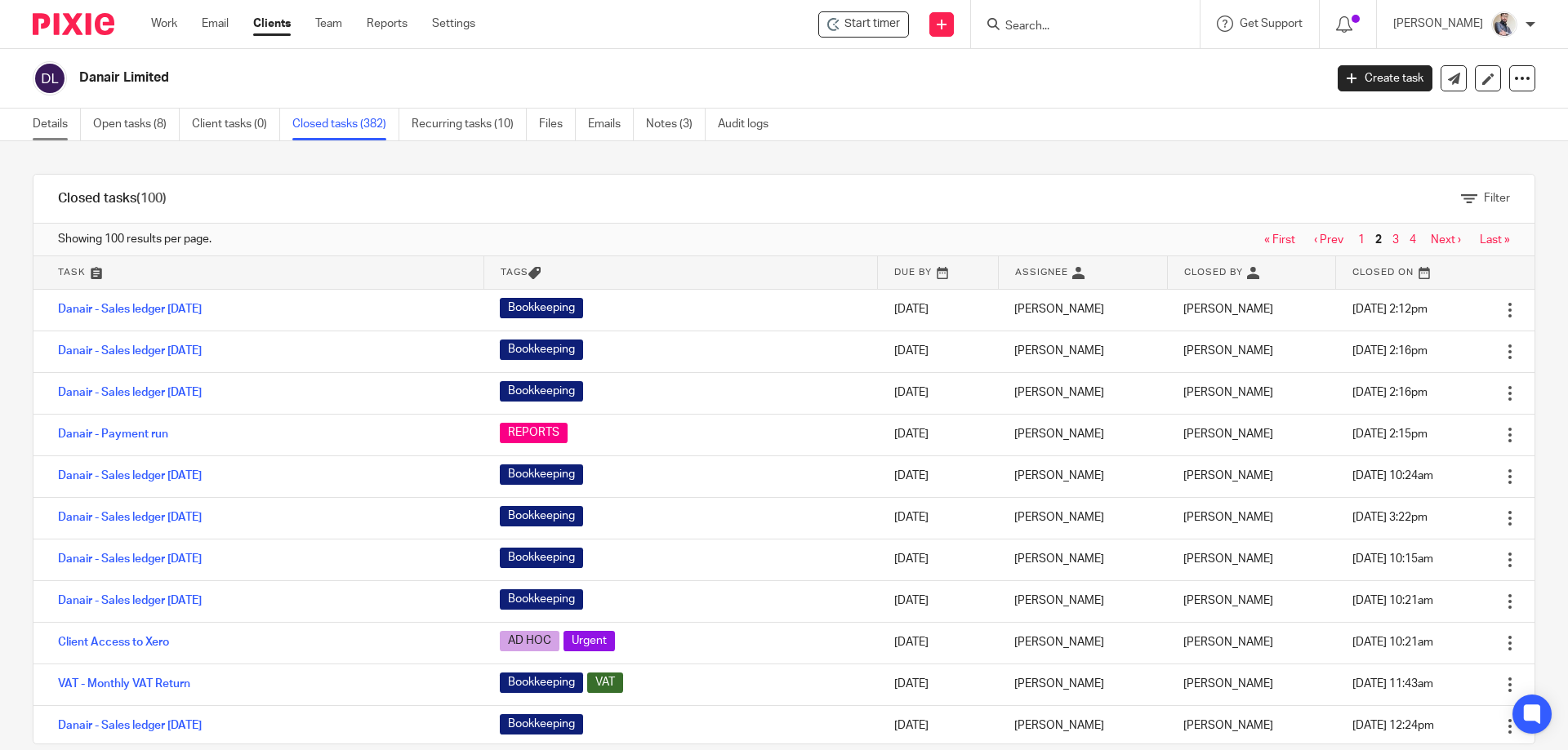
click at [55, 124] on link "Details" at bounding box center [57, 124] width 48 height 32
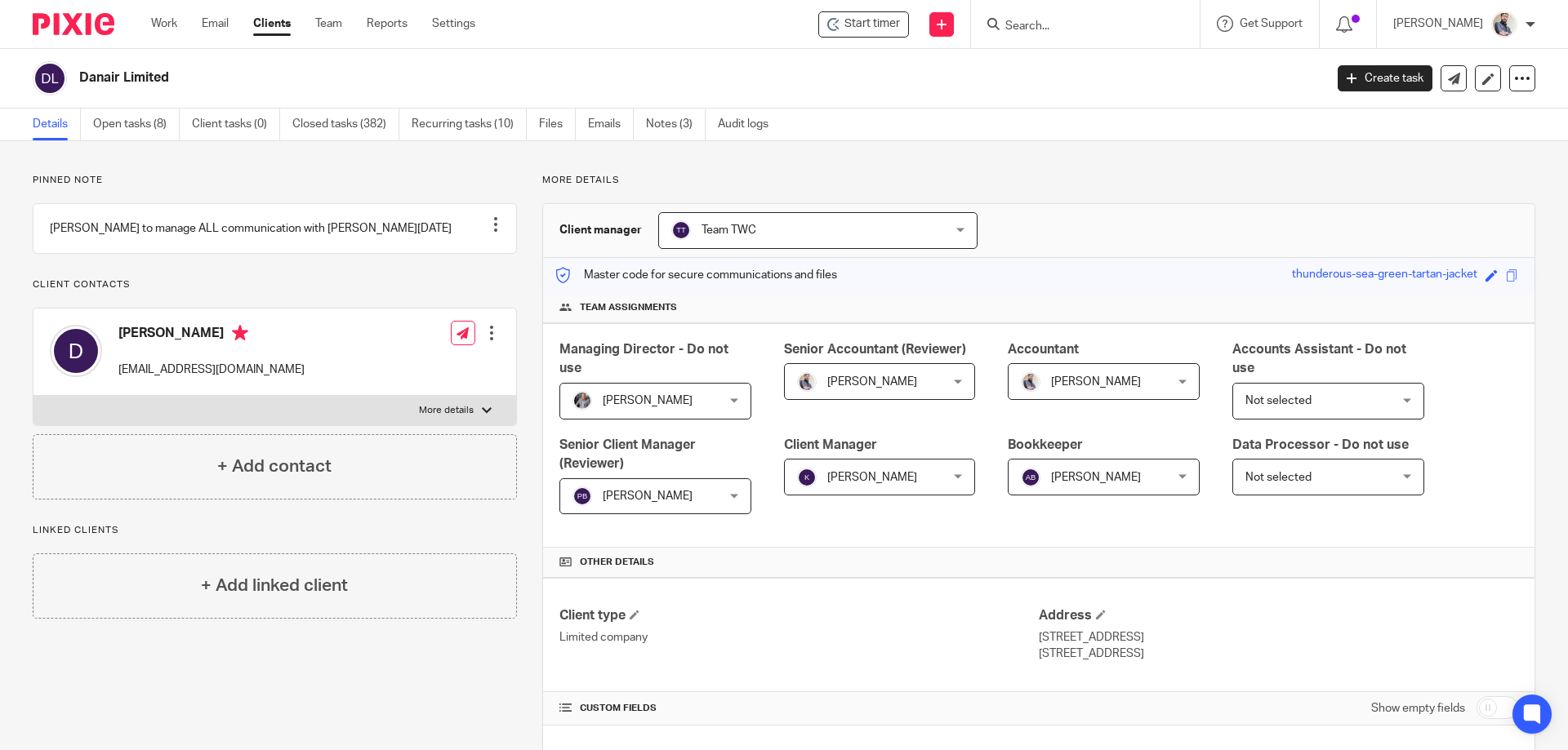
click at [464, 417] on p "More details" at bounding box center [446, 411] width 55 height 13
click at [34, 396] on input "More details" at bounding box center [33, 395] width 1 height 1
checkbox input "true"
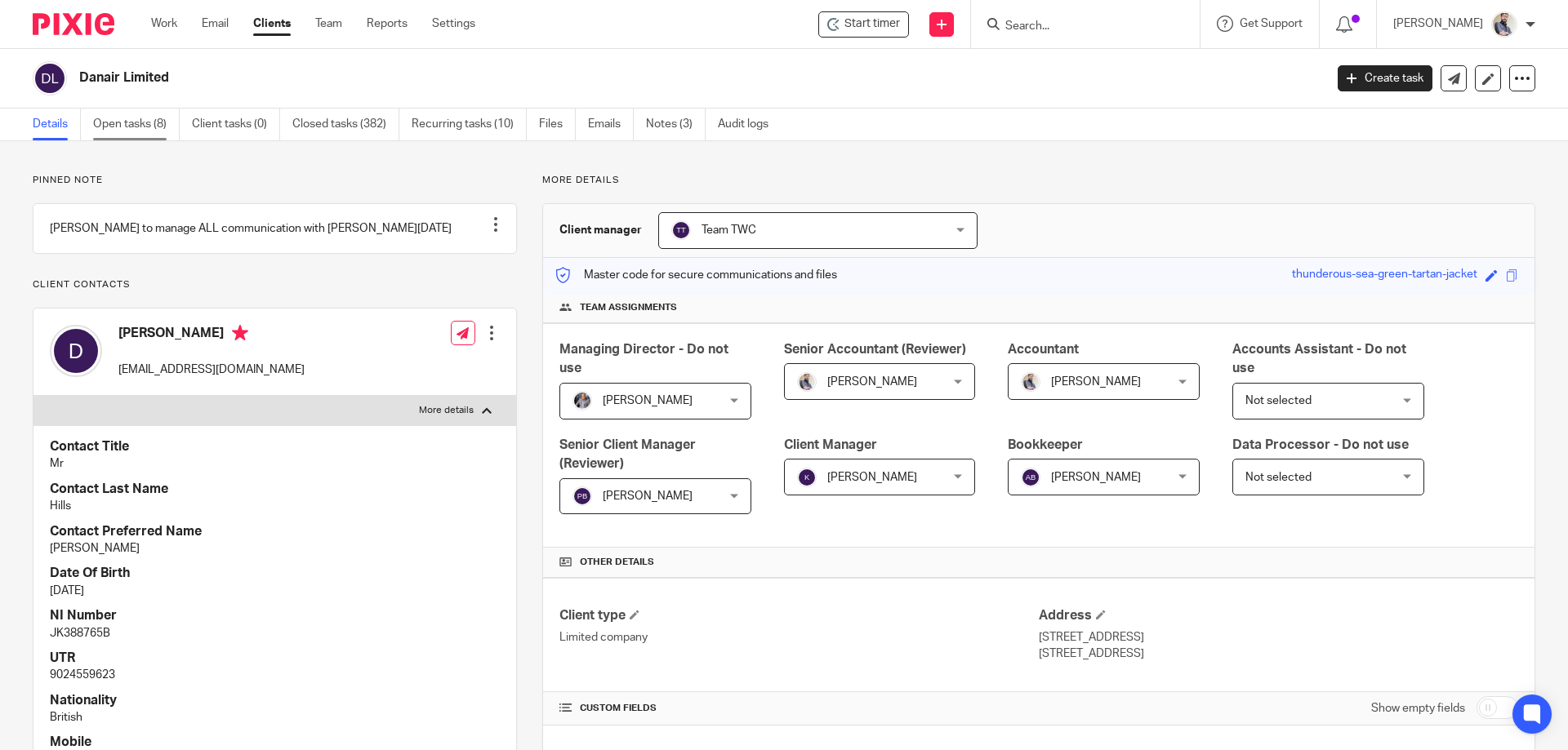
click at [165, 109] on link "Open tasks (8)" at bounding box center [137, 124] width 87 height 32
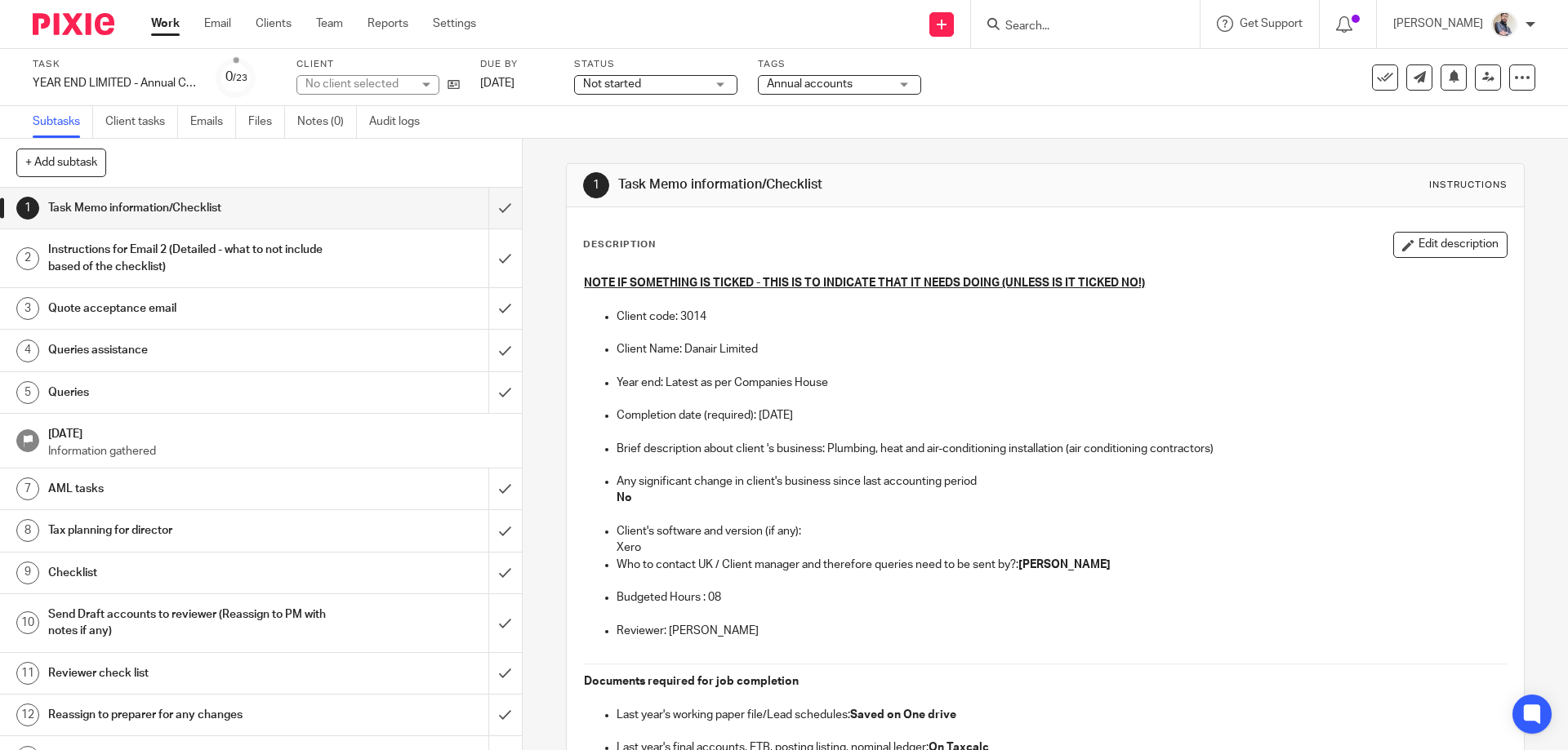
click at [1478, 72] on div "Task created. View" at bounding box center [1455, 52] width 193 height 54
click at [1482, 74] on icon at bounding box center [1488, 77] width 12 height 12
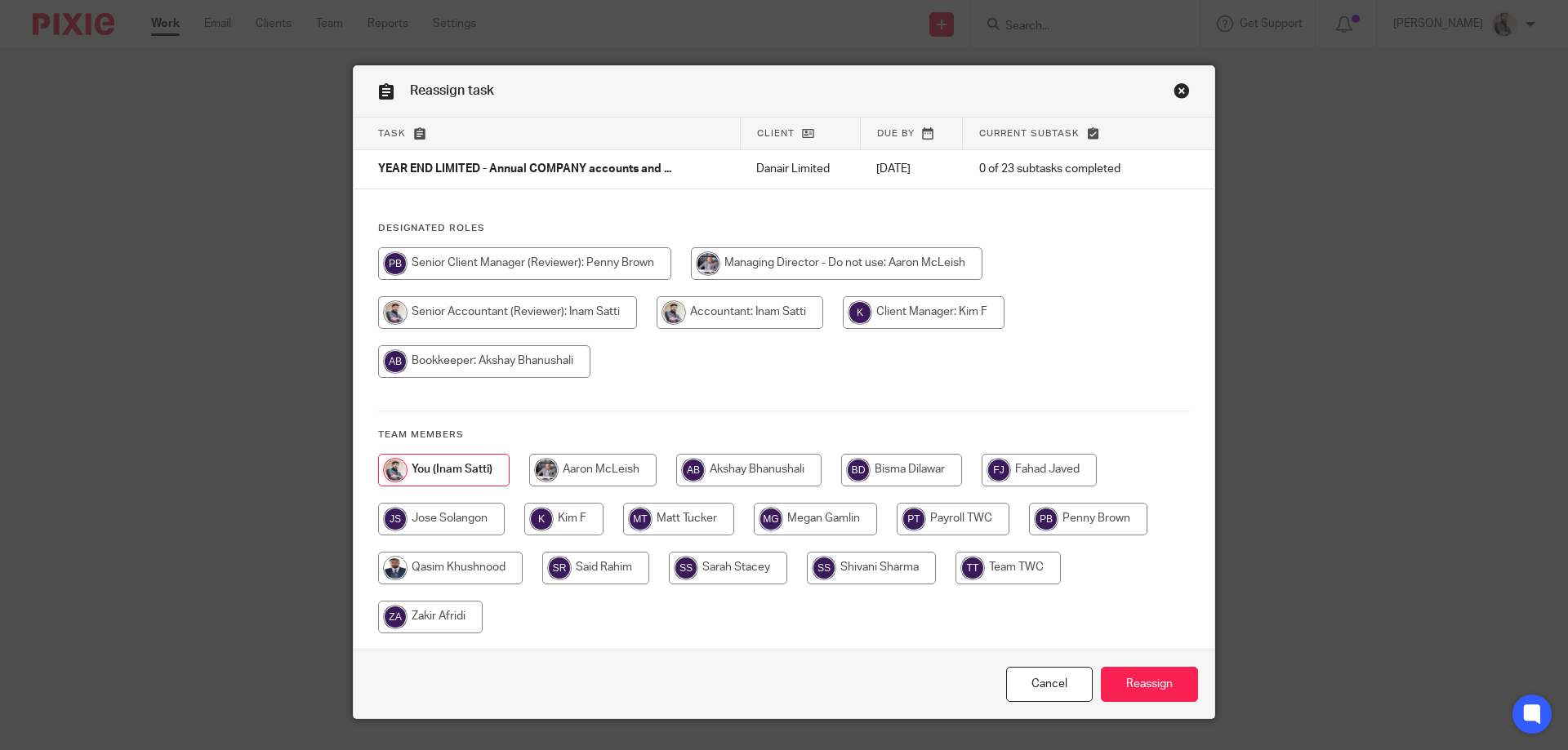
click at [691, 280] on input "radio" at bounding box center [837, 264] width 292 height 33
radio input "true"
click at [439, 555] on input "radio" at bounding box center [450, 568] width 144 height 33
radio input "true"
click at [1170, 676] on input "Reassign" at bounding box center [1149, 684] width 98 height 35
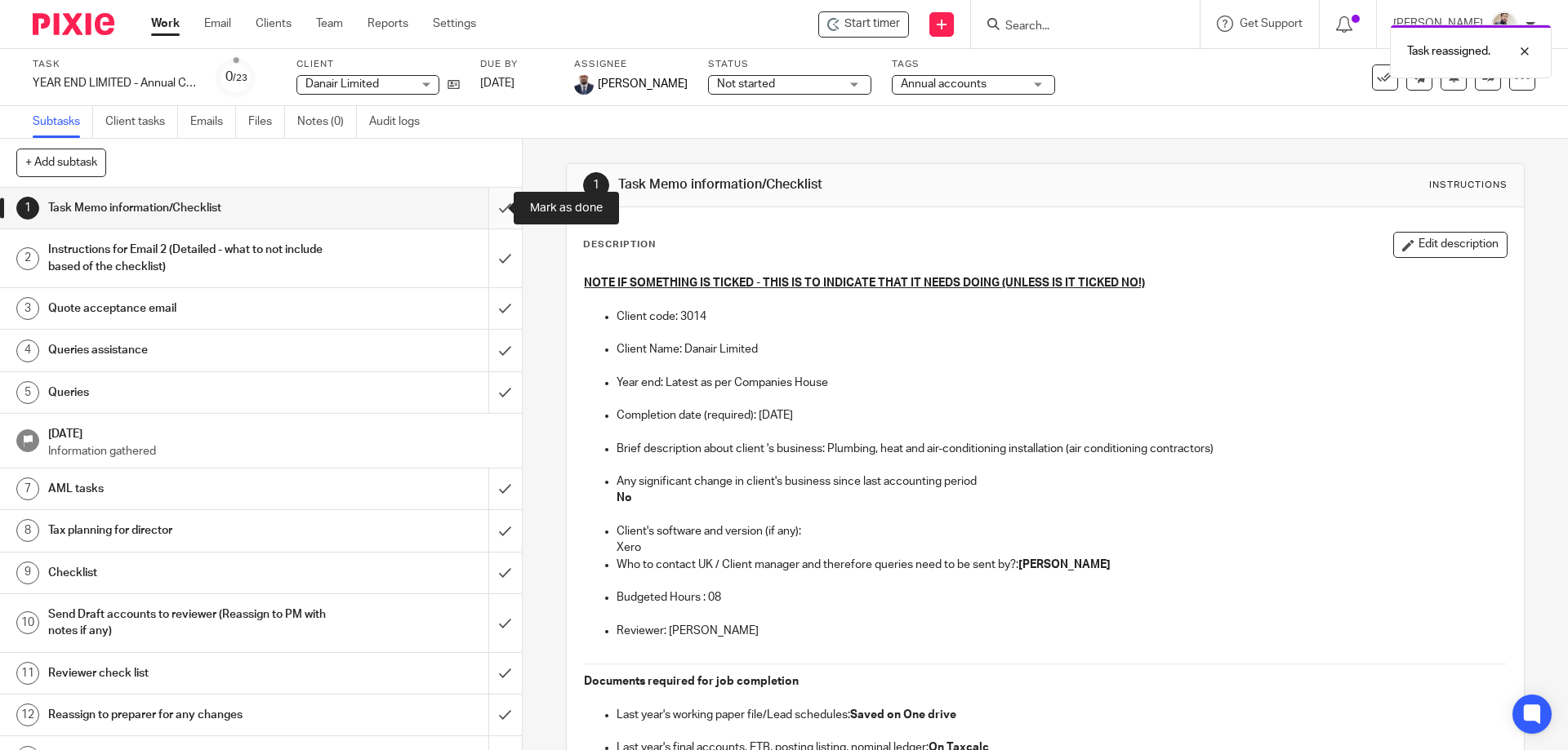
click at [486, 211] on input "submit" at bounding box center [261, 208] width 522 height 41
click at [495, 254] on input "submit" at bounding box center [261, 258] width 522 height 58
click at [492, 315] on input "submit" at bounding box center [261, 309] width 522 height 41
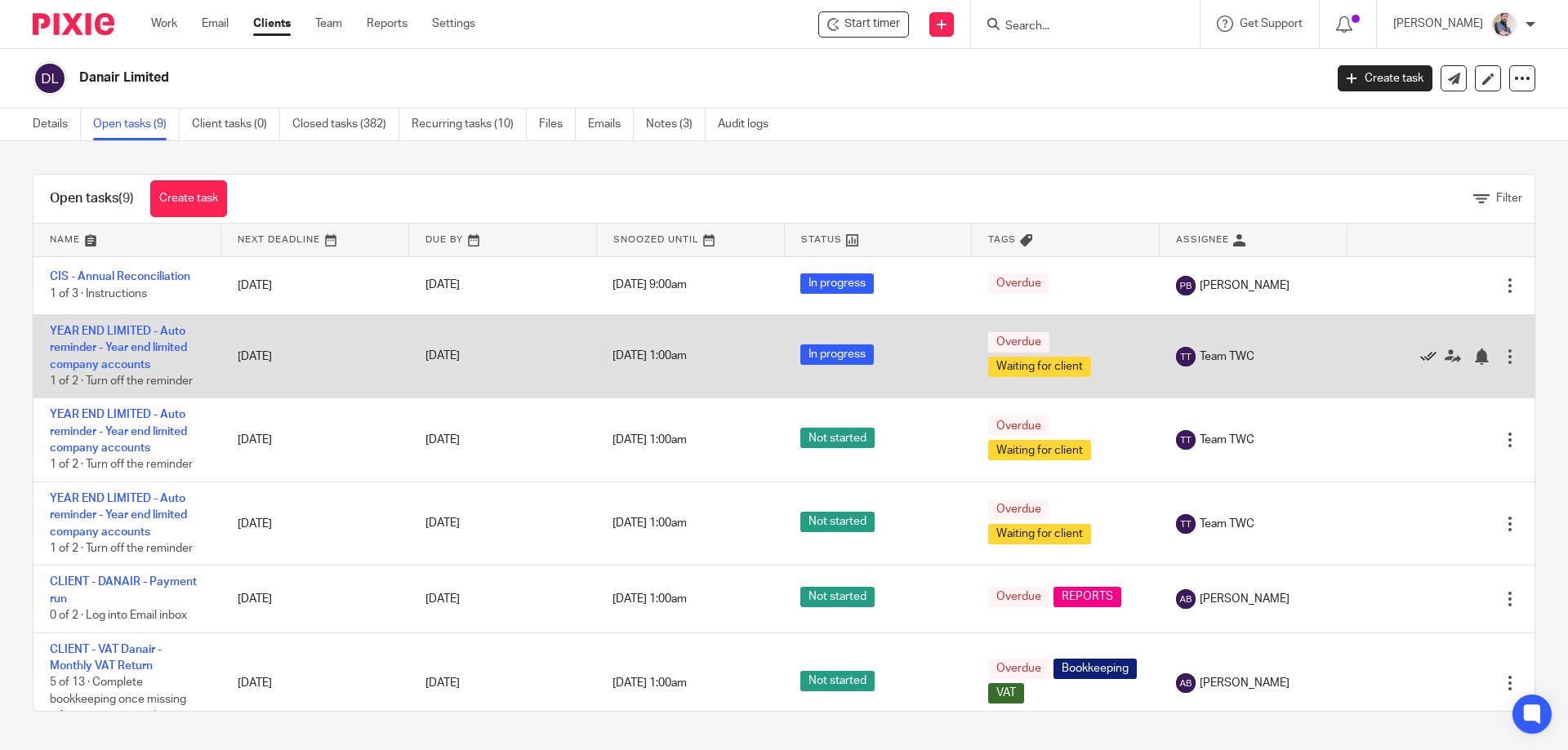
click at [1420, 355] on icon at bounding box center [1428, 357] width 16 height 16
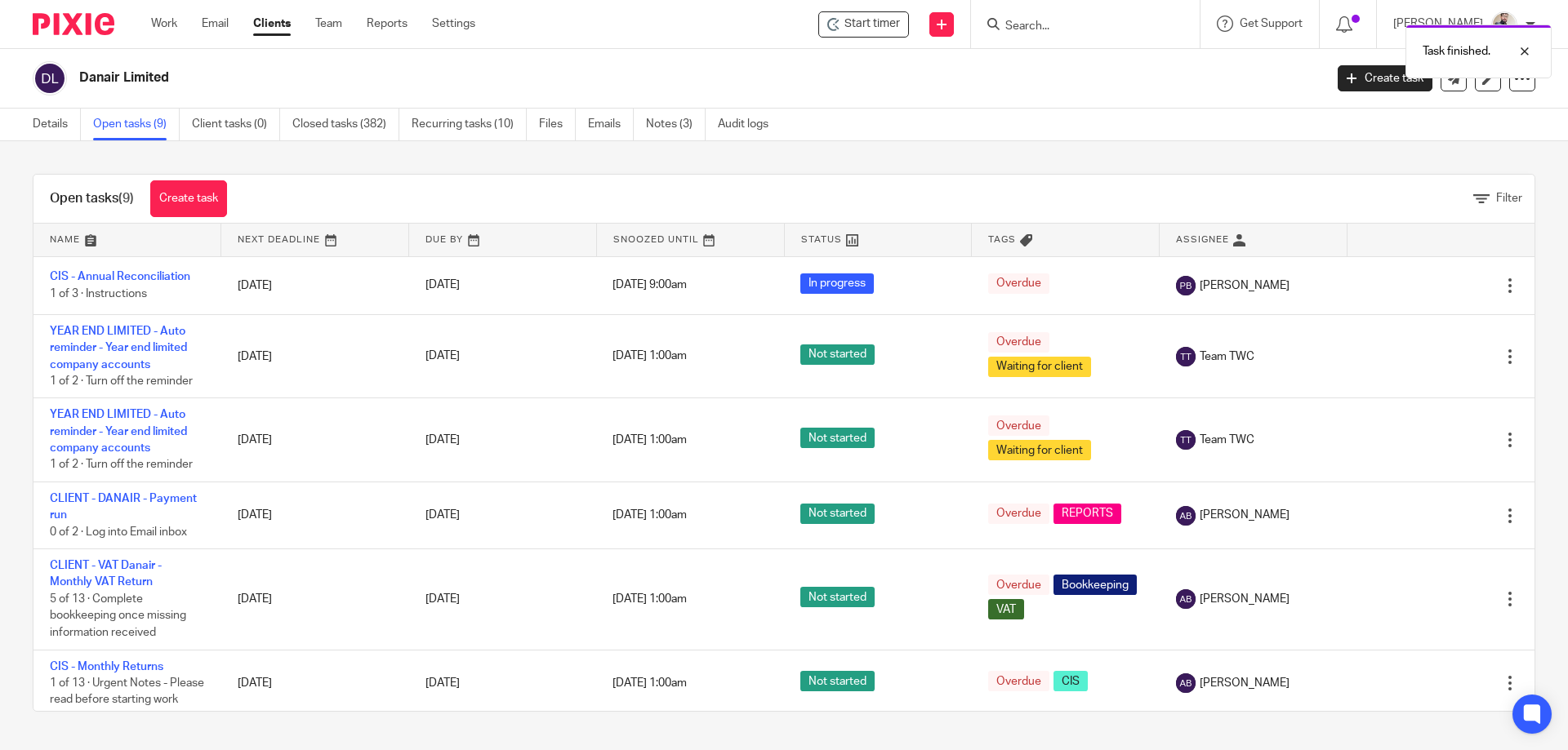
click at [1420, 355] on icon at bounding box center [1428, 357] width 16 height 16
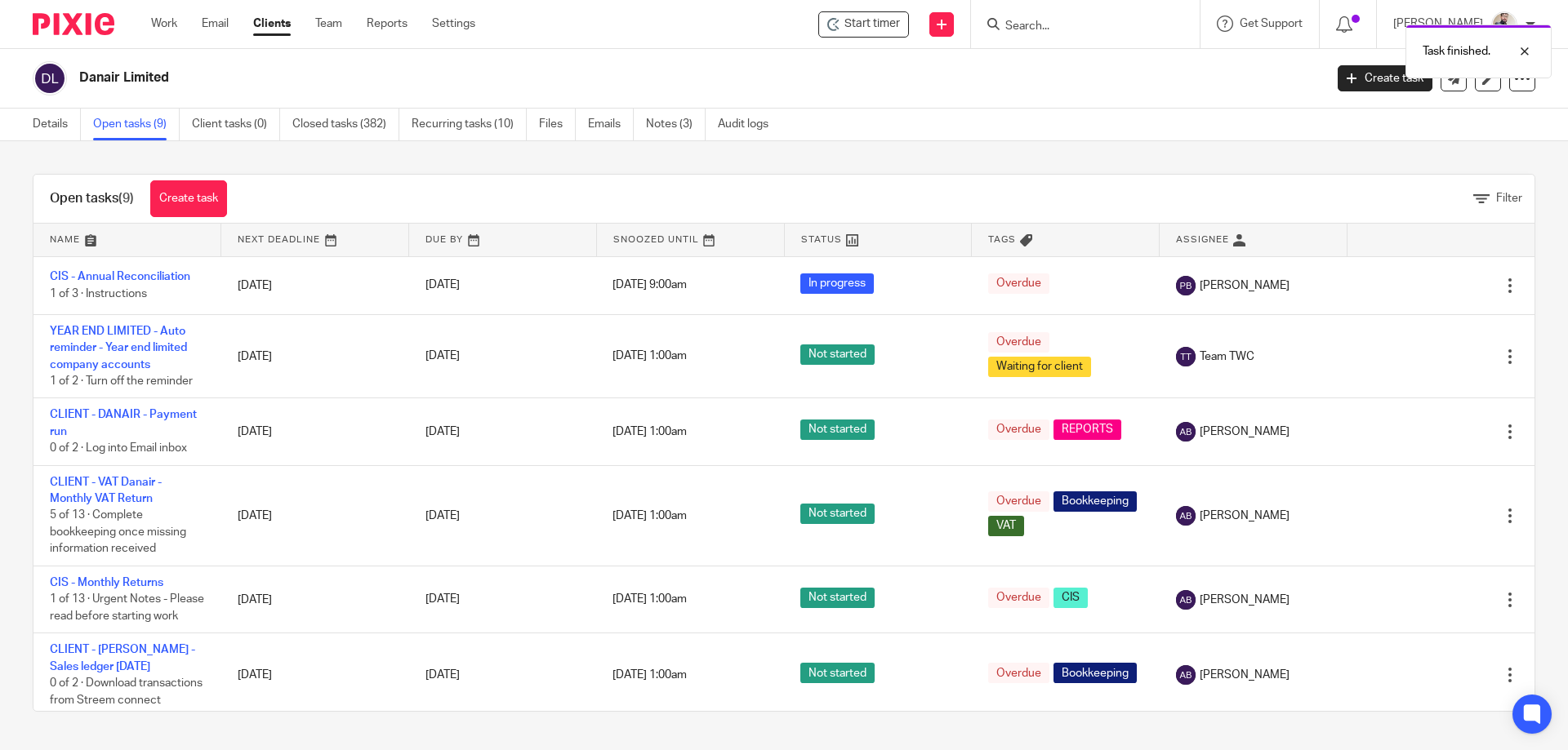
click at [1420, 355] on icon at bounding box center [1428, 357] width 16 height 16
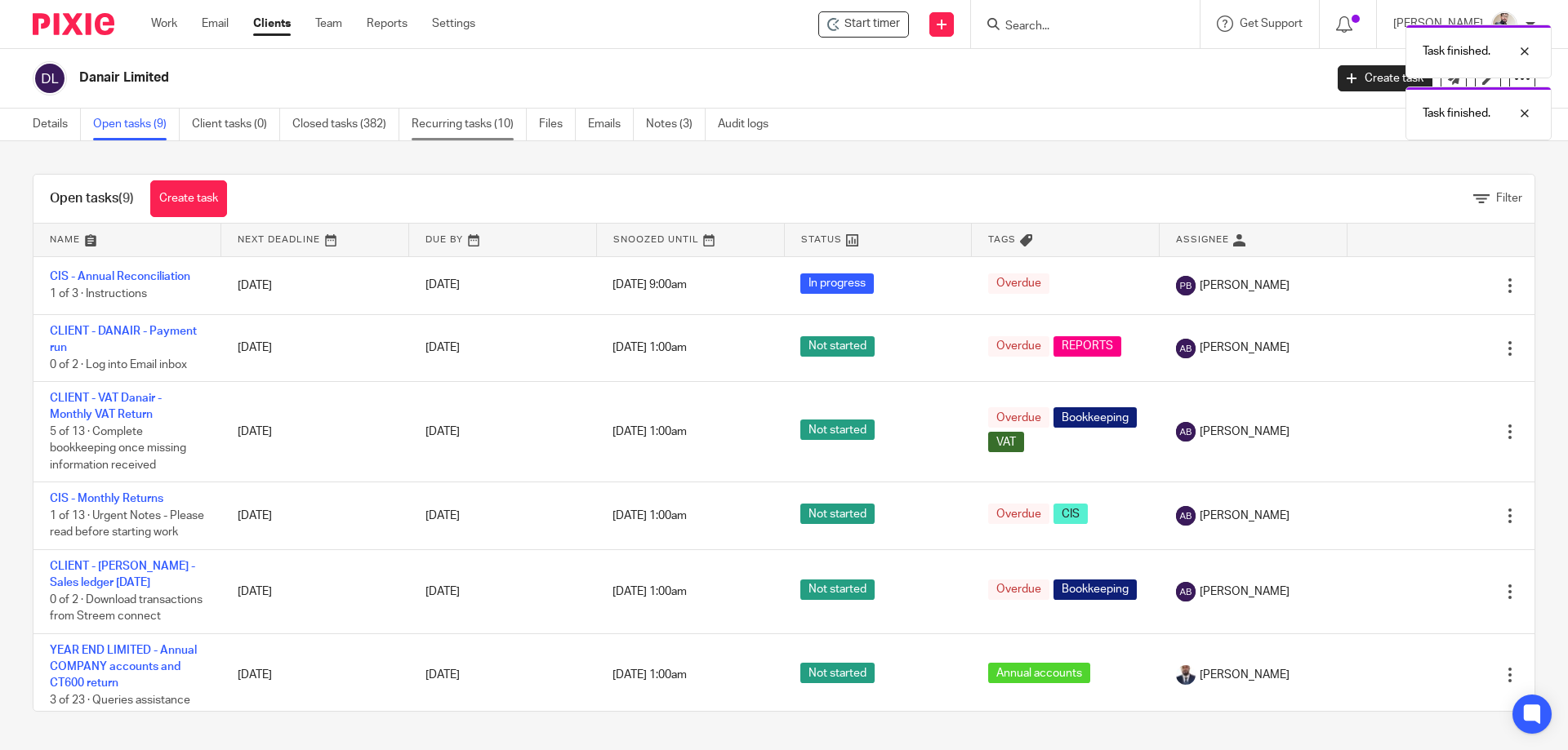
click at [453, 125] on link "Recurring tasks (10)" at bounding box center [469, 124] width 115 height 32
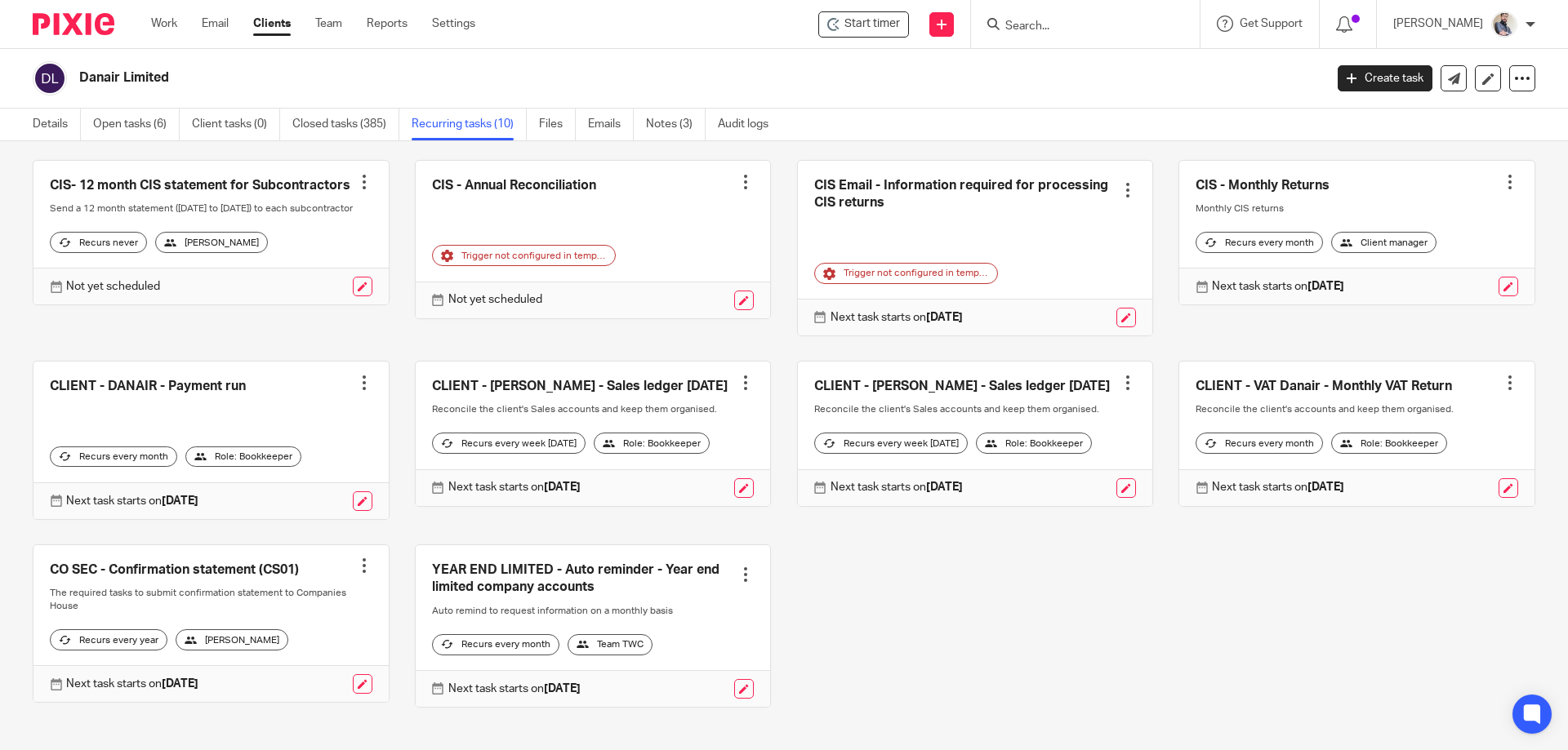
scroll to position [108, 0]
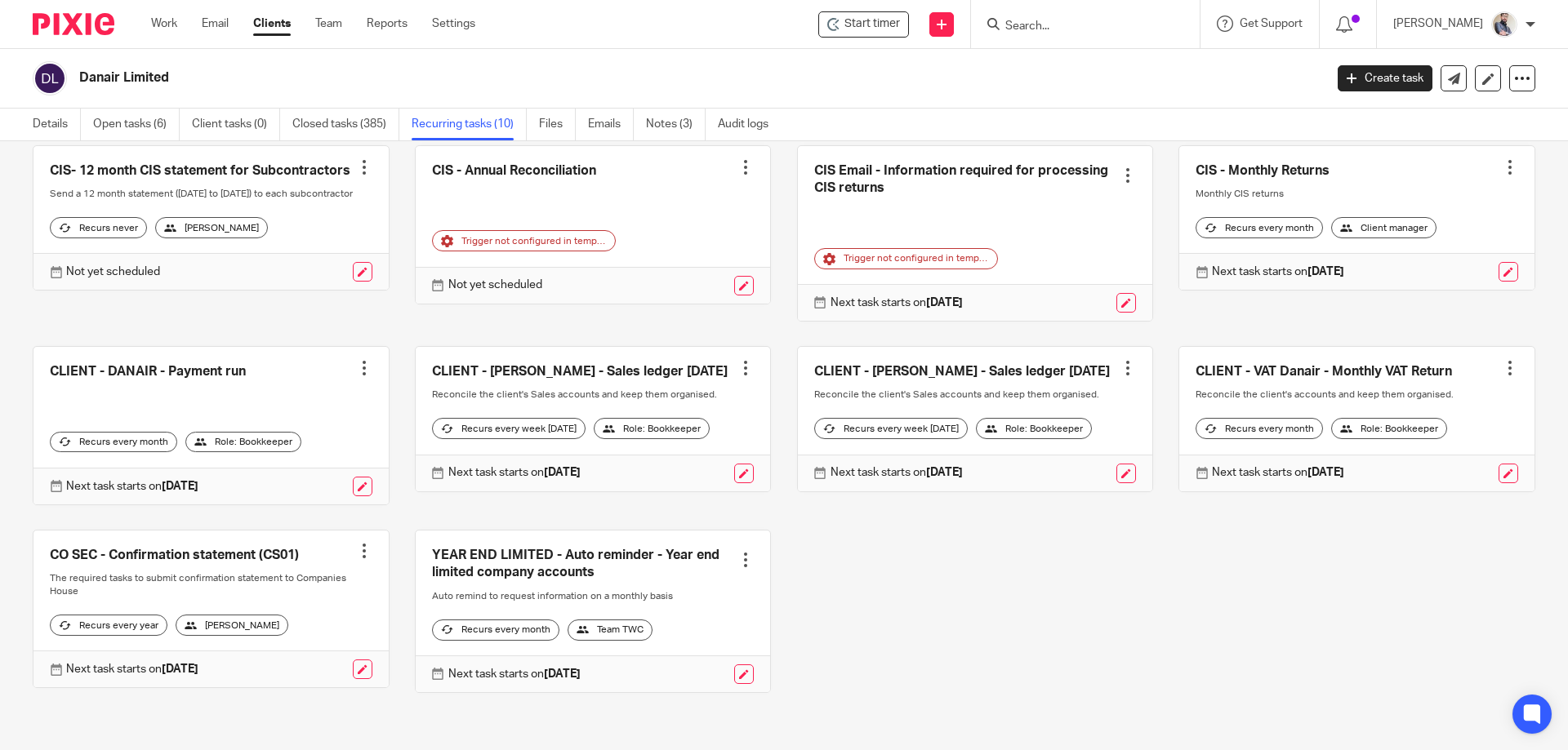
click at [738, 552] on div at bounding box center [746, 560] width 16 height 16
click at [702, 663] on span "Cancel schedule" at bounding box center [673, 658] width 86 height 11
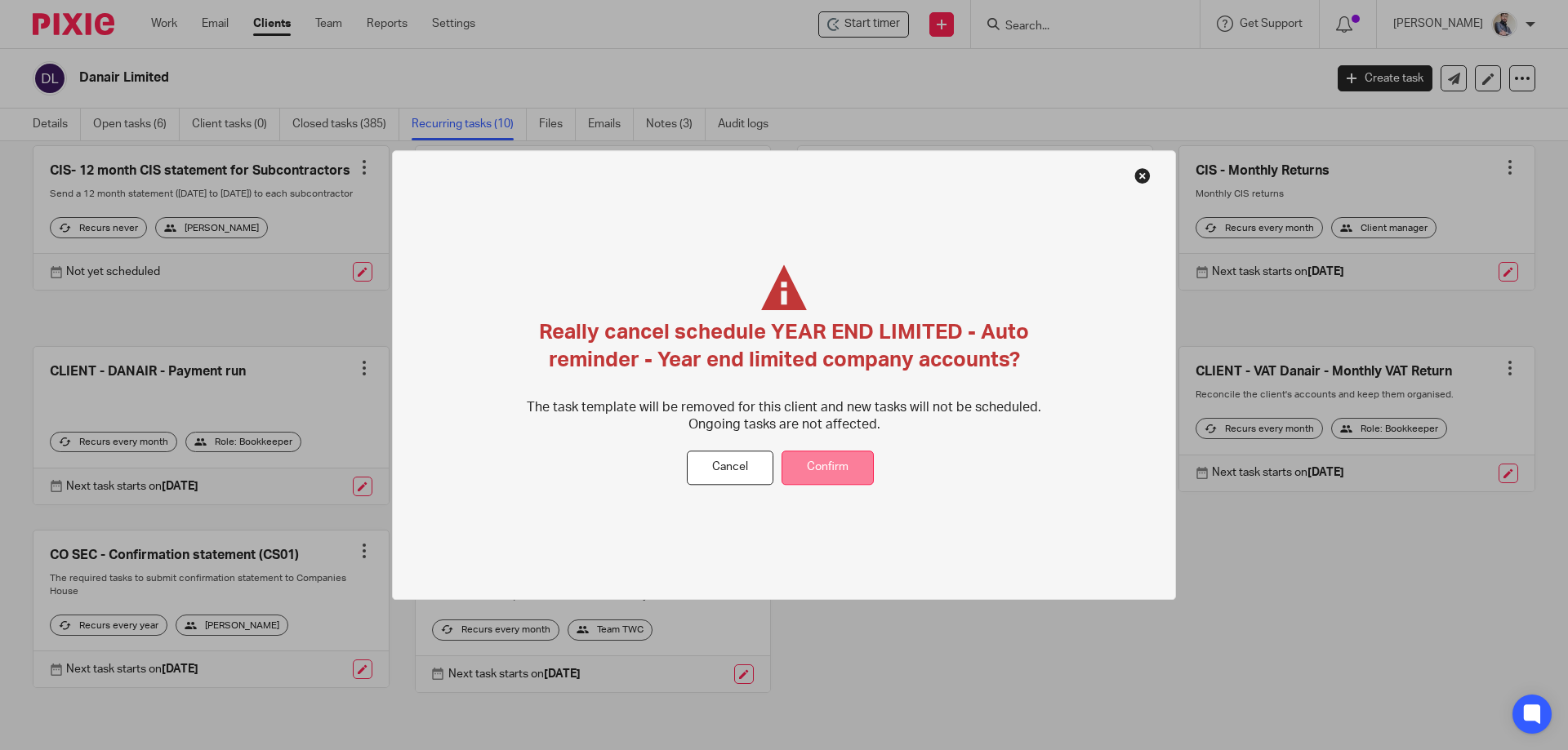
click at [820, 473] on button "Confirm" at bounding box center [827, 468] width 93 height 35
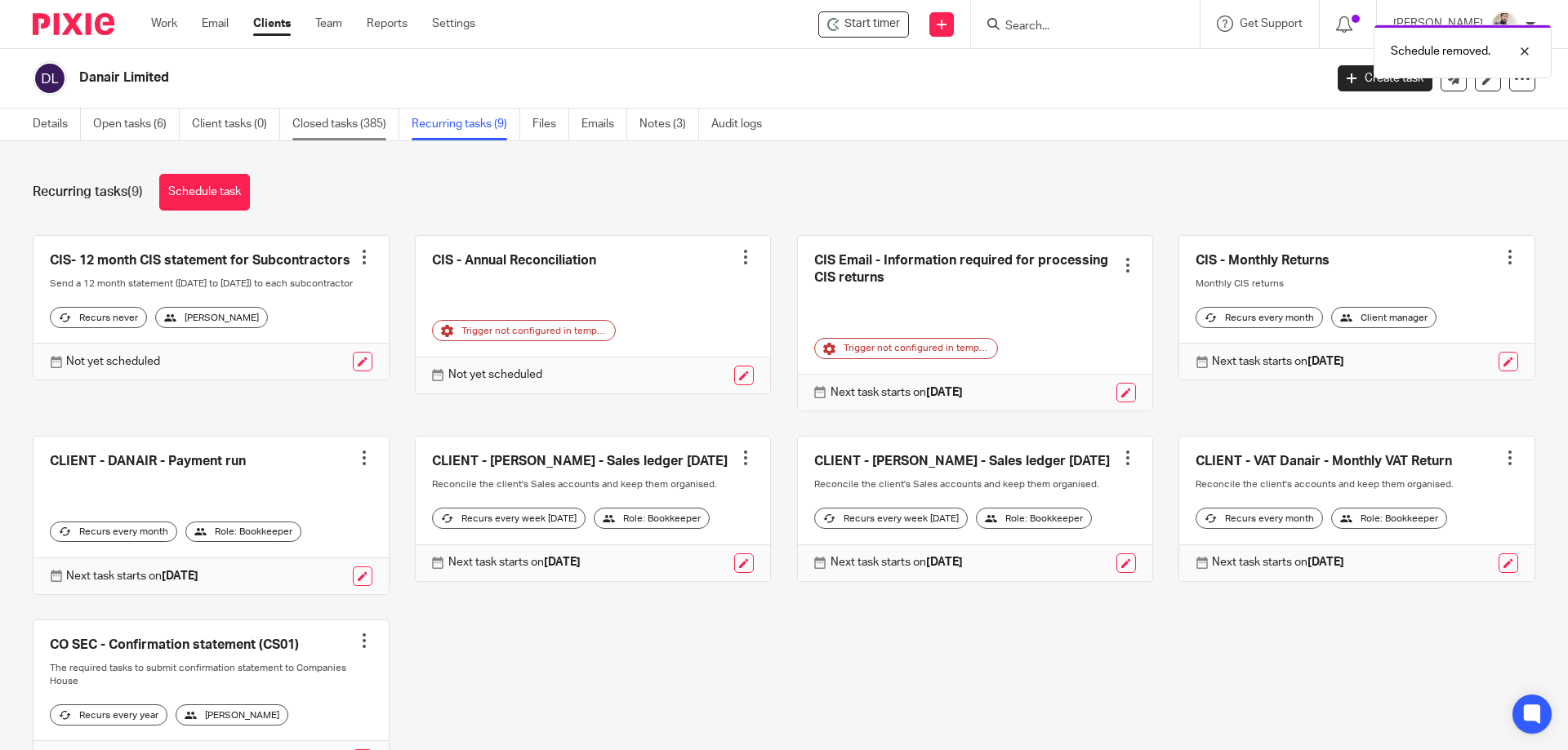
click at [318, 131] on link "Closed tasks (385)" at bounding box center [346, 124] width 107 height 32
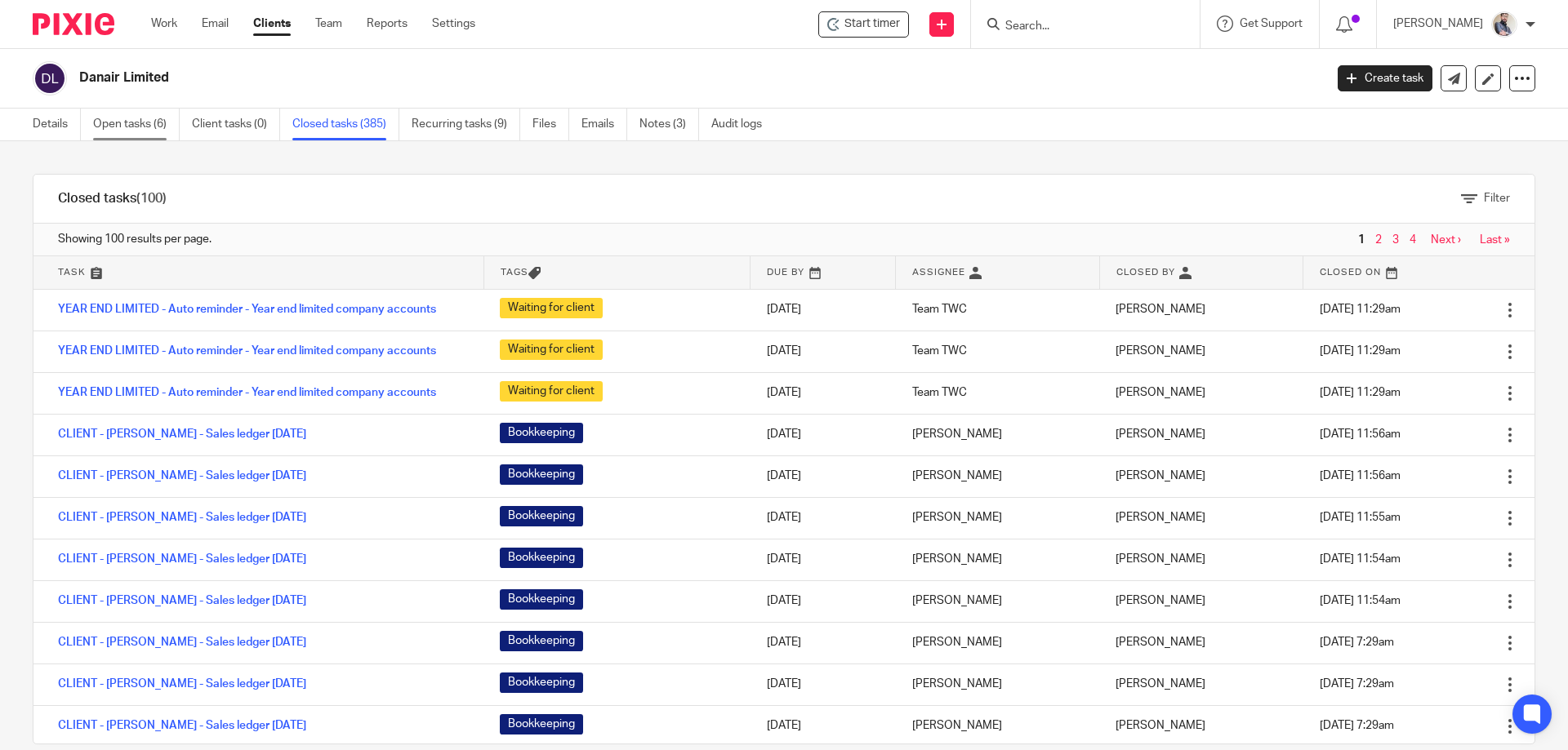
click at [109, 117] on link "Open tasks (6)" at bounding box center [137, 124] width 87 height 32
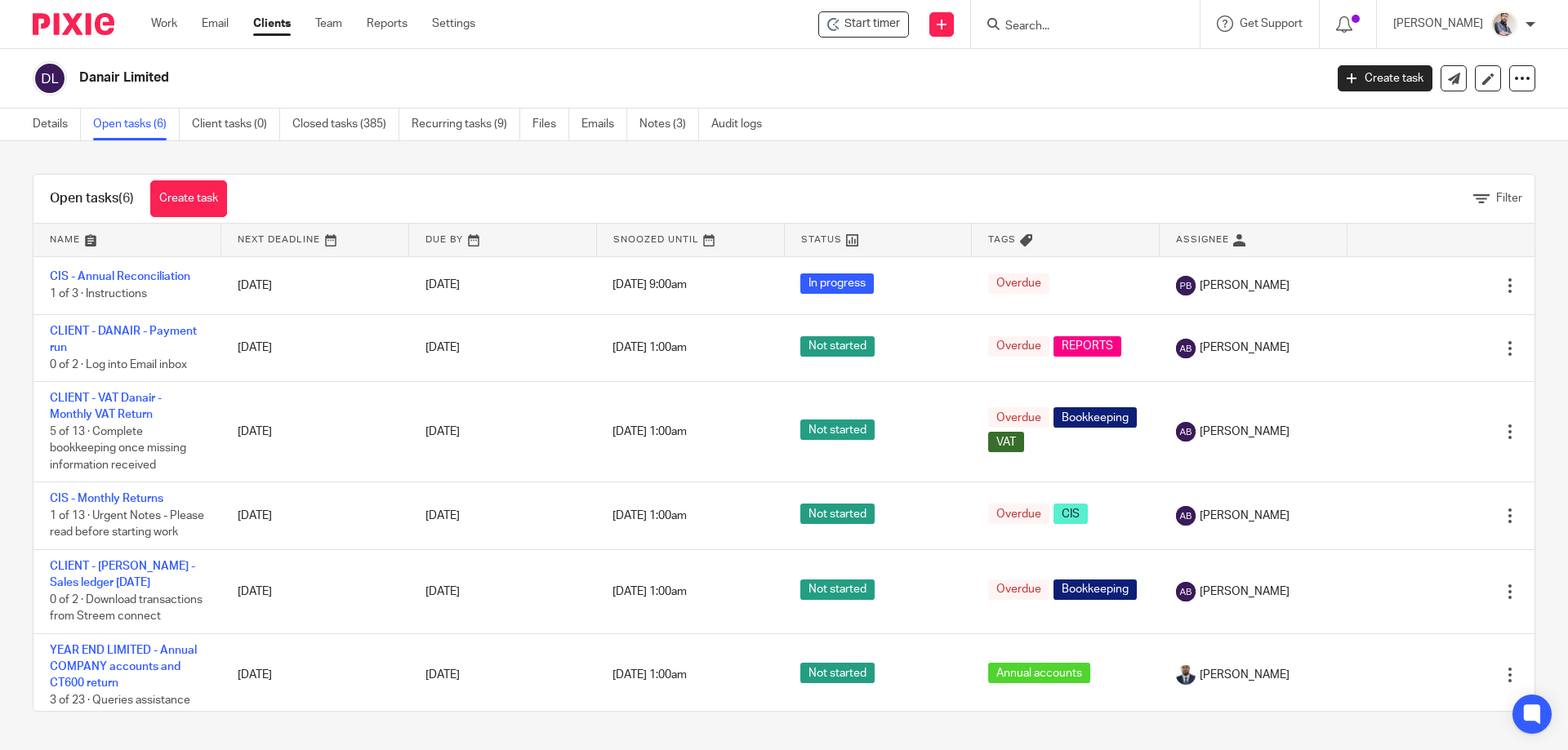
click at [1107, 28] on input "Search" at bounding box center [1076, 27] width 147 height 15
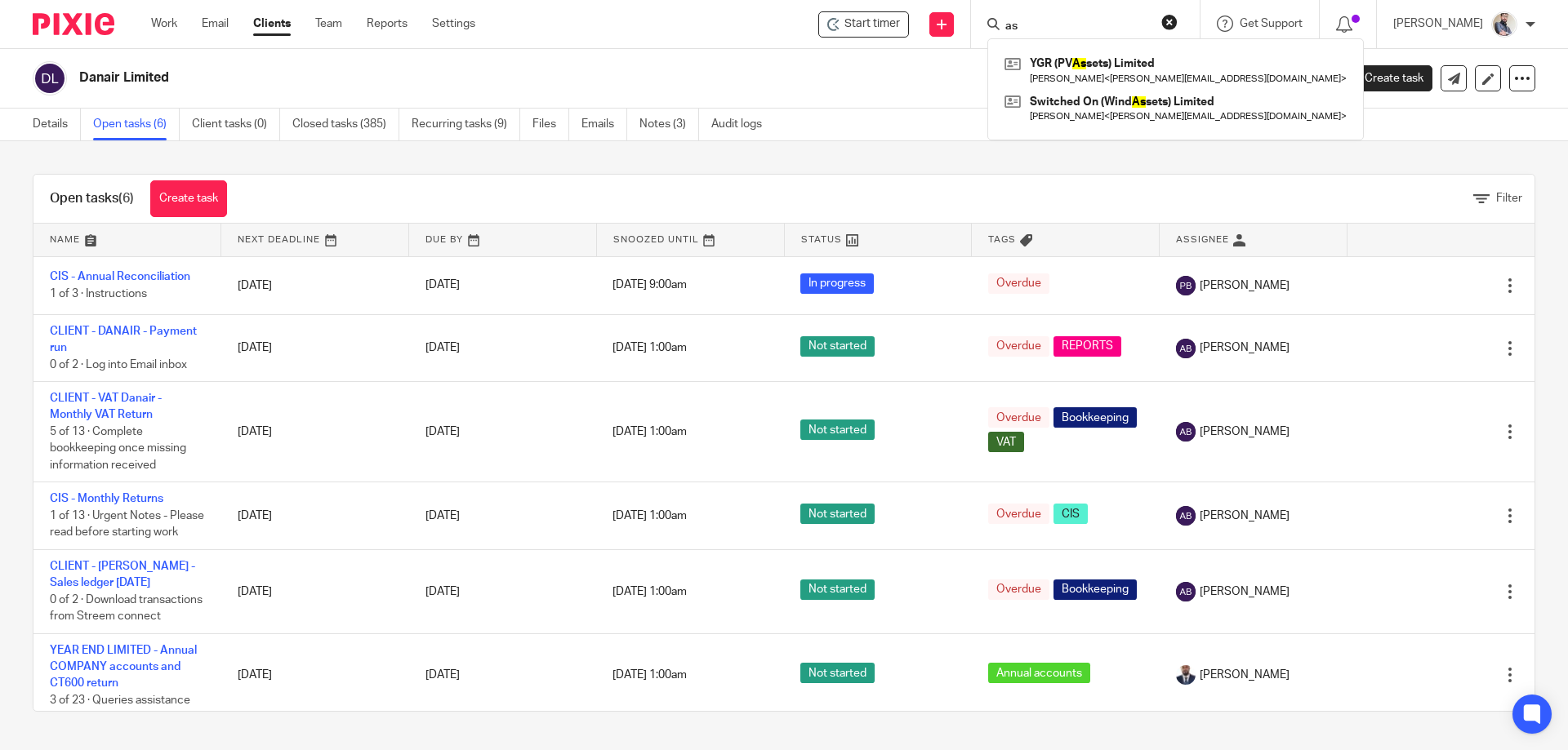
type input "a"
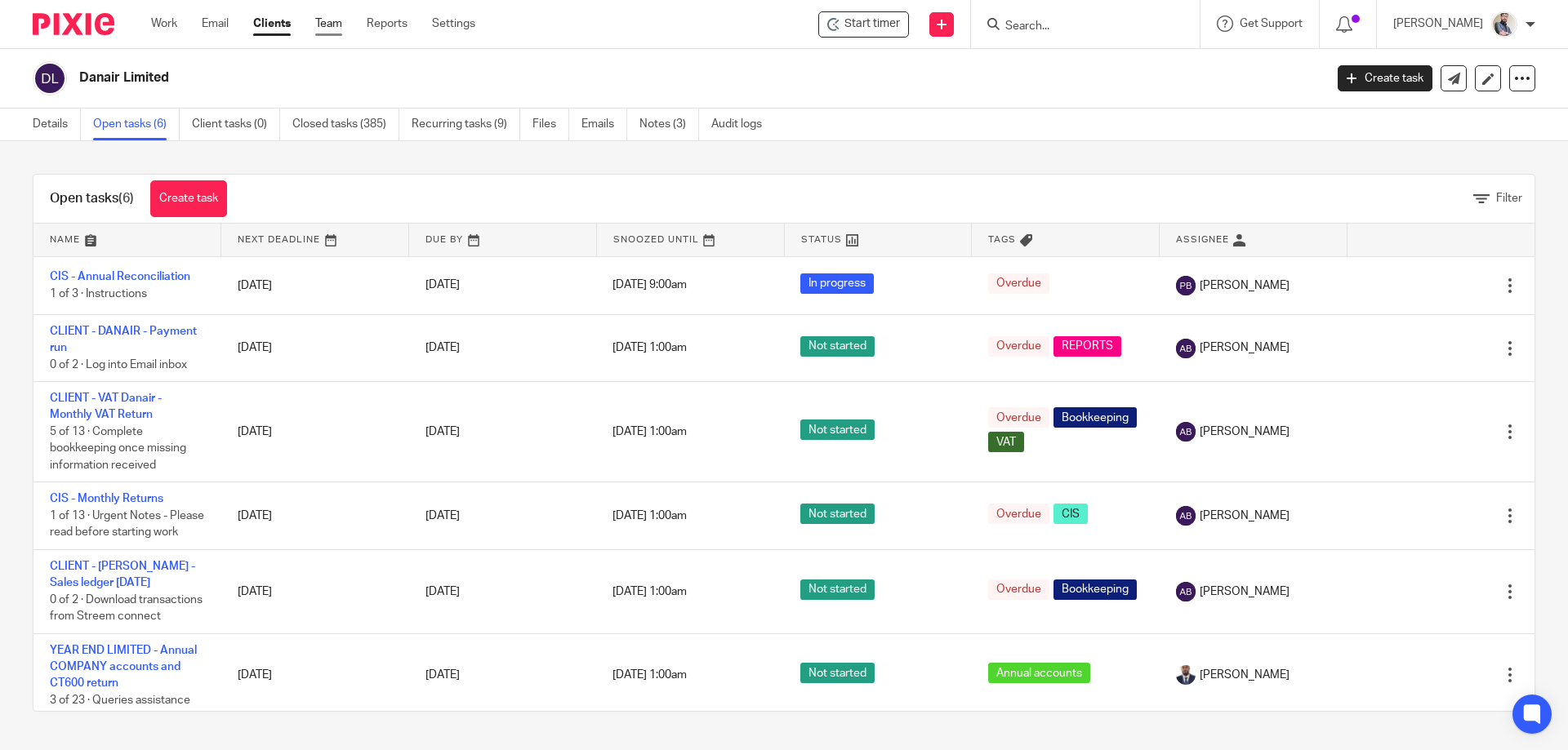
click at [337, 16] on link "Team" at bounding box center [329, 24] width 27 height 16
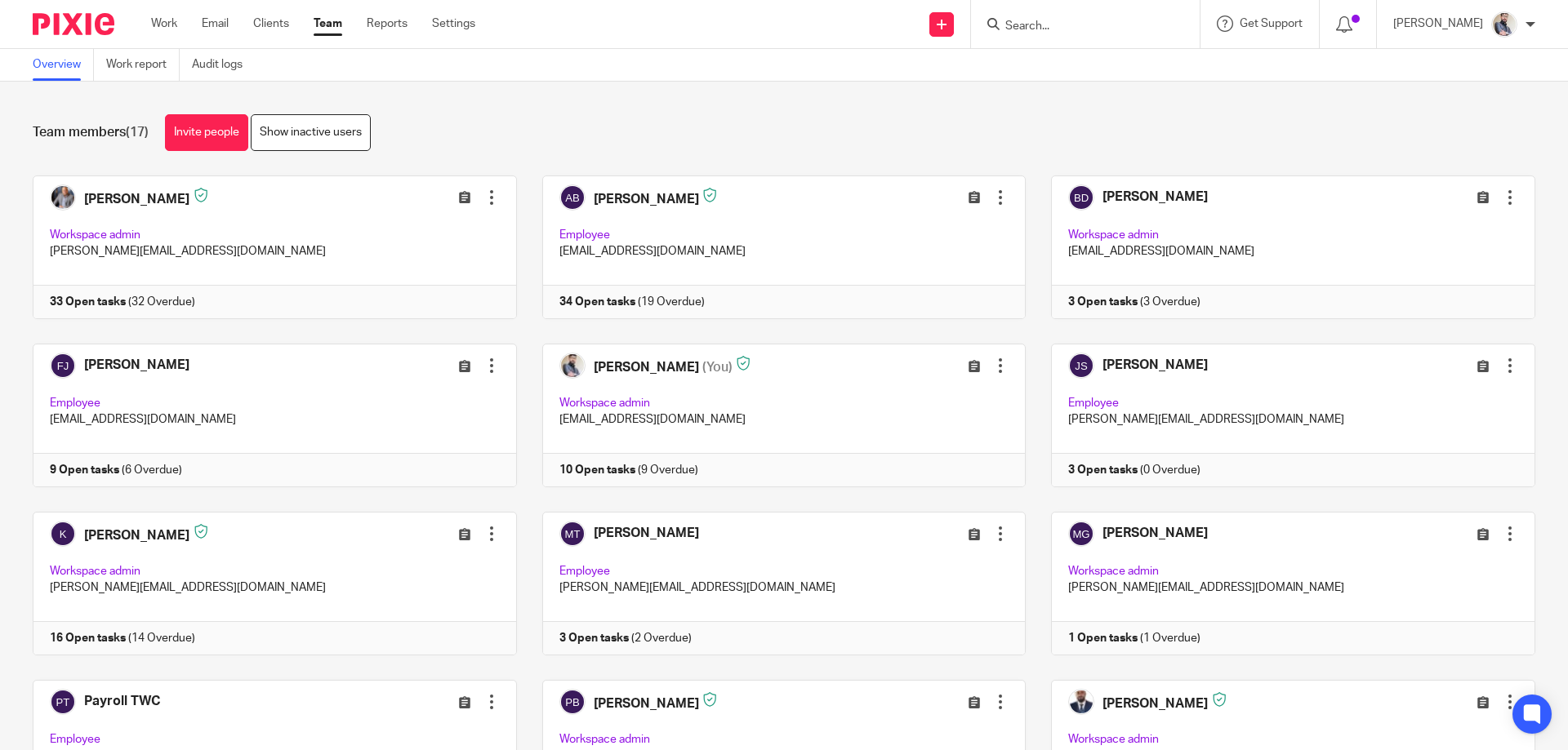
click at [1086, 24] on input "Search" at bounding box center [1076, 27] width 147 height 15
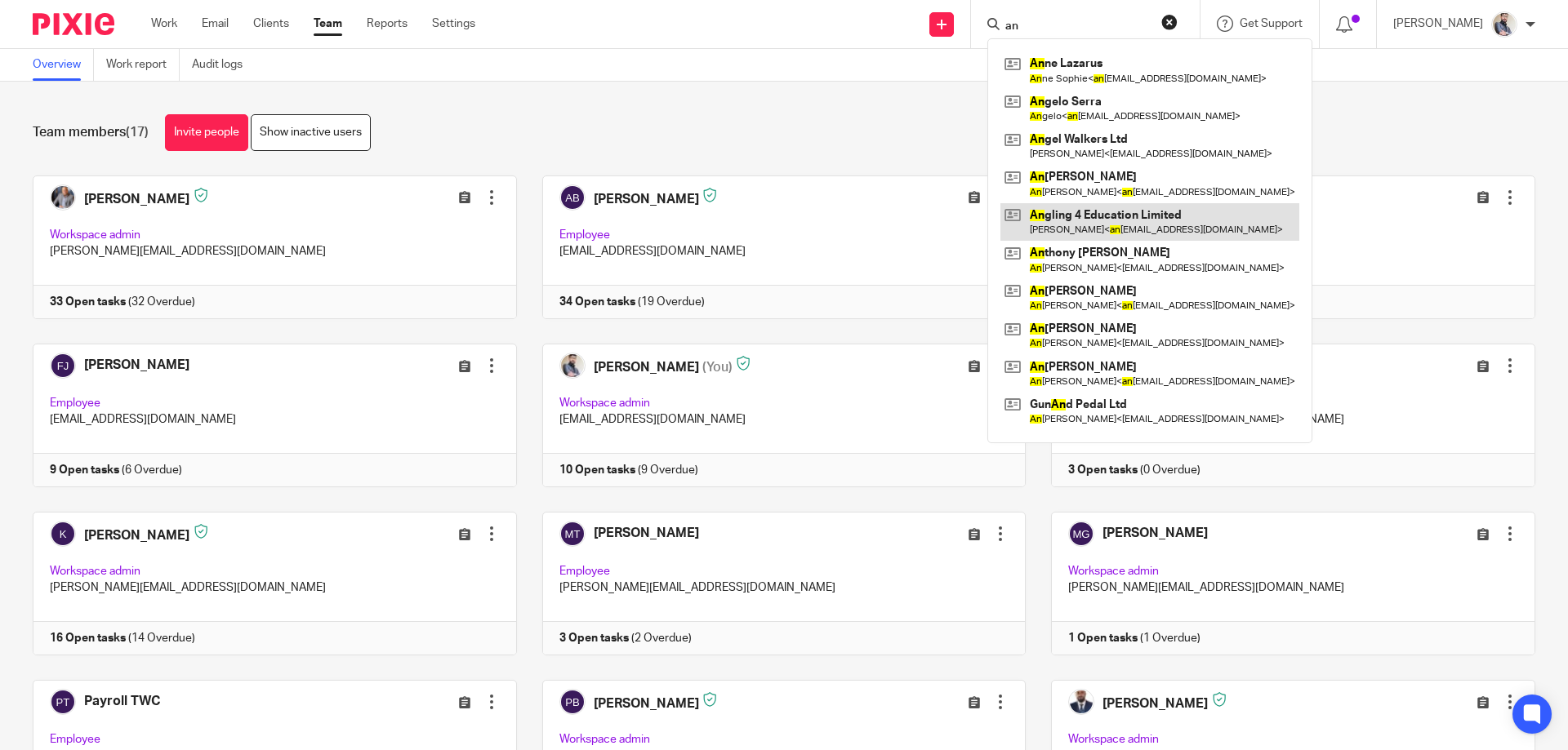
type input "an"
click at [1171, 214] on link at bounding box center [1149, 222] width 299 height 38
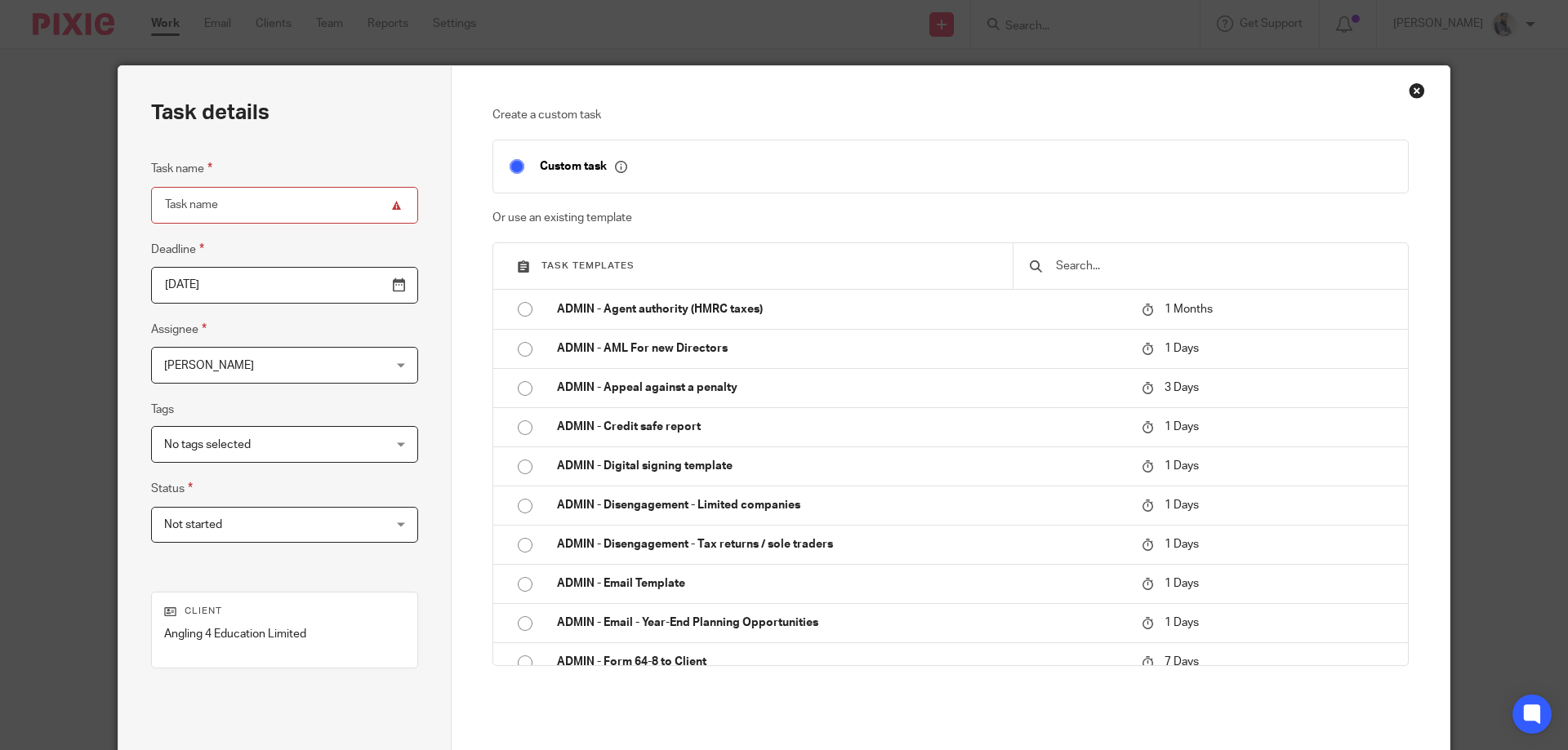
click at [1099, 279] on div at bounding box center [1210, 266] width 395 height 46
click at [1098, 270] on input "text" at bounding box center [1222, 266] width 337 height 18
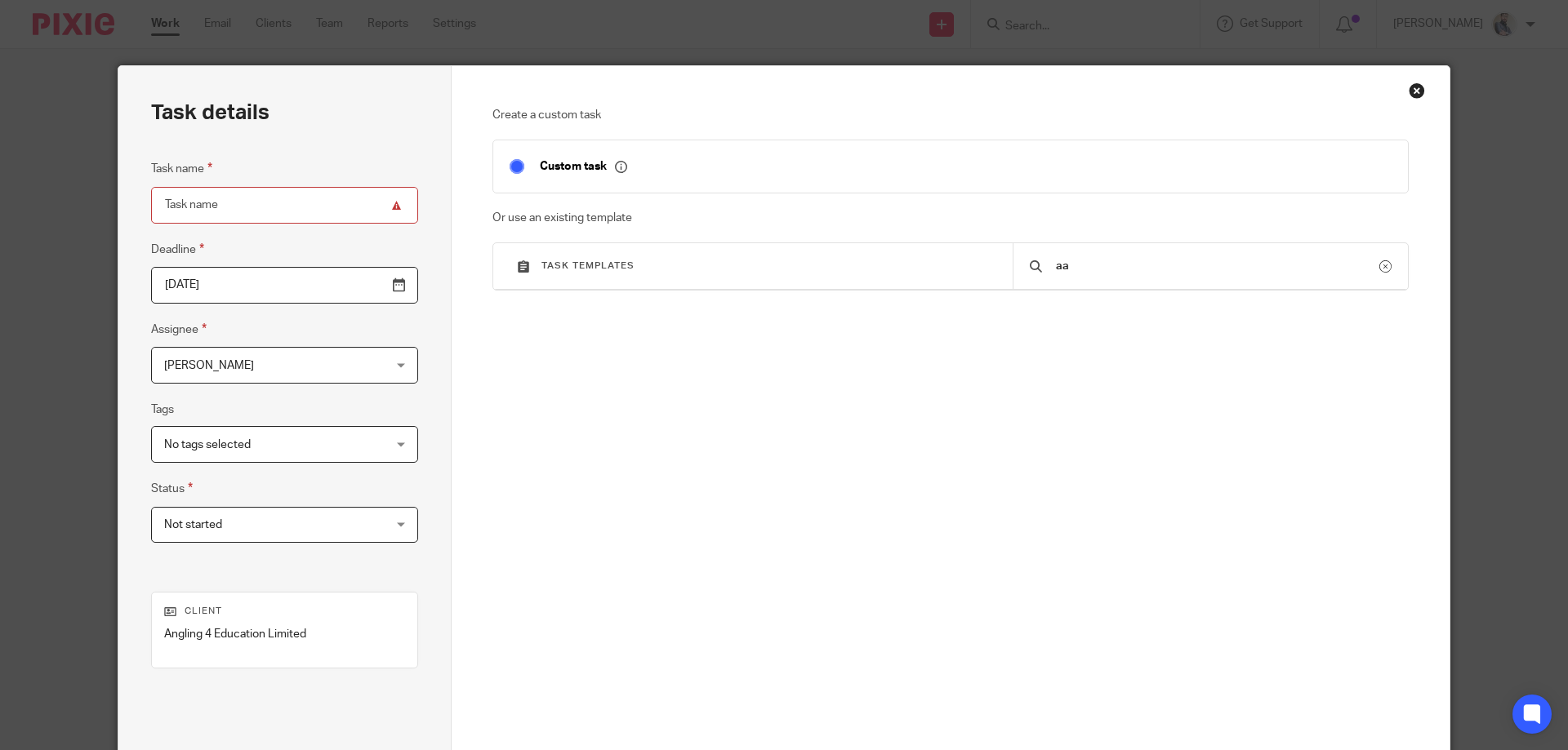
type input "a"
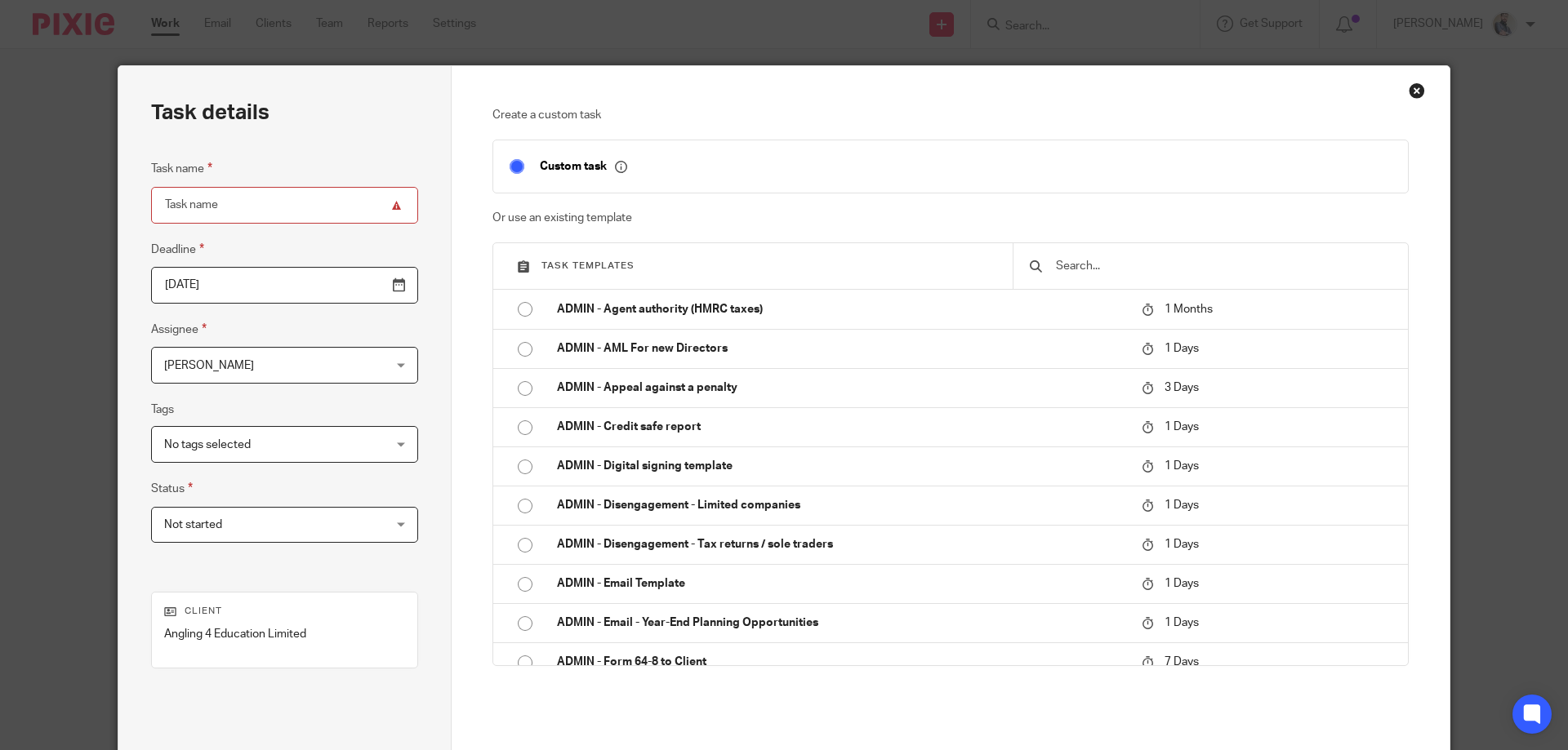
type input "a"
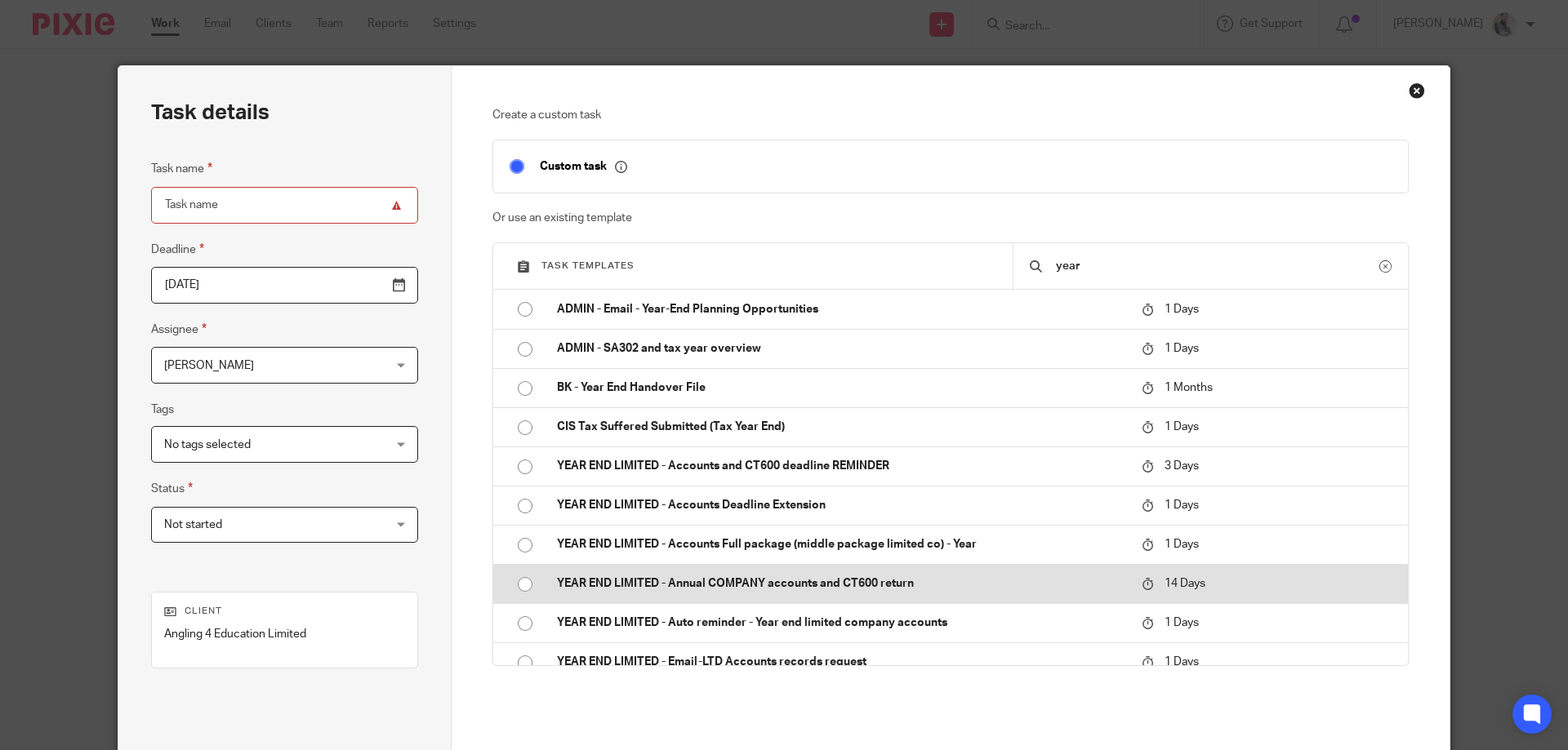
type input "year"
click at [676, 587] on p "YEAR END LIMITED - Annual COMPANY accounts and CT600 return" at bounding box center [840, 584] width 568 height 16
type input "[DATE]"
type input "YEAR END LIMITED - Annual COMPANY accounts and CT600 return"
checkbox input "false"
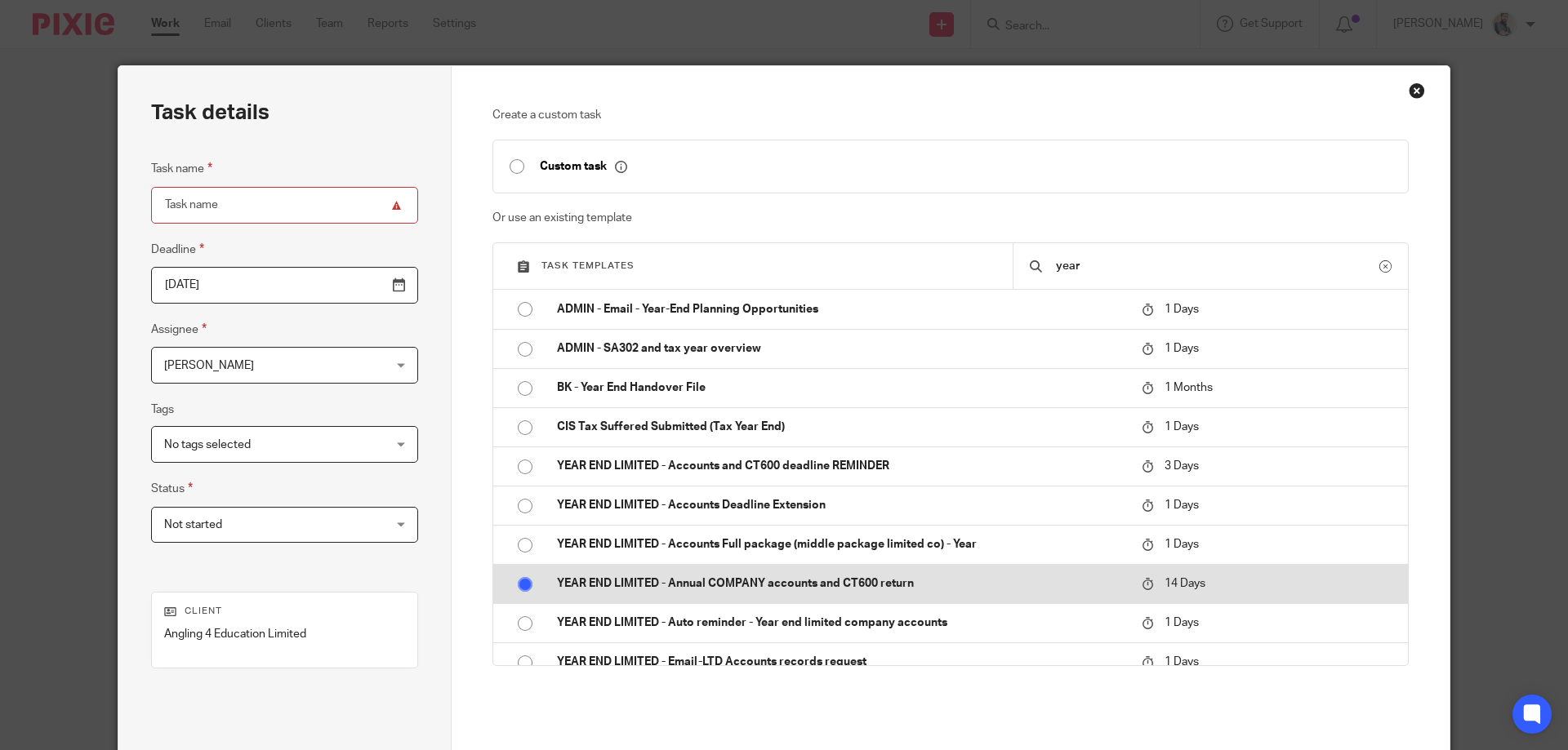
radio input "true"
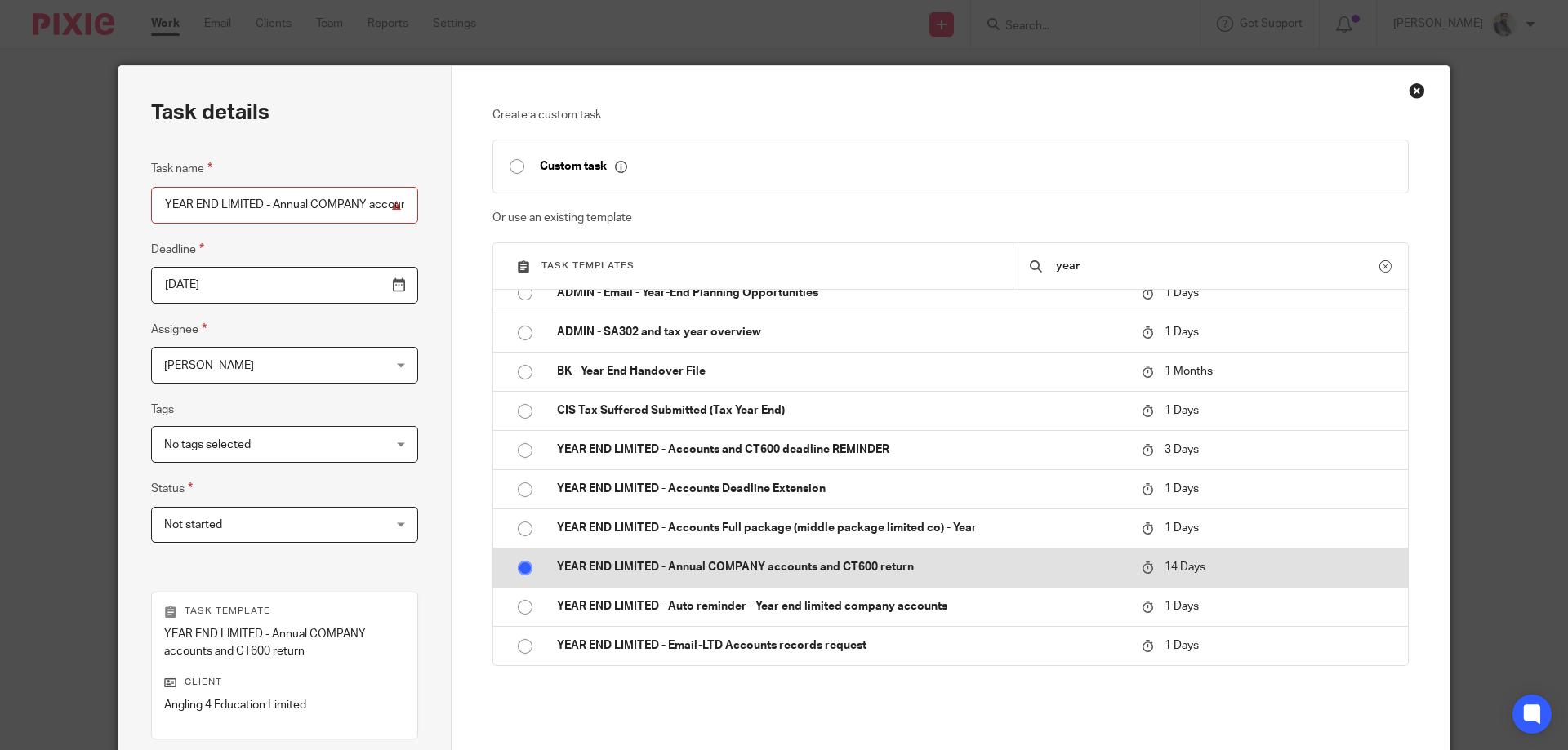
scroll to position [231, 0]
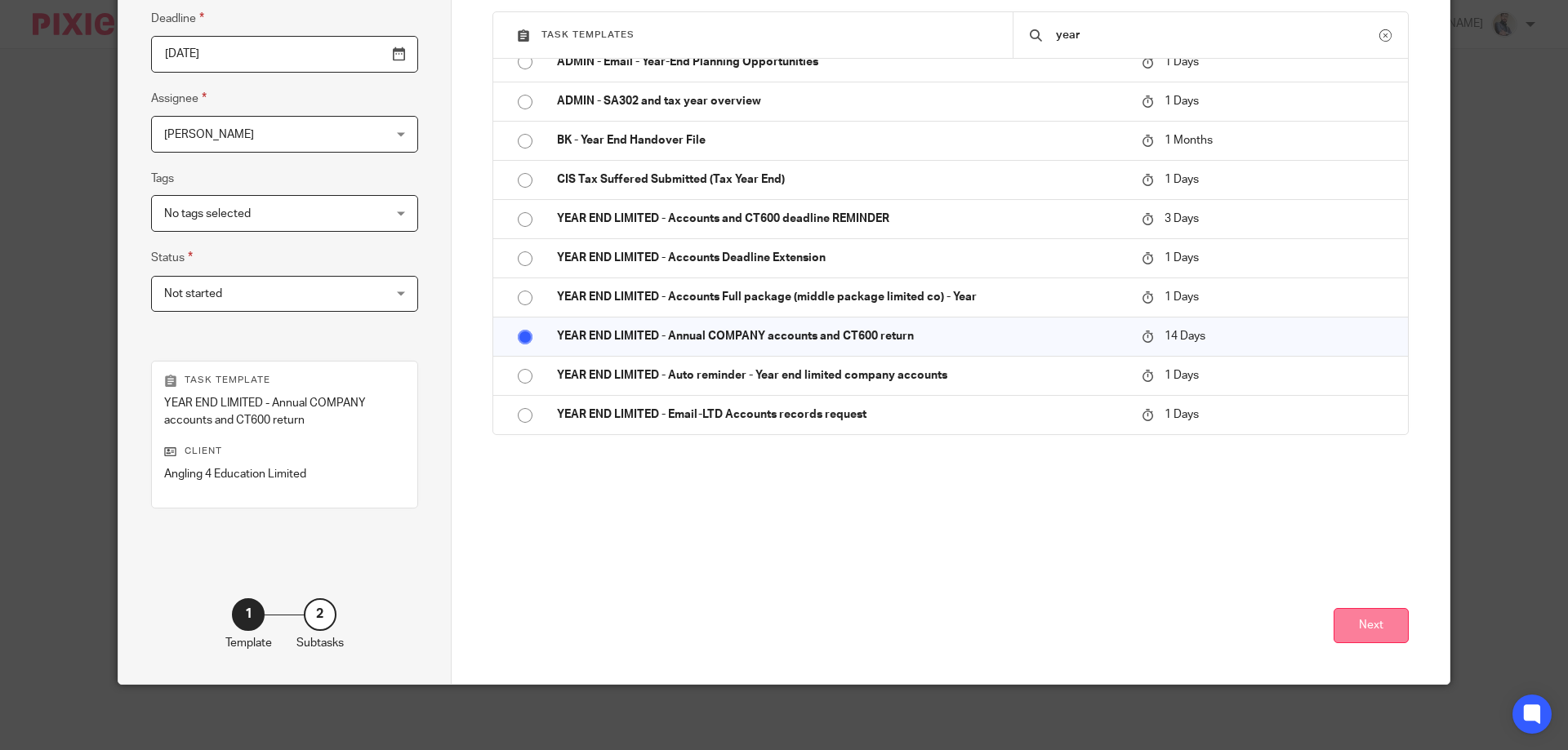
click at [1338, 634] on button "Next" at bounding box center [1371, 625] width 75 height 35
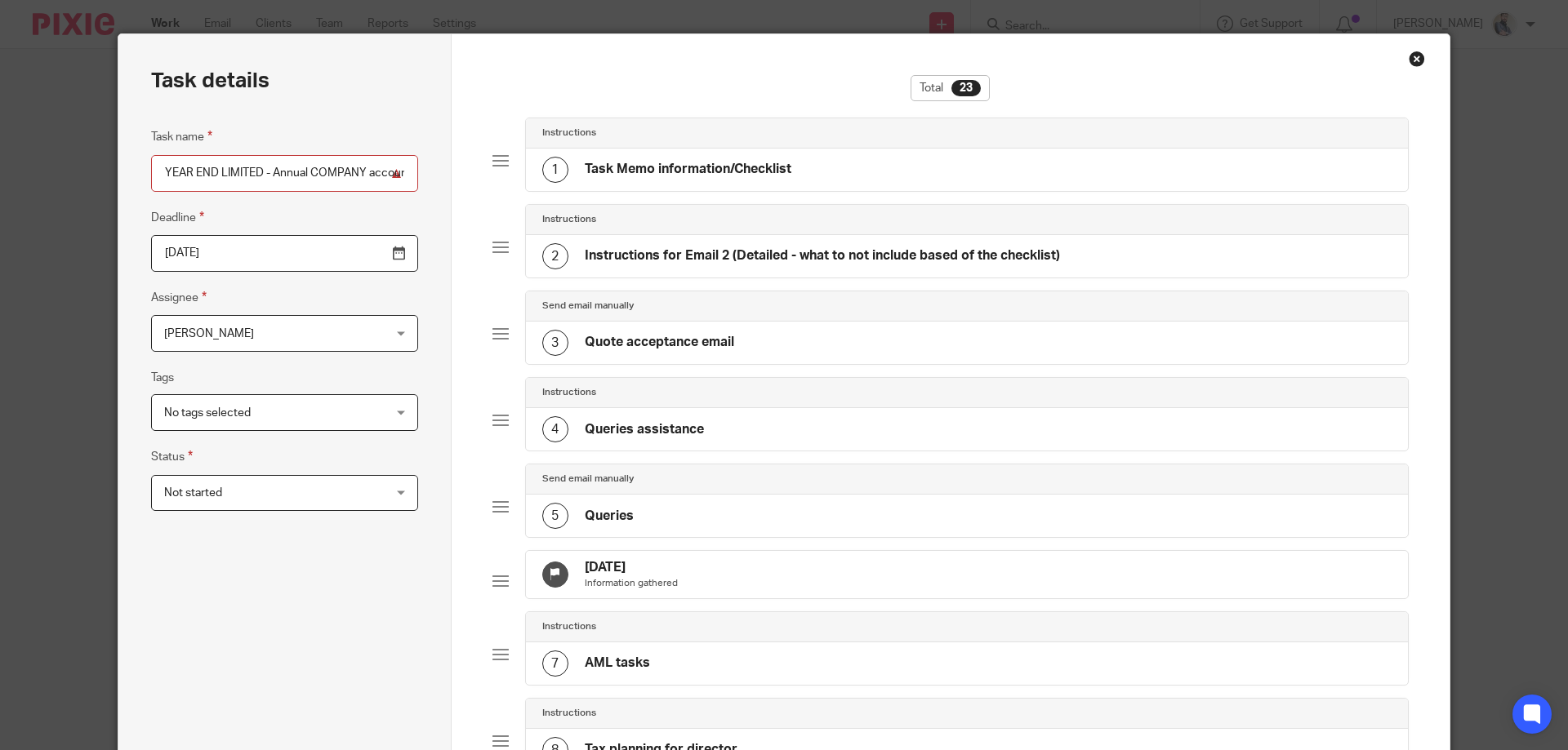
scroll to position [0, 0]
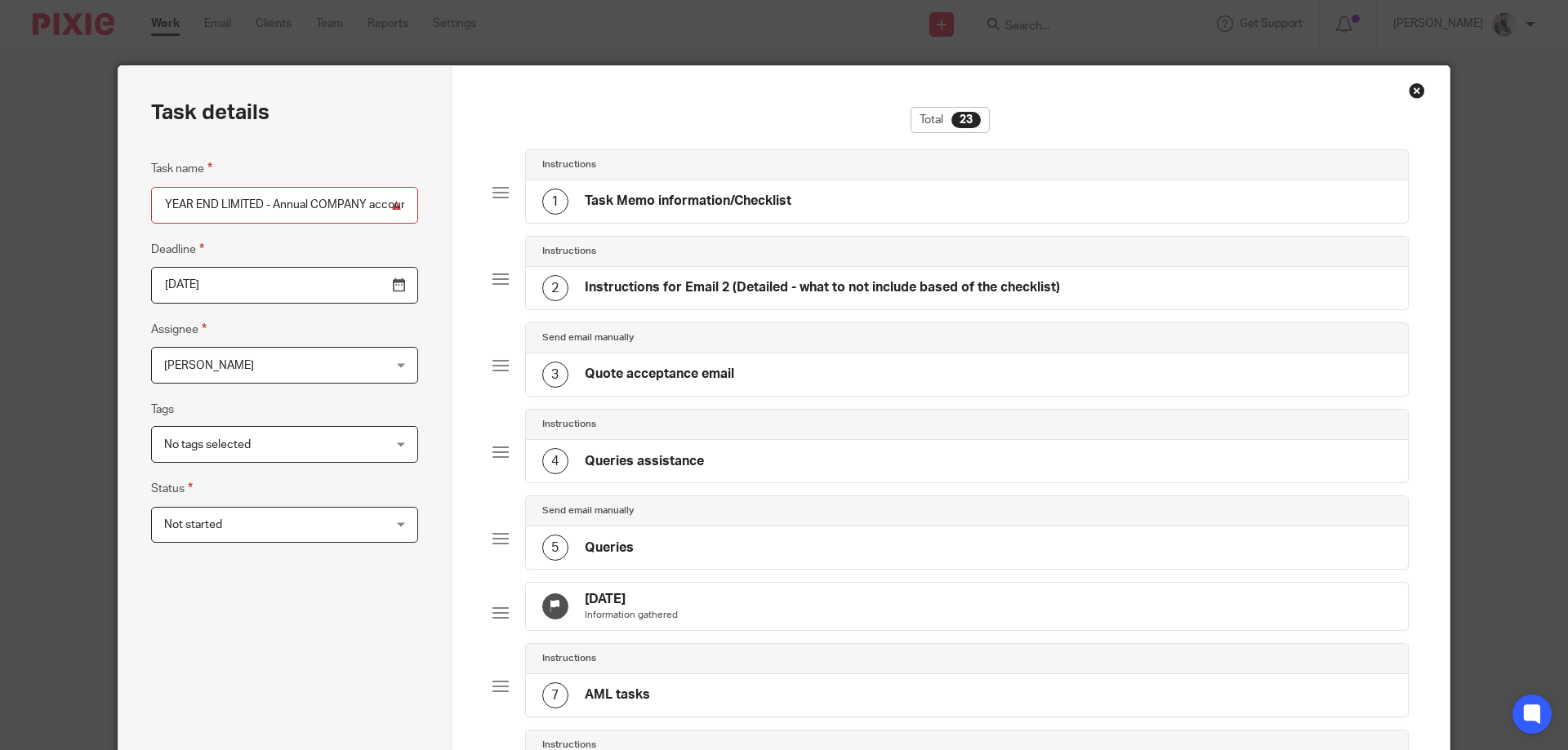
click at [643, 207] on h4 "Task Memo information/Checklist" at bounding box center [688, 201] width 207 height 17
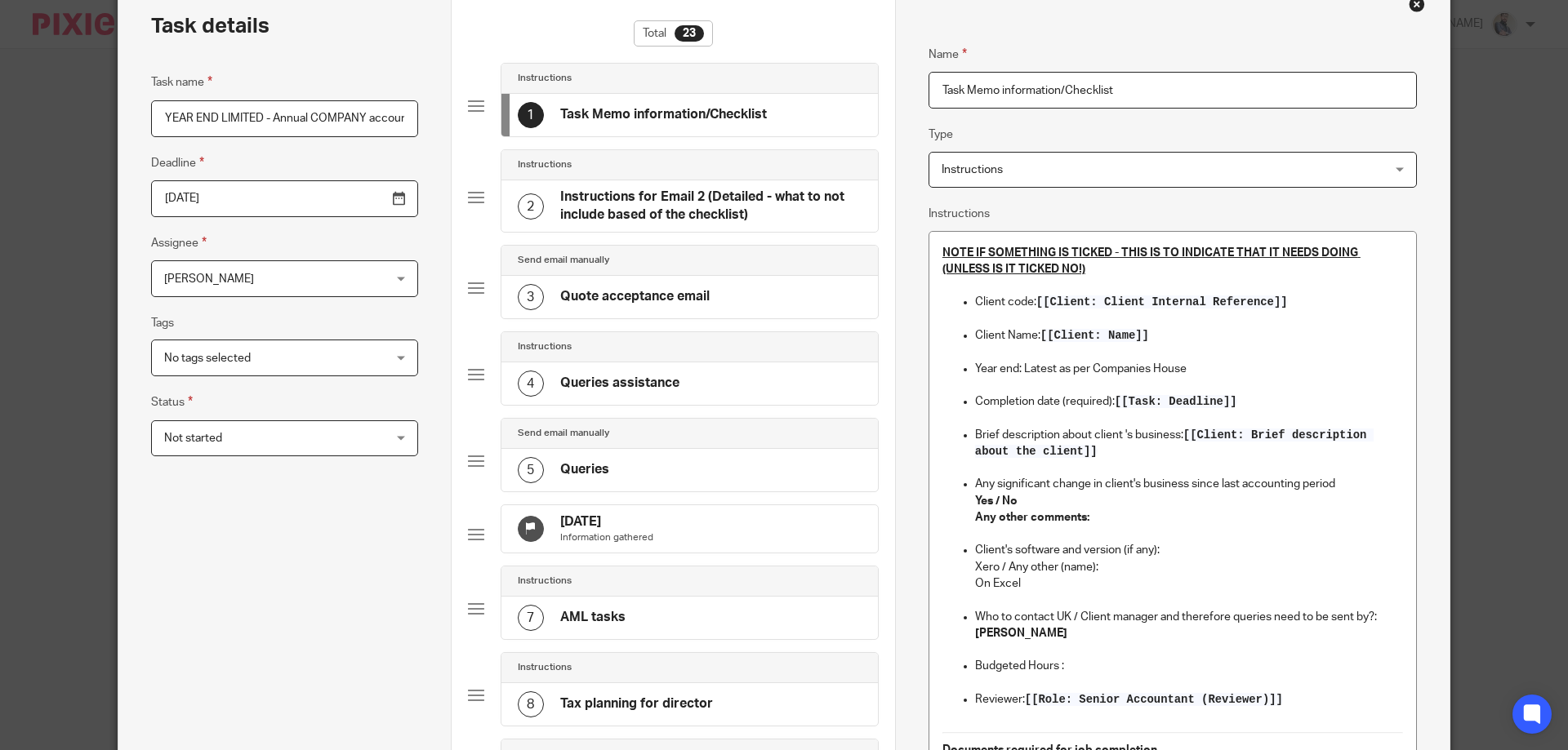
scroll to position [218, 0]
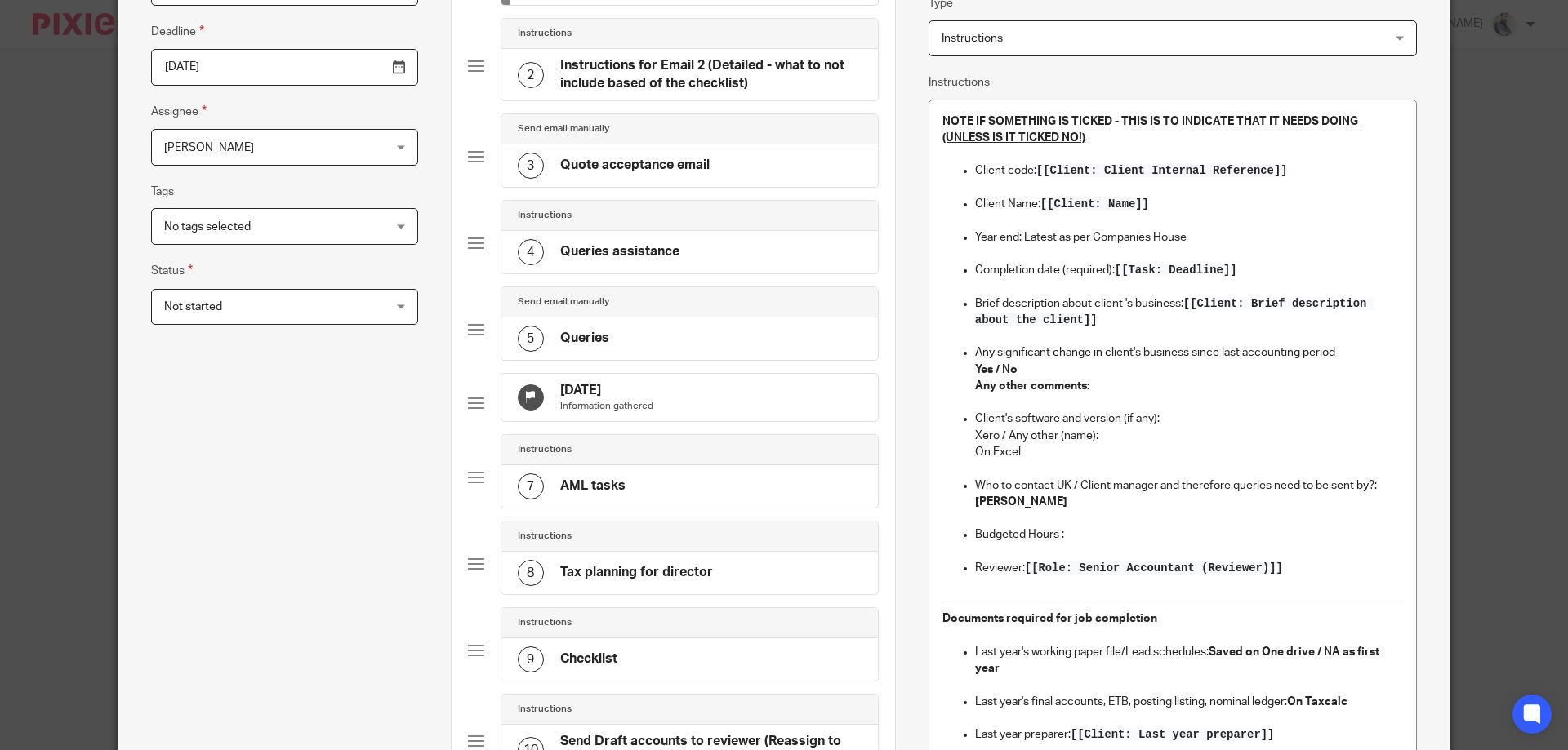
click at [1017, 366] on p "Yes / No" at bounding box center [1188, 370] width 428 height 16
click at [1093, 540] on p "Budgeted Hours :" at bounding box center [1188, 535] width 428 height 16
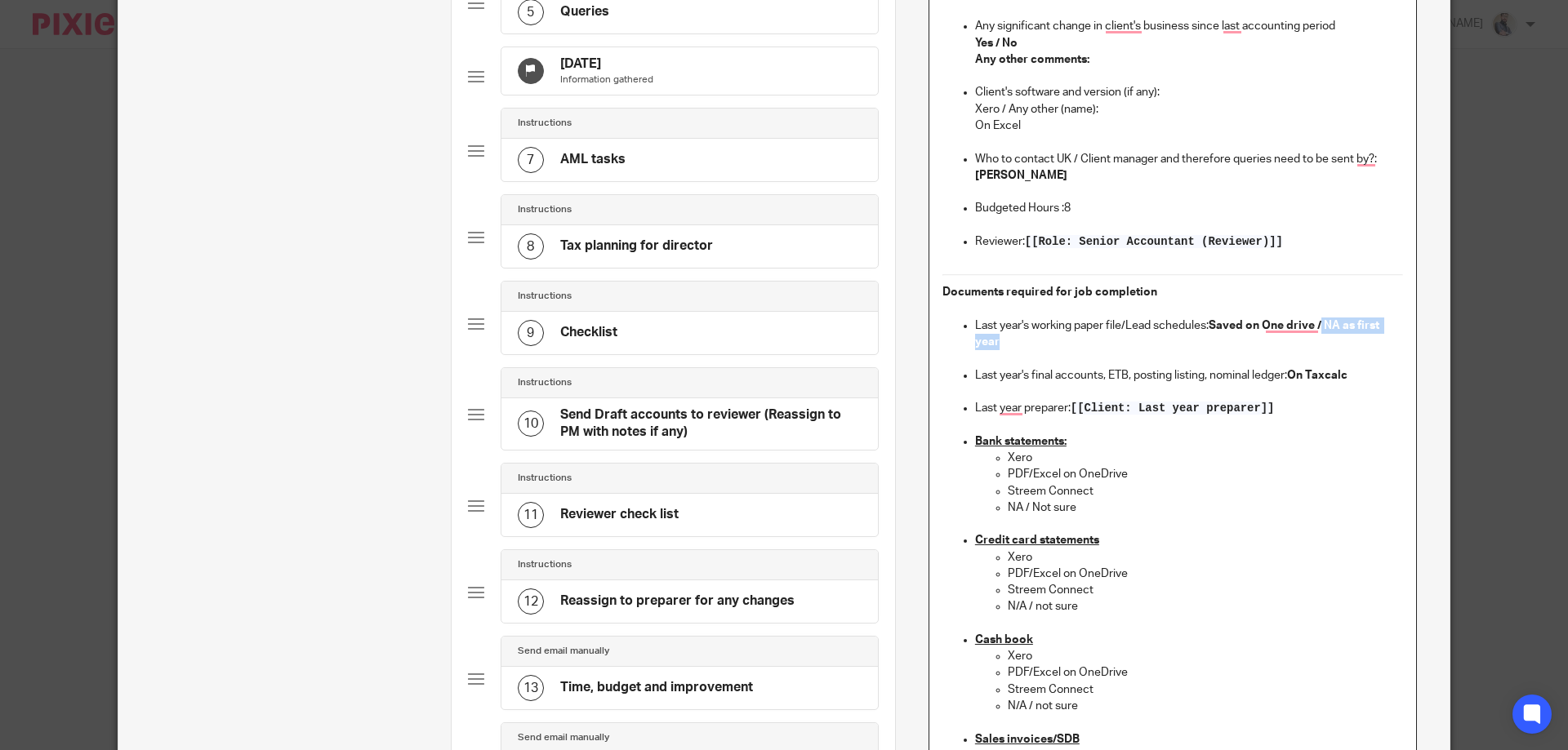
drag, startPoint x: 1319, startPoint y: 316, endPoint x: 1324, endPoint y: 339, distance: 23.5
click at [1324, 339] on p "Last year's working paper file/Lead schedules: Saved on One drive / NA as first…" at bounding box center [1188, 334] width 428 height 34
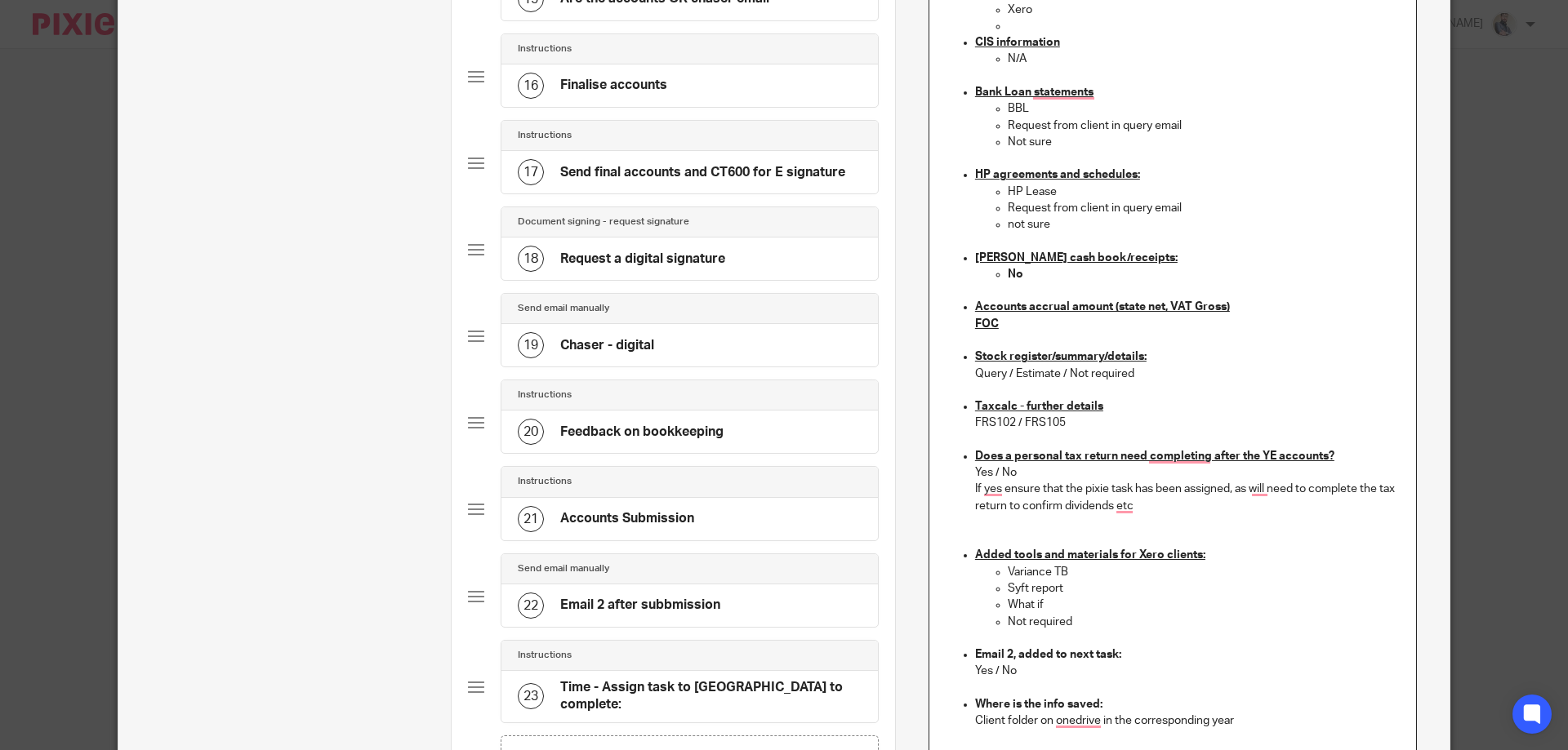
scroll to position [1412, 0]
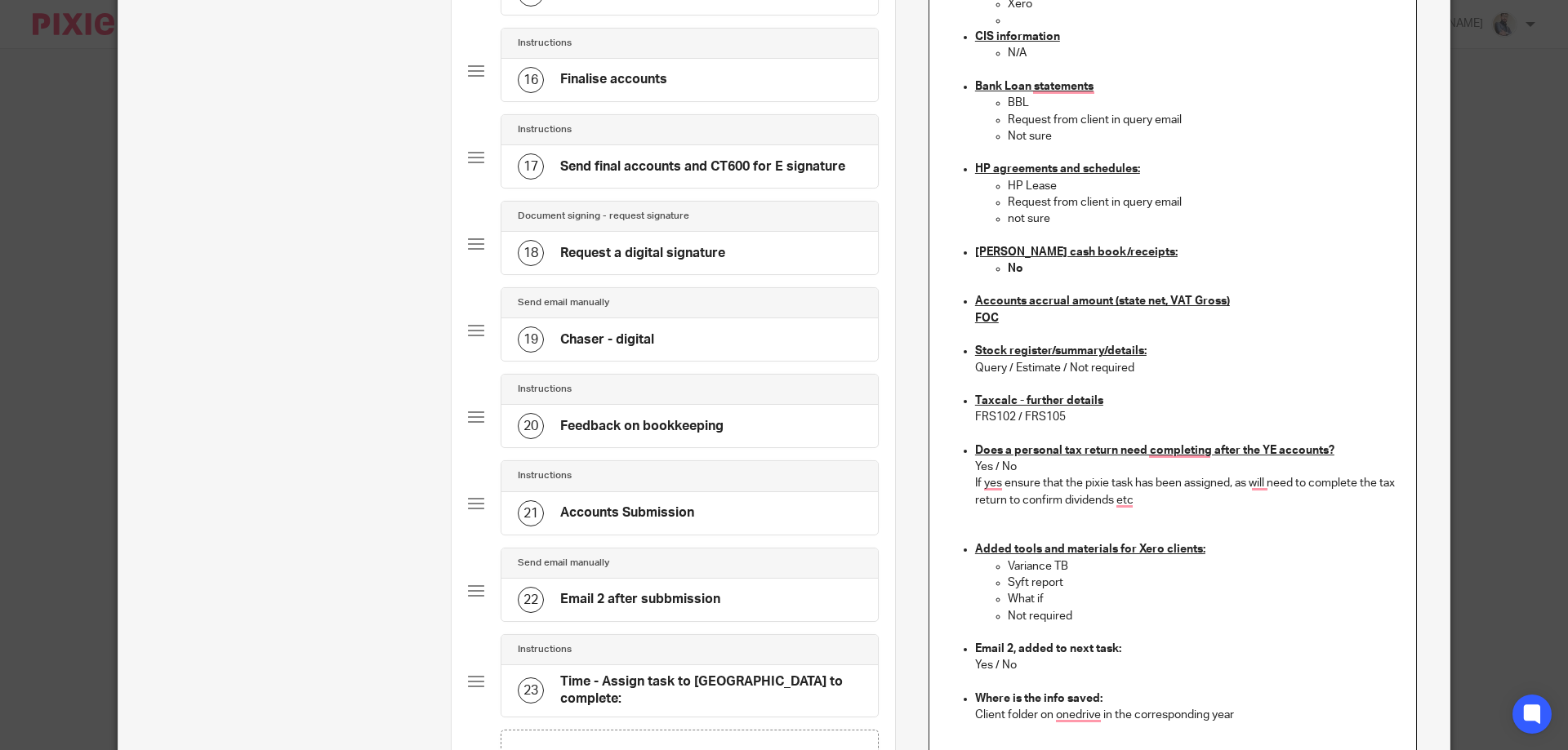
click at [1135, 376] on p "To enrich screen reader interactions, please activate Accessibility in Grammarl…" at bounding box center [1188, 384] width 428 height 16
click at [1028, 417] on p "FRS102 / FRS105" at bounding box center [1188, 417] width 428 height 16
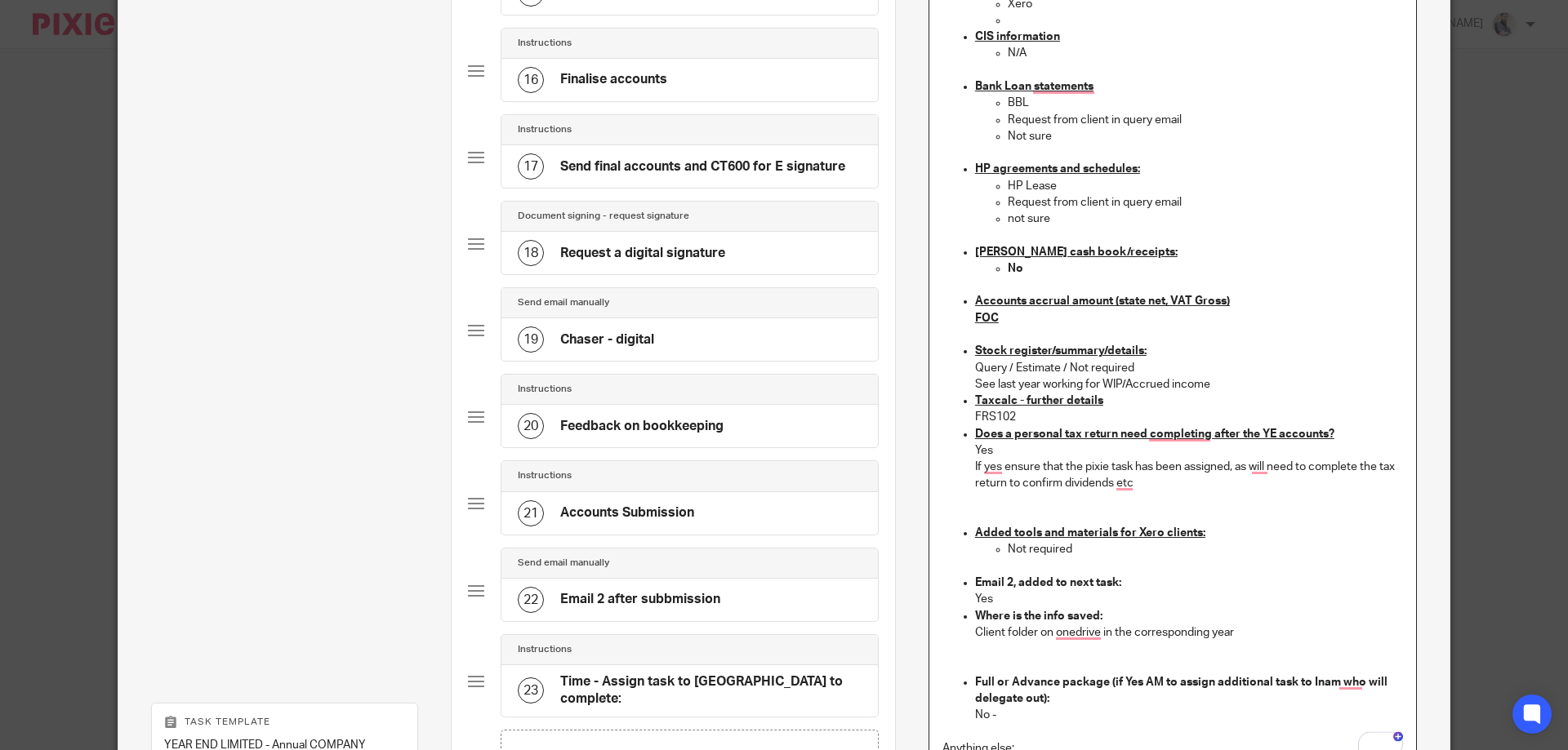
scroll to position [1754, 0]
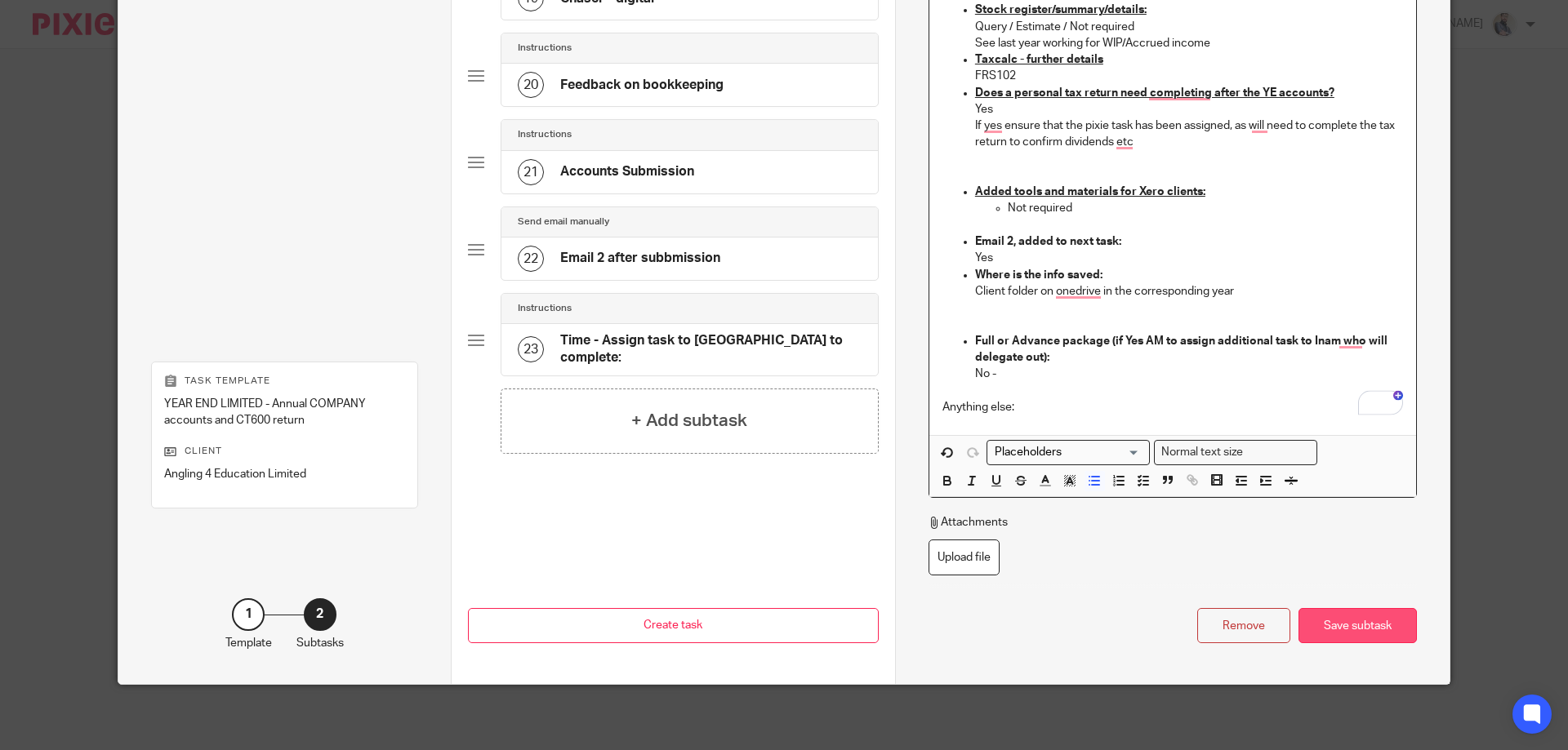
click at [1356, 626] on div "Save subtask" at bounding box center [1357, 625] width 118 height 35
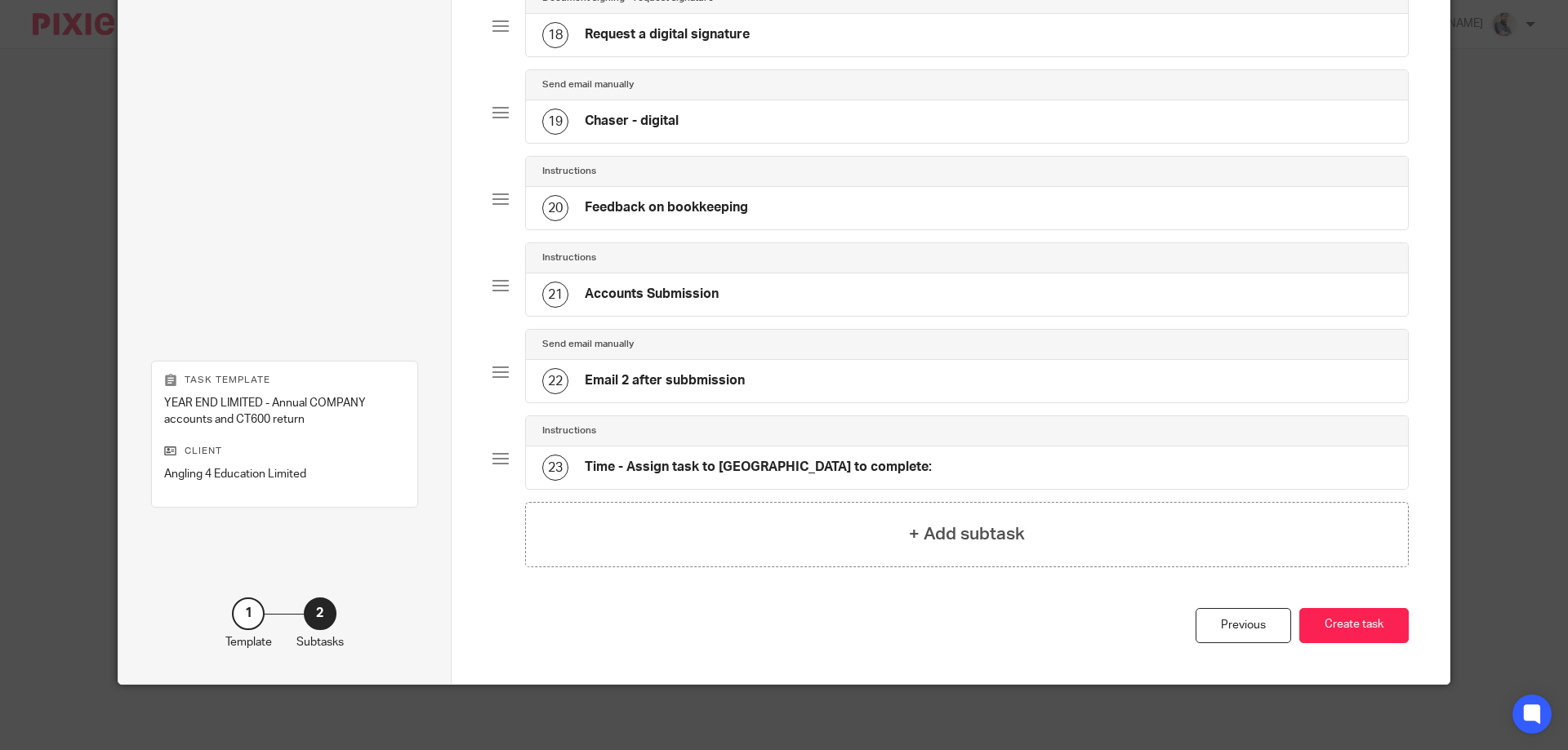
scroll to position [1626, 0]
click at [1356, 626] on button "Create task" at bounding box center [1353, 625] width 109 height 35
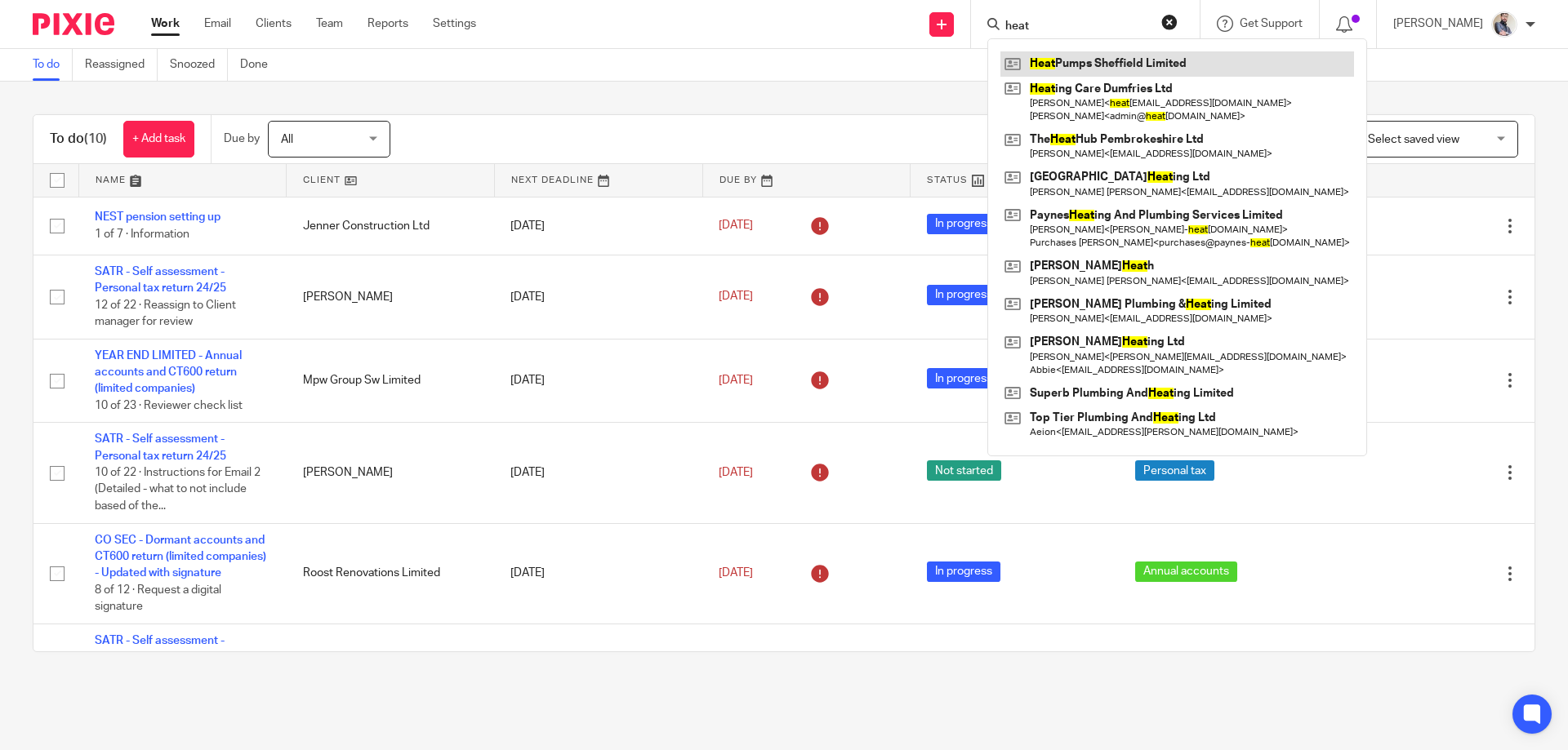
scroll to position [408, 0]
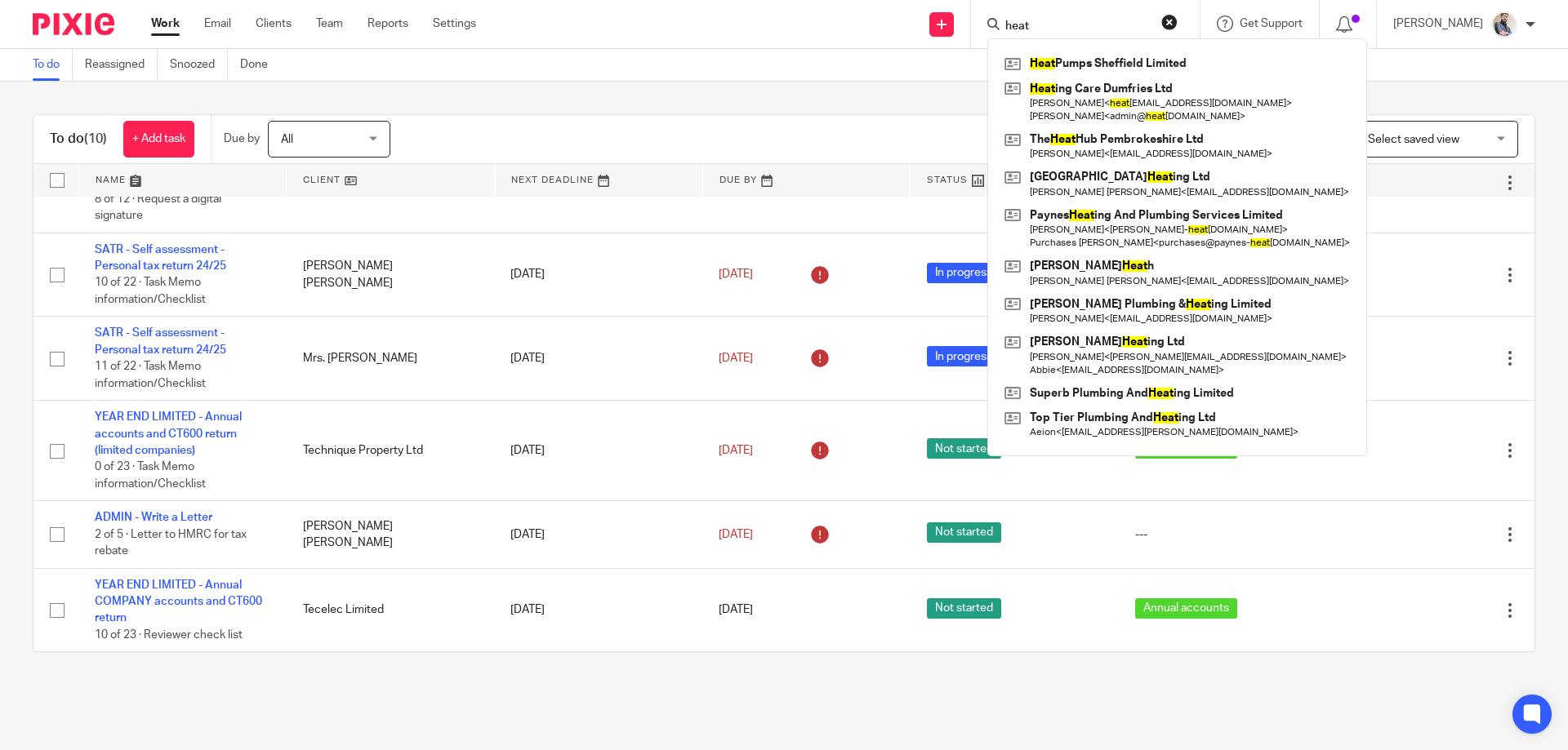
drag, startPoint x: 1100, startPoint y: 29, endPoint x: 952, endPoint y: 26, distance: 148.0
click at [952, 26] on div "Send new email Create task Add client Request signature heat Heat Pumps Sheffie…" at bounding box center [1034, 24] width 1067 height 48
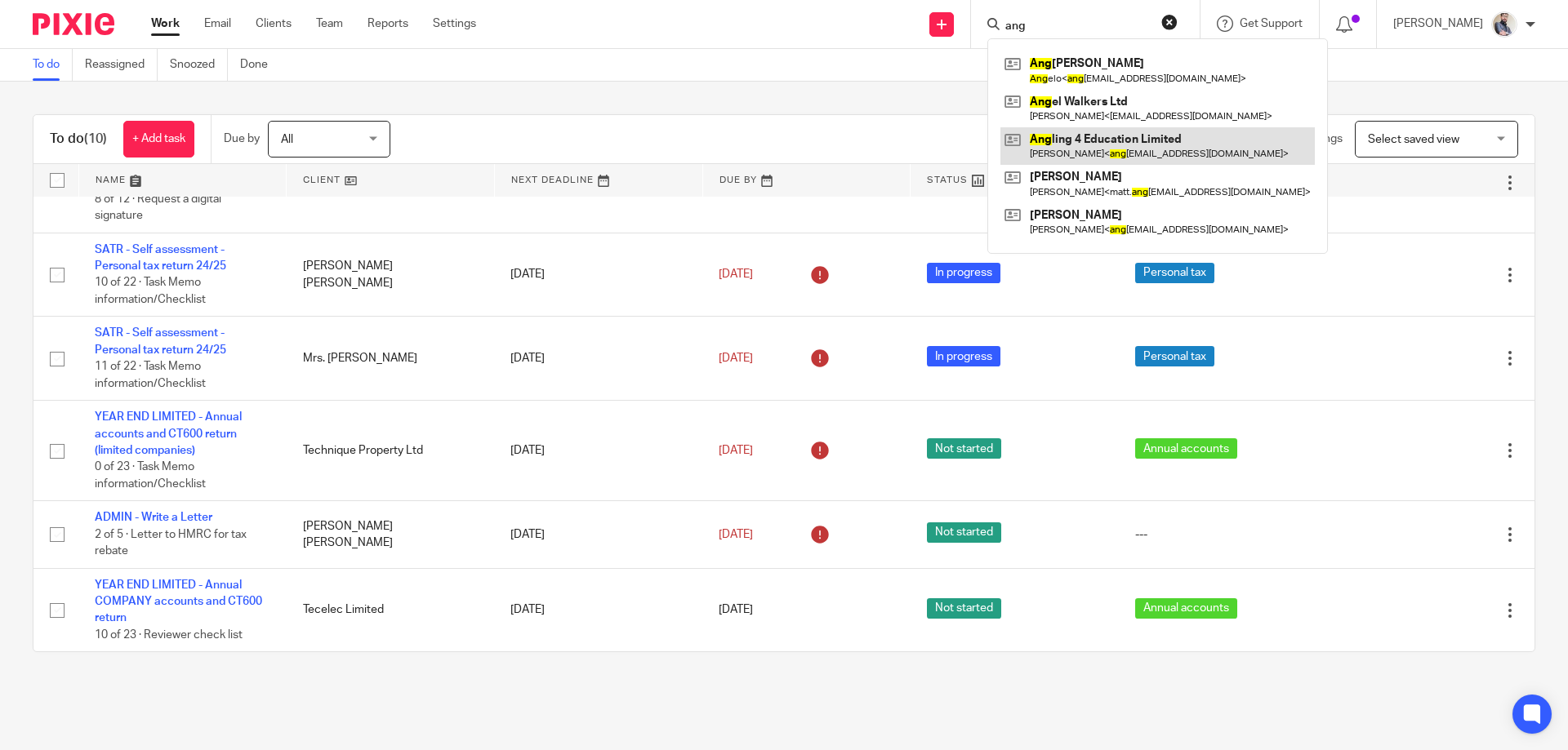
type input "ang"
click at [1105, 137] on link at bounding box center [1157, 146] width 315 height 38
click at [648, 87] on div "To do (10) + Add task Due by All All Today Tomorrow This week Next week This mo…" at bounding box center [784, 384] width 1568 height 603
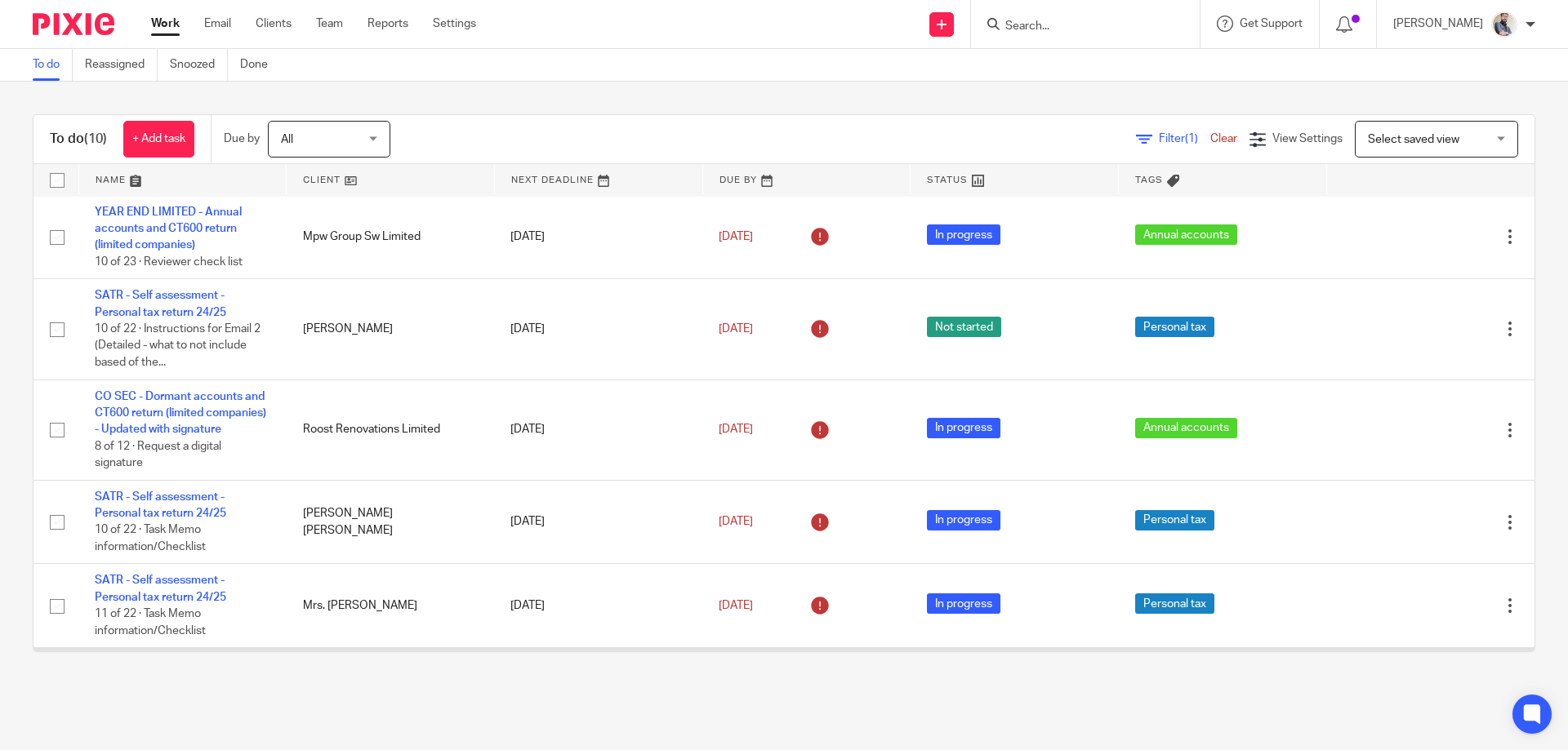
scroll to position [0, 0]
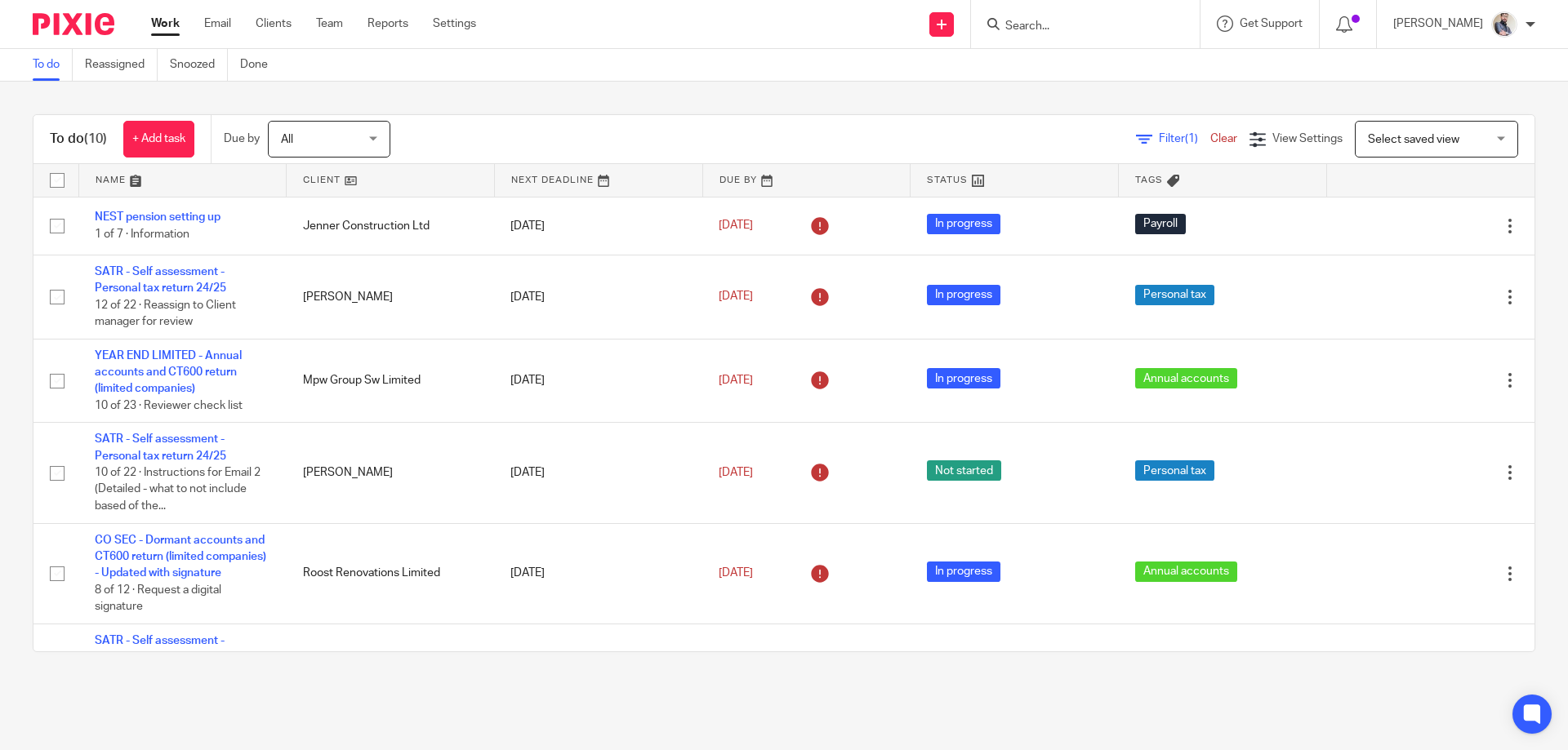
click at [1087, 15] on form at bounding box center [1090, 24] width 174 height 20
click at [1089, 20] on input "Search" at bounding box center [1076, 27] width 147 height 15
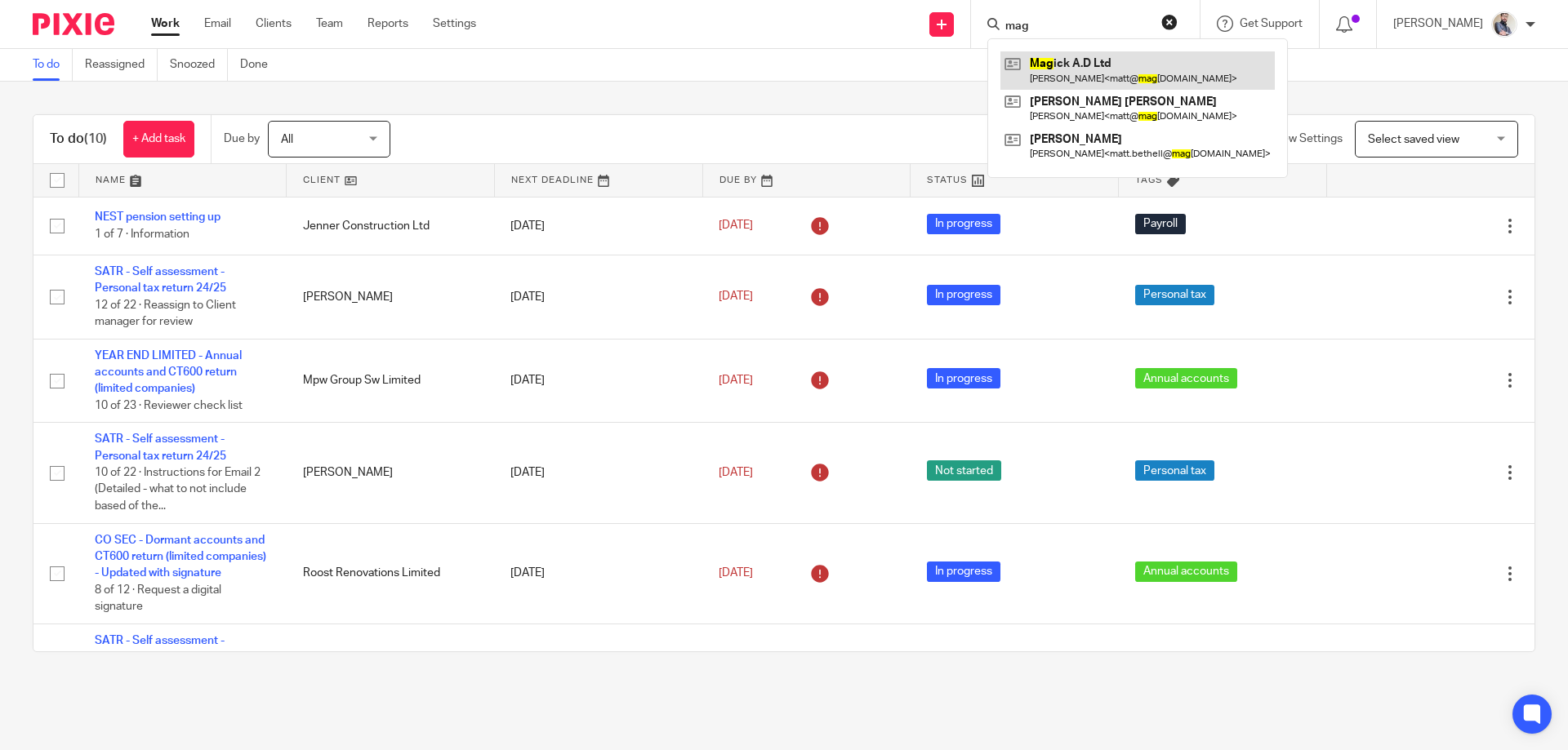
type input "mag"
click at [1093, 80] on link at bounding box center [1137, 70] width 275 height 38
click at [903, 88] on div "To do (10) + Add task Due by All All Today Tomorrow This week Next week This mo…" at bounding box center [784, 384] width 1568 height 603
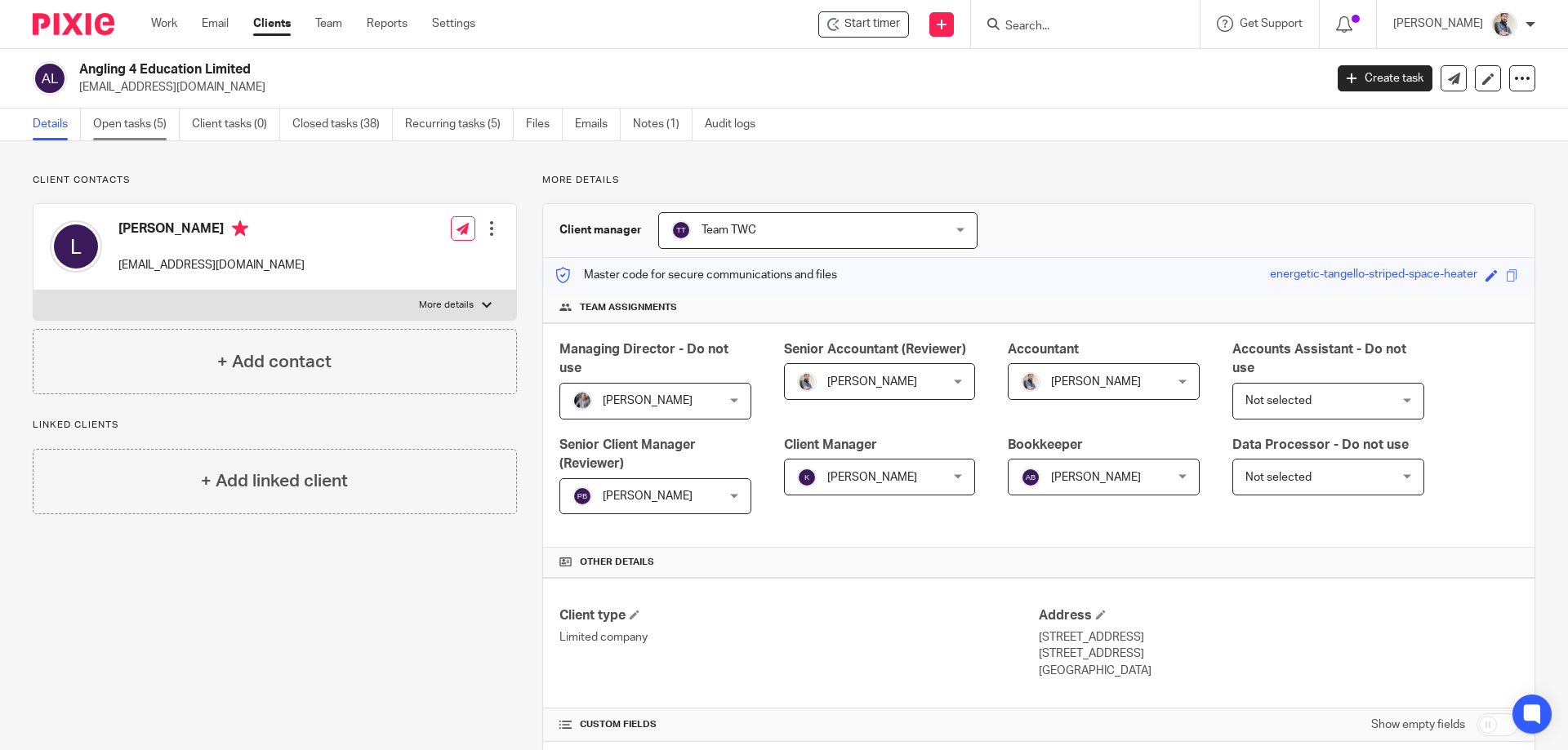
click at [168, 126] on link "Open tasks (5)" at bounding box center [137, 124] width 87 height 32
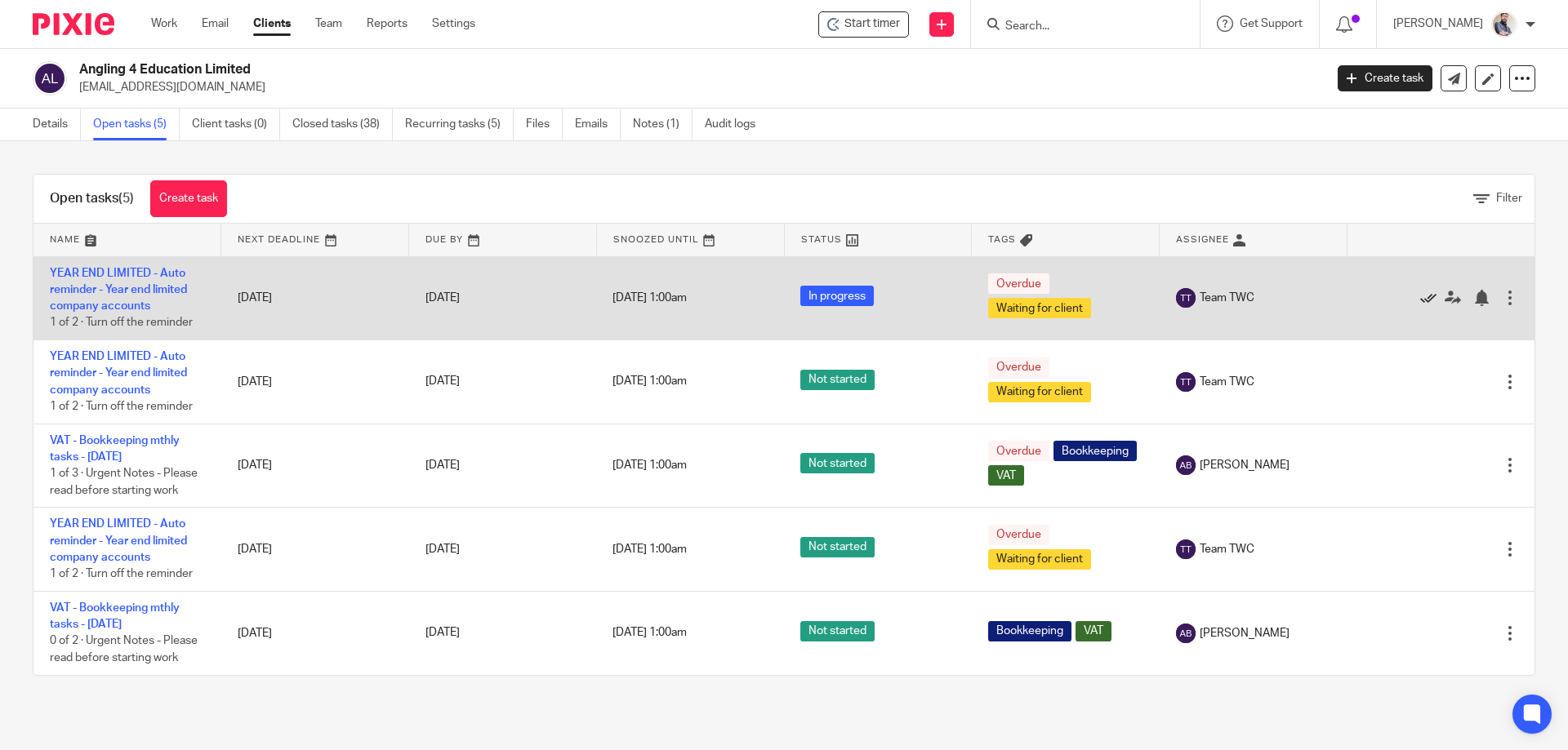
click at [1420, 297] on icon at bounding box center [1428, 298] width 16 height 16
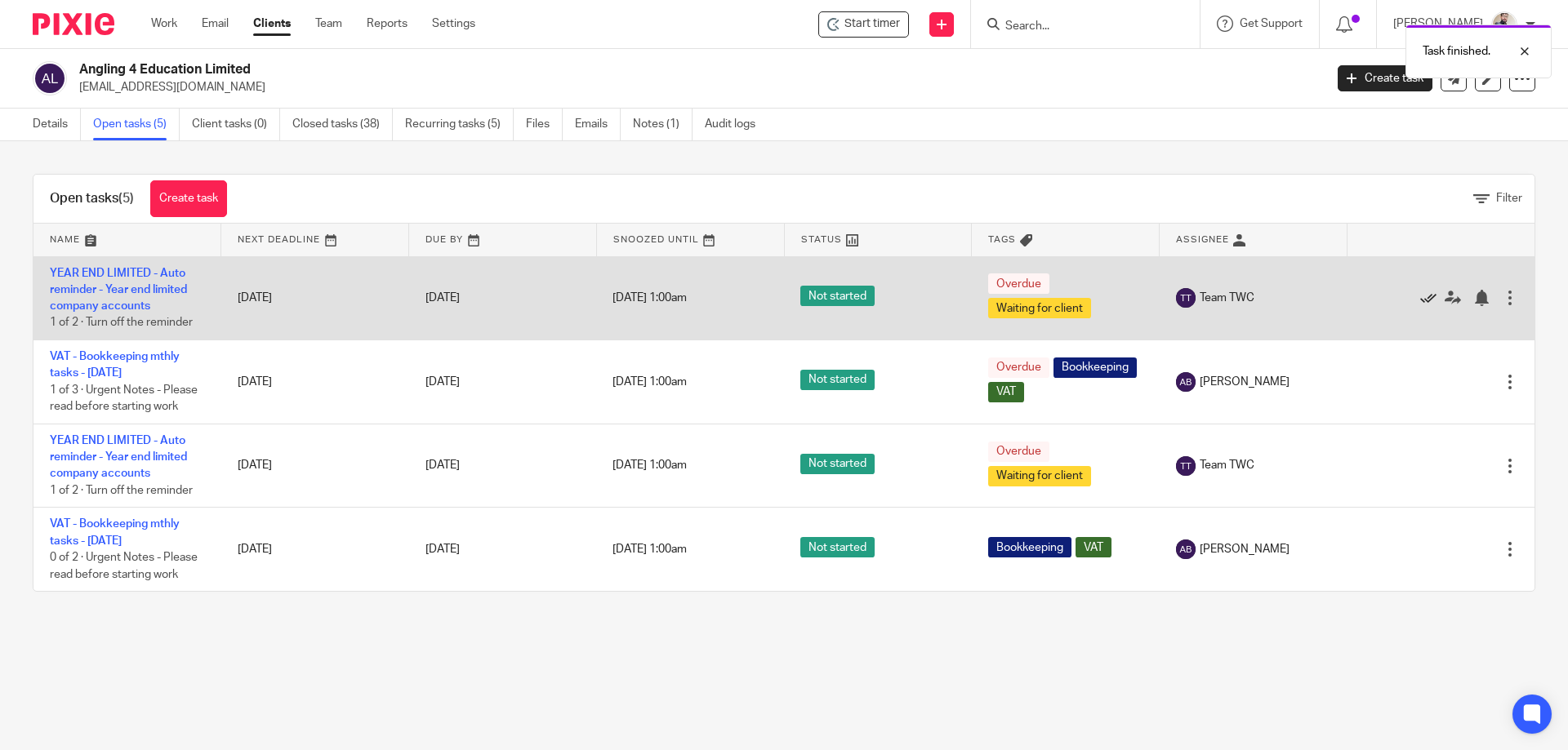
click at [1420, 296] on icon at bounding box center [1428, 298] width 16 height 16
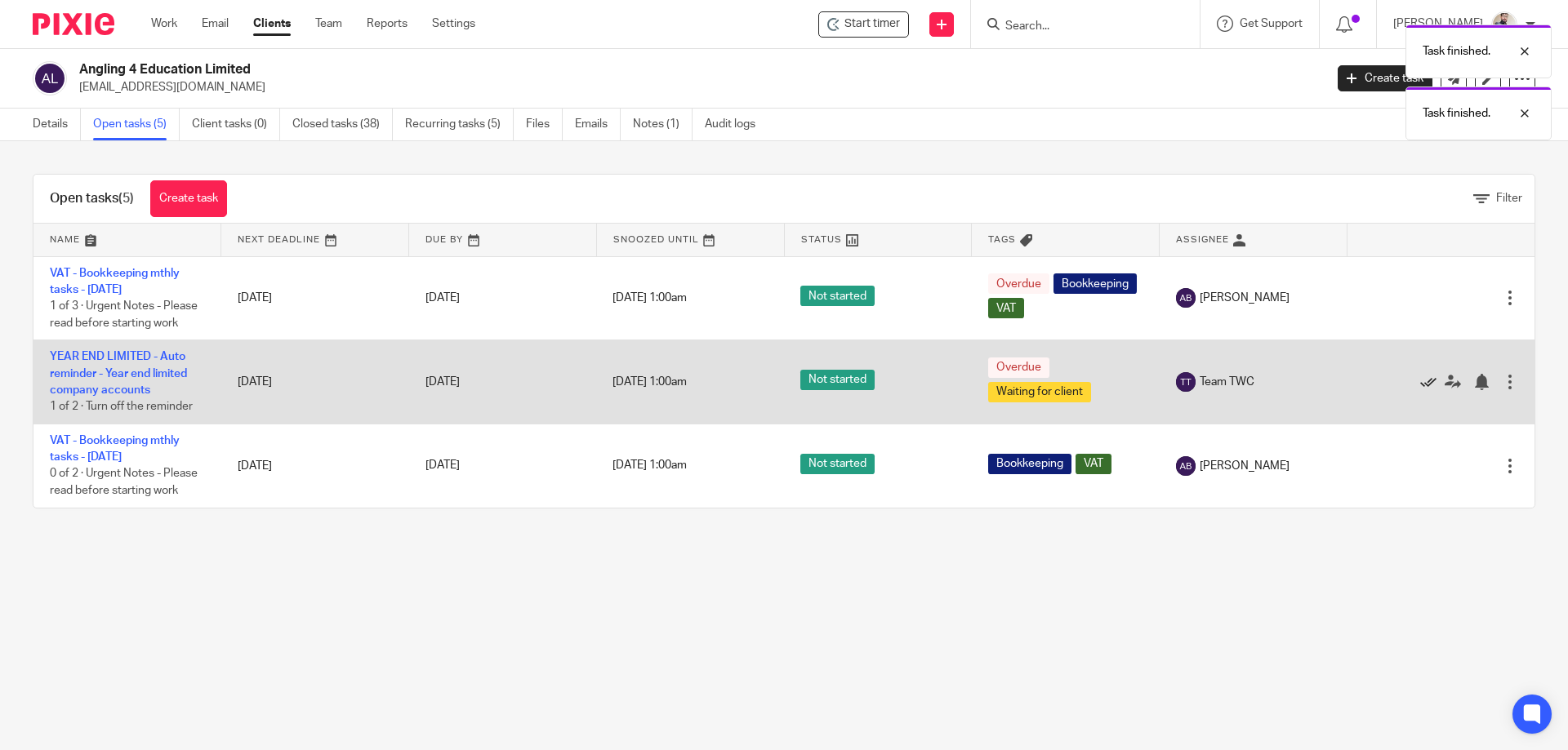
click at [1420, 381] on icon at bounding box center [1428, 382] width 16 height 16
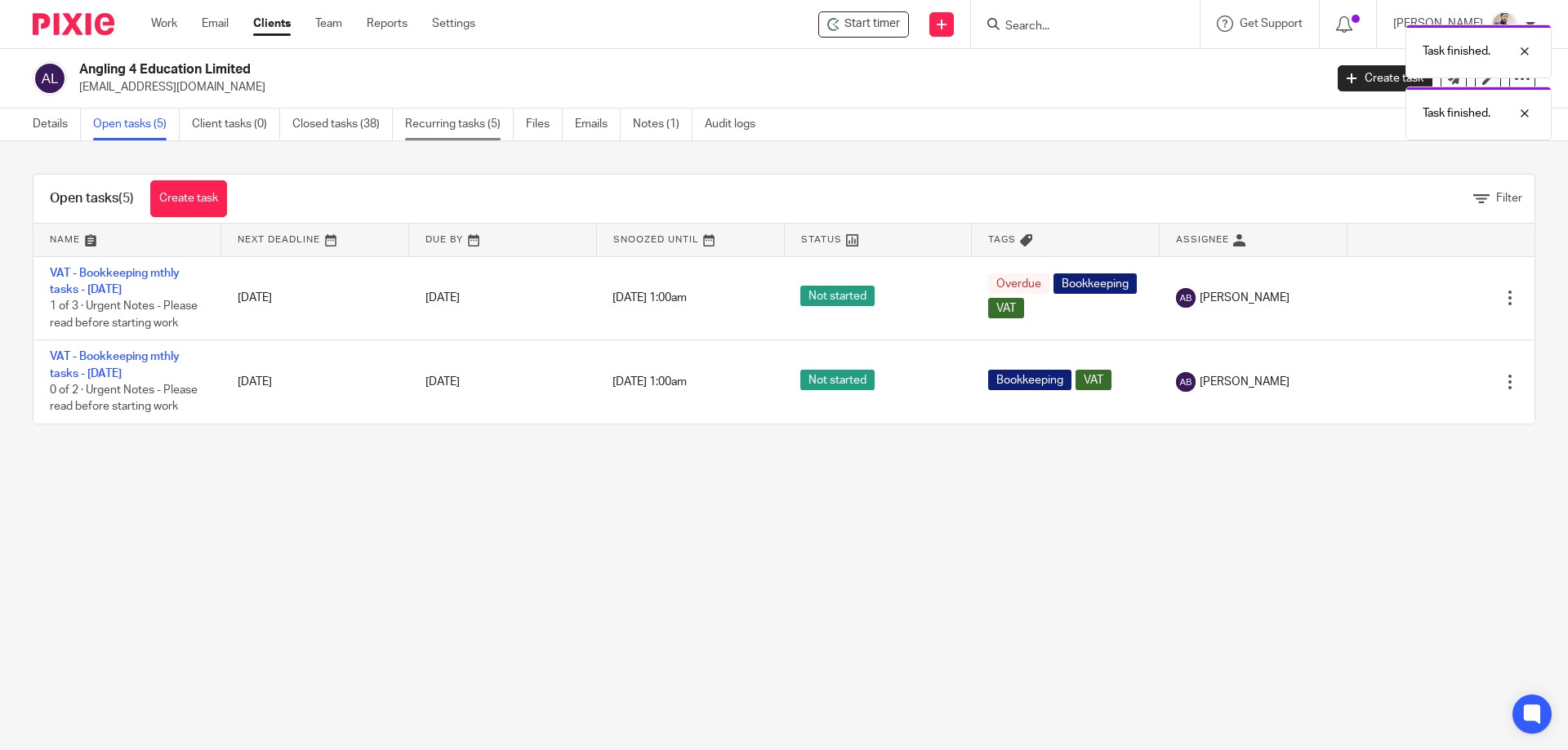
click at [461, 120] on link "Recurring tasks (5)" at bounding box center [459, 124] width 108 height 32
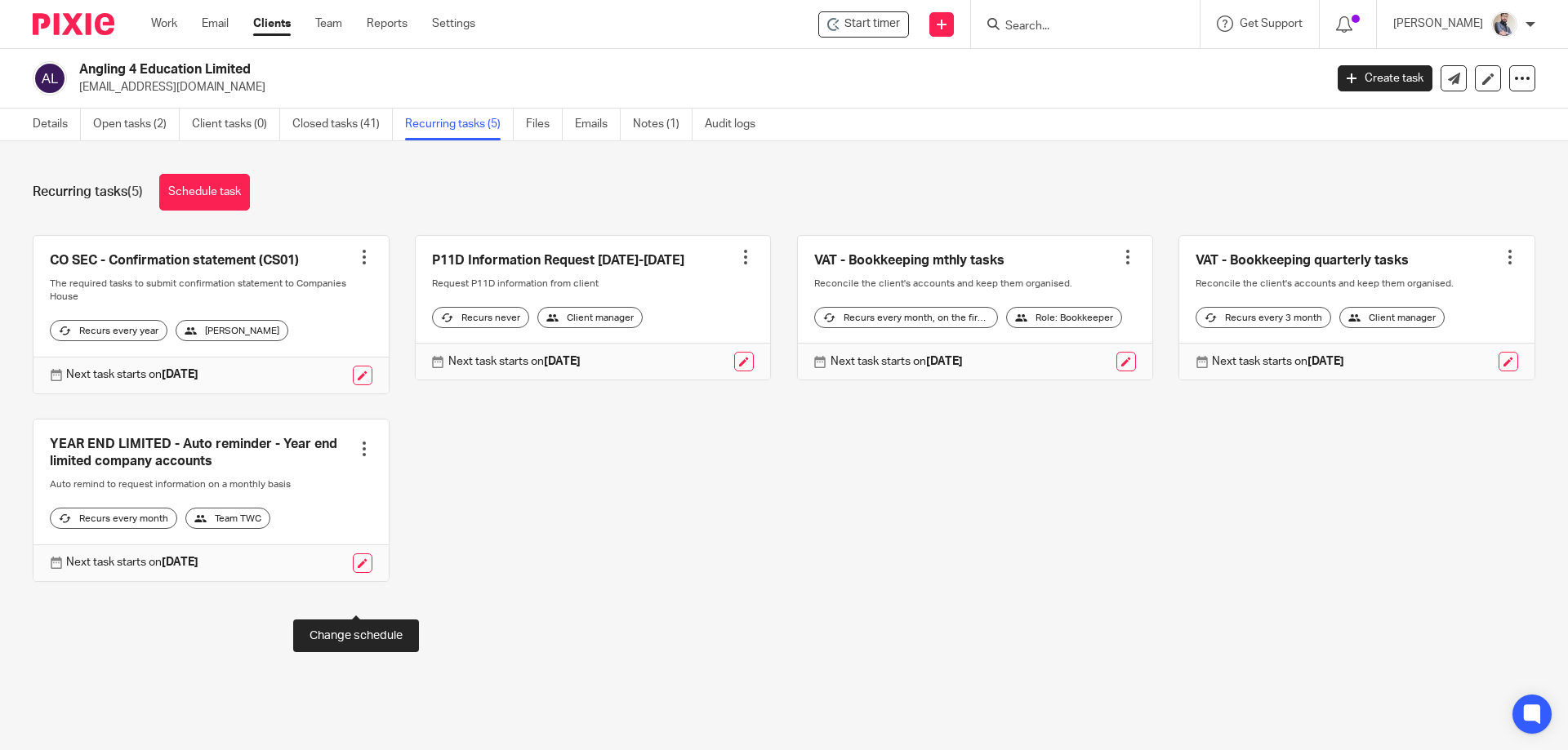
click at [359, 573] on link at bounding box center [362, 563] width 20 height 20
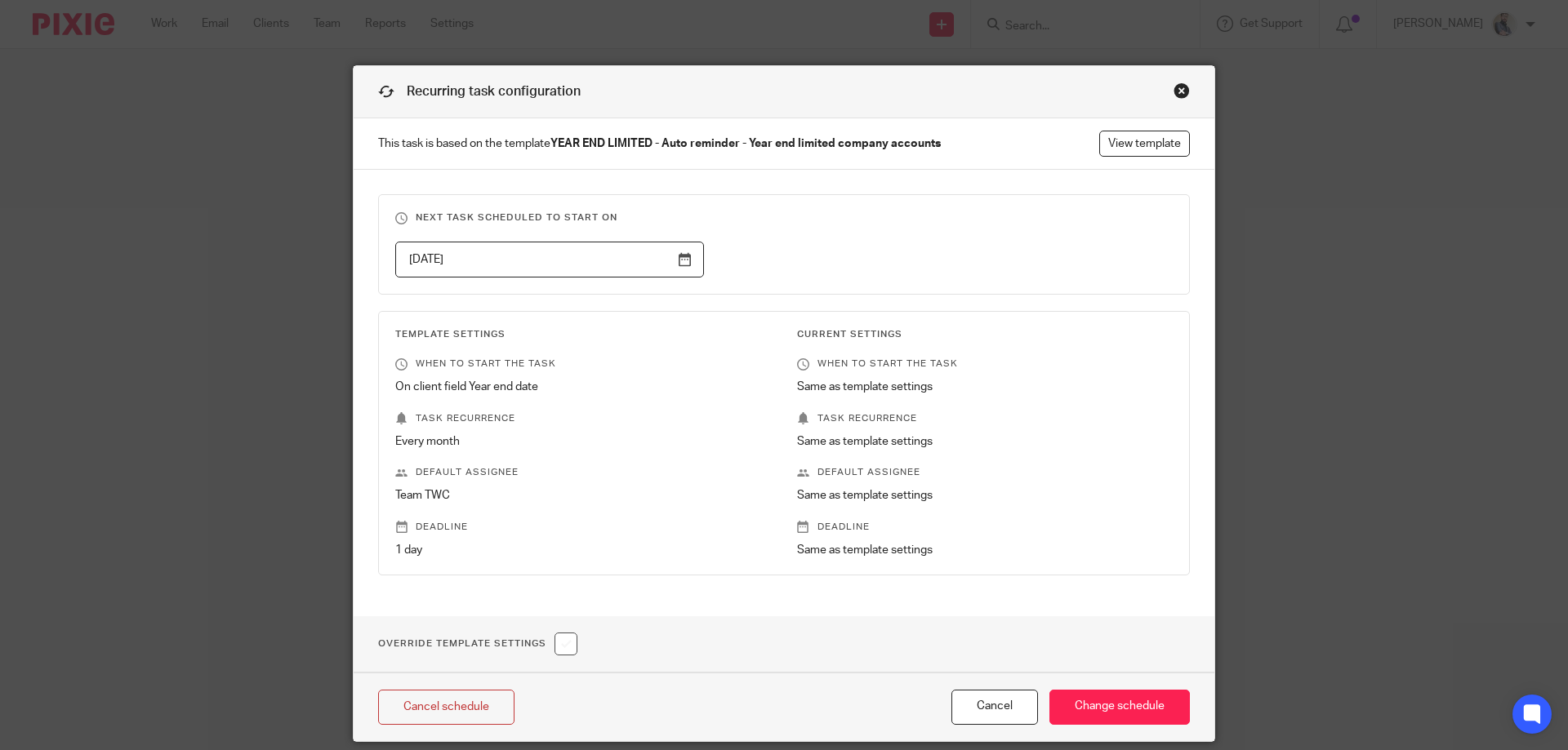
click at [1174, 91] on div "Close this dialog window" at bounding box center [1181, 91] width 16 height 16
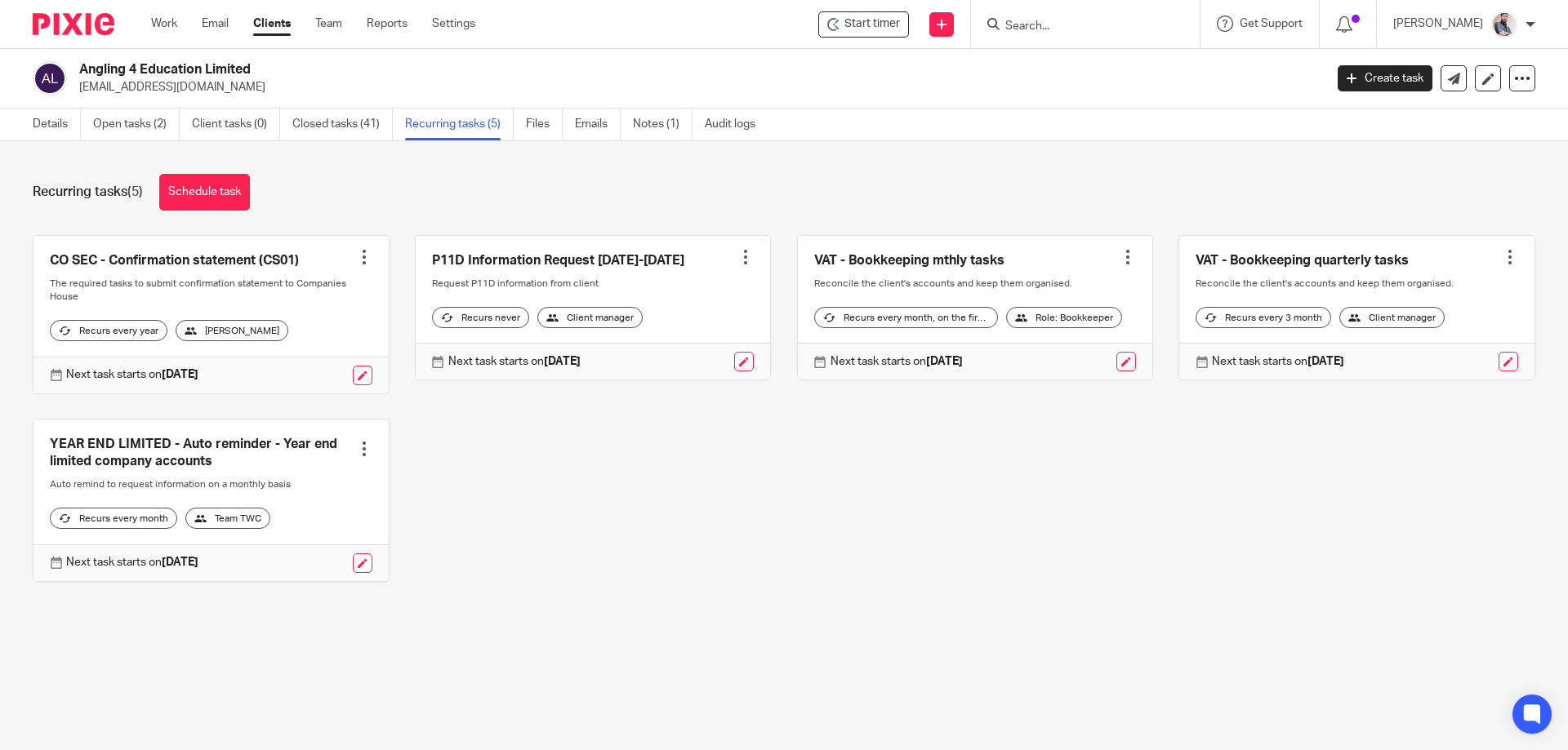
click at [362, 457] on div at bounding box center [364, 449] width 16 height 16
click at [295, 581] on span "Cancel schedule" at bounding box center [298, 578] width 86 height 11
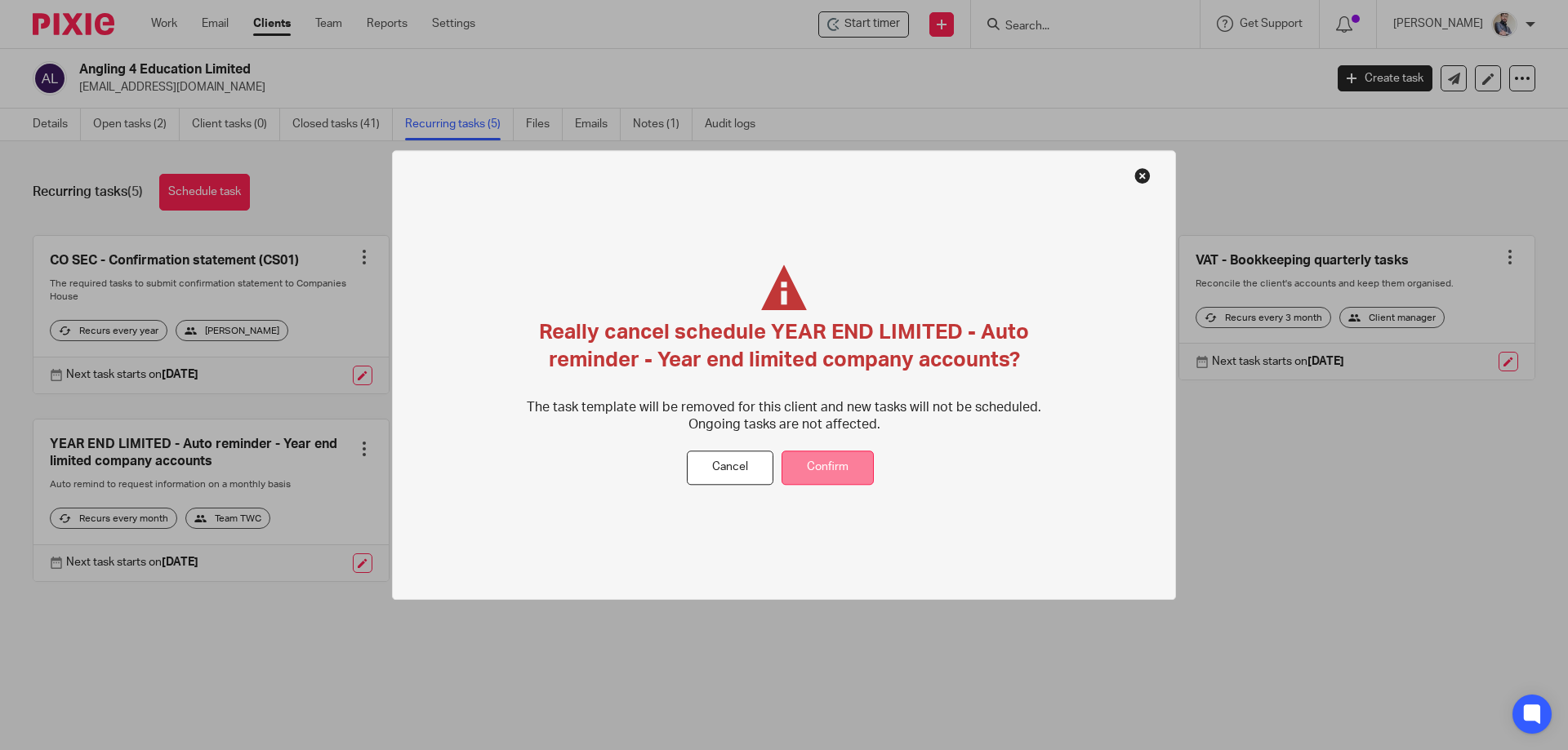
click at [856, 471] on button "Confirm" at bounding box center [827, 468] width 93 height 35
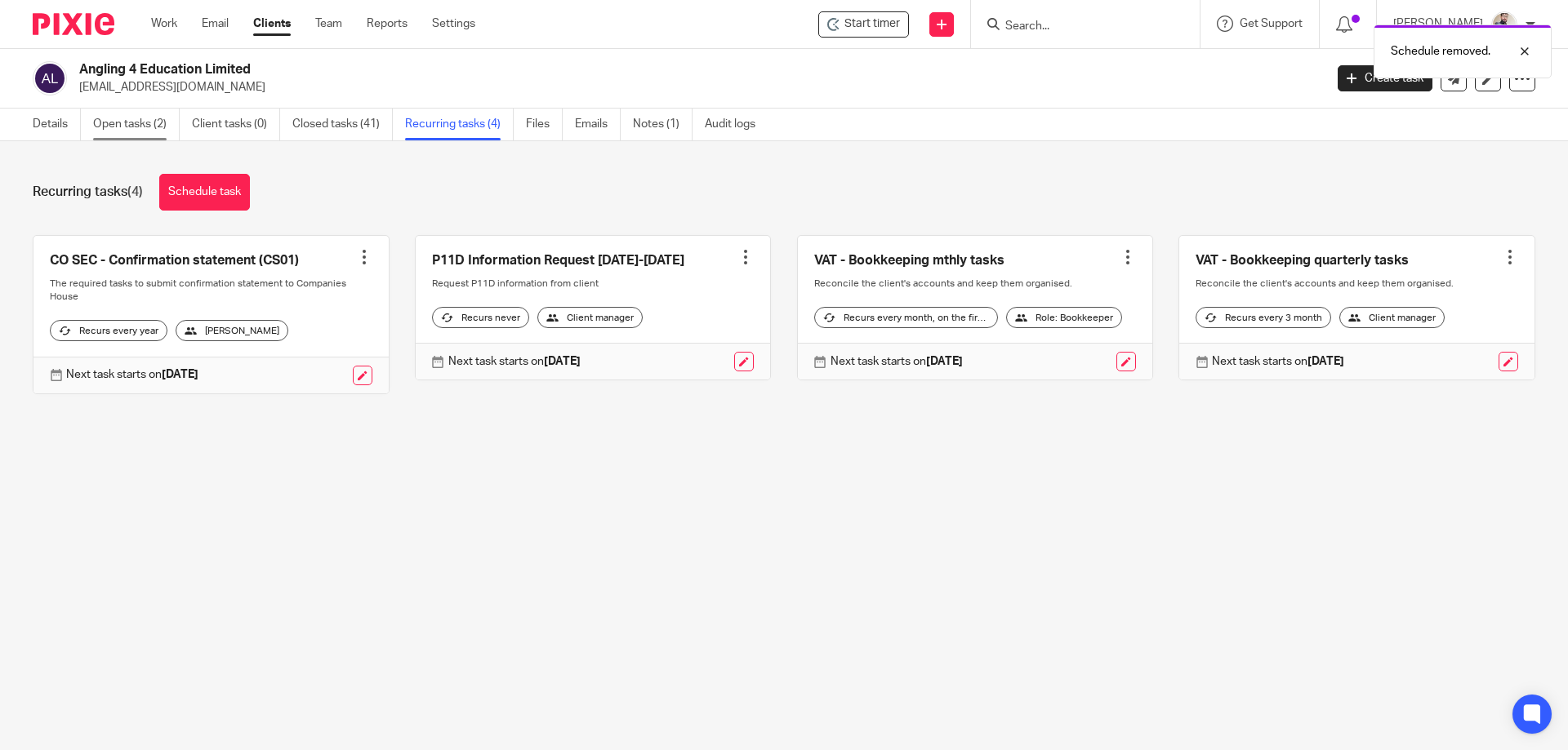
click at [103, 111] on link "Open tasks (2)" at bounding box center [137, 124] width 87 height 32
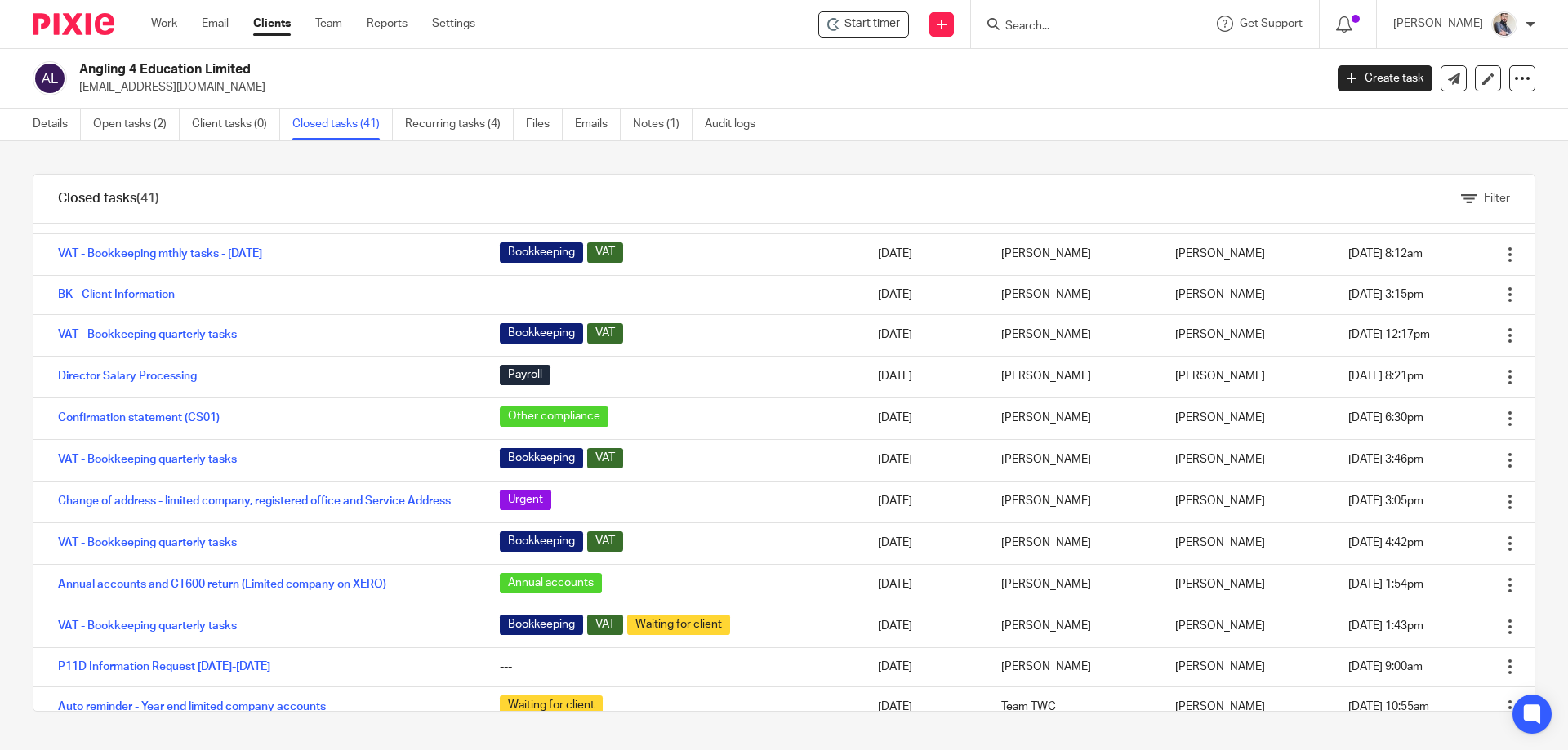
scroll to position [435, 0]
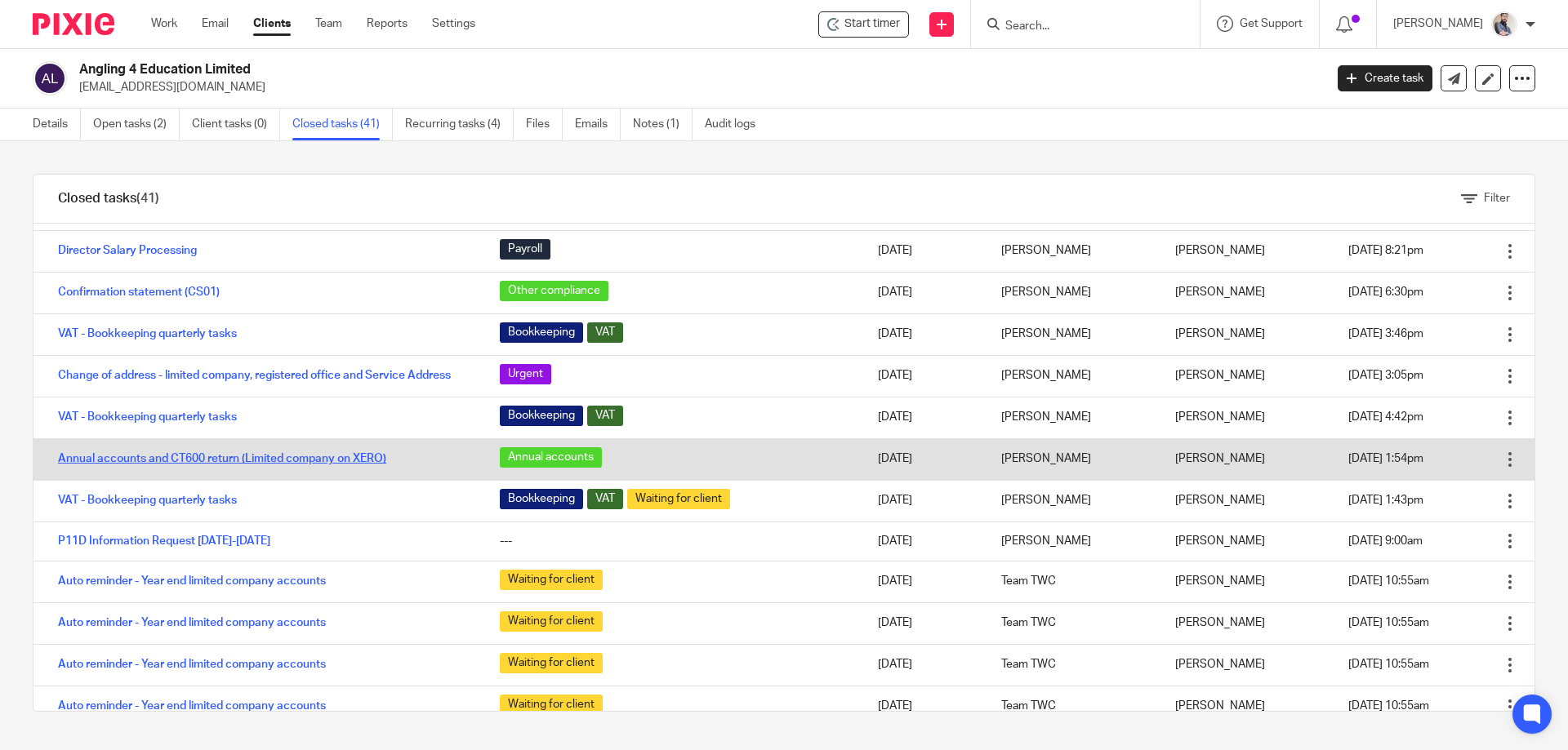
click at [275, 460] on link "Annual accounts and CT600 return (Limited company on XERO)" at bounding box center [222, 459] width 328 height 11
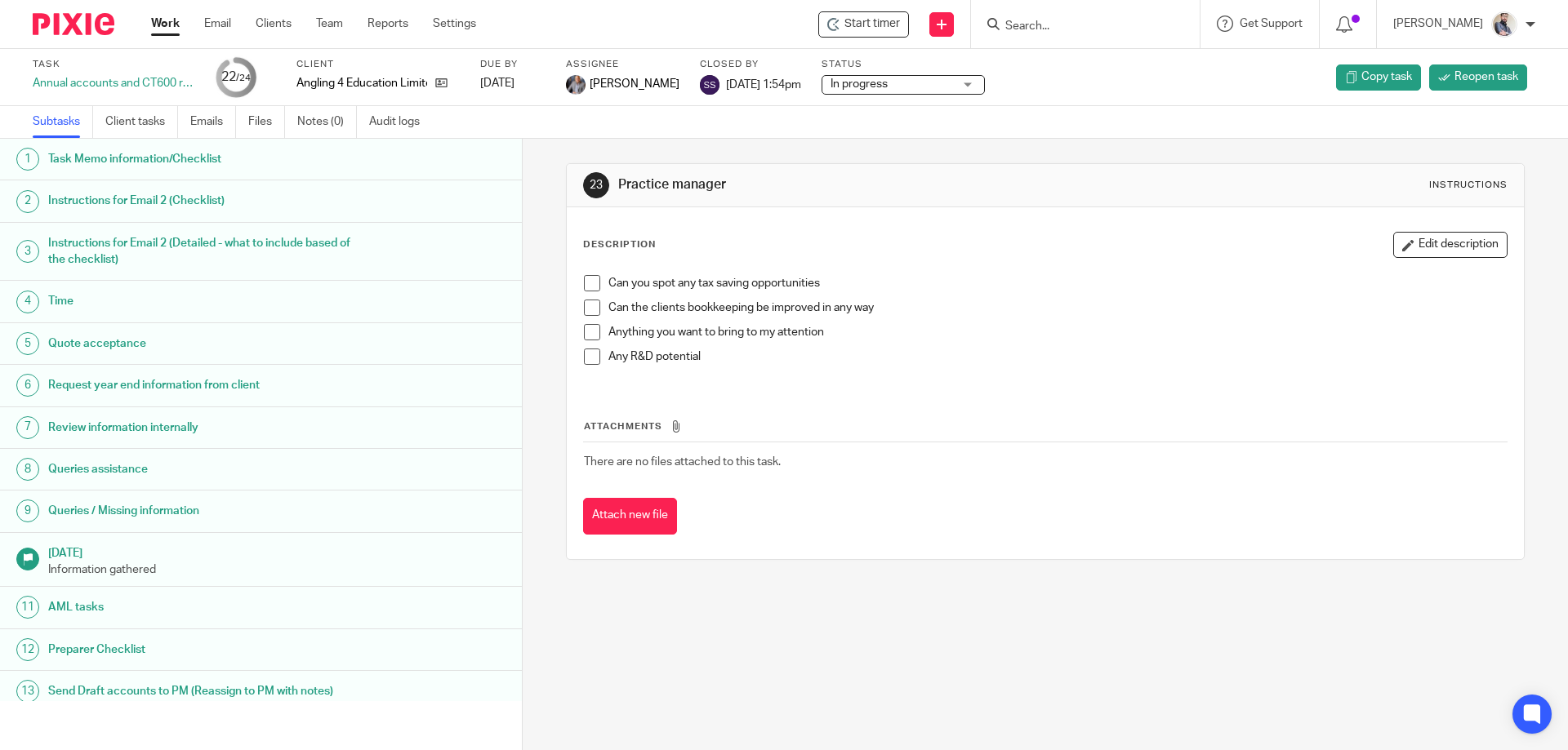
click at [133, 161] on h1 "Task Memo information/Checklist" at bounding box center [201, 159] width 306 height 25
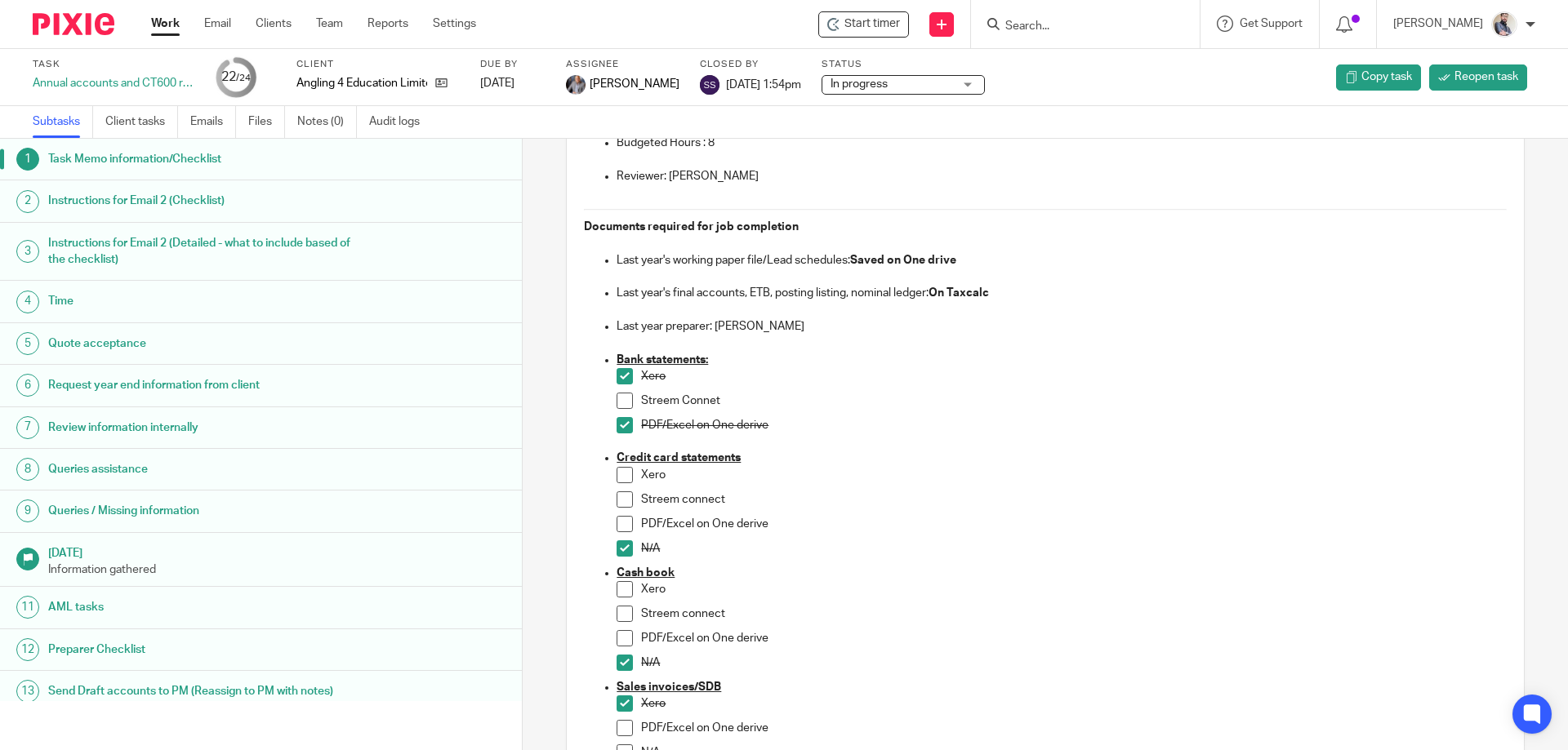
scroll to position [435, 0]
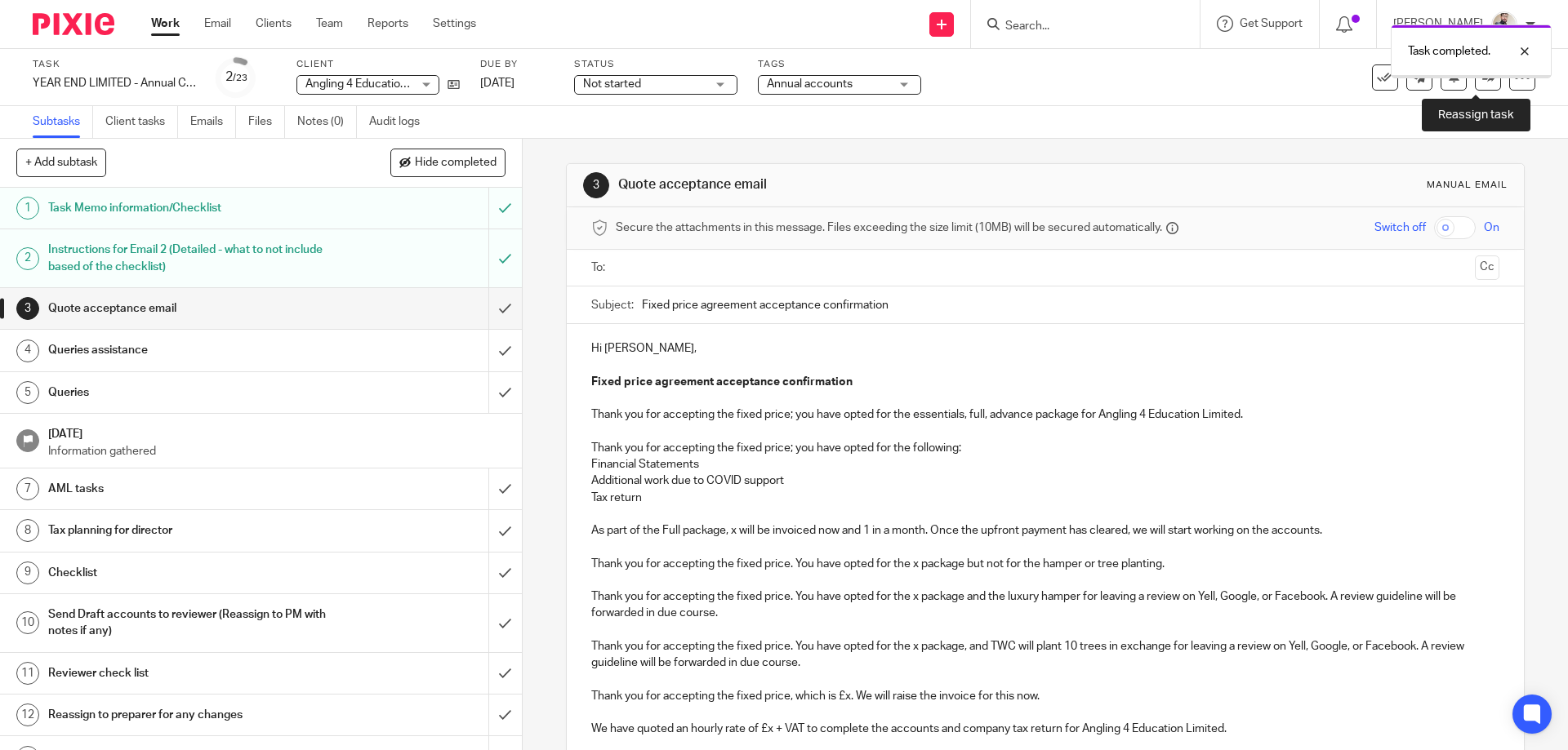
click at [1475, 86] on link at bounding box center [1488, 78] width 26 height 26
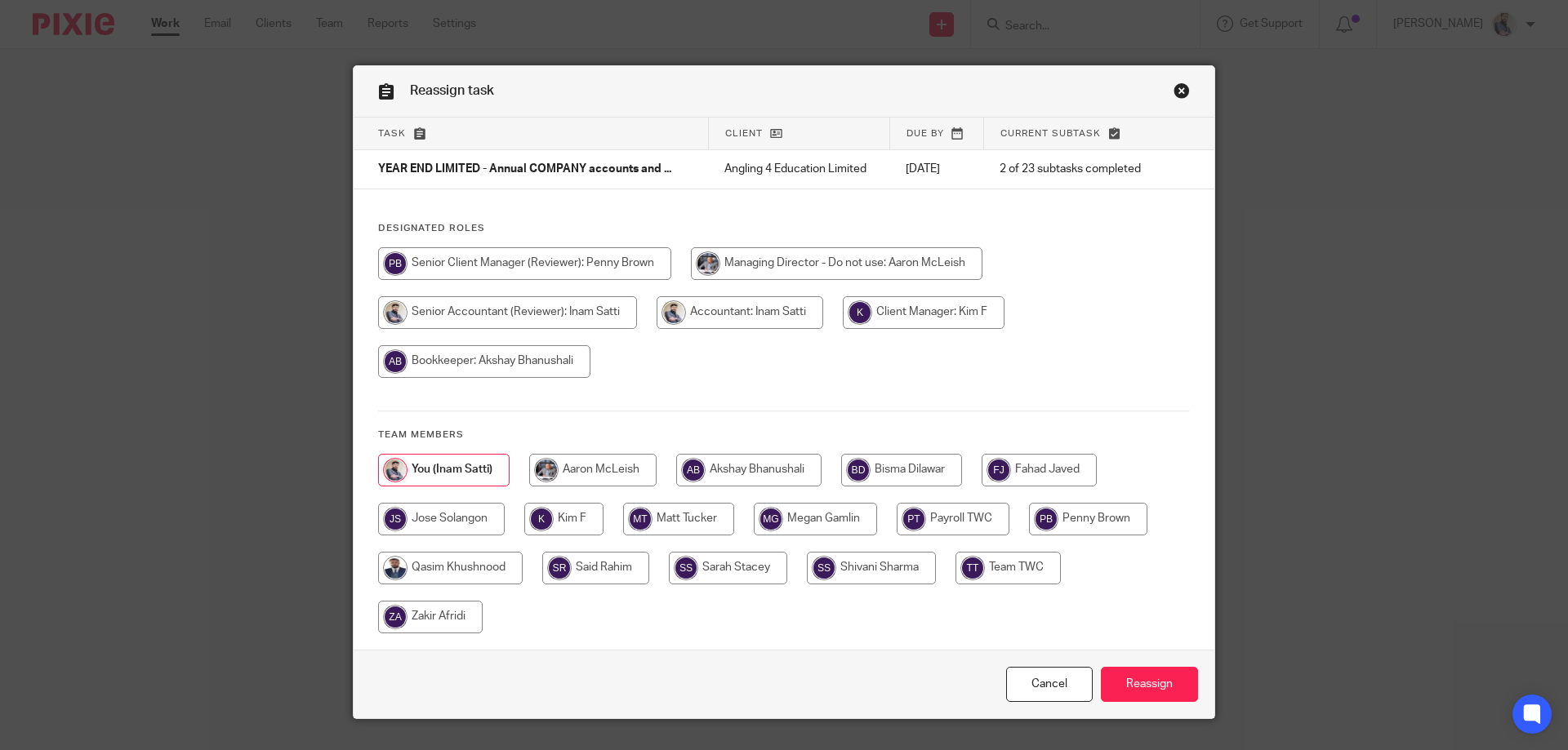
click at [1028, 457] on input "radio" at bounding box center [1039, 470] width 115 height 33
radio input "true"
click at [1134, 689] on input "Reassign" at bounding box center [1149, 684] width 98 height 35
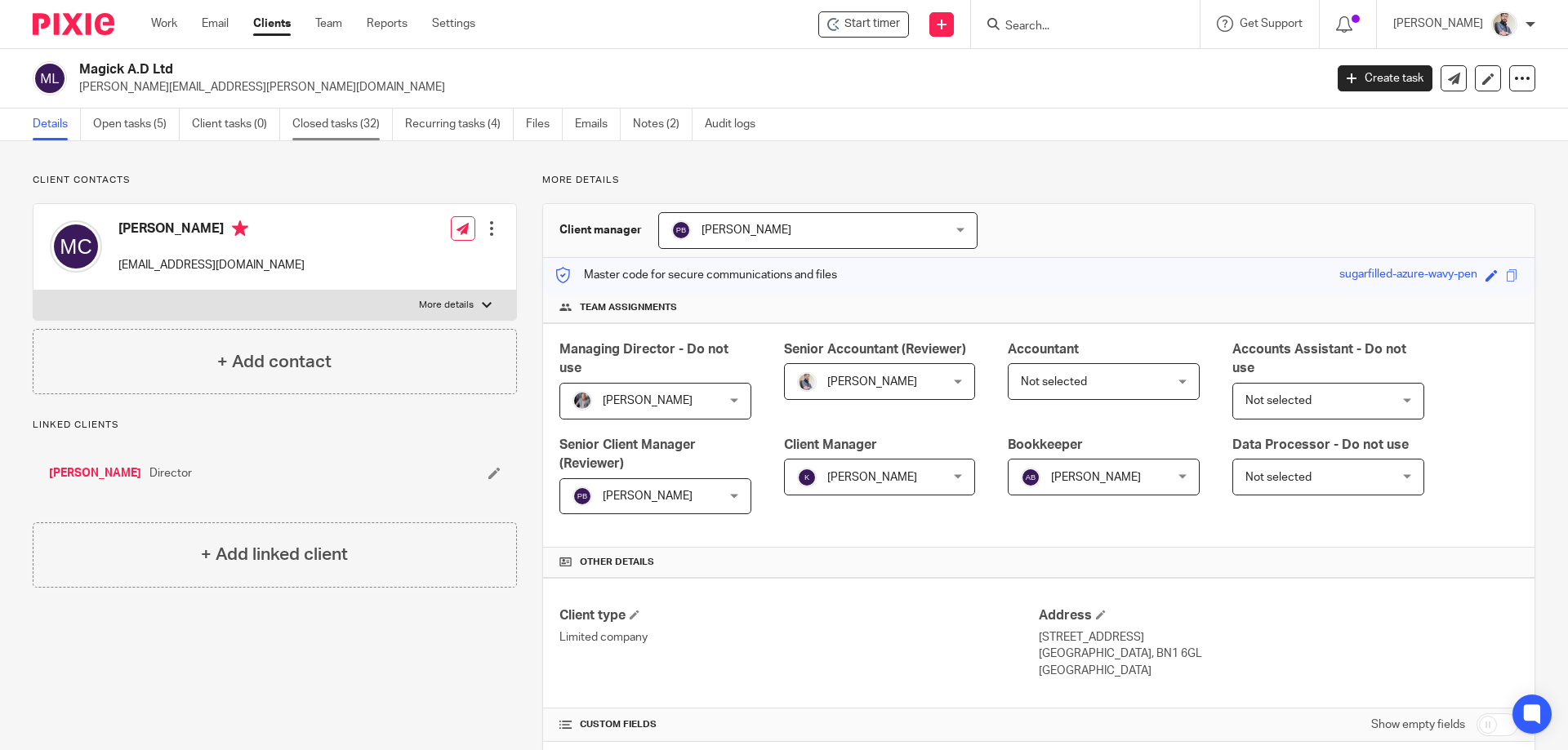
drag, startPoint x: 445, startPoint y: 119, endPoint x: 339, endPoint y: 119, distance: 106.0
click at [443, 119] on link "Recurring tasks (4)" at bounding box center [459, 124] width 108 height 32
click at [166, 119] on link "Open tasks (5)" at bounding box center [137, 124] width 87 height 32
click at [370, 111] on link "Closed tasks (32)" at bounding box center [343, 124] width 101 height 32
click at [1366, 72] on link "Create task" at bounding box center [1385, 79] width 95 height 26
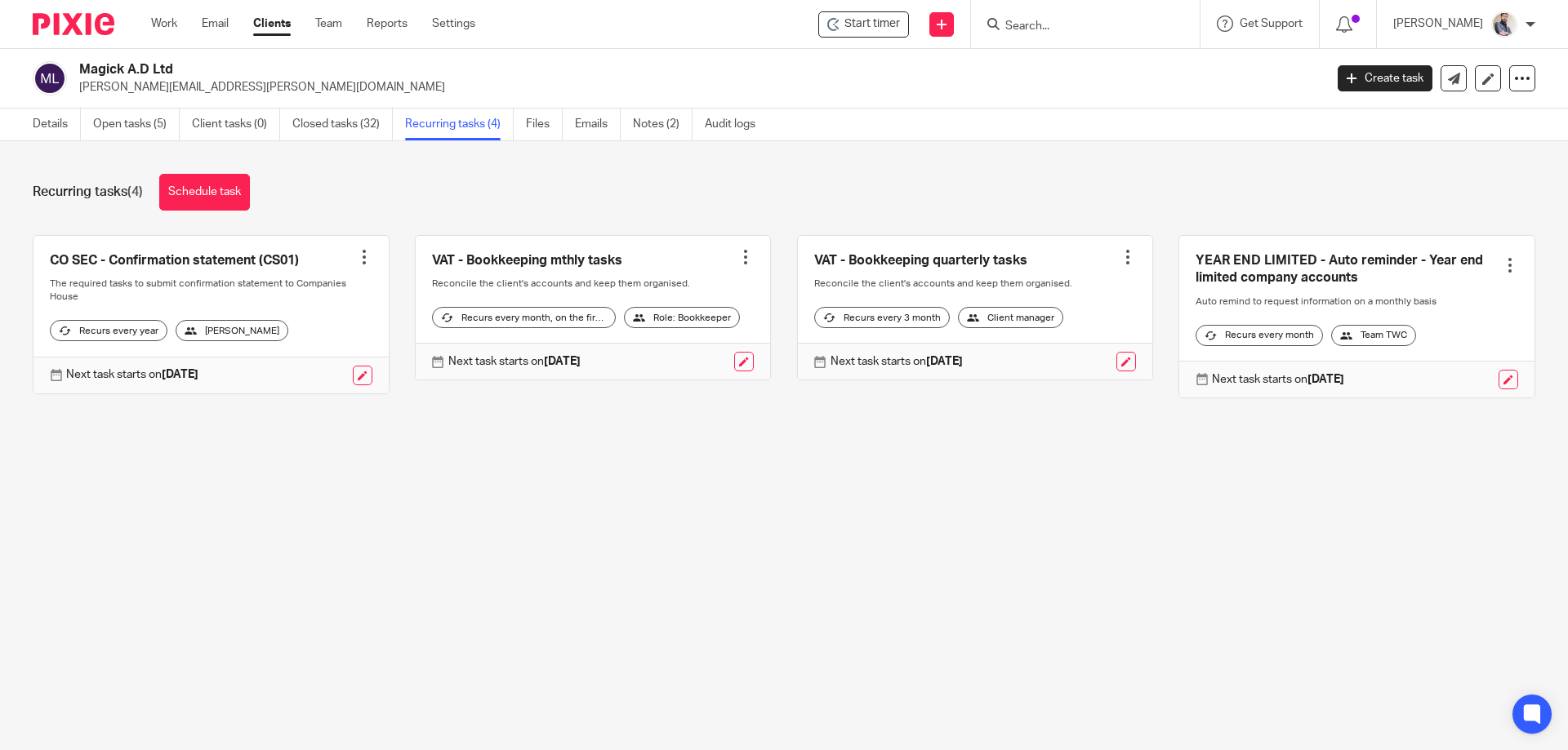
click at [1493, 255] on link at bounding box center [1356, 316] width 355 height 161
click at [1502, 265] on div at bounding box center [1510, 266] width 16 height 16
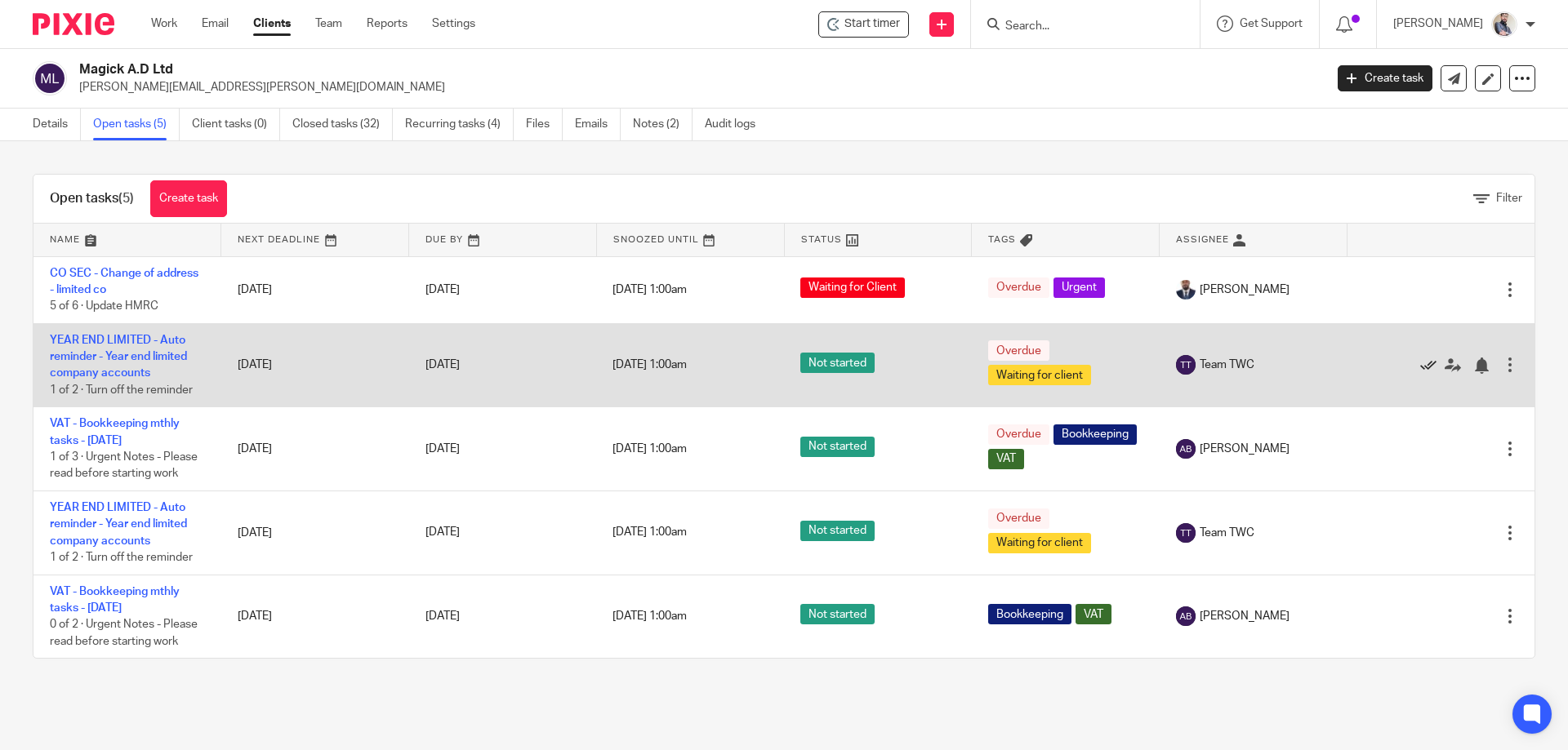
click at [1420, 364] on icon at bounding box center [1428, 366] width 16 height 16
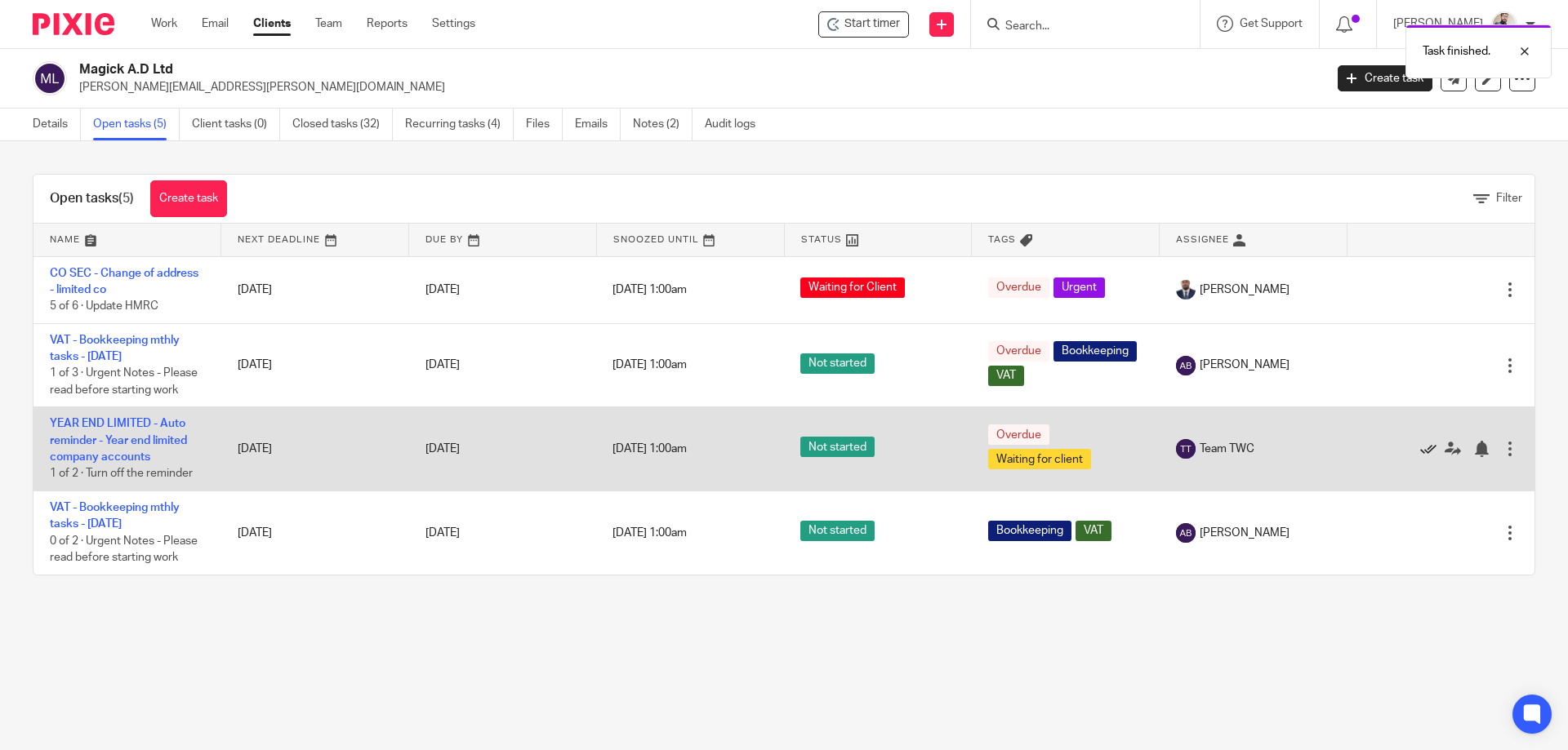
click at [1420, 443] on icon at bounding box center [1428, 449] width 16 height 16
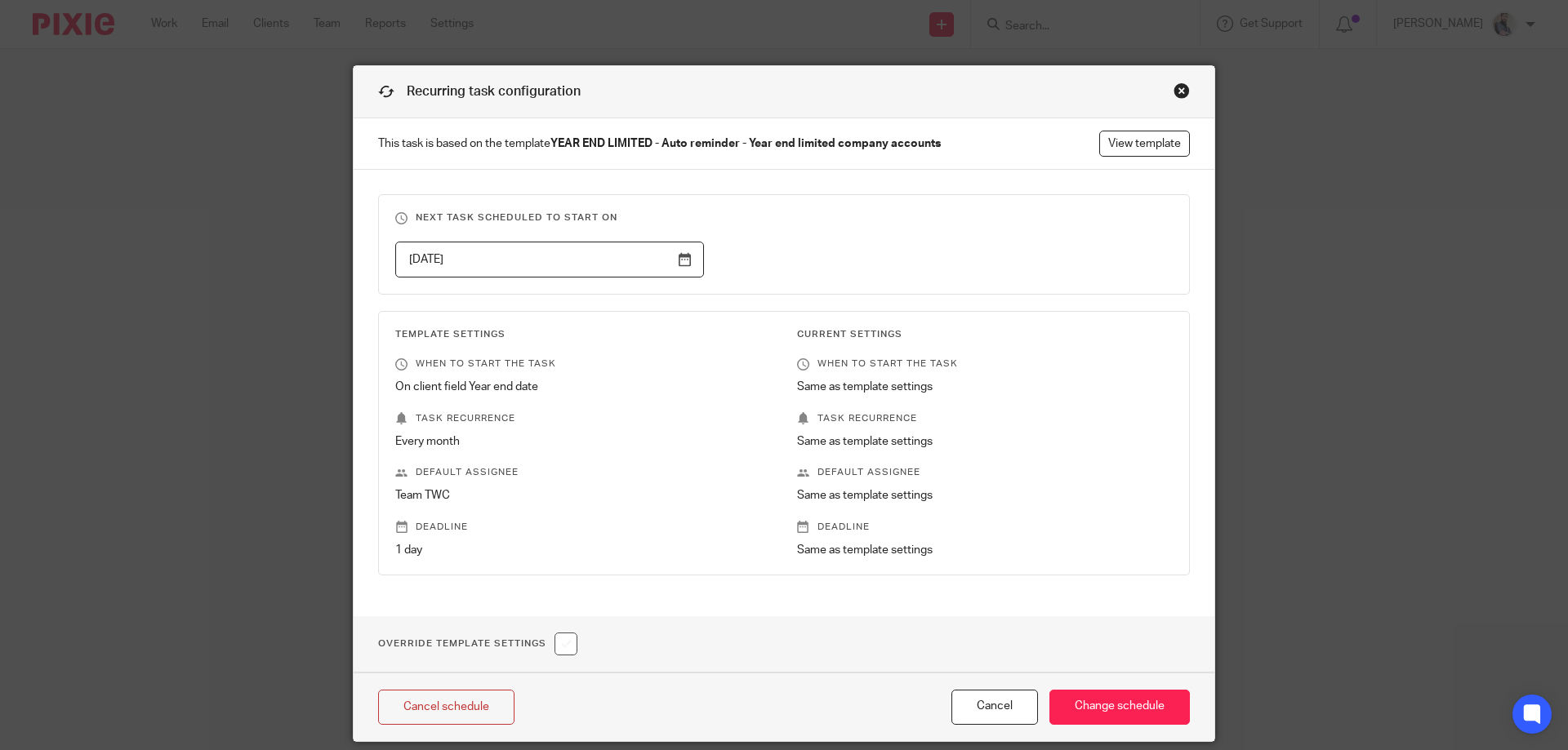
click at [1173, 88] on div "Close this dialog window" at bounding box center [1181, 91] width 16 height 16
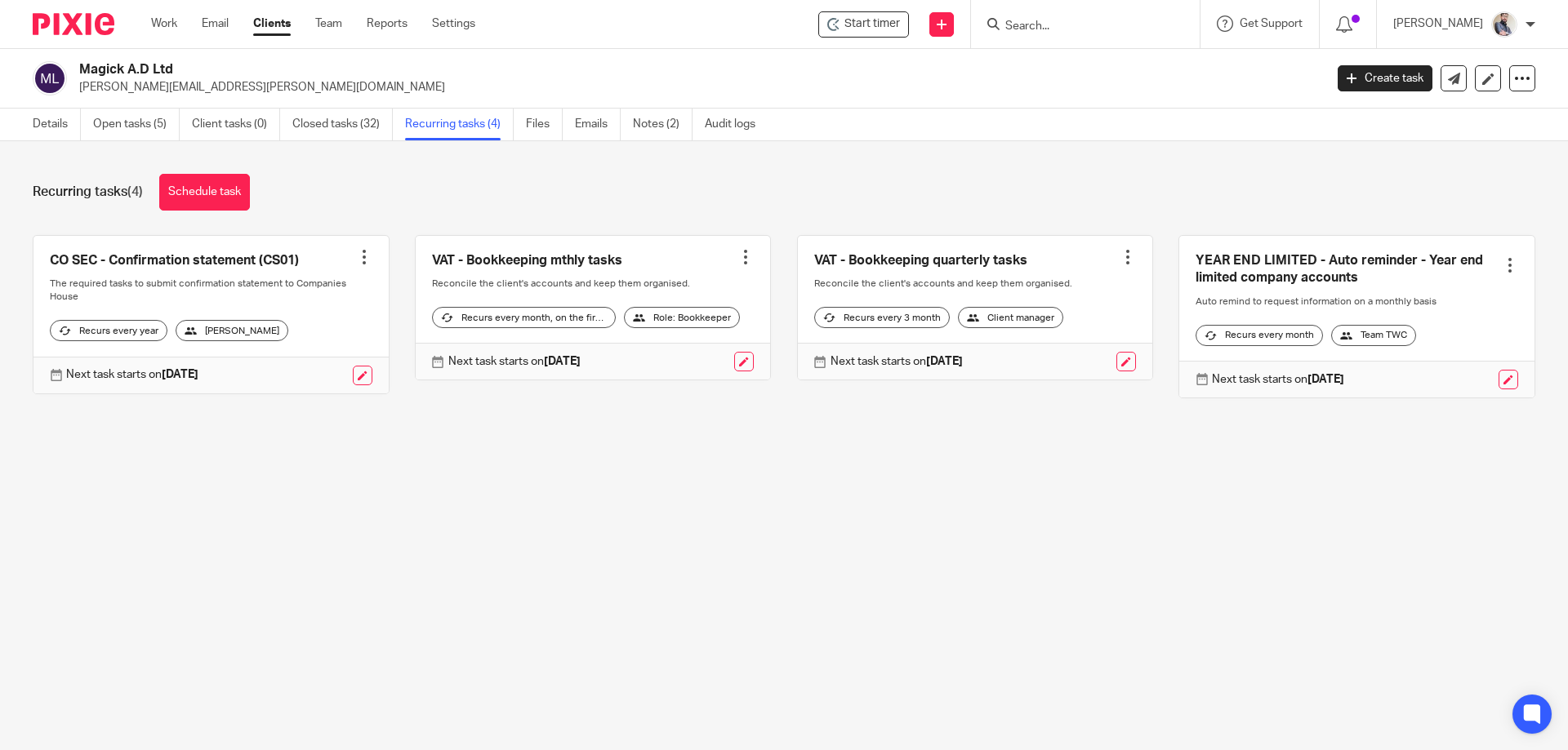
click at [1483, 275] on link at bounding box center [1356, 316] width 355 height 161
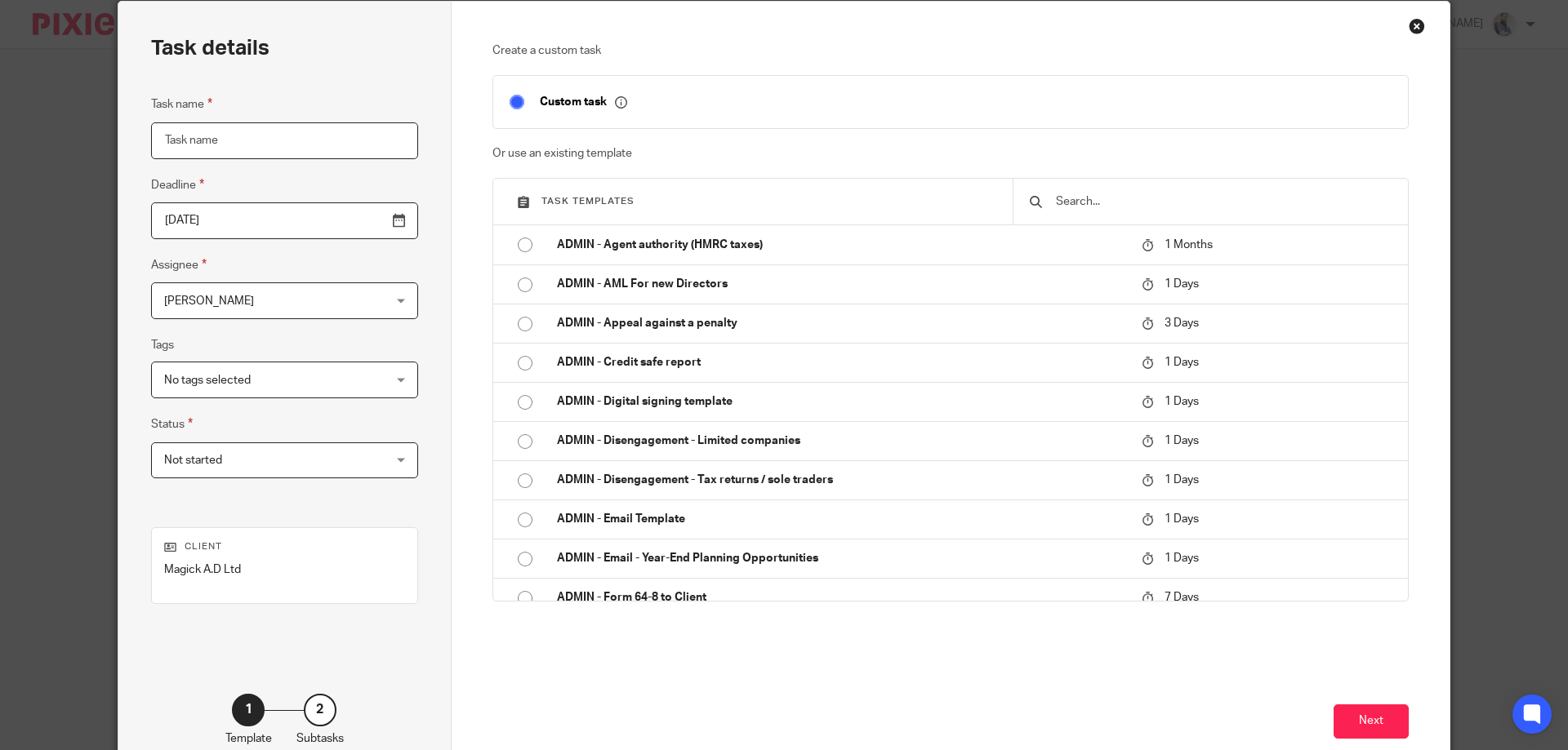
scroll to position [160, 0]
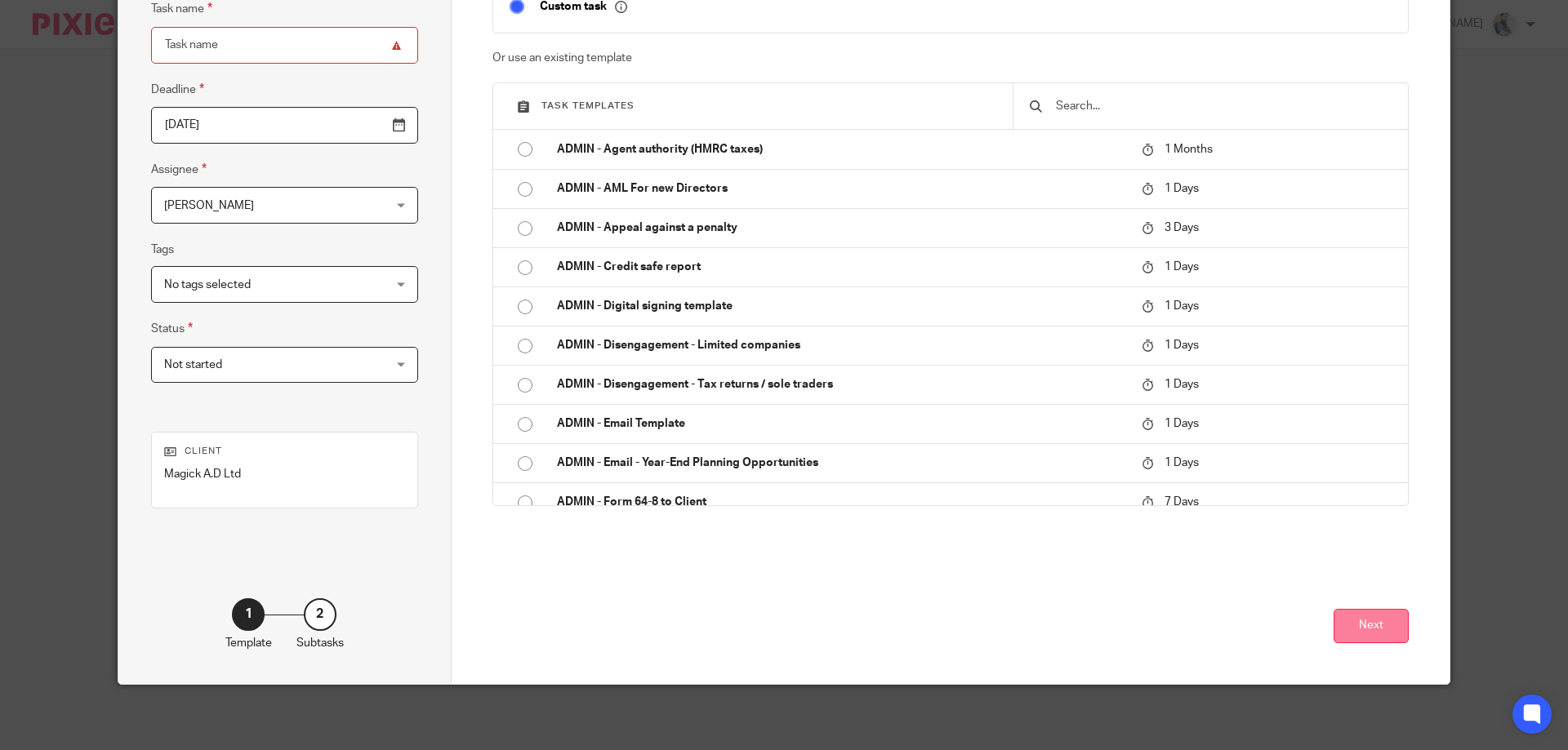
click at [1398, 624] on button "Next" at bounding box center [1371, 626] width 75 height 35
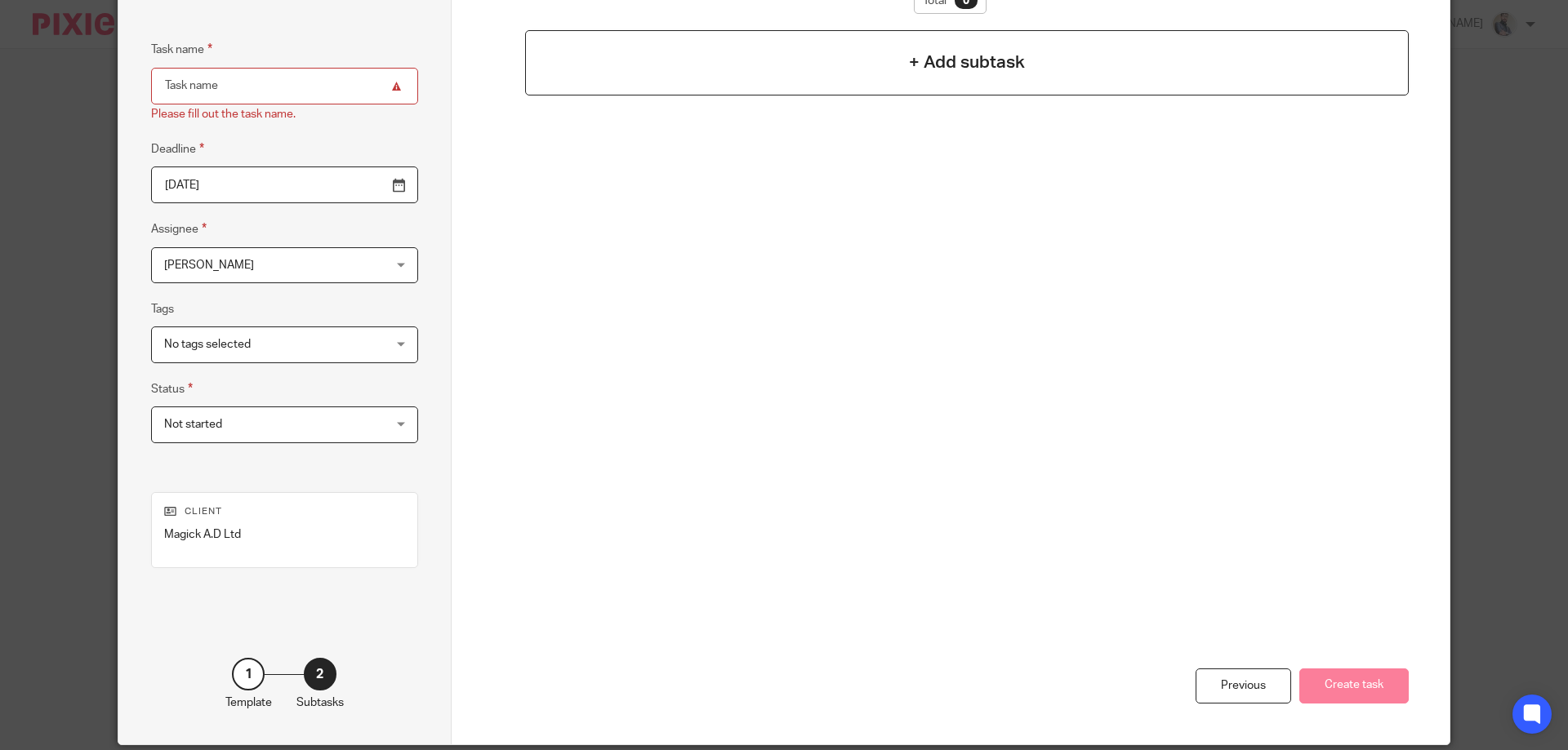
scroll to position [180, 0]
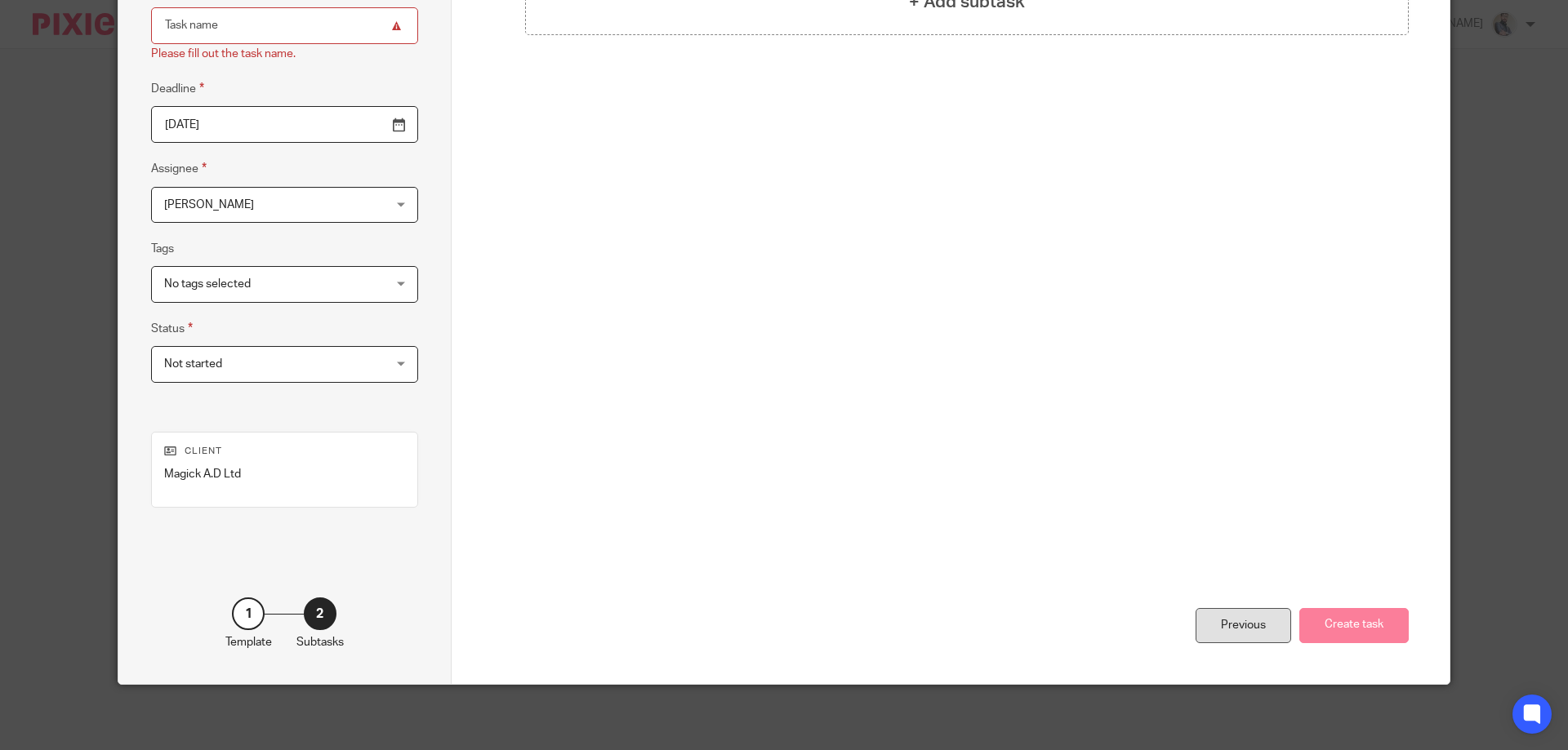
click at [1215, 612] on div "Previous" at bounding box center [1243, 625] width 96 height 35
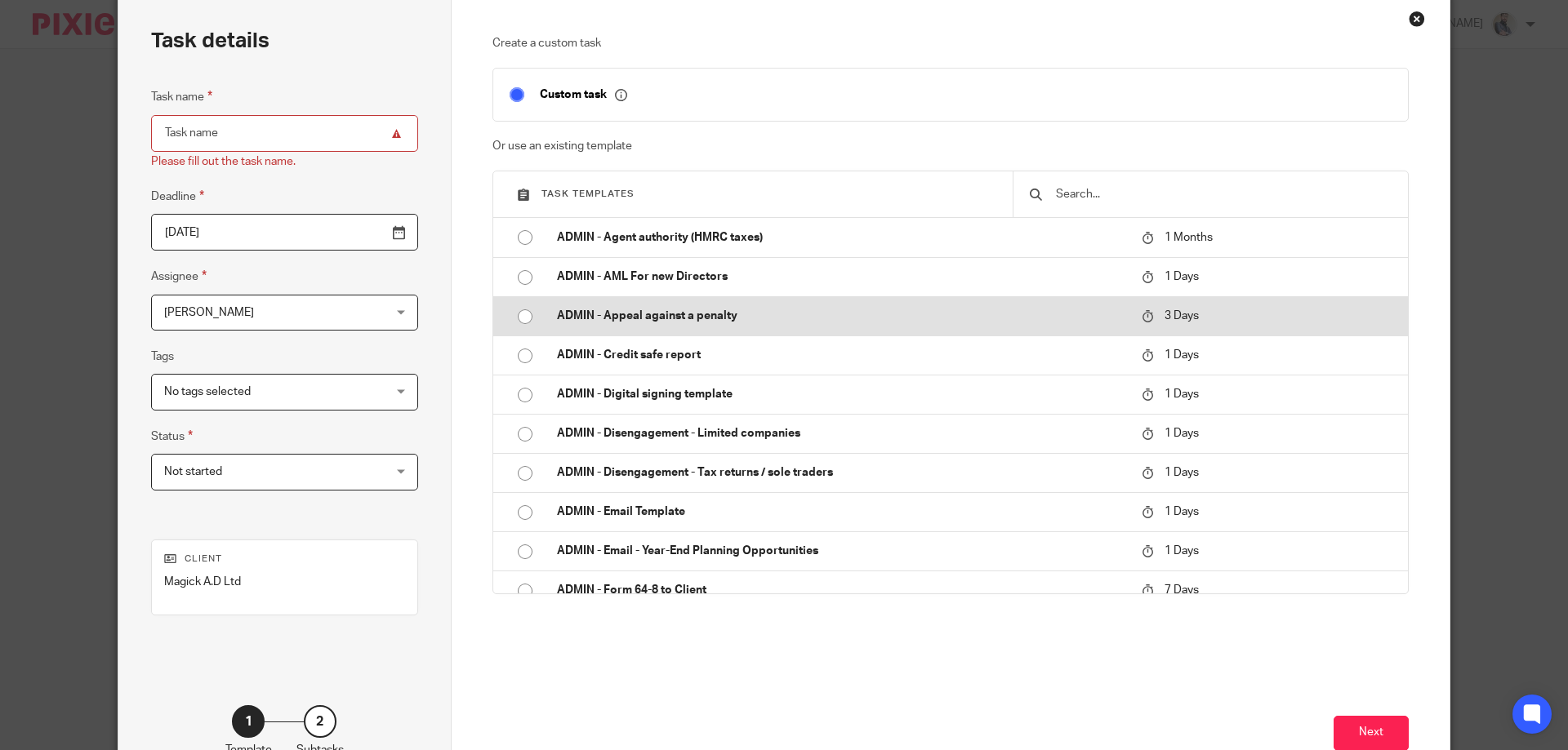
scroll to position [0, 0]
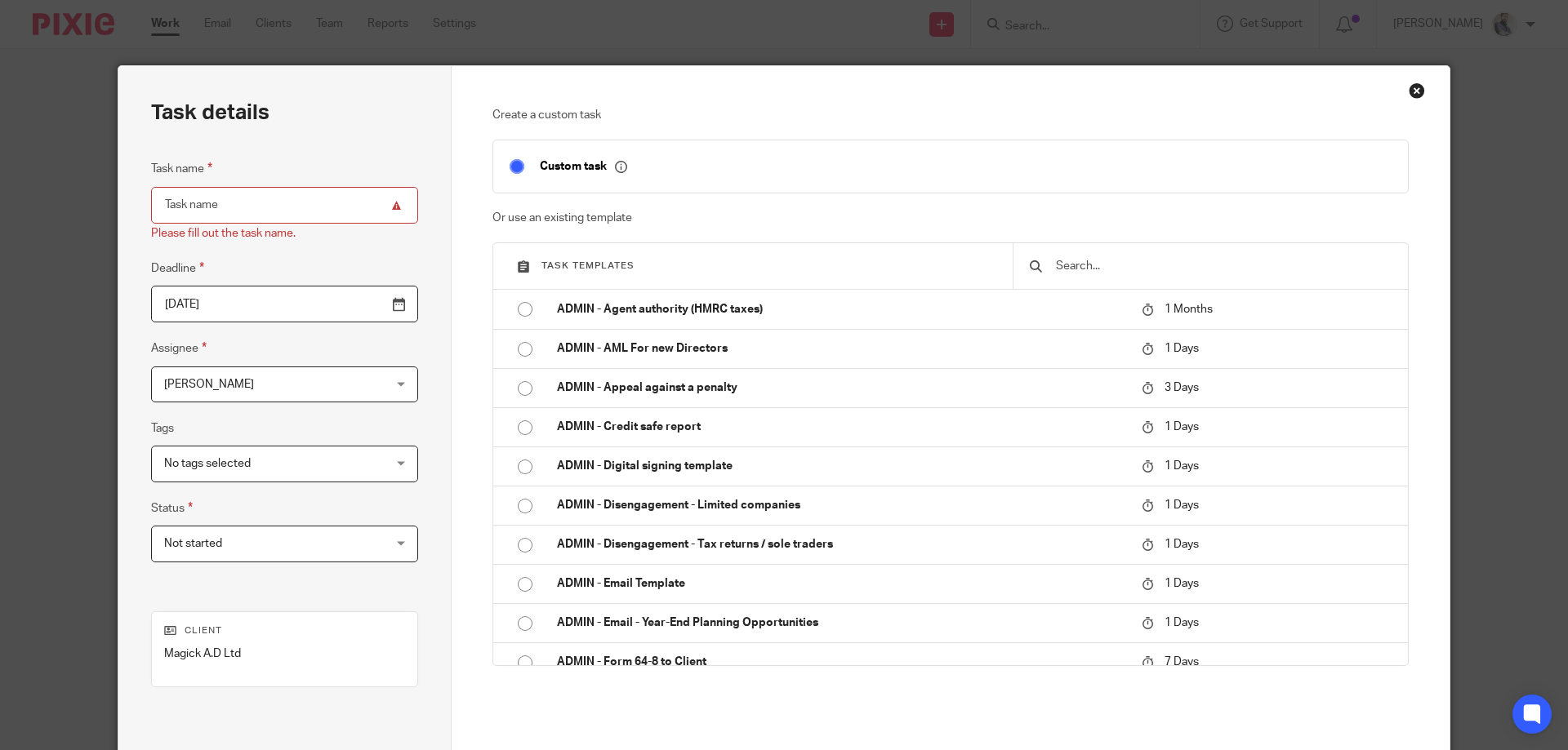
click at [1085, 271] on input "text" at bounding box center [1222, 266] width 337 height 18
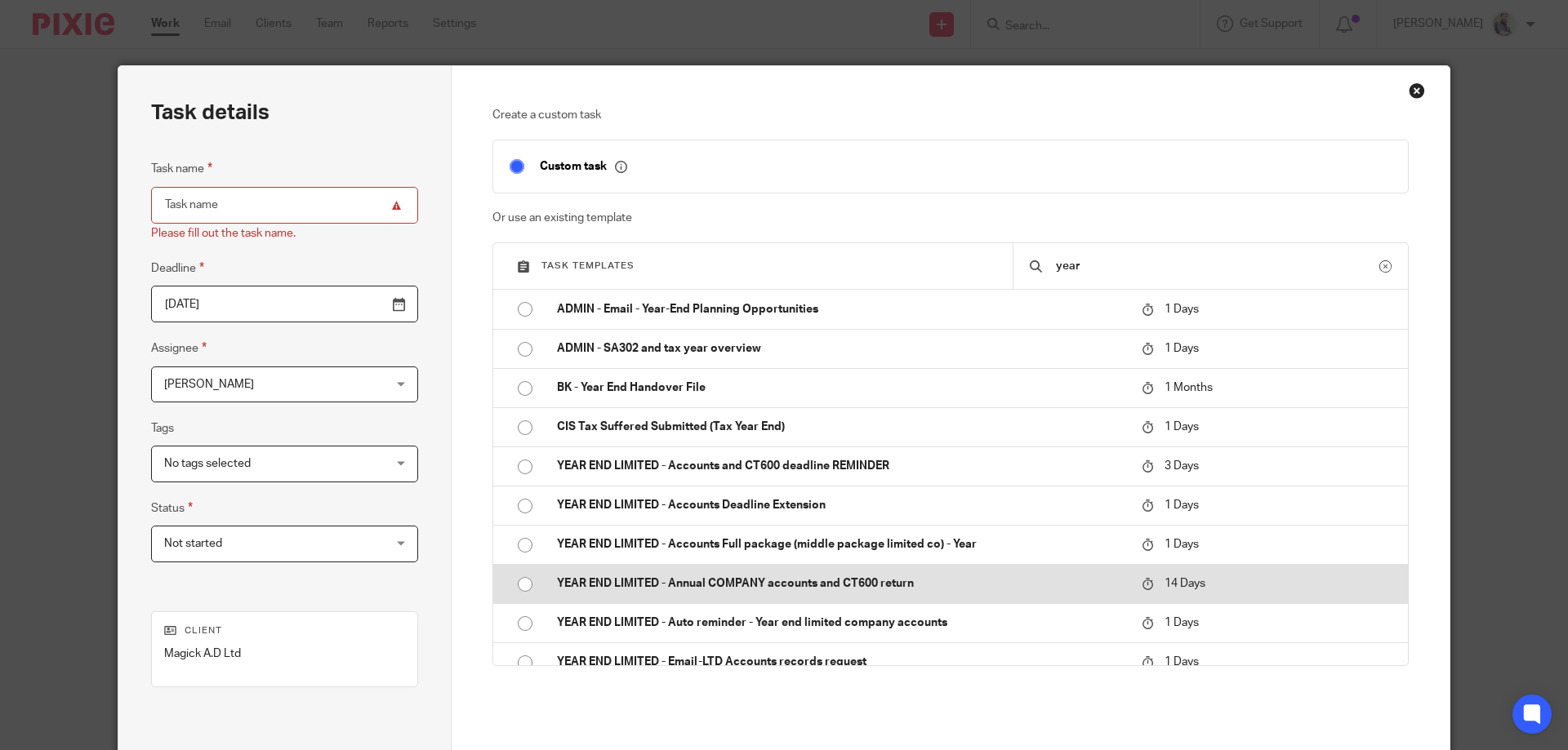
type input "year"
click at [810, 593] on td "YEAR END LIMITED - Annual COMPANY accounts and CT600 return" at bounding box center [836, 584] width 593 height 39
type input "2025-09-01"
type input "YEAR END LIMITED - Annual COMPANY accounts and CT600 return"
checkbox input "false"
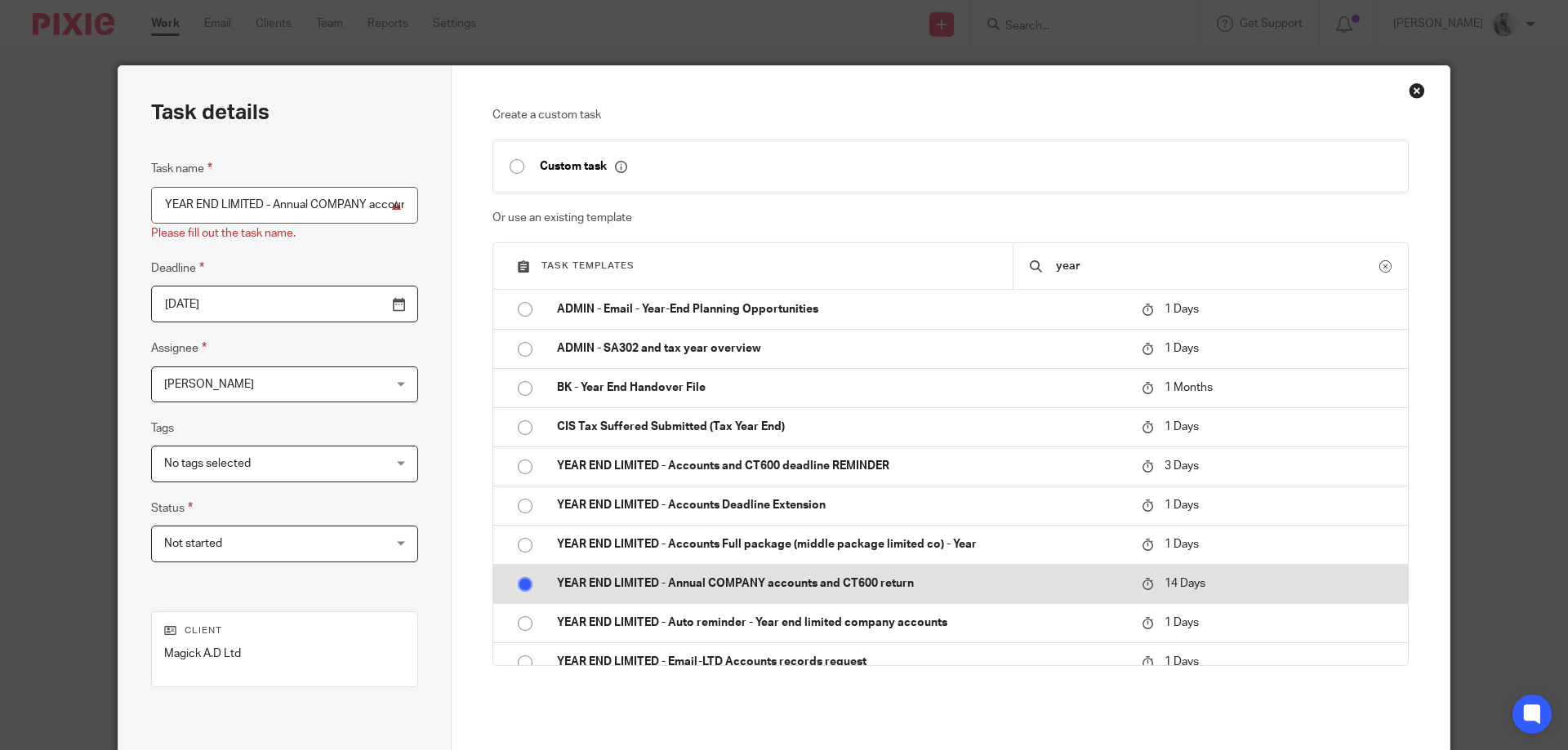
radio input "true"
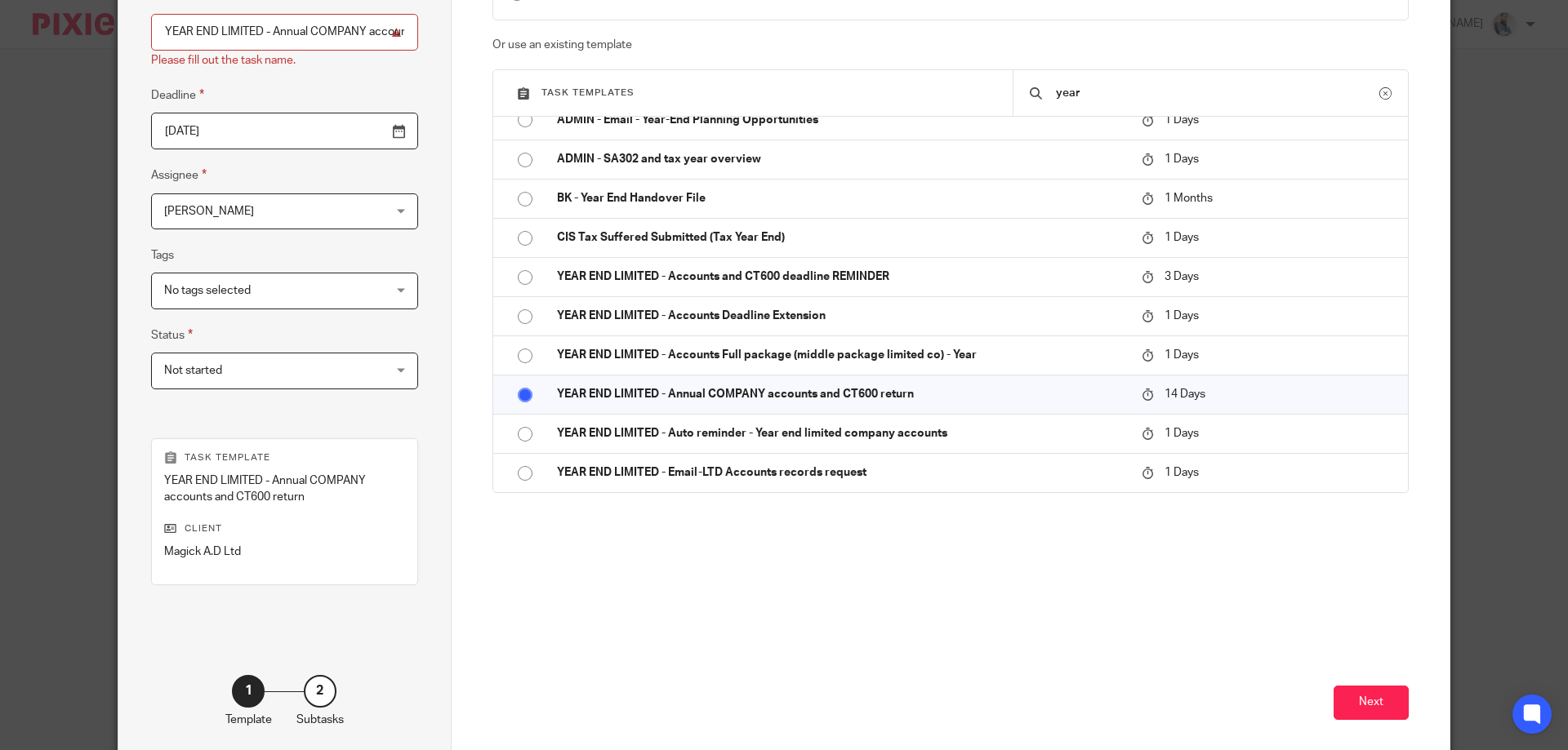
scroll to position [250, 0]
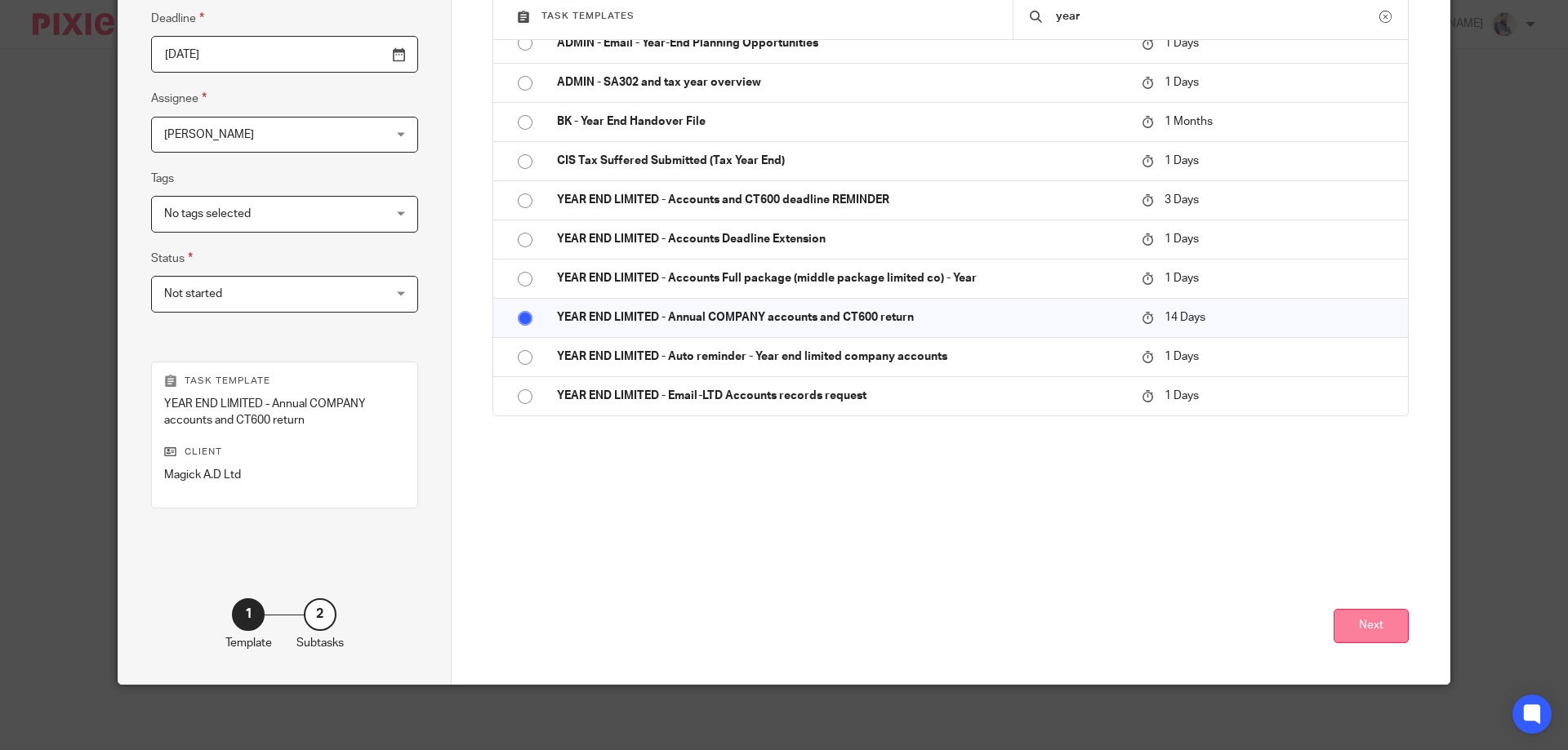
click at [1376, 635] on button "Next" at bounding box center [1371, 626] width 75 height 35
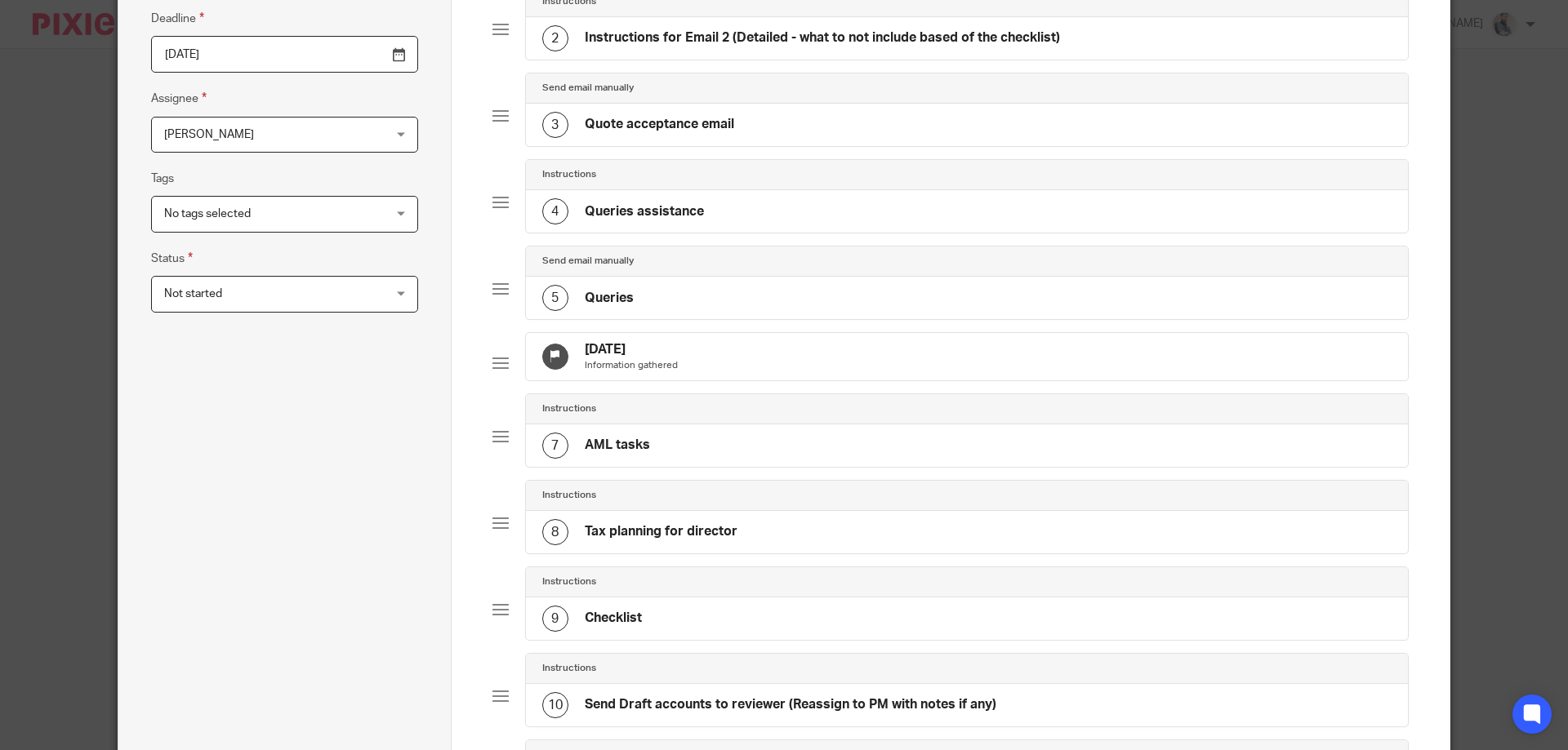
scroll to position [0, 0]
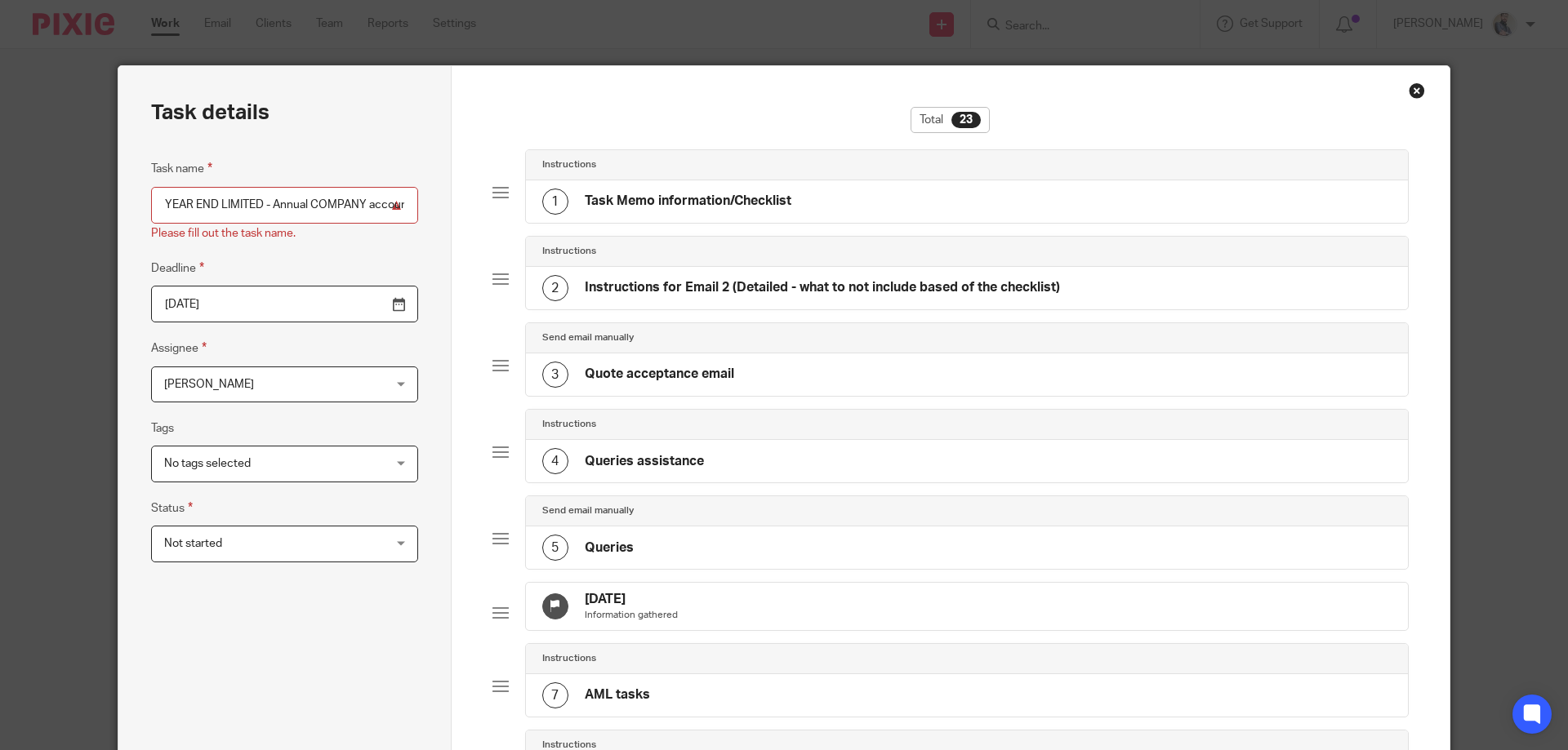
click at [669, 200] on h4 "Task Memo information/Checklist" at bounding box center [688, 201] width 207 height 17
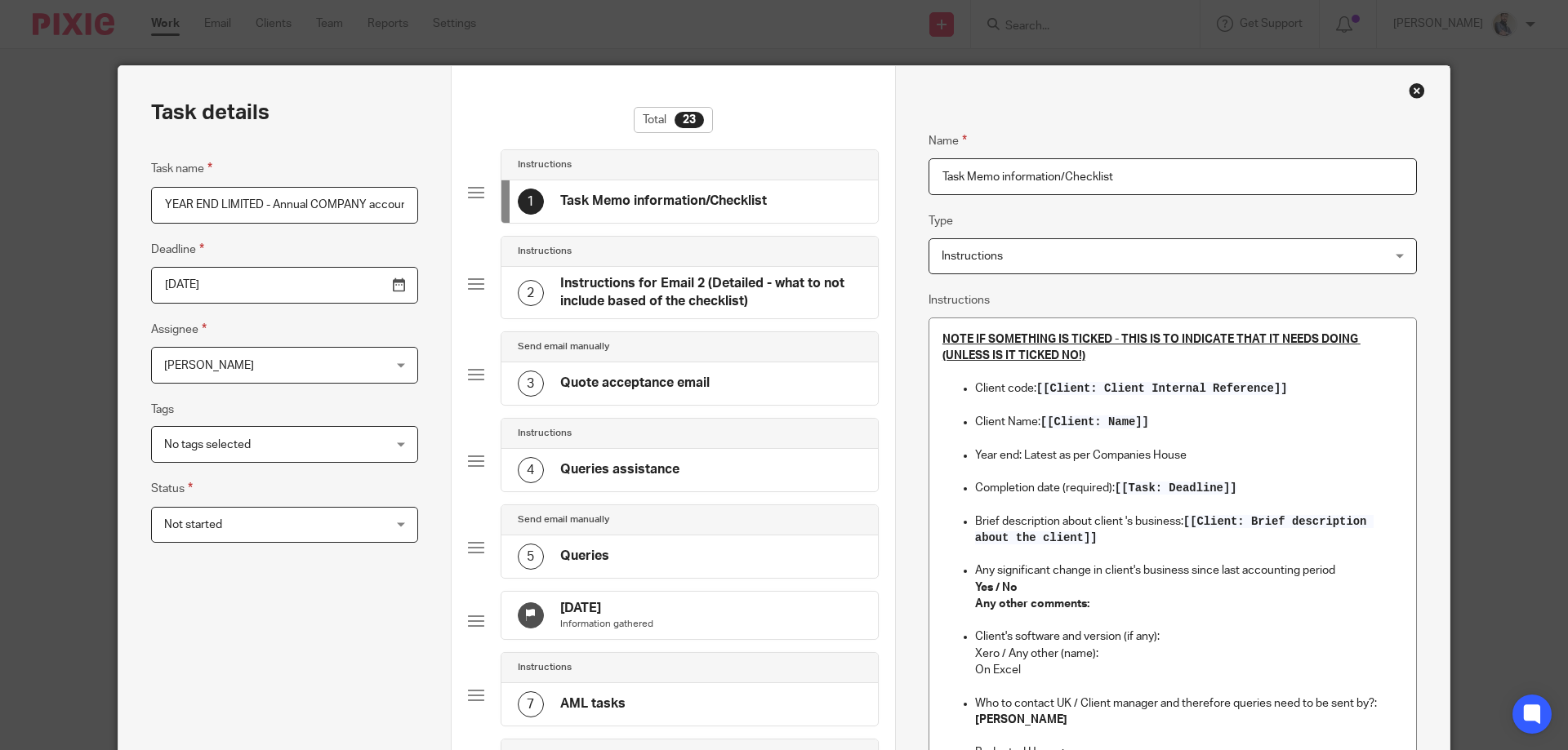
scroll to position [218, 0]
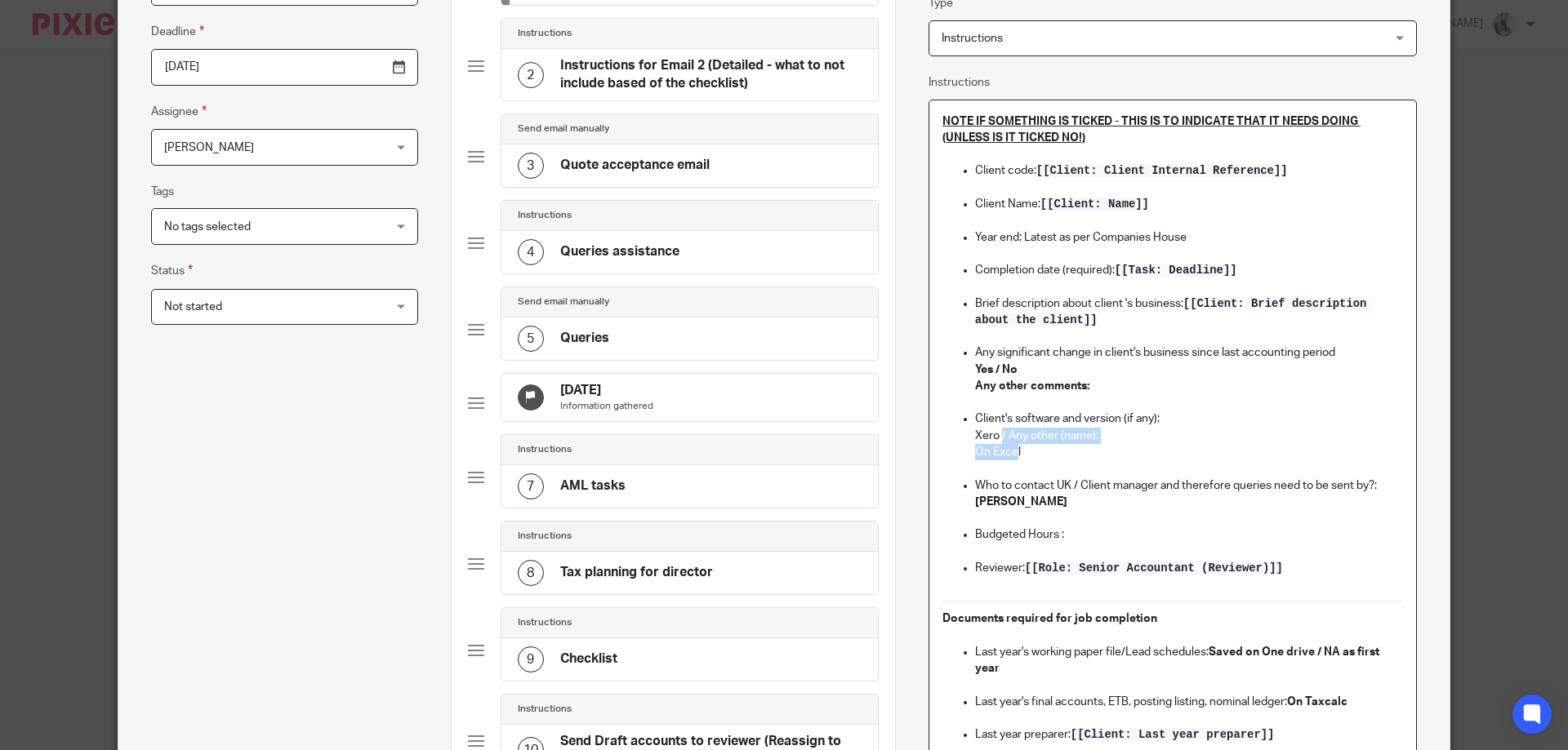
drag, startPoint x: 1009, startPoint y: 451, endPoint x: 996, endPoint y: 436, distance: 19.8
click at [996, 436] on li "Client's software and version (if any): Xero / Any other (name): On Excel" at bounding box center [1188, 443] width 428 height 66
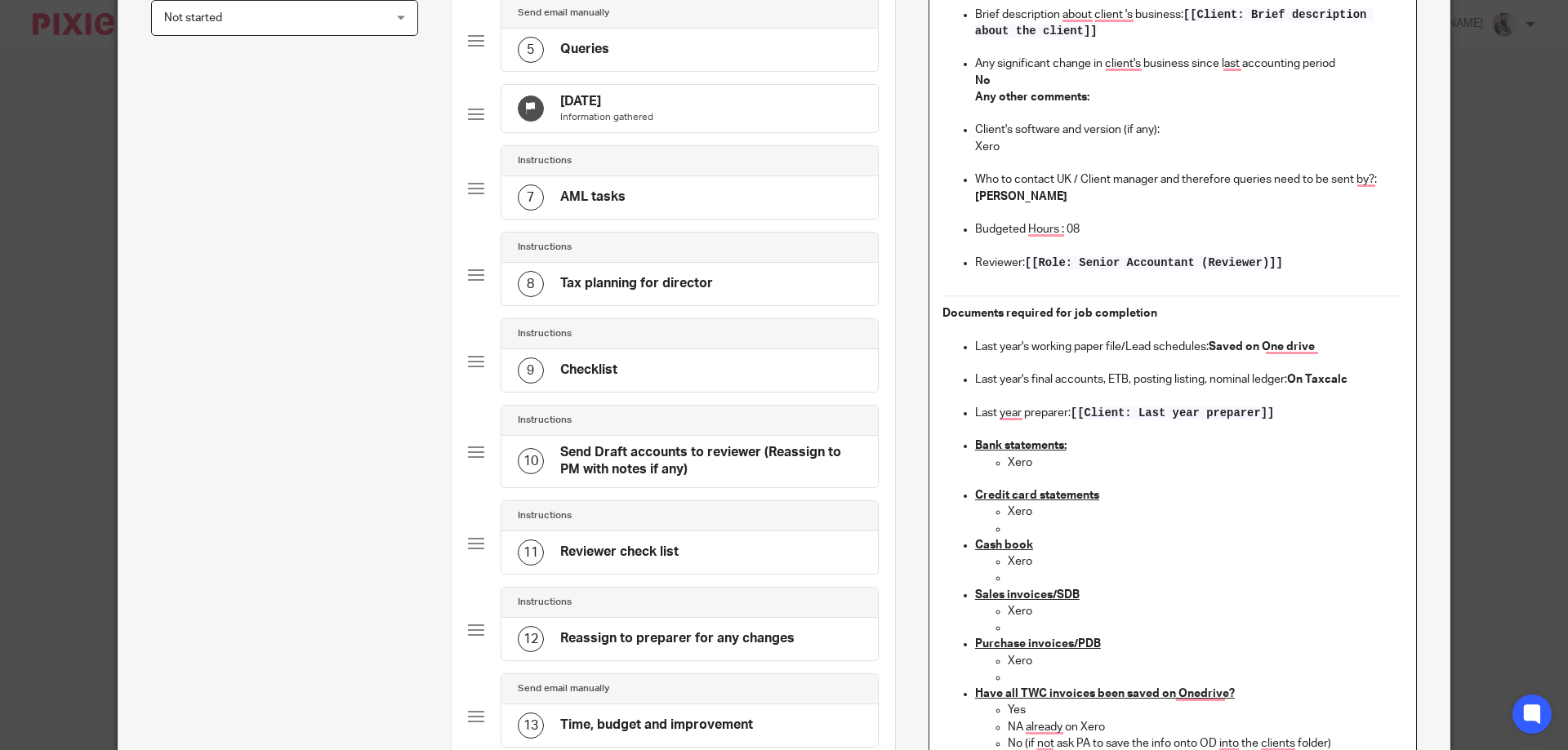
scroll to position [943, 0]
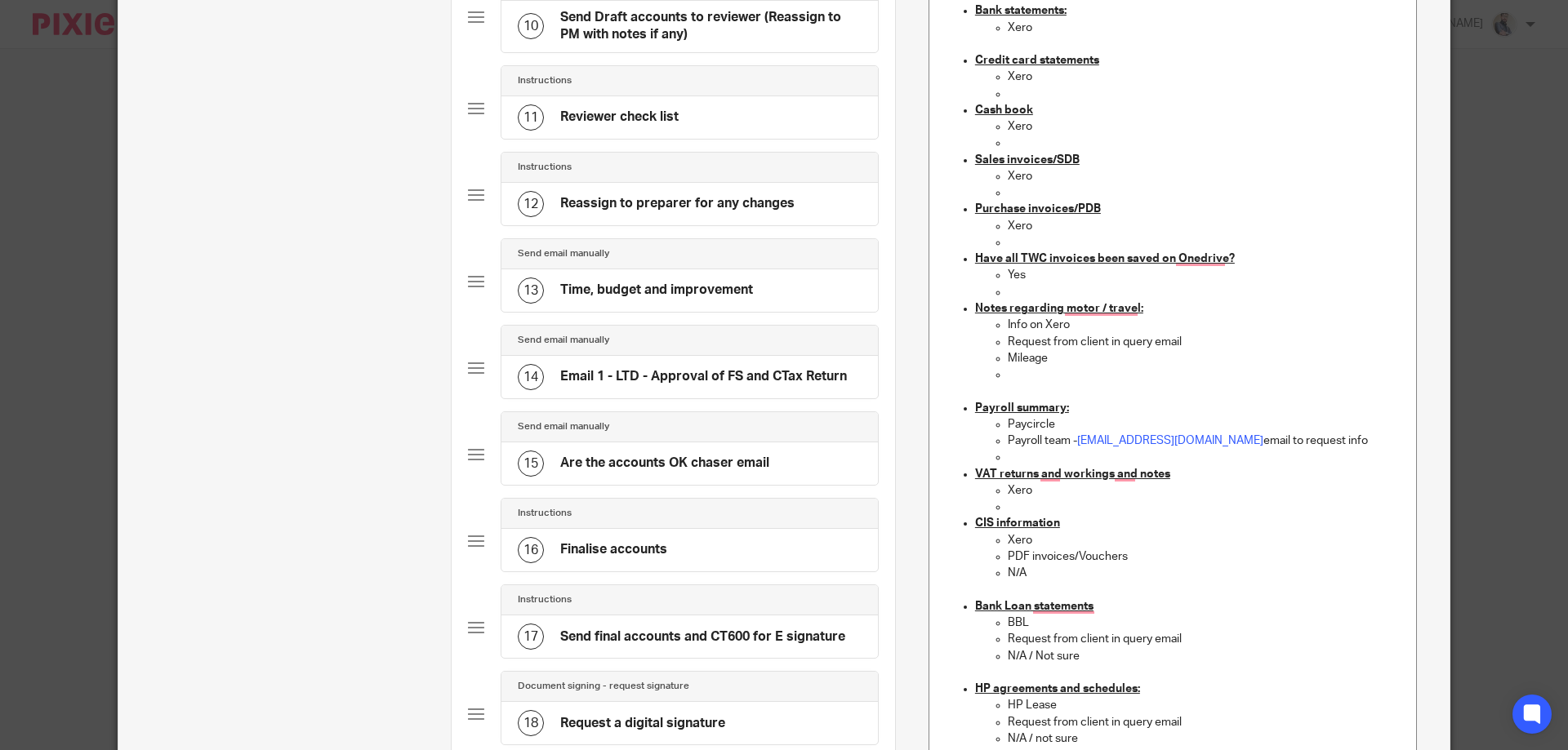
click at [1045, 556] on p "PDF invoices/Vouchers" at bounding box center [1205, 557] width 395 height 16
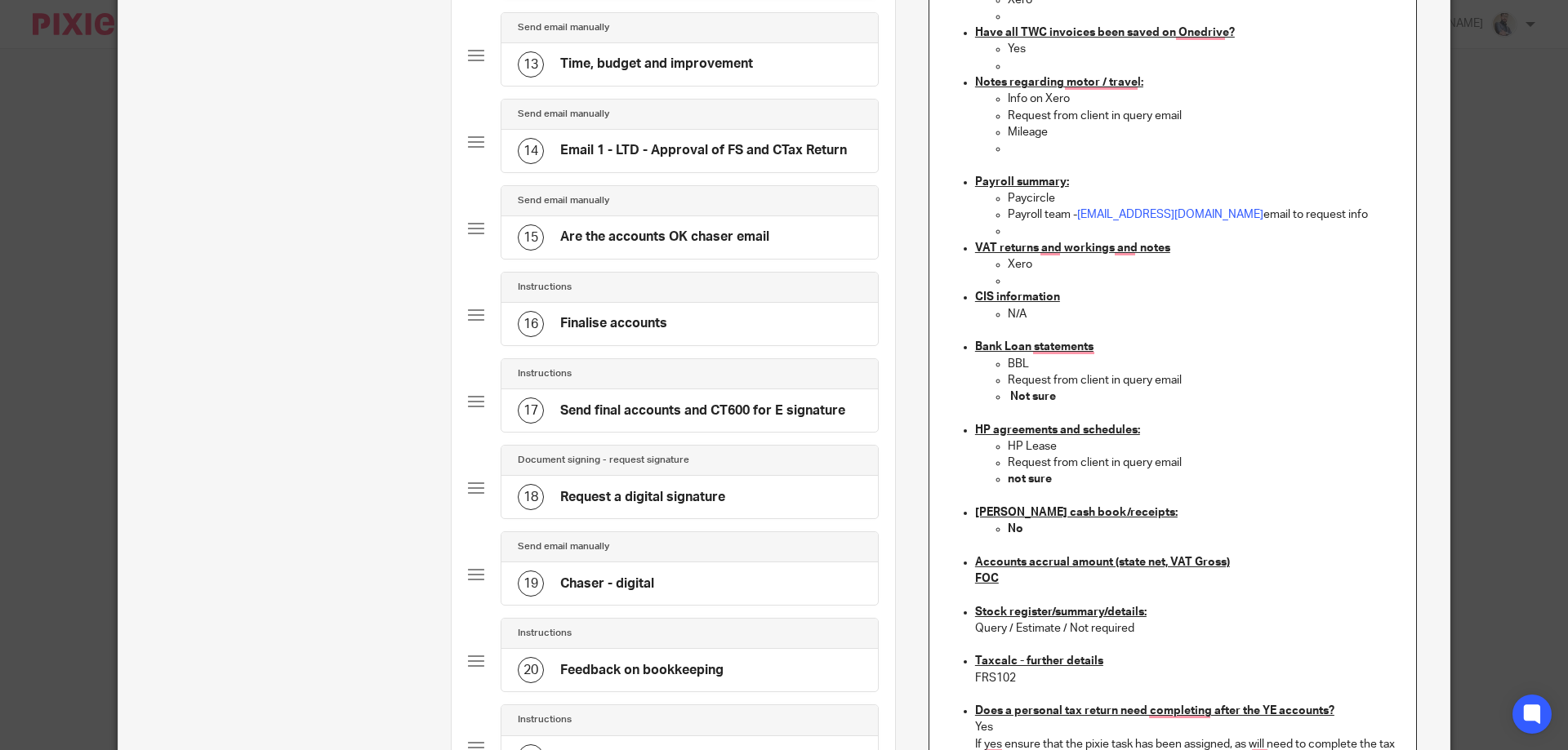
scroll to position [1821, 0]
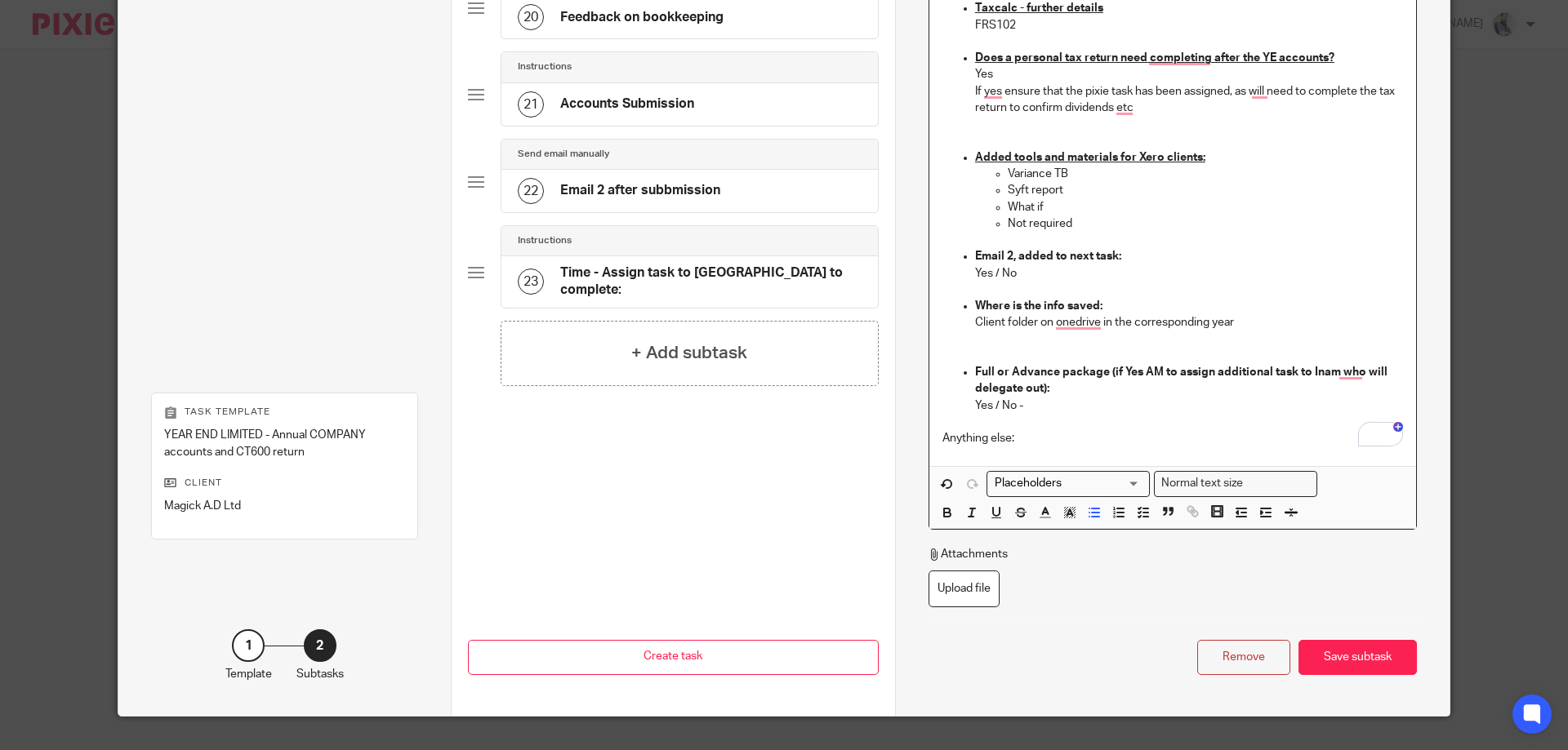
click at [1303, 258] on p "Email 2, added to next task:" at bounding box center [1188, 257] width 428 height 16
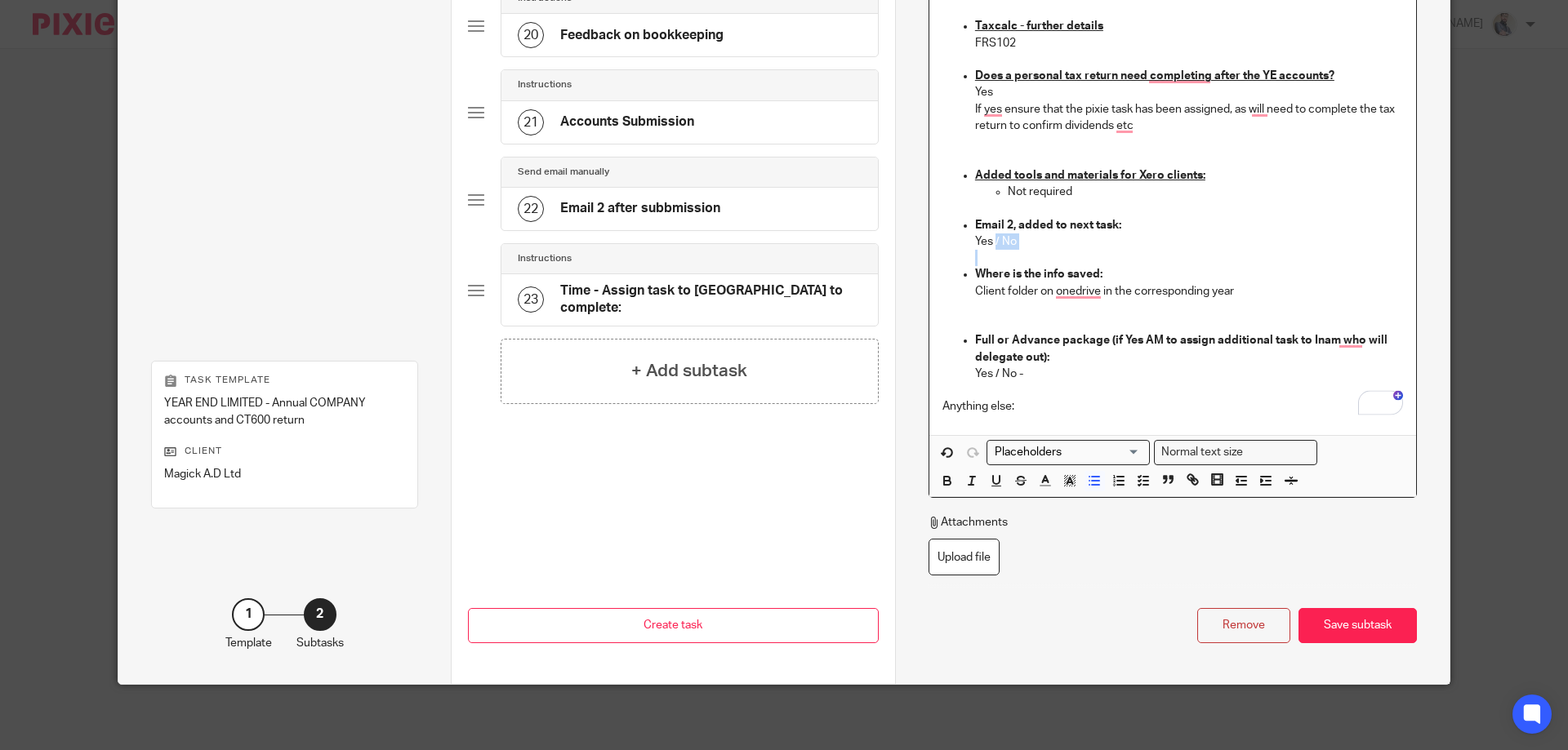
scroll to position [1788, 0]
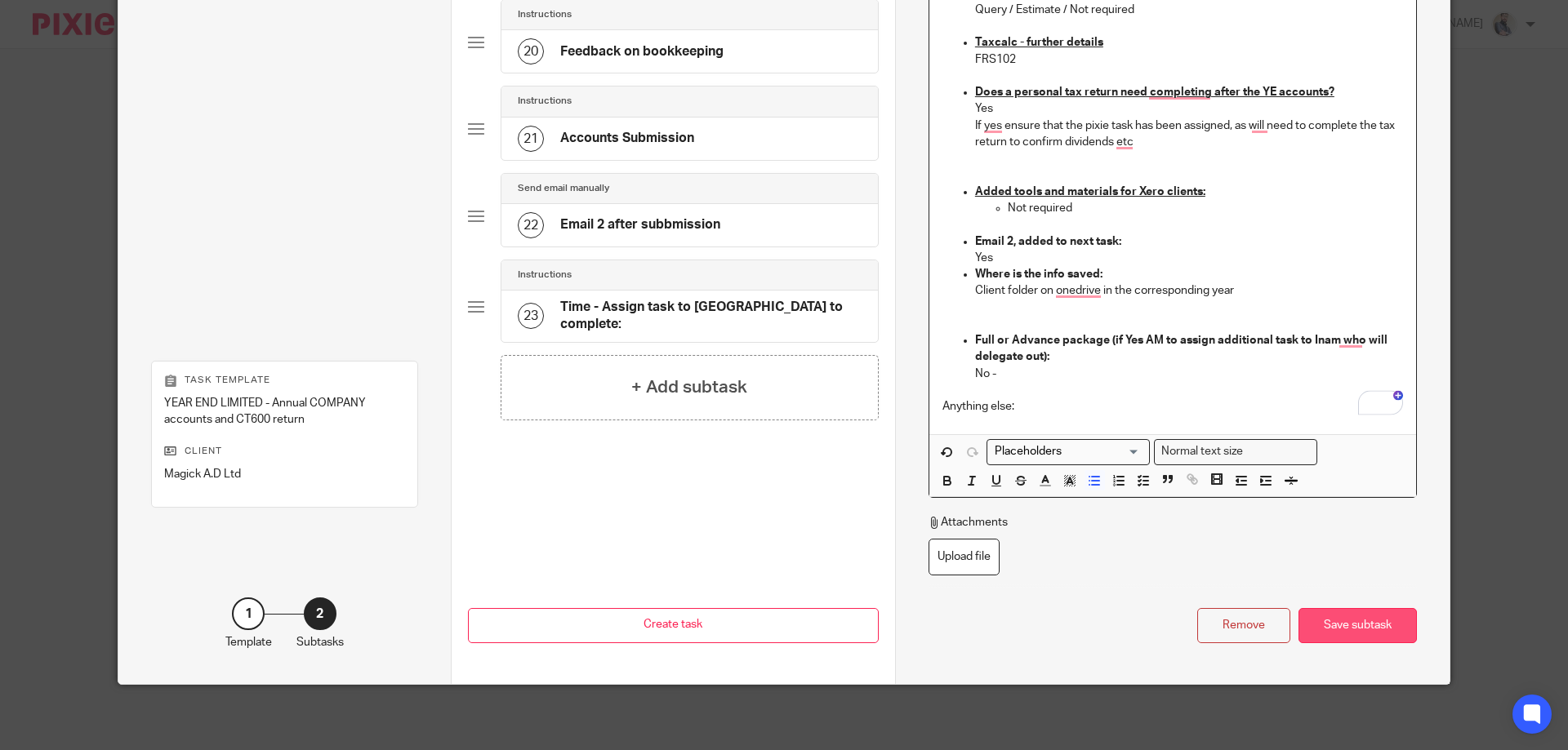
click at [1370, 633] on div "Save subtask" at bounding box center [1357, 625] width 118 height 35
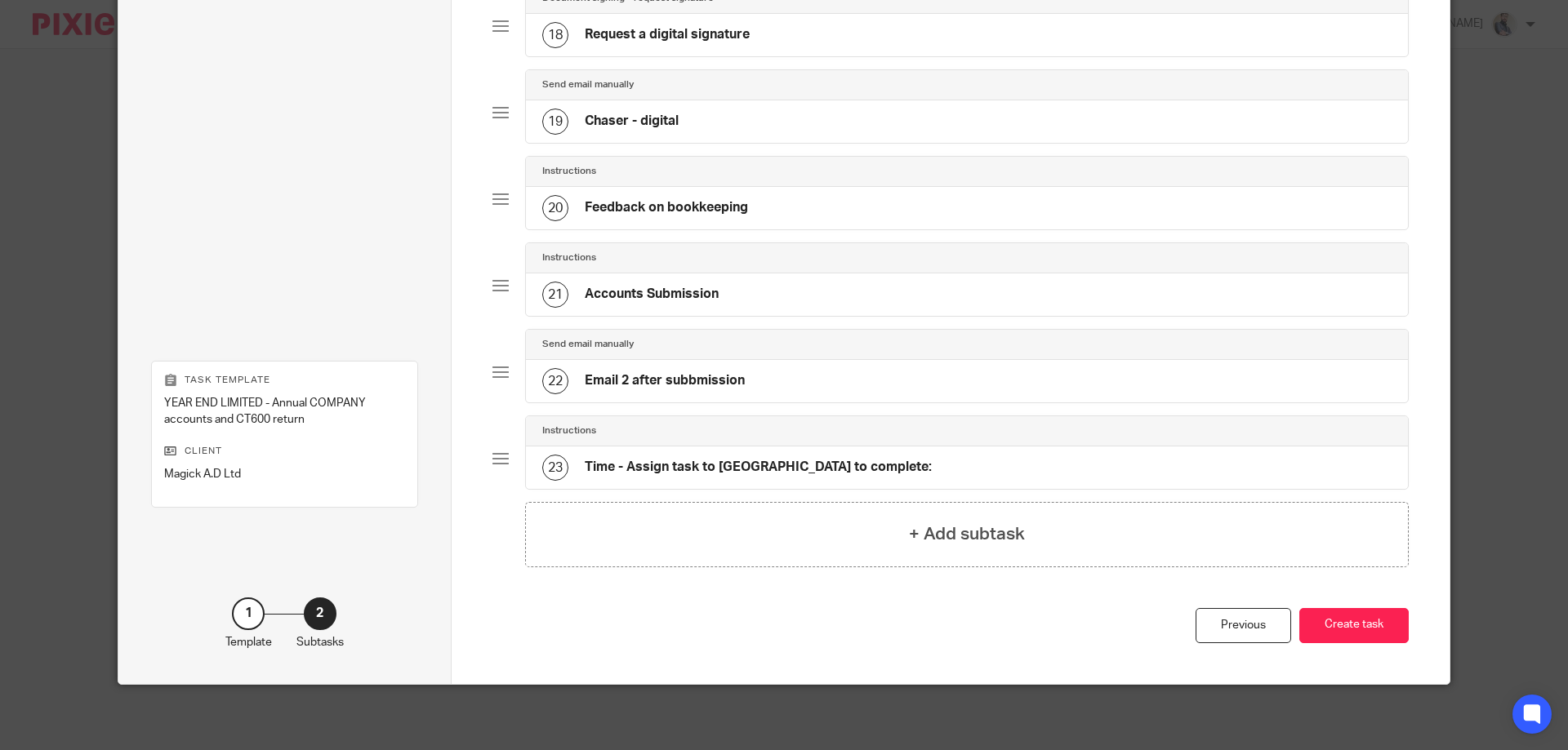
scroll to position [1626, 0]
click at [1370, 633] on button "Create task" at bounding box center [1353, 625] width 109 height 35
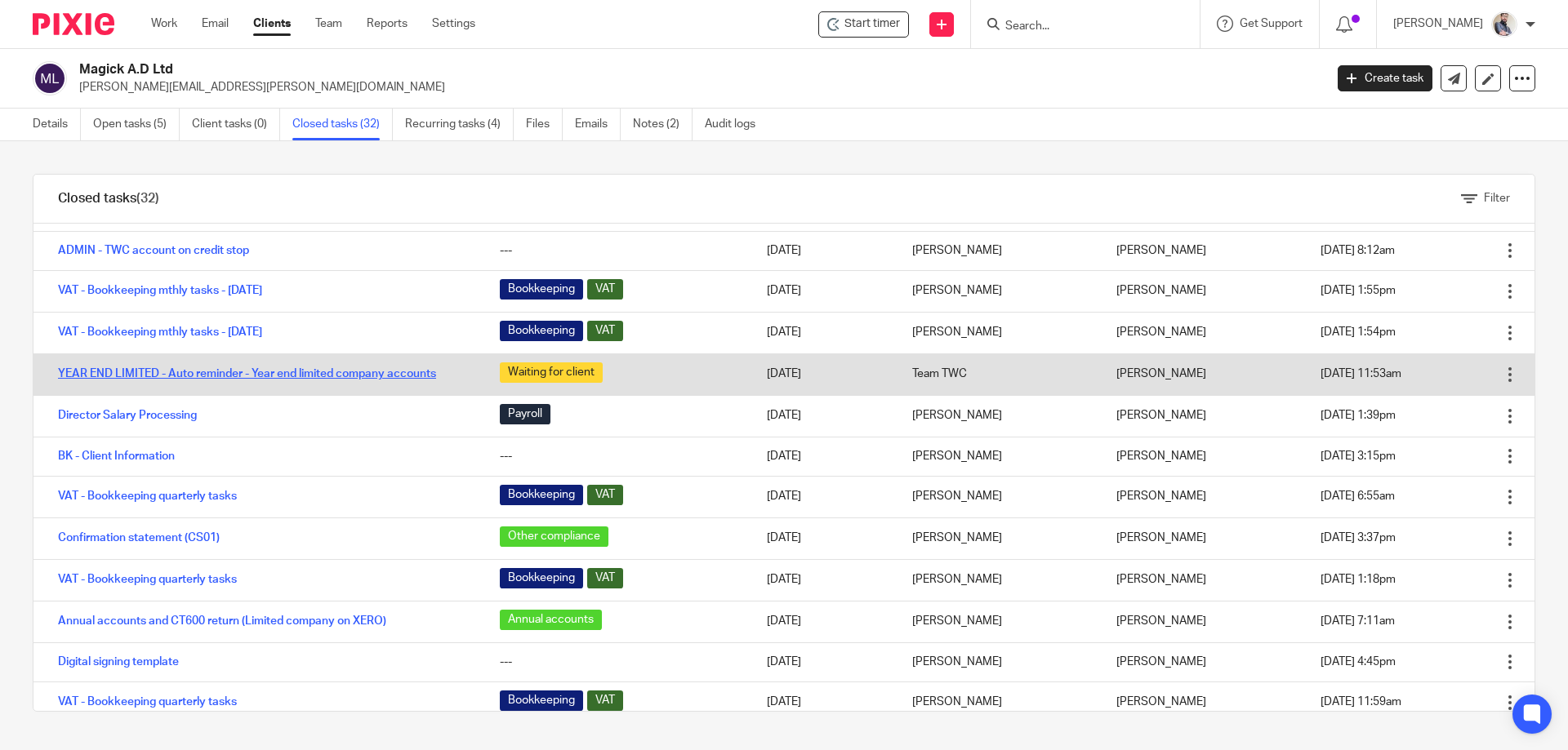
scroll to position [218, 0]
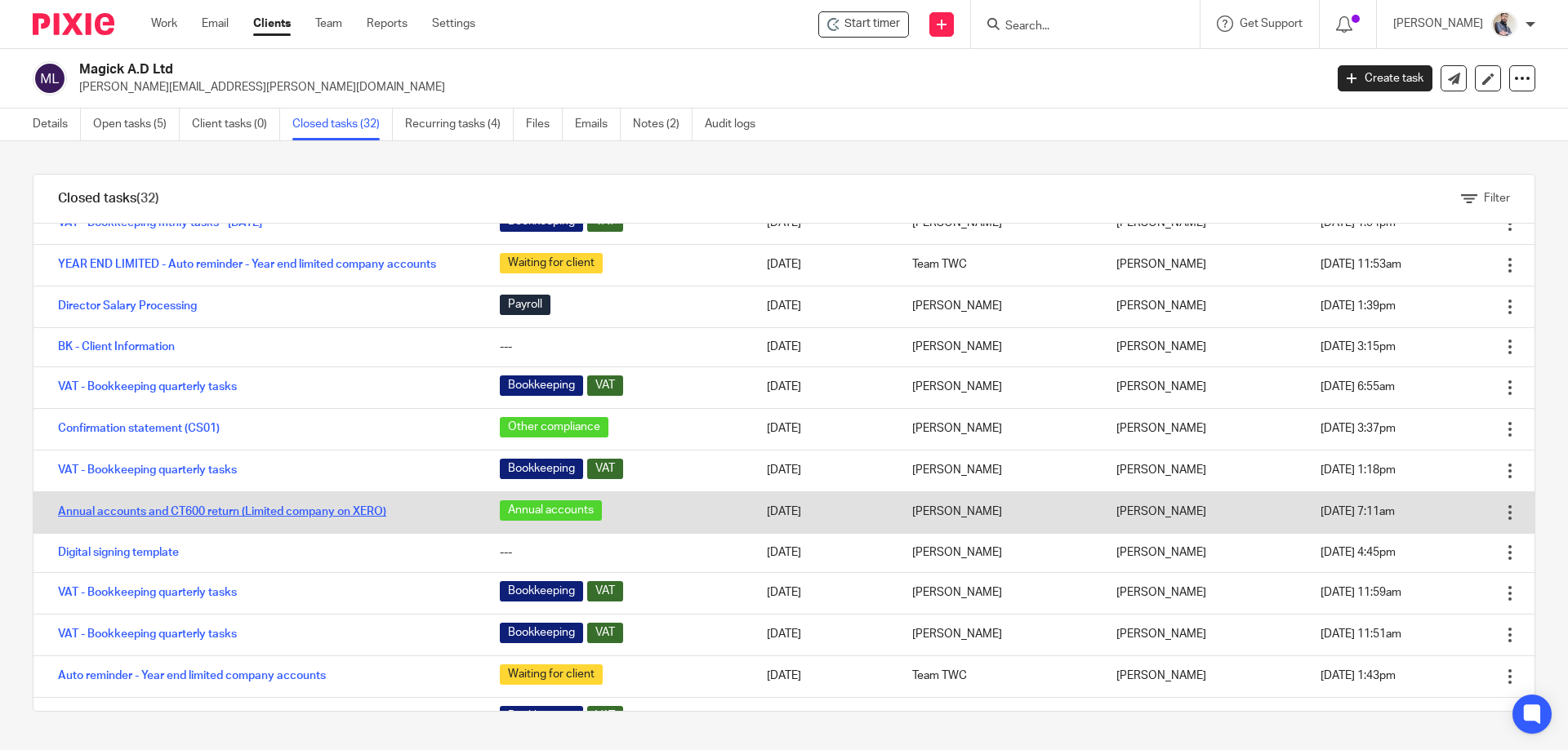
click at [239, 512] on link "Annual accounts and CT600 return (Limited company on XERO)" at bounding box center [222, 512] width 328 height 11
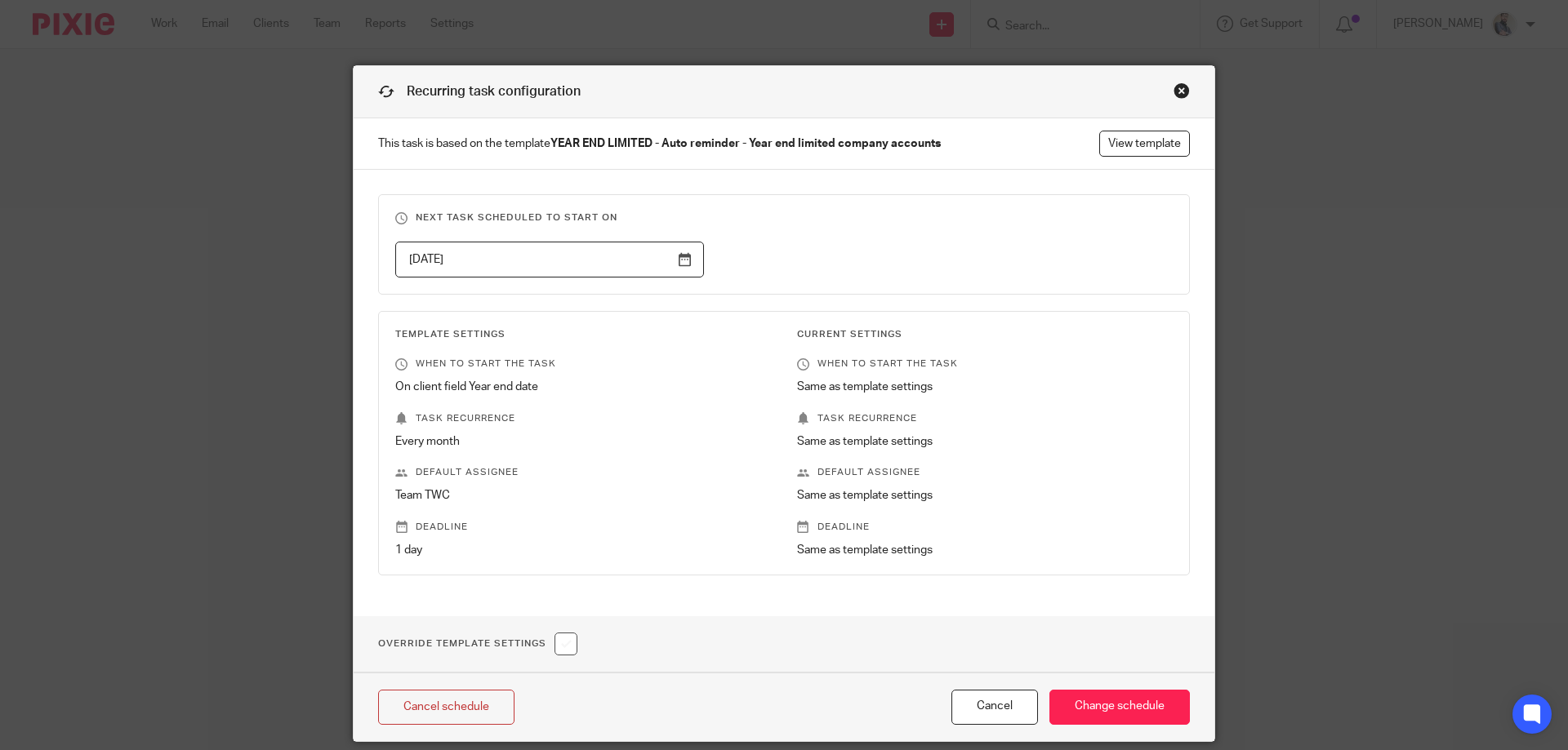
click at [1177, 87] on div "Close this dialog window" at bounding box center [1181, 91] width 16 height 16
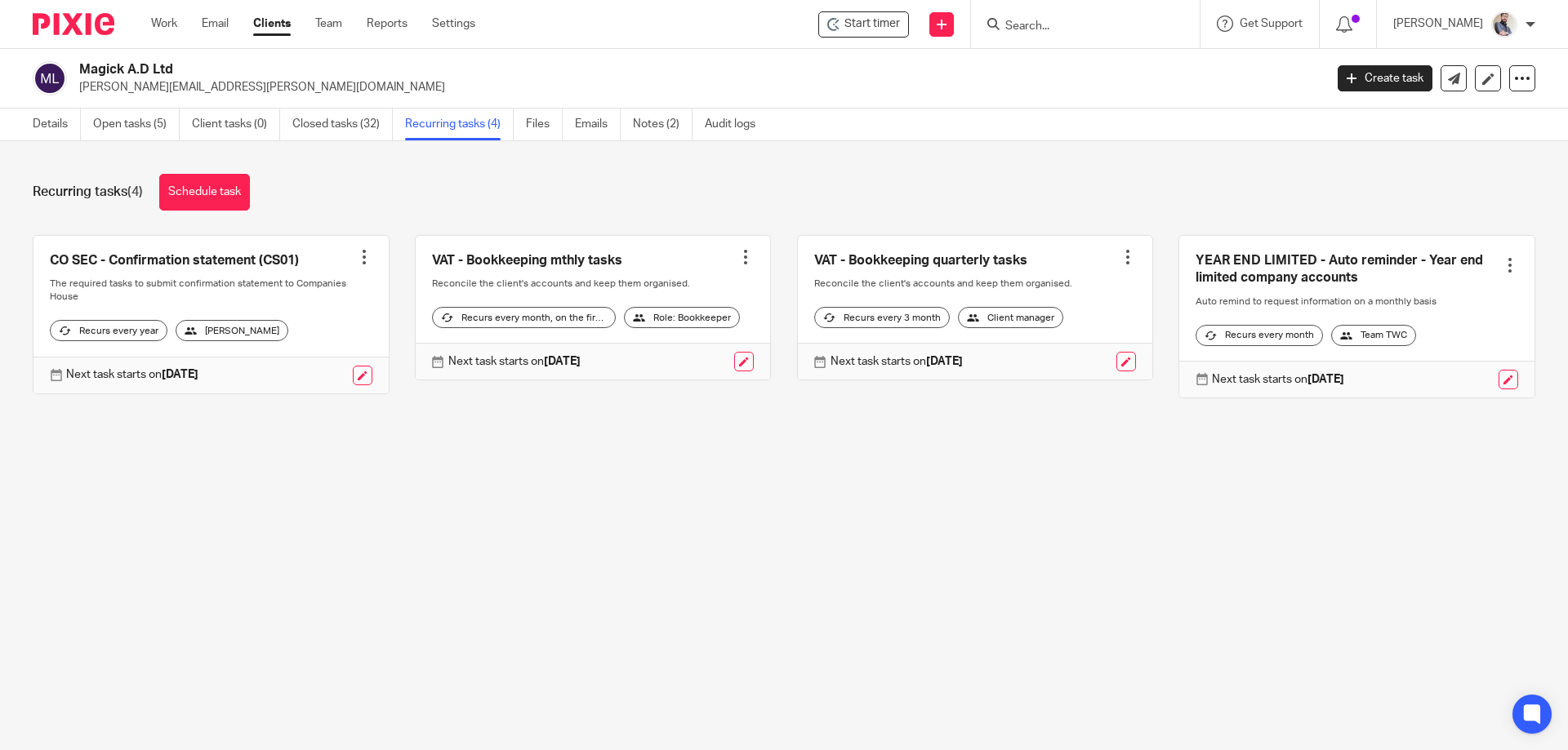
click at [1502, 259] on div at bounding box center [1510, 266] width 16 height 16
click at [1432, 374] on span "Cancel schedule" at bounding box center [1425, 369] width 86 height 11
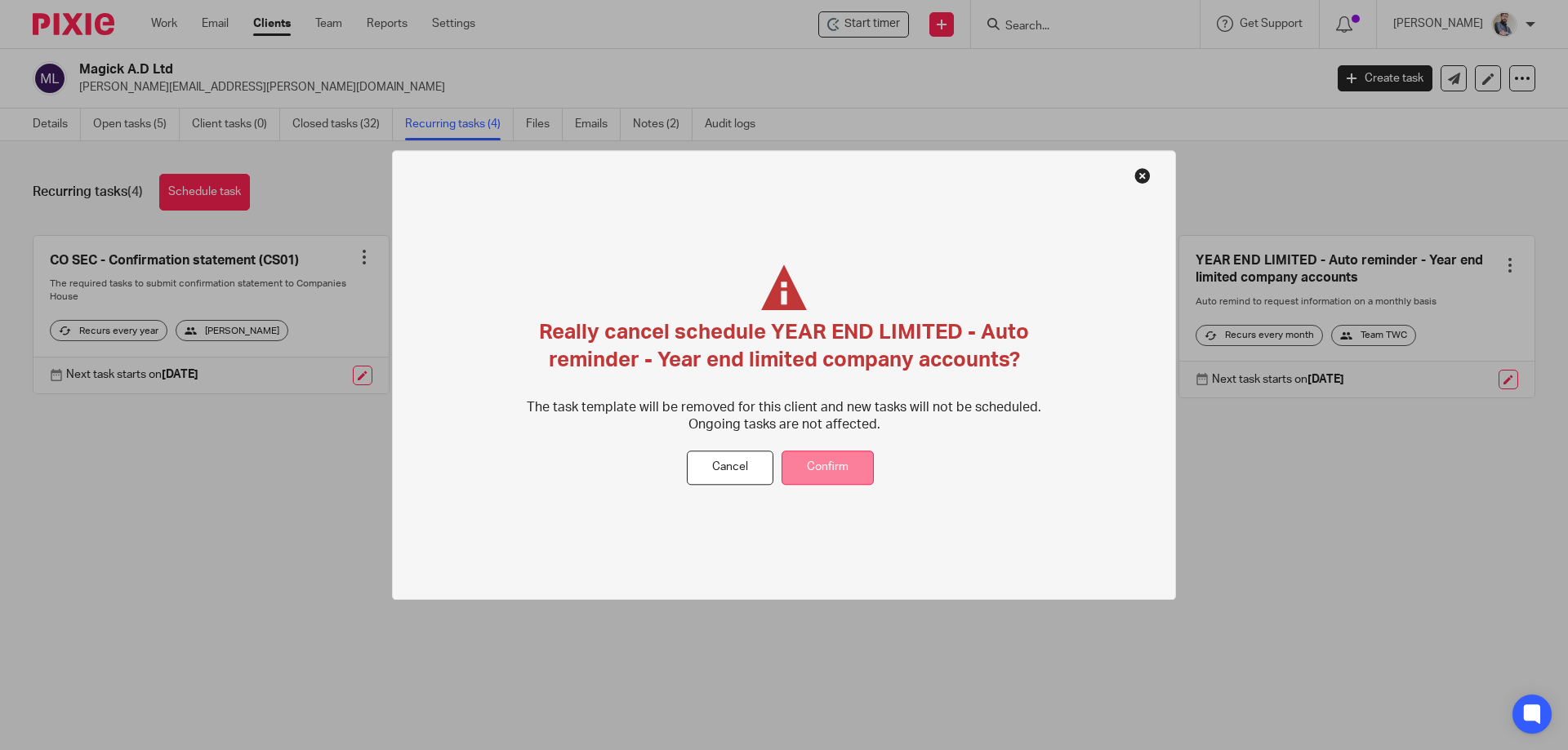
click at [839, 468] on button "Confirm" at bounding box center [827, 468] width 93 height 35
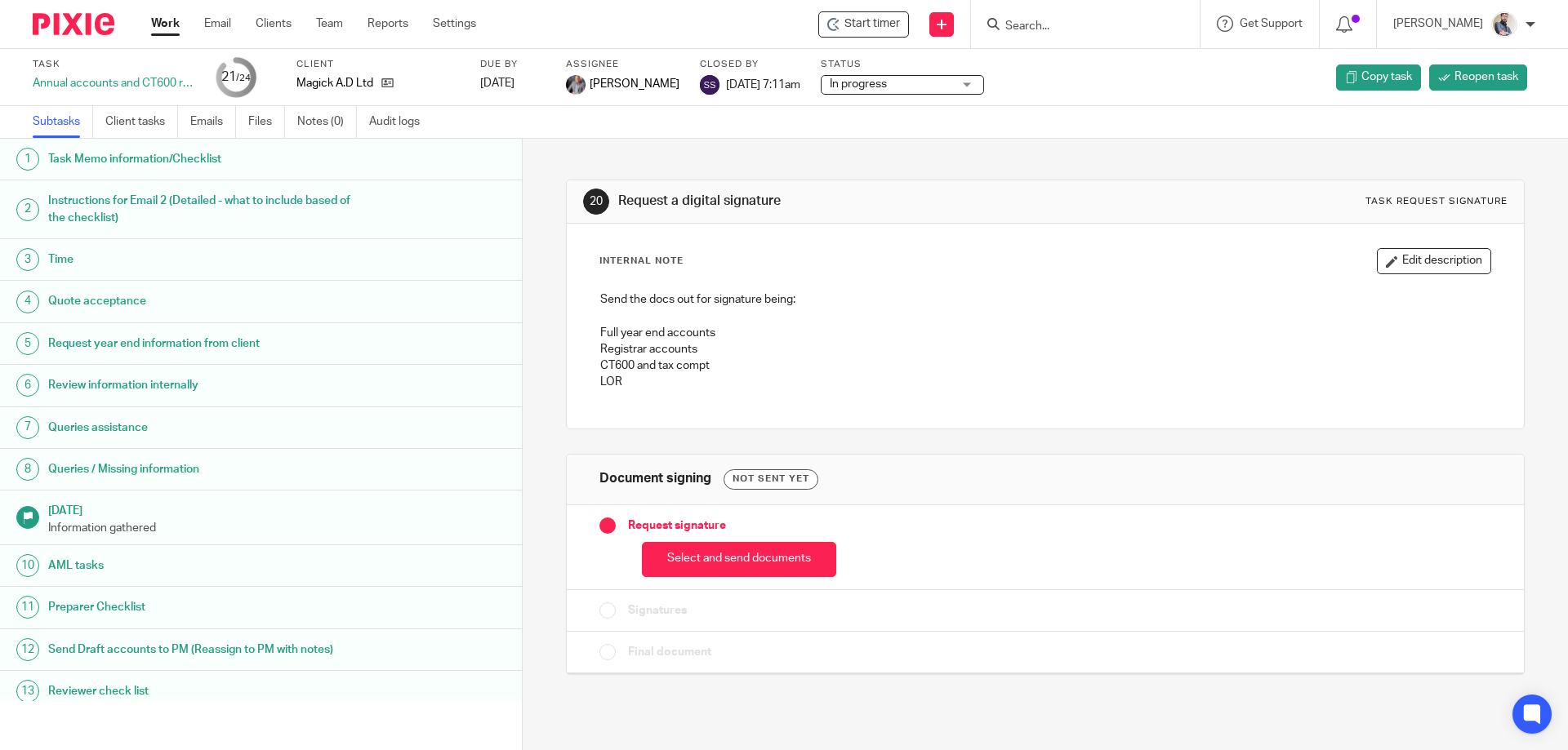
click at [178, 152] on h1 "Task Memo information/Checklist" at bounding box center [201, 159] width 306 height 25
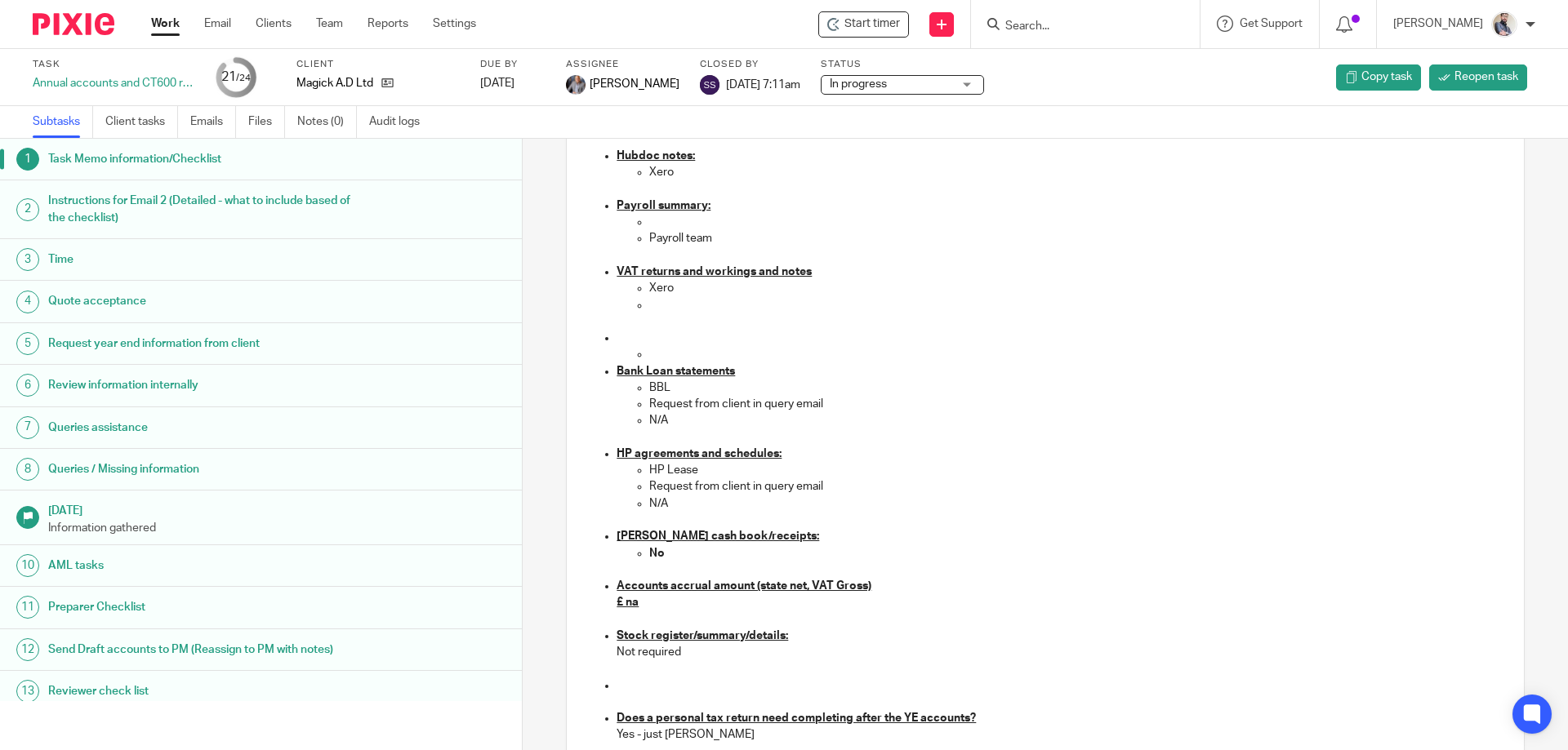
scroll to position [1307, 0]
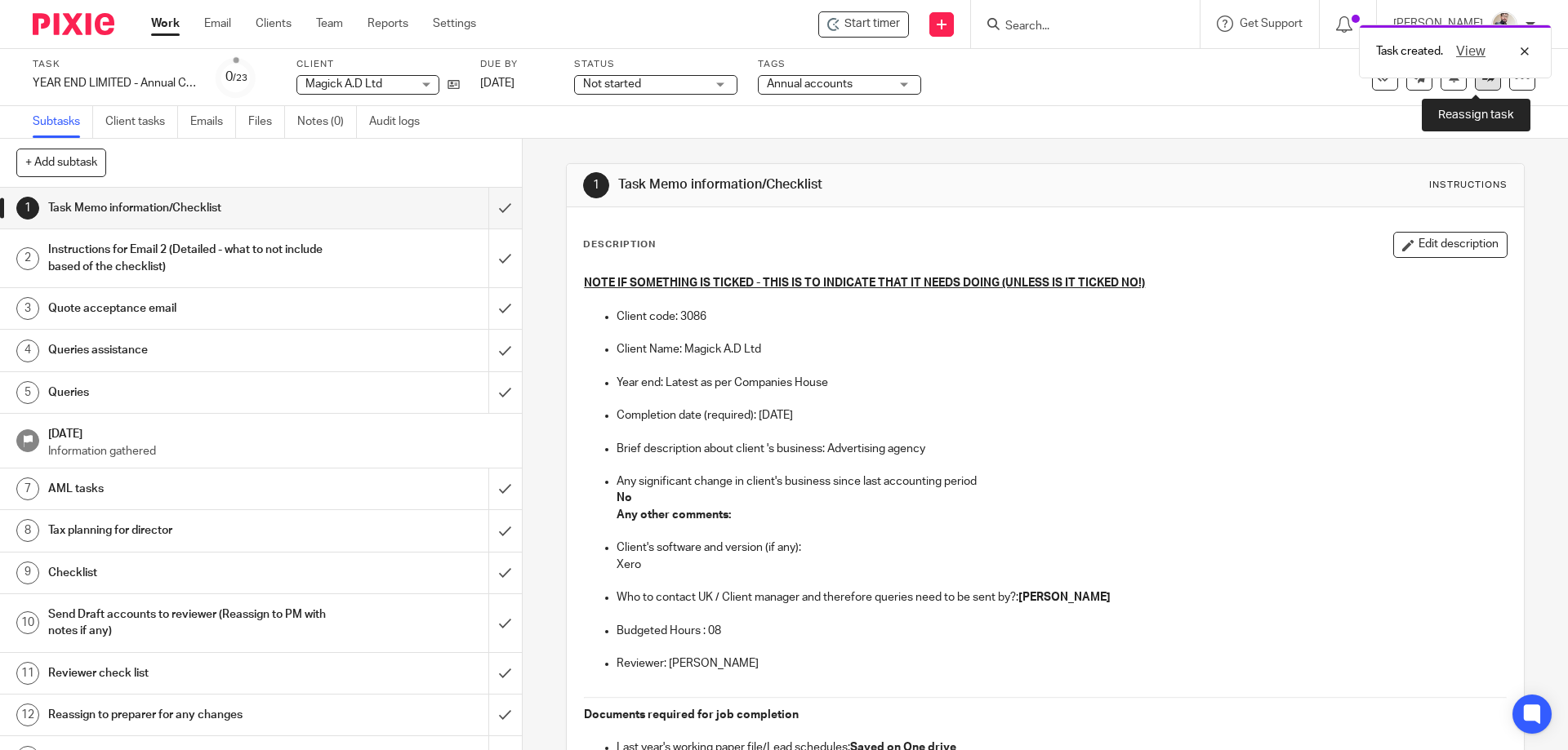
click at [1477, 89] on link at bounding box center [1488, 78] width 26 height 26
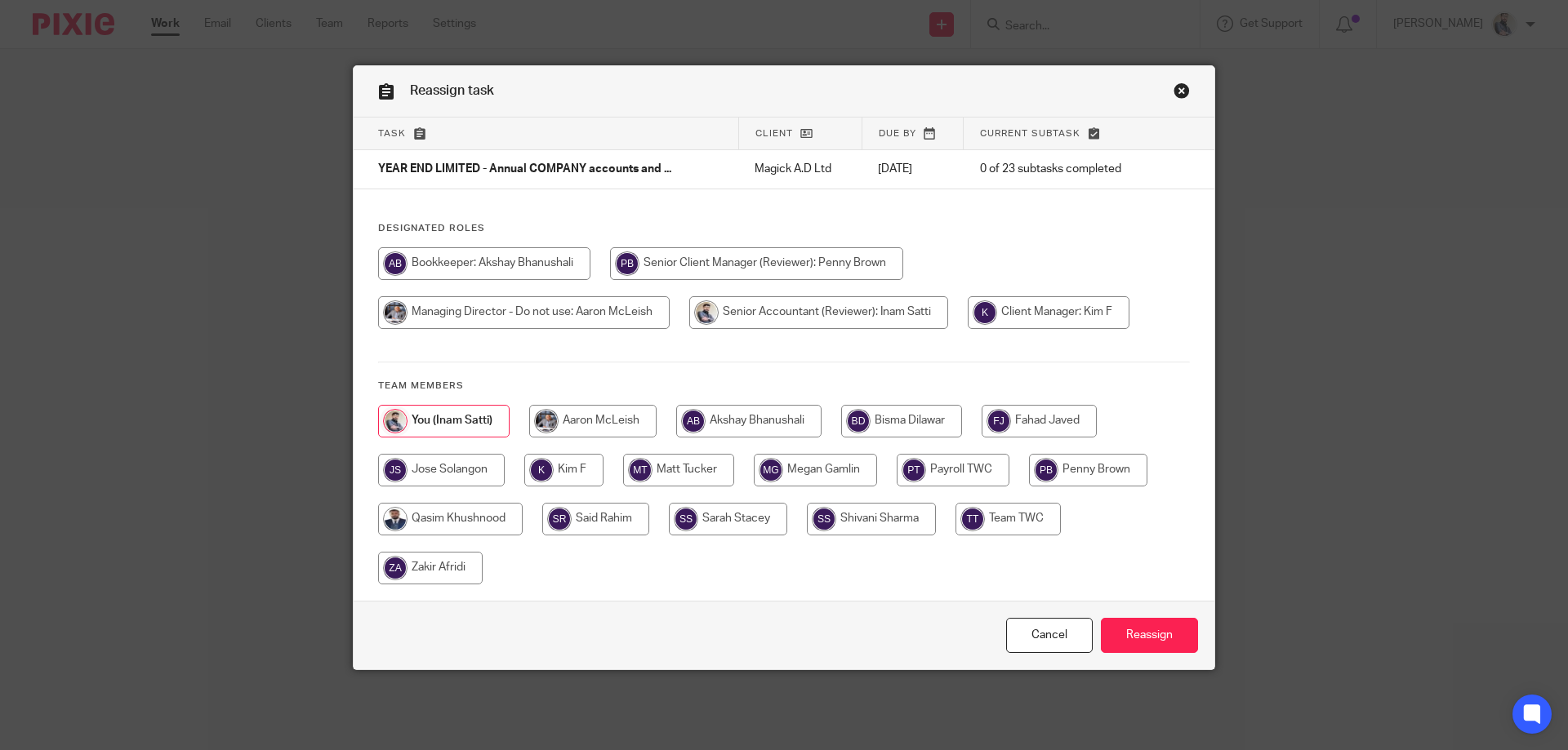
click at [1046, 424] on input "radio" at bounding box center [1039, 421] width 115 height 33
radio input "true"
click at [1127, 633] on input "Reassign" at bounding box center [1149, 635] width 98 height 35
